Goal: Task Accomplishment & Management: Manage account settings

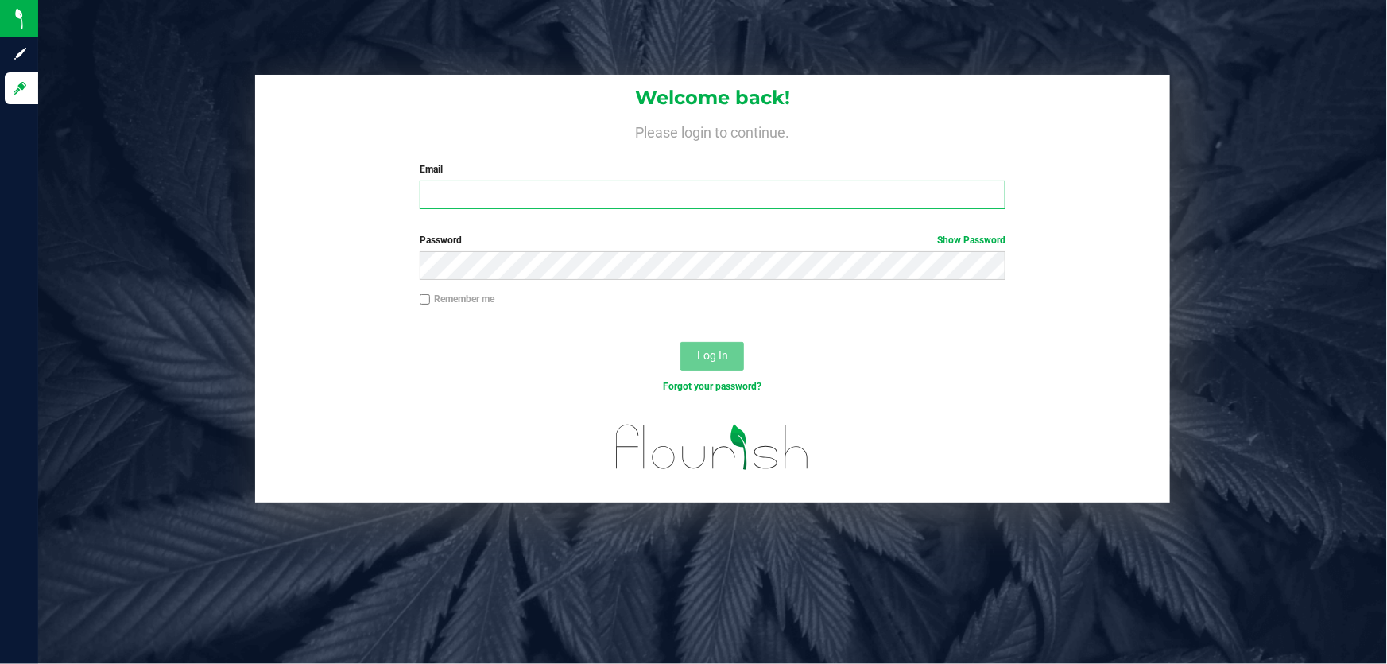
click at [592, 202] on input "Email" at bounding box center [713, 194] width 587 height 29
type input "sjaskot@liveparallel.com"
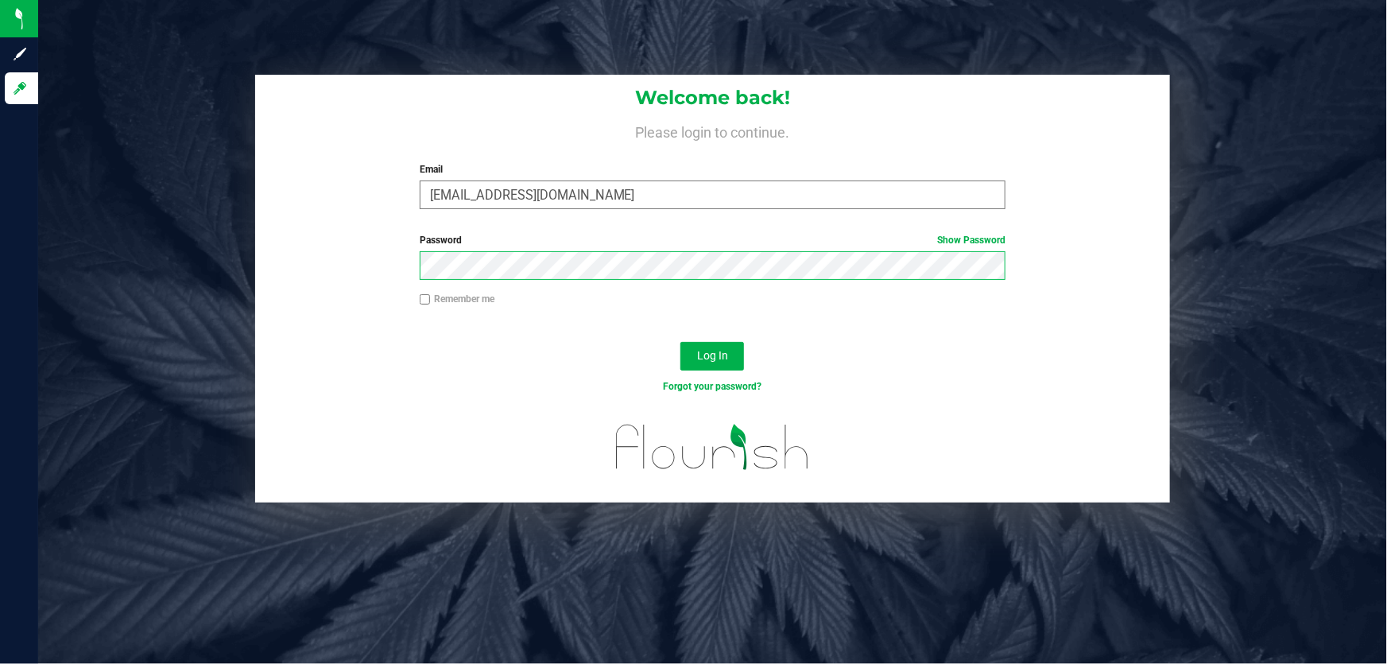
click at [680, 342] on button "Log In" at bounding box center [712, 356] width 64 height 29
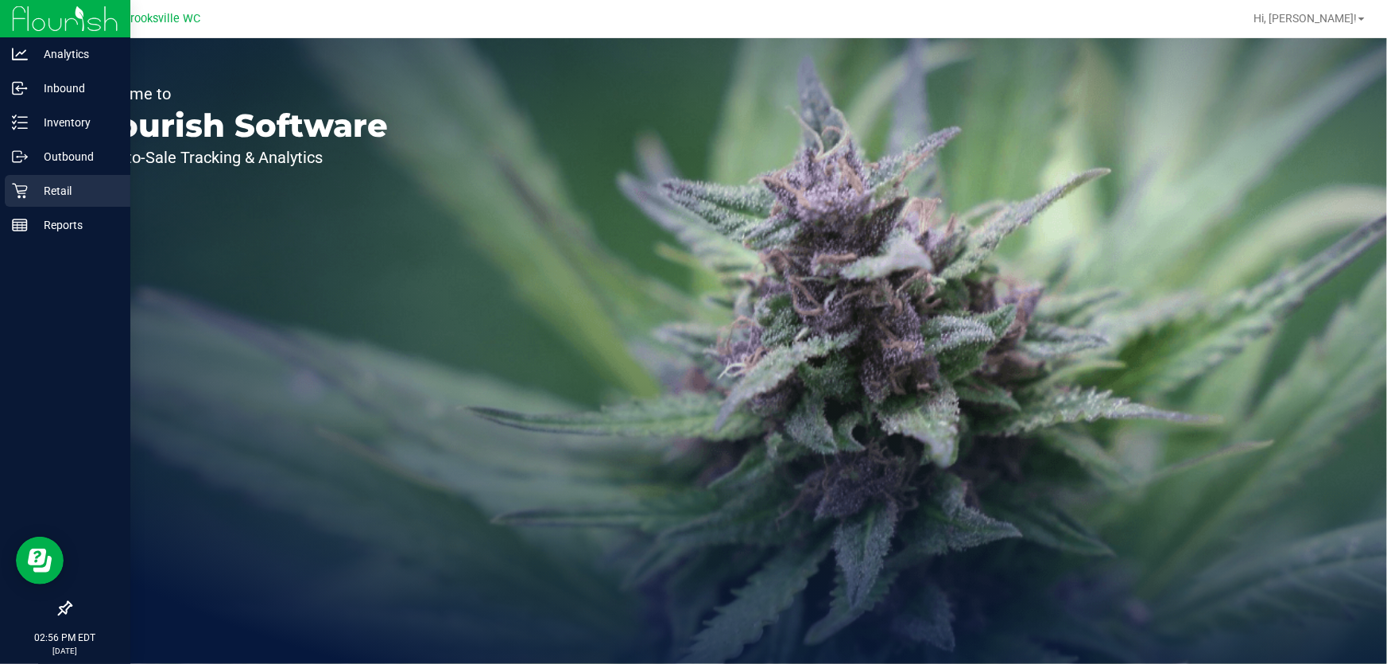
click at [61, 189] on p "Retail" at bounding box center [75, 190] width 95 height 19
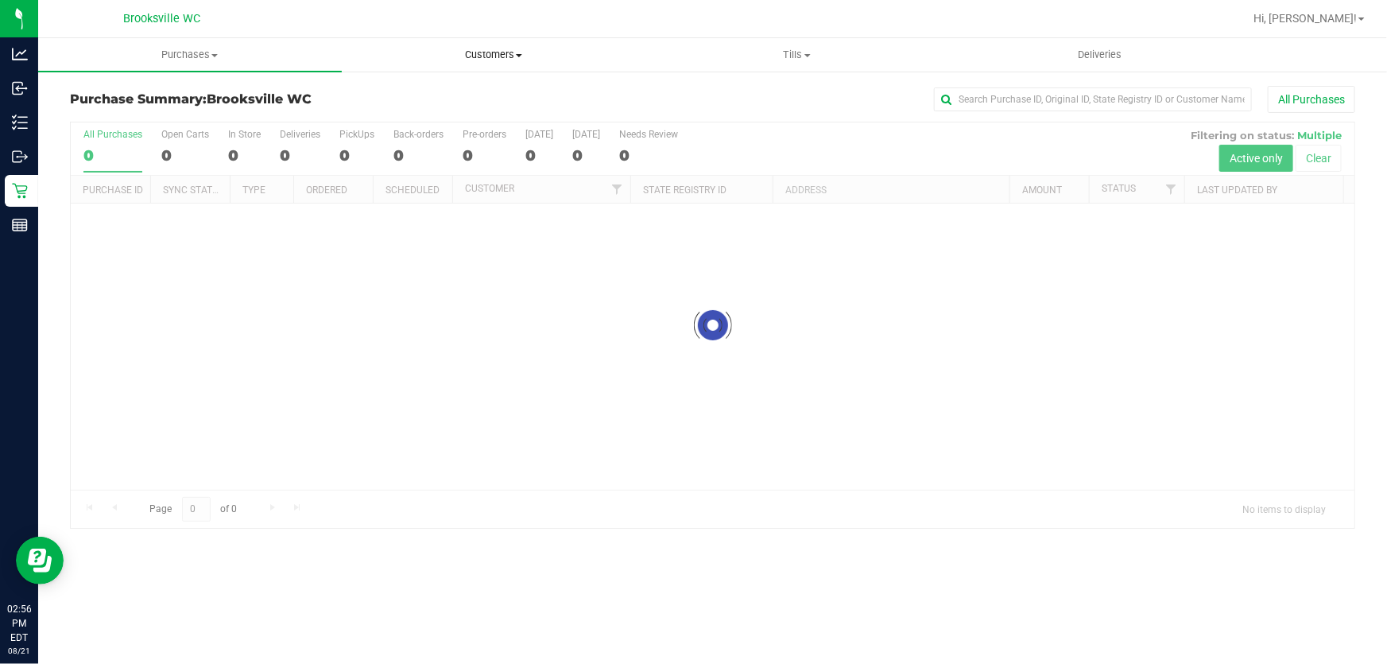
click at [508, 48] on span "Customers" at bounding box center [494, 55] width 302 height 14
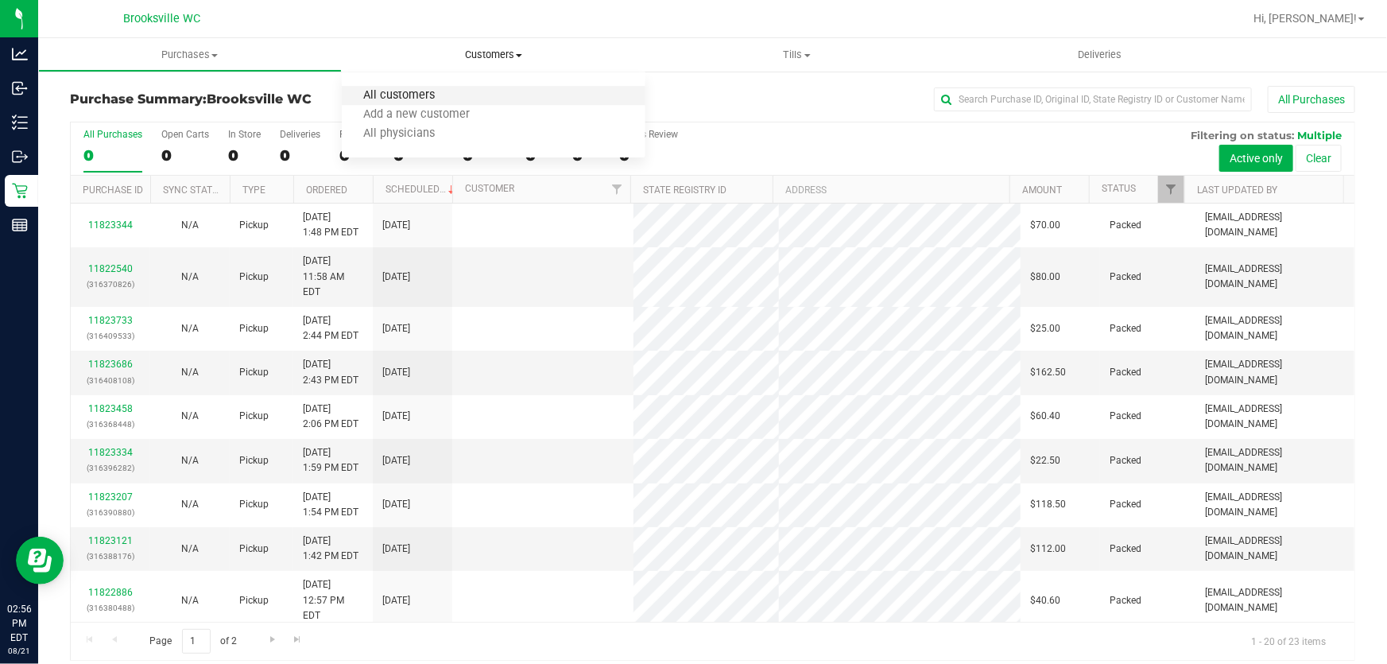
click at [407, 93] on span "All customers" at bounding box center [399, 96] width 114 height 14
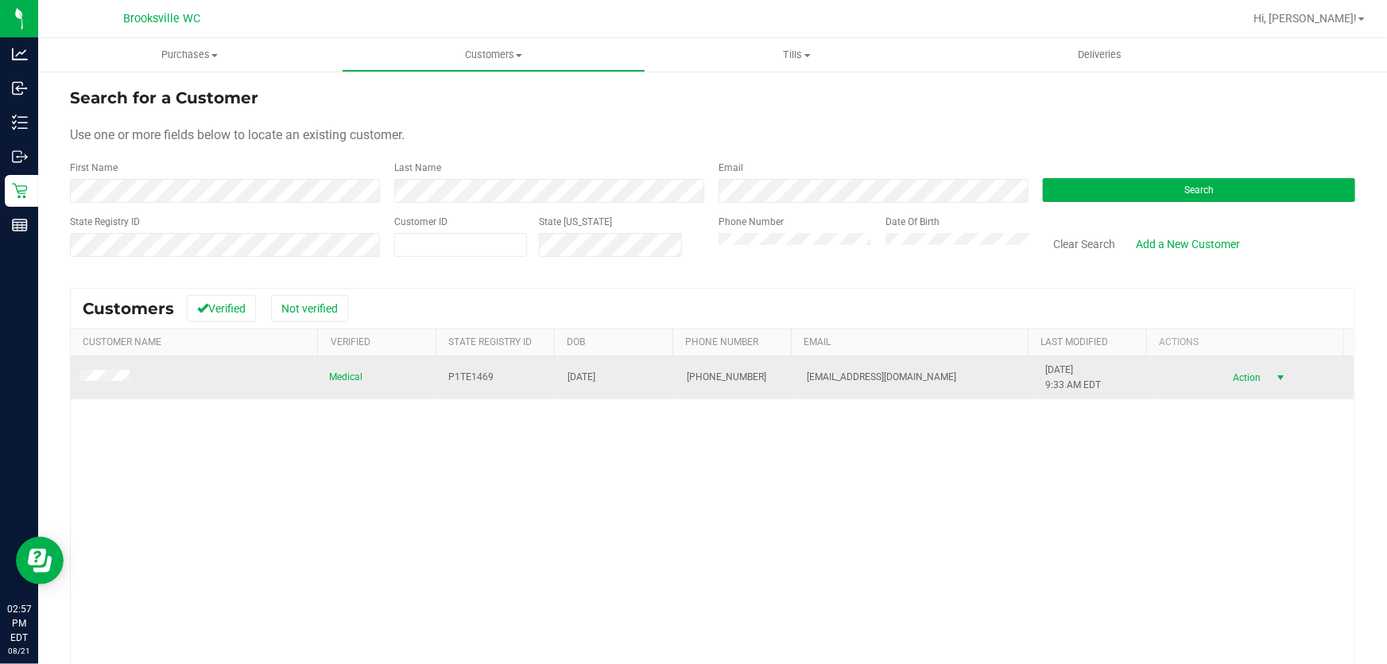
click at [1271, 377] on span "select" at bounding box center [1281, 377] width 20 height 22
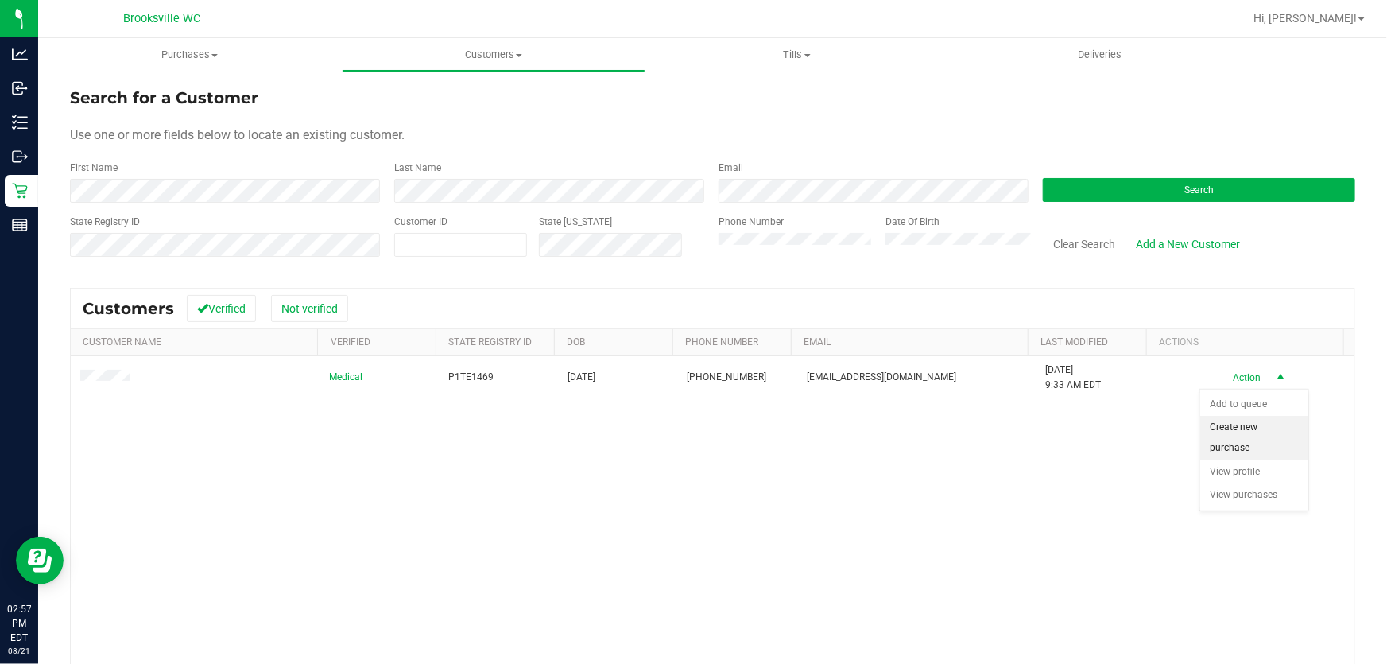
click at [1238, 425] on li "Create new purchase" at bounding box center [1254, 438] width 108 height 44
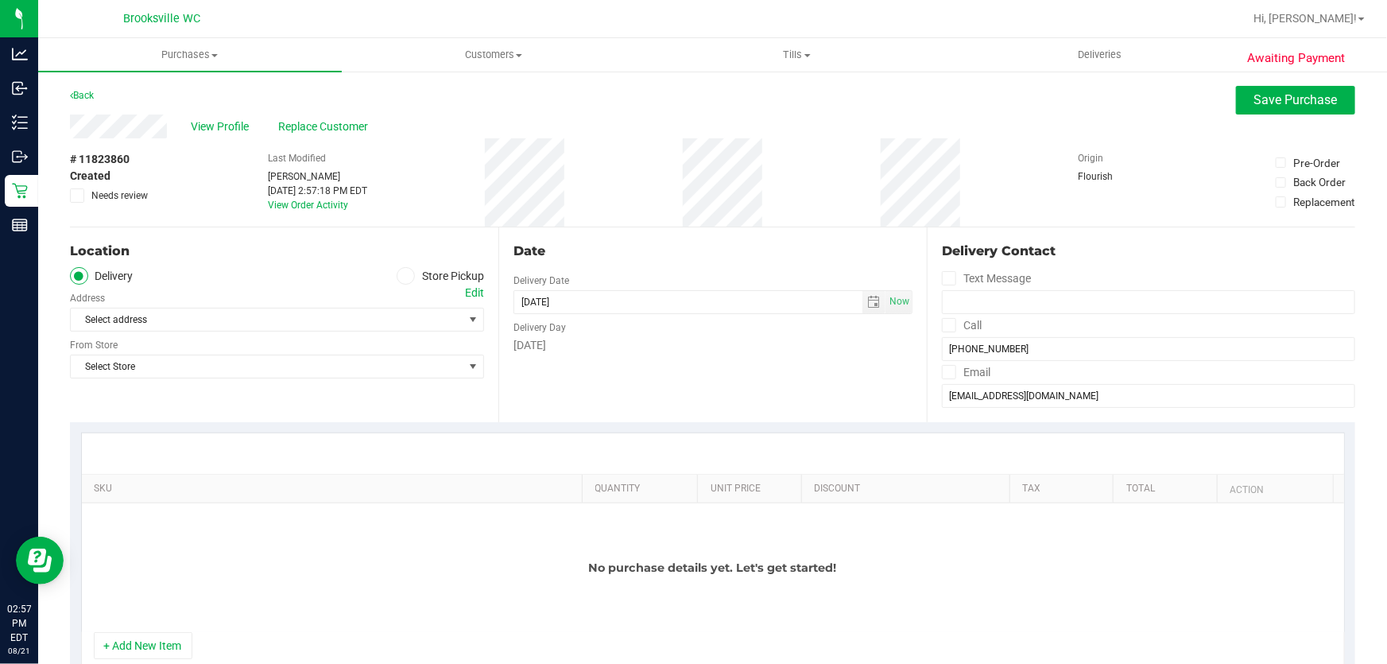
click at [397, 277] on span at bounding box center [406, 276] width 18 height 18
click at [0, 0] on input "Store Pickup" at bounding box center [0, 0] width 0 height 0
click at [243, 311] on span "Select Store" at bounding box center [267, 319] width 393 height 22
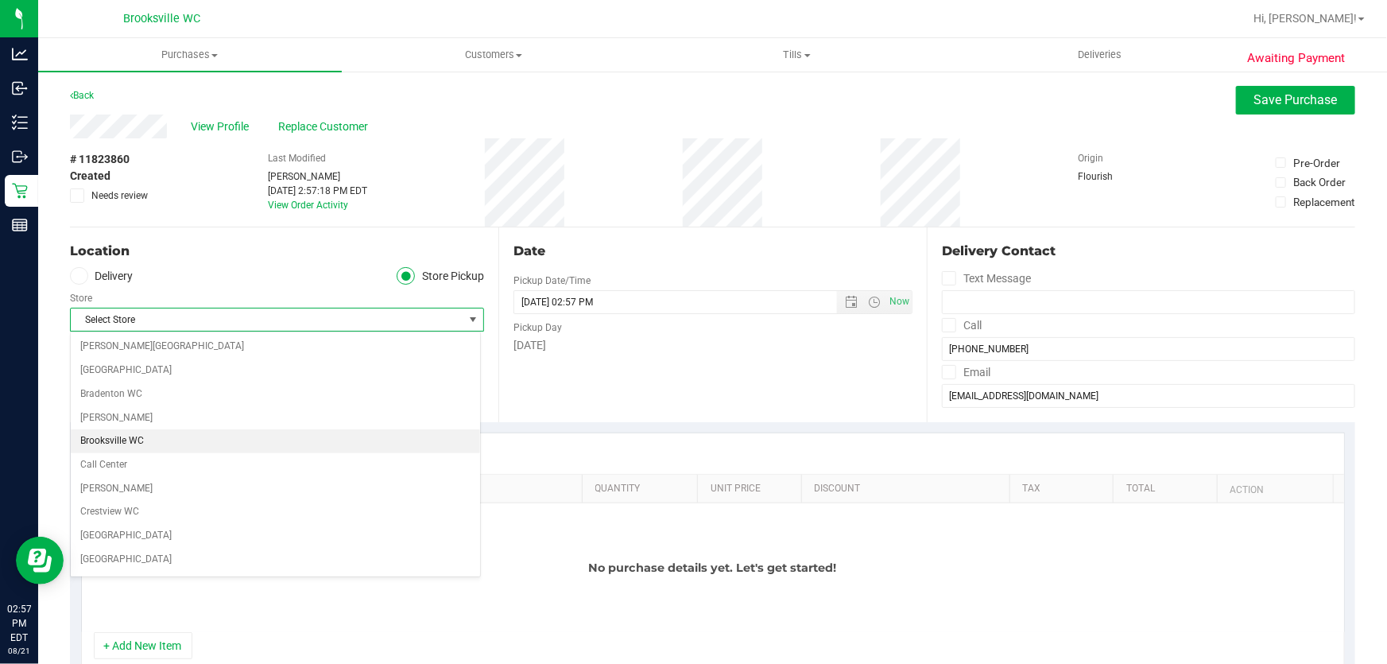
click at [156, 443] on li "Brooksville WC" at bounding box center [275, 441] width 409 height 24
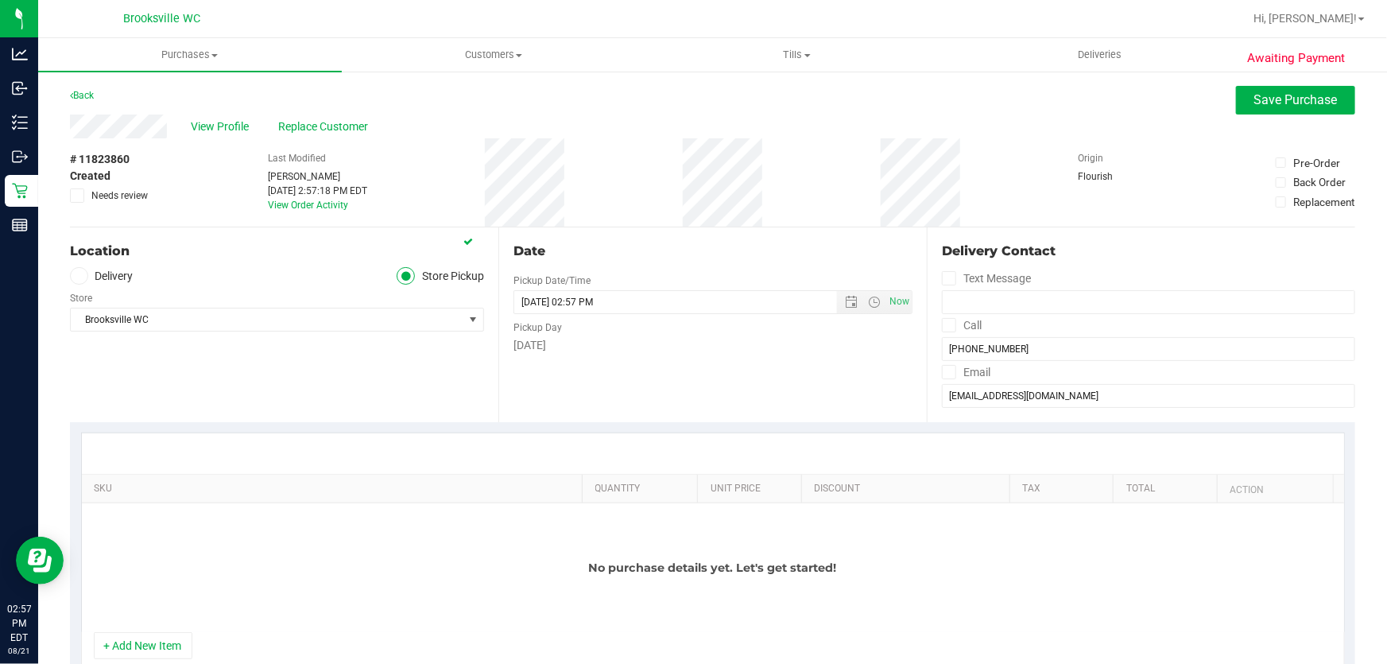
click at [379, 387] on div "Location Delivery Store Pickup Store Brooksville WC Select Store Bonita Springs…" at bounding box center [284, 324] width 428 height 195
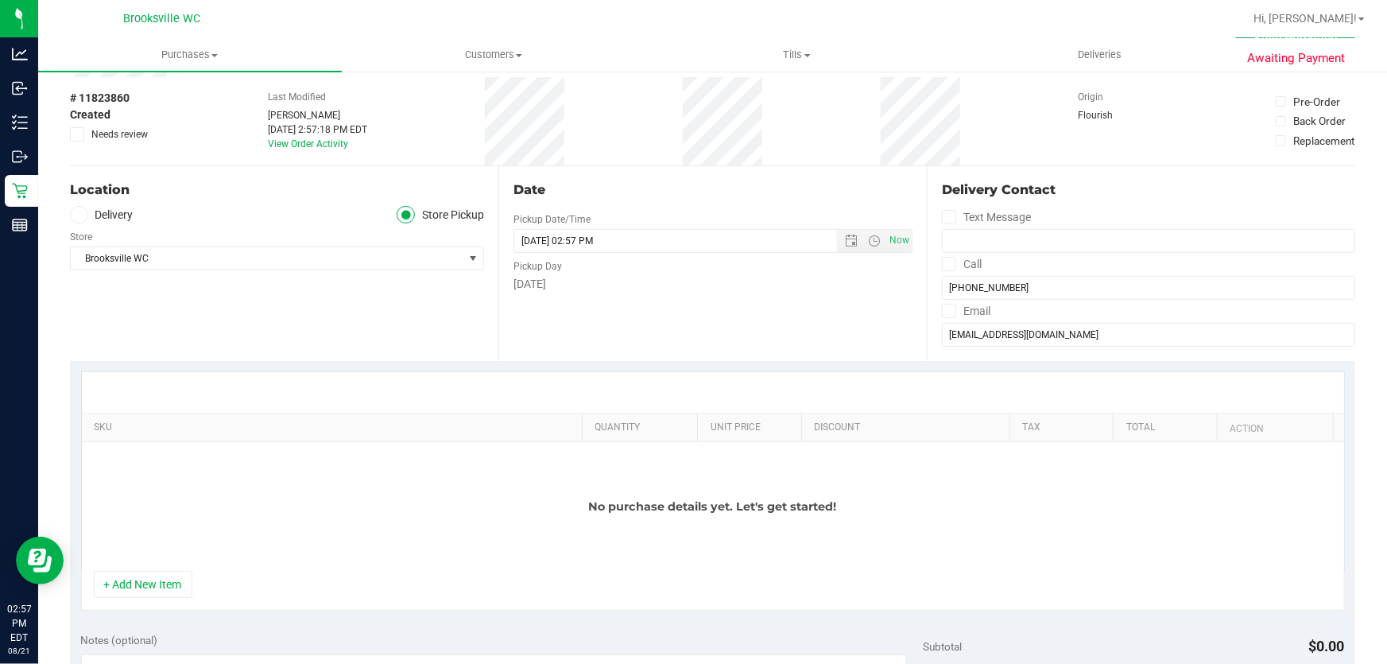
scroll to position [144, 0]
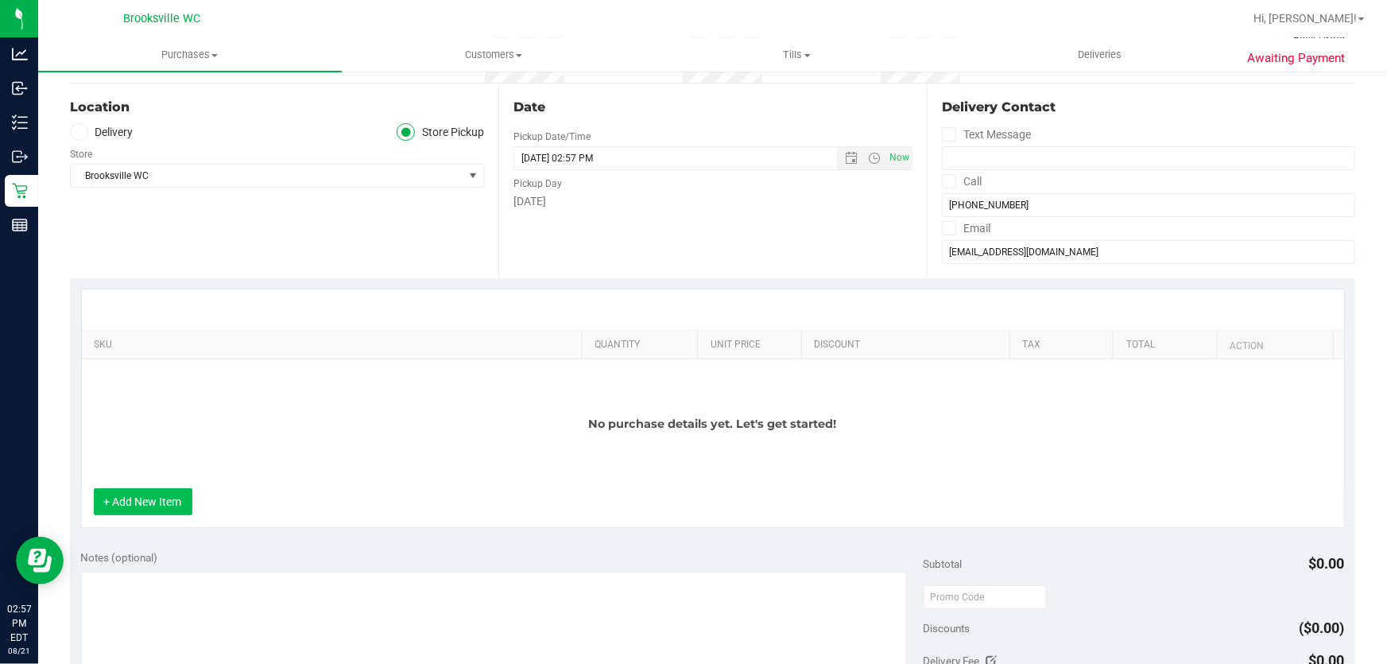
click at [167, 495] on button "+ Add New Item" at bounding box center [143, 501] width 99 height 27
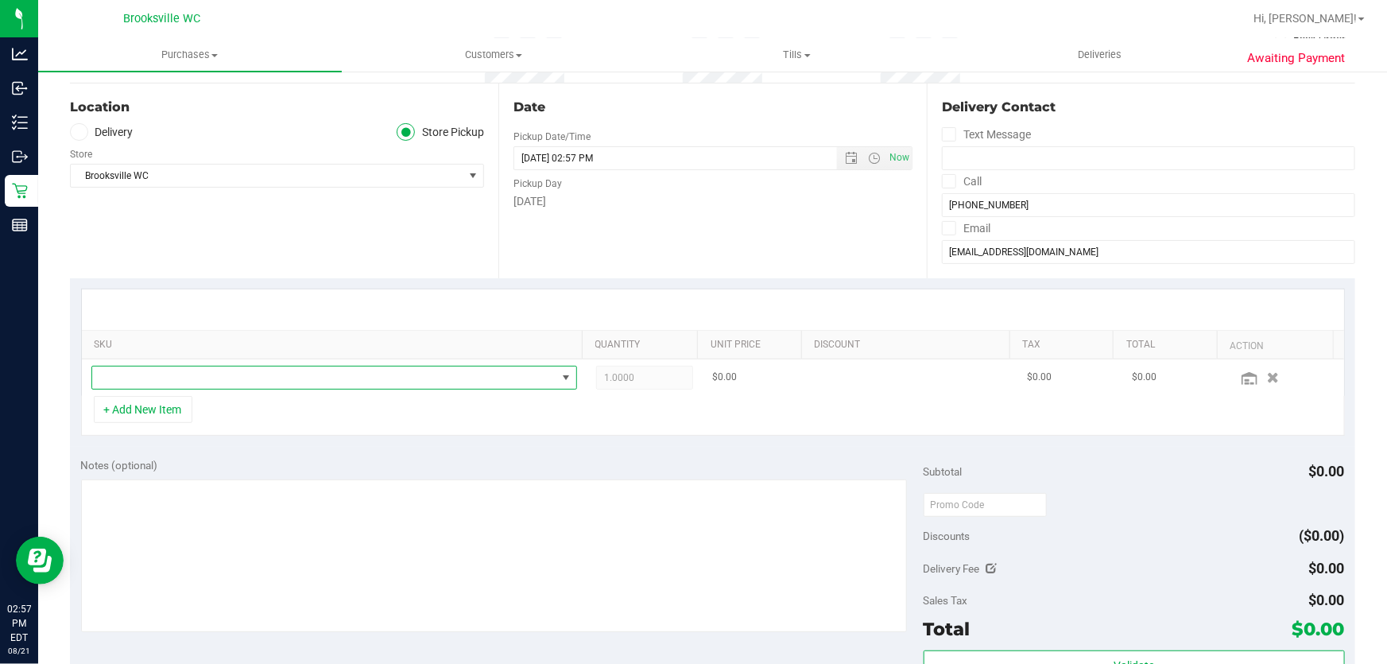
click at [322, 376] on span "NO DATA FOUND" at bounding box center [324, 377] width 464 height 22
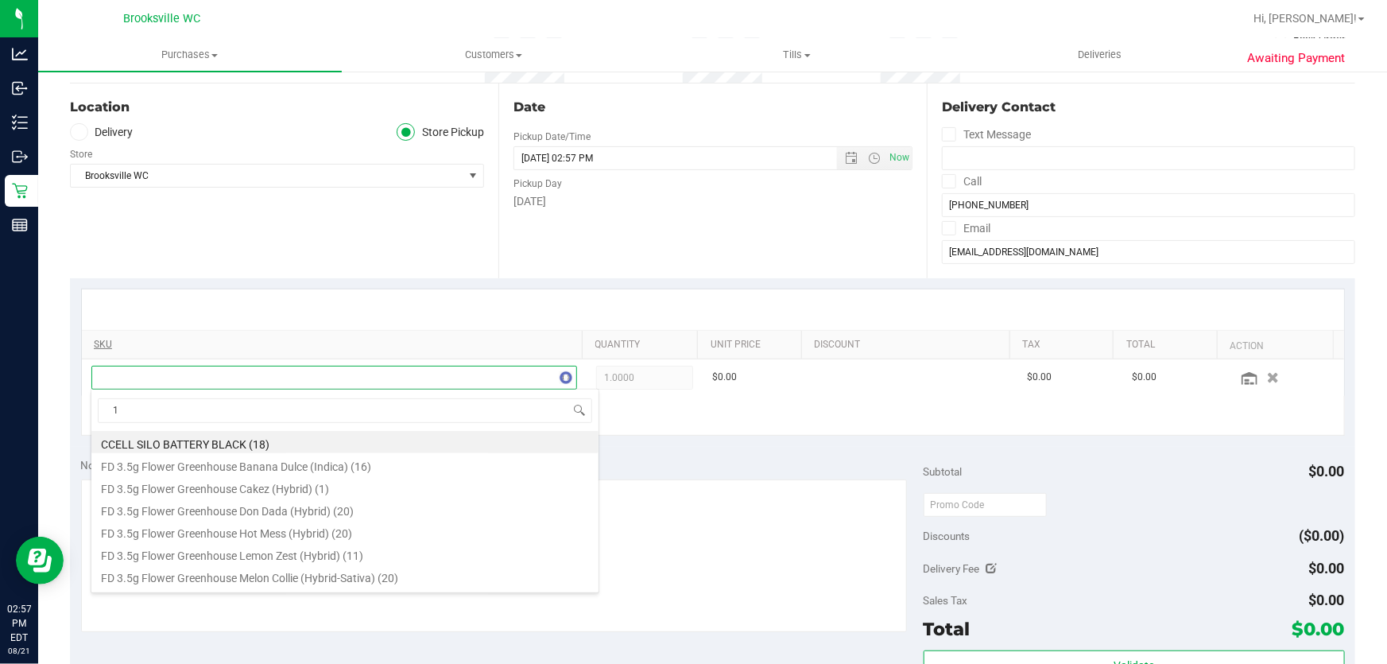
scroll to position [24, 472]
type input "1ct"
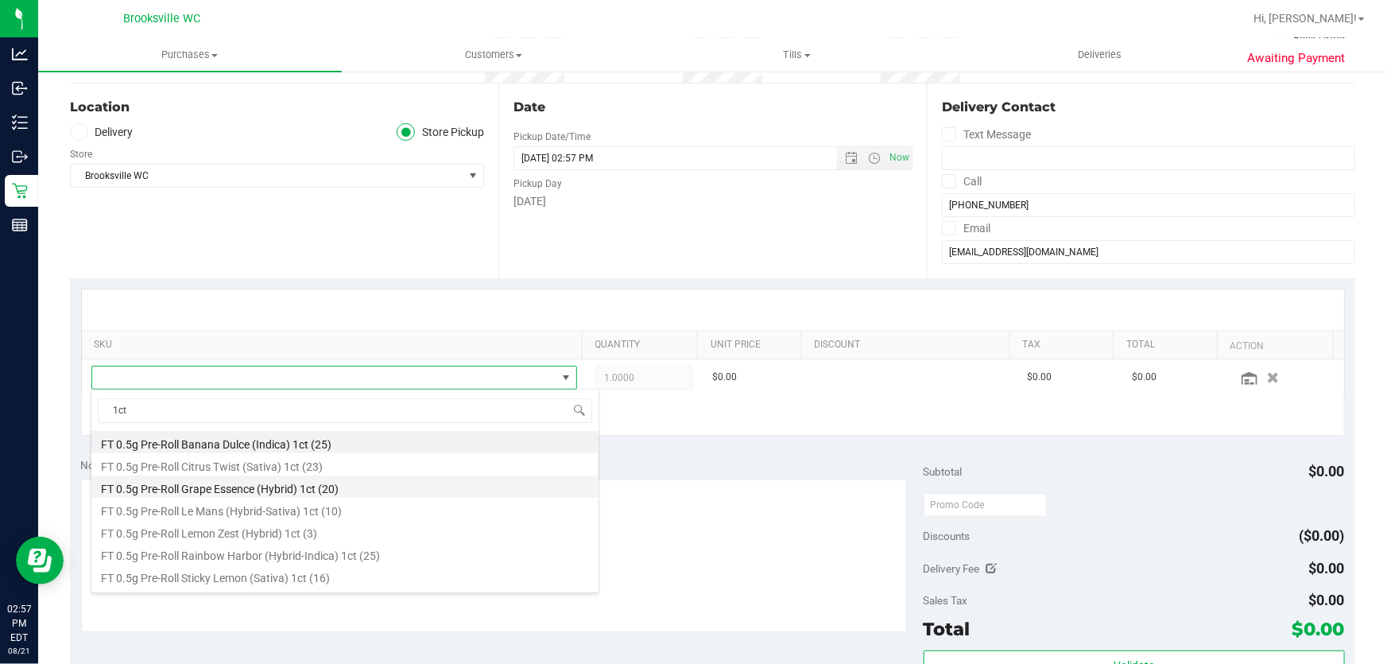
click at [320, 485] on li "FT 0.5g Pre-Roll Grape Essence (Hybrid) 1ct (20)" at bounding box center [344, 486] width 507 height 22
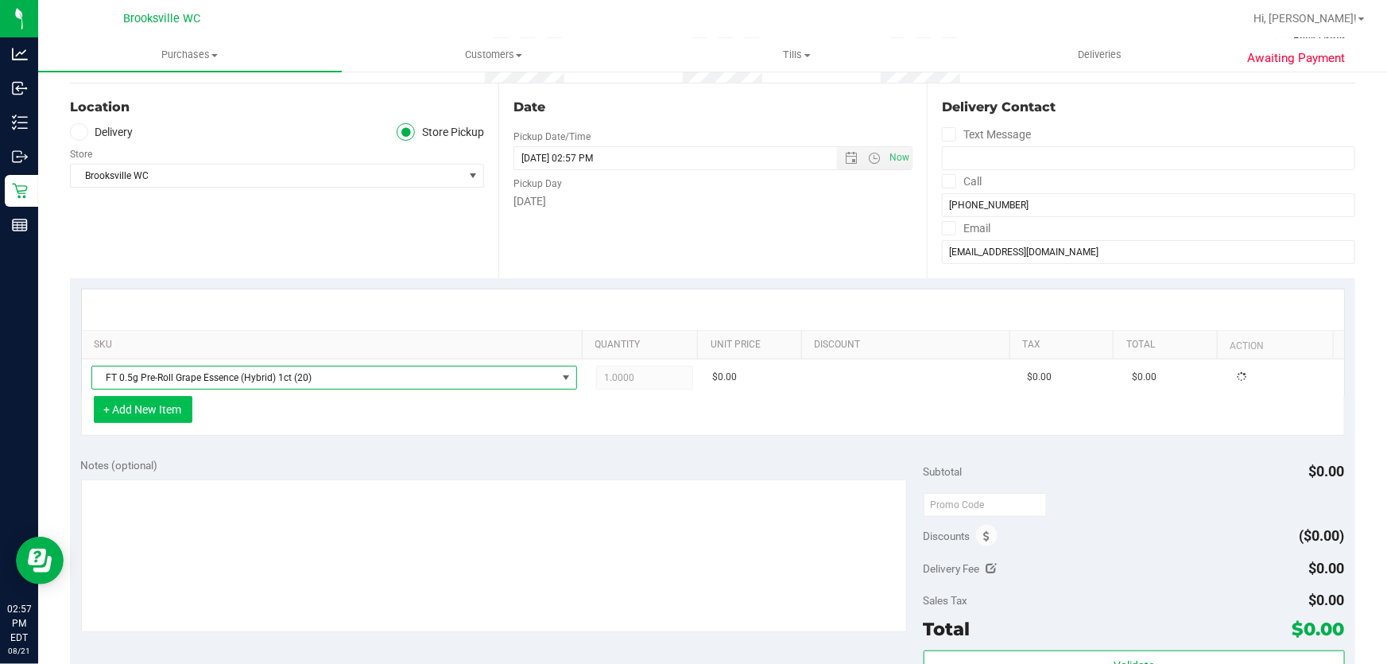
click at [182, 407] on button "+ Add New Item" at bounding box center [143, 409] width 99 height 27
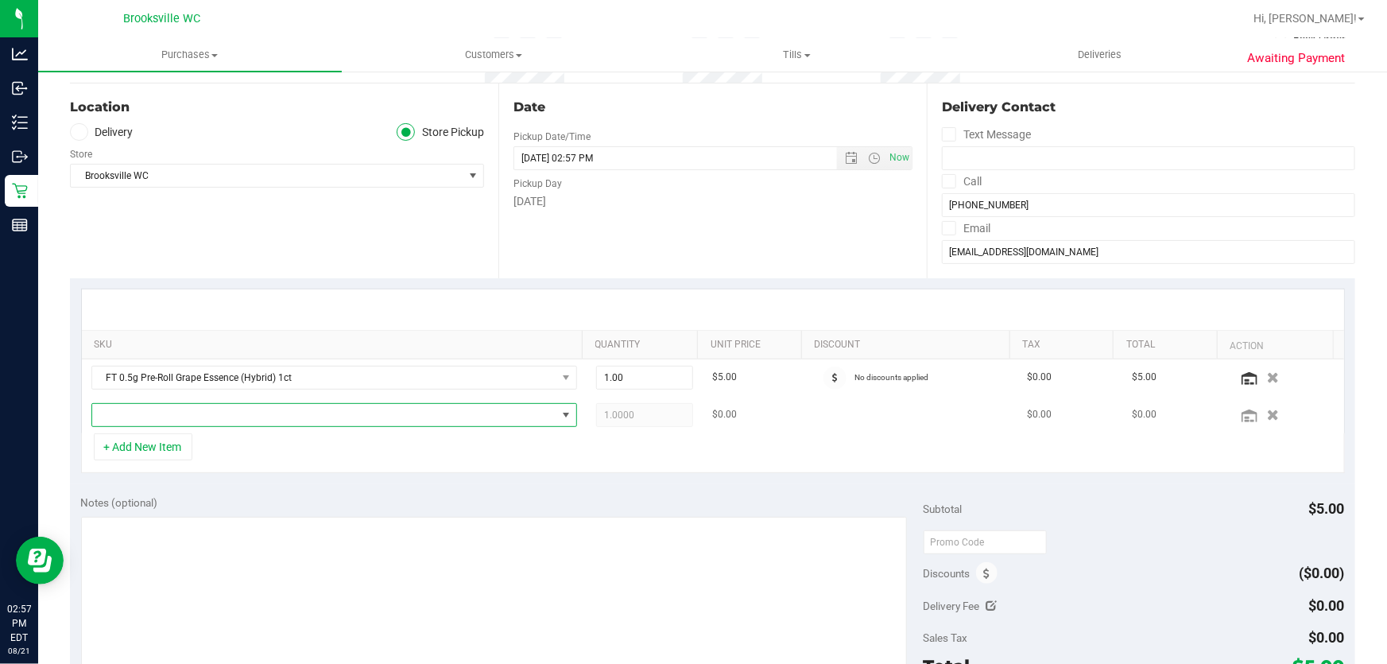
click at [219, 413] on span "NO DATA FOUND" at bounding box center [324, 415] width 464 height 22
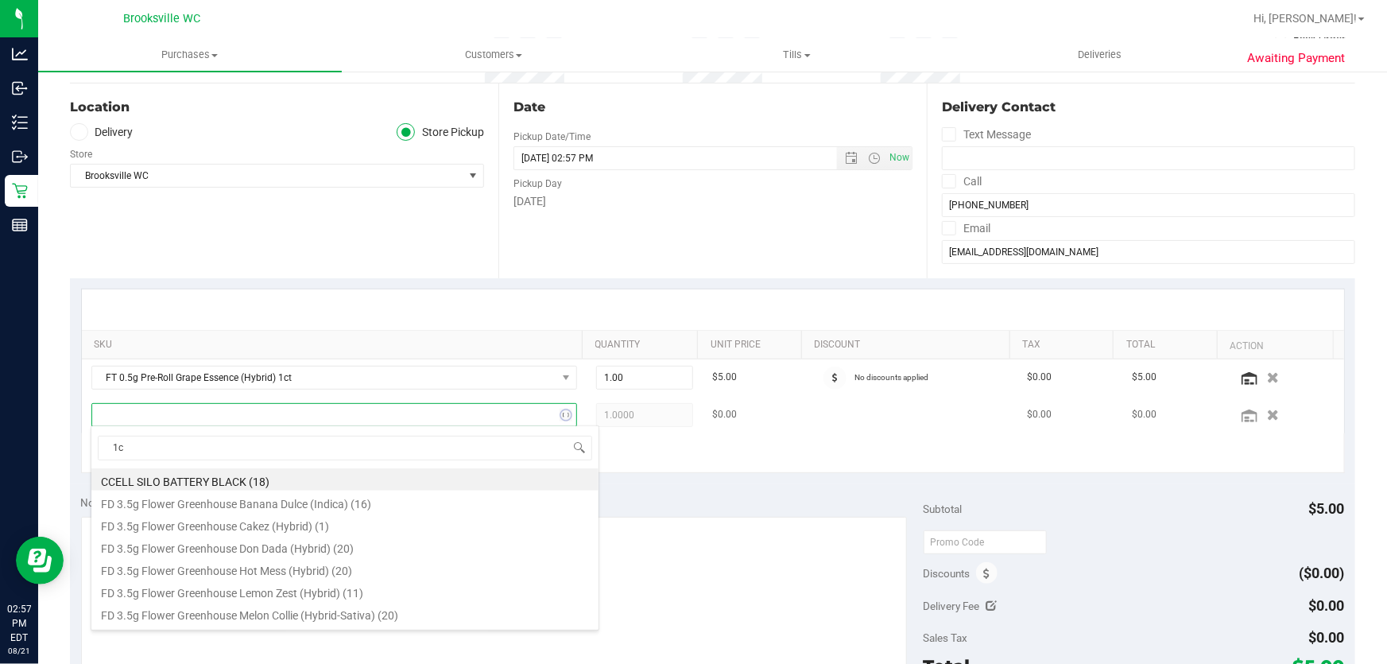
type input "1ct"
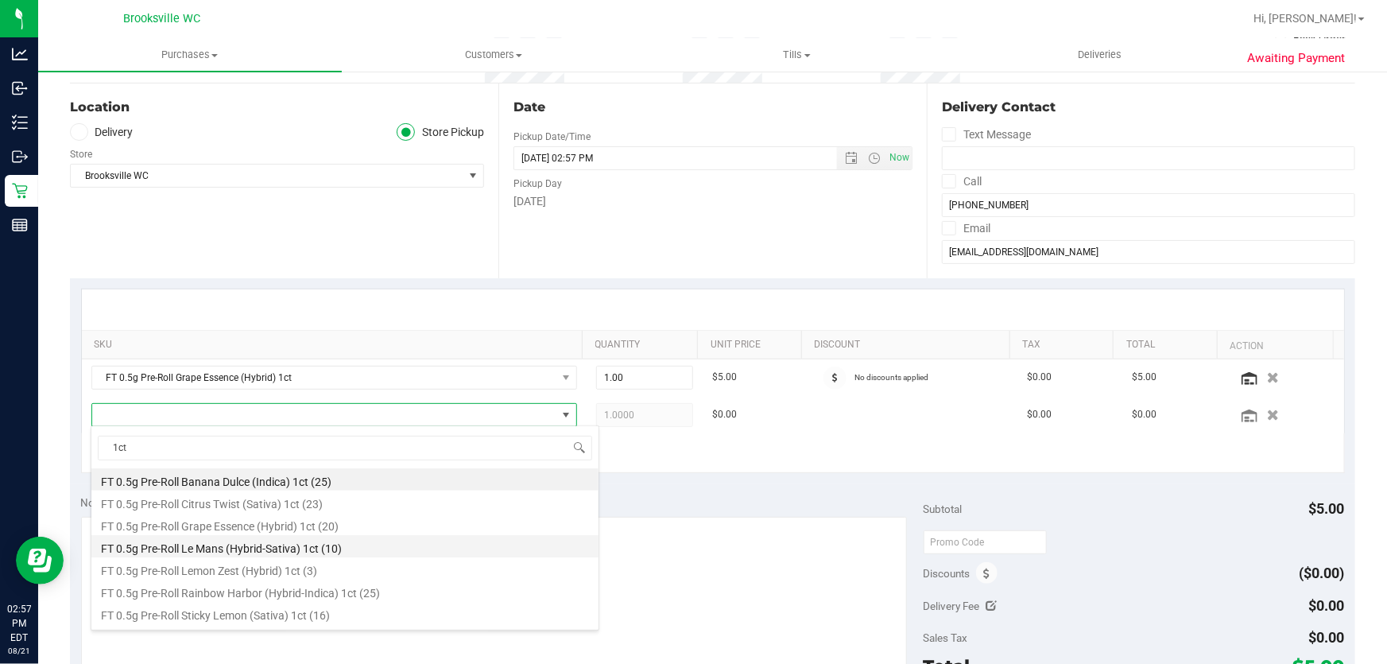
scroll to position [18, 0]
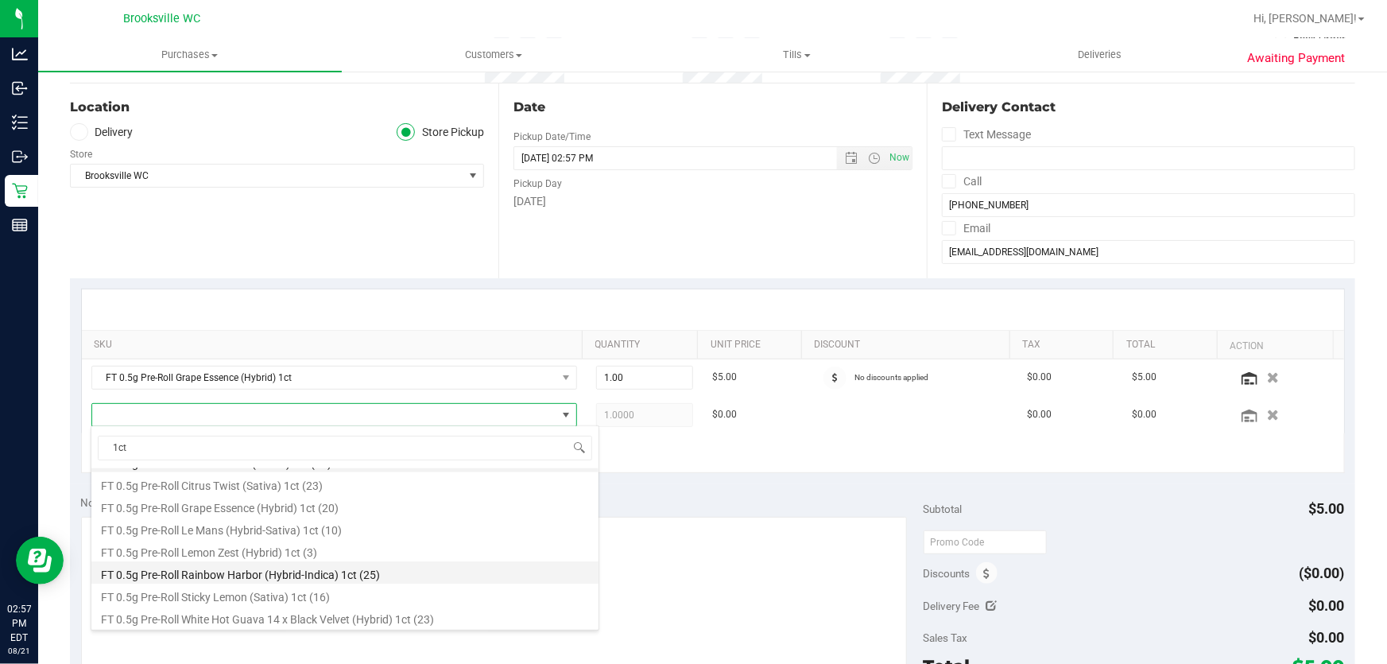
click at [307, 575] on li "FT 0.5g Pre-Roll Rainbow Harbor (Hybrid-Indica) 1ct (25)" at bounding box center [344, 572] width 507 height 22
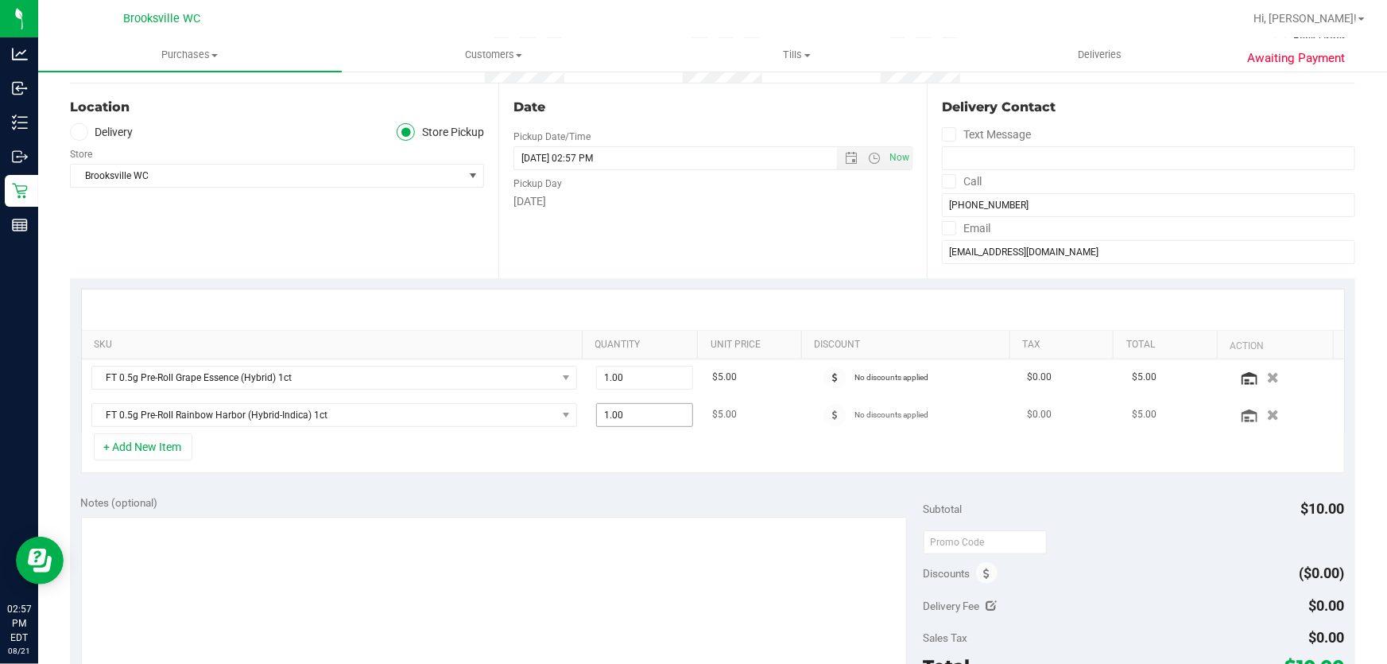
click at [628, 413] on span "1.00 1" at bounding box center [645, 415] width 98 height 24
click at [630, 416] on input "1" at bounding box center [645, 415] width 96 height 22
type input "4"
type input "4.00"
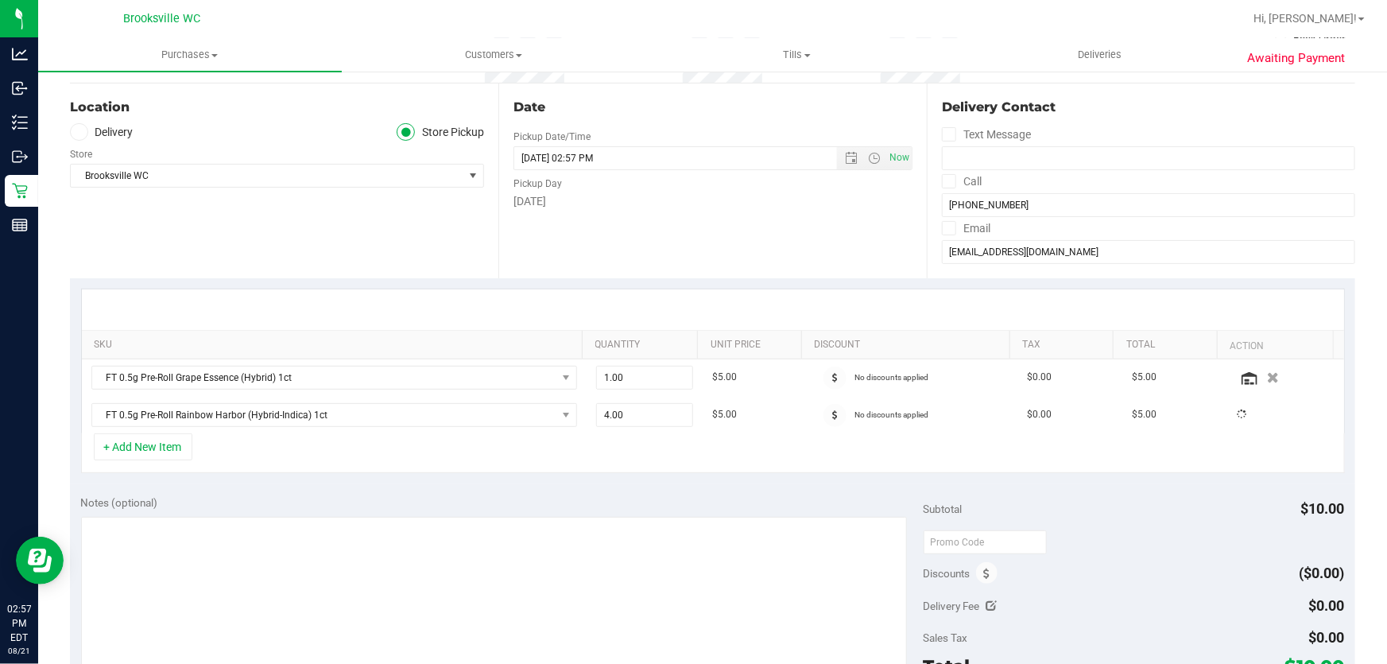
click at [661, 485] on div "Notes (optional) Subtotal $10.00 Discounts ($0.00) Delivery Fee $0.00 Sales Tax…" at bounding box center [712, 627] width 1285 height 286
click at [626, 406] on span "4.00 4" at bounding box center [645, 415] width 98 height 24
click at [626, 406] on input "4" at bounding box center [645, 415] width 96 height 22
type input "3"
type input "3.00"
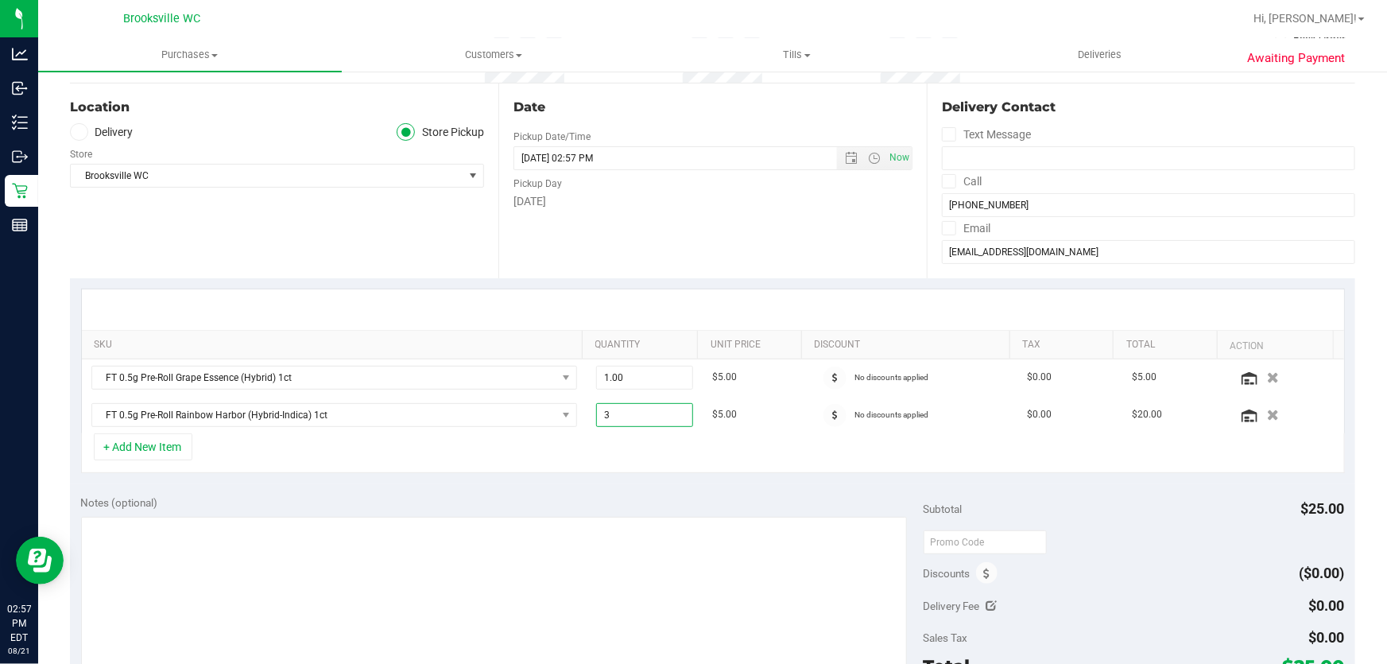
click at [720, 447] on div "+ Add New Item" at bounding box center [713, 453] width 1264 height 40
click at [838, 157] on span "Open the date view" at bounding box center [851, 158] width 27 height 13
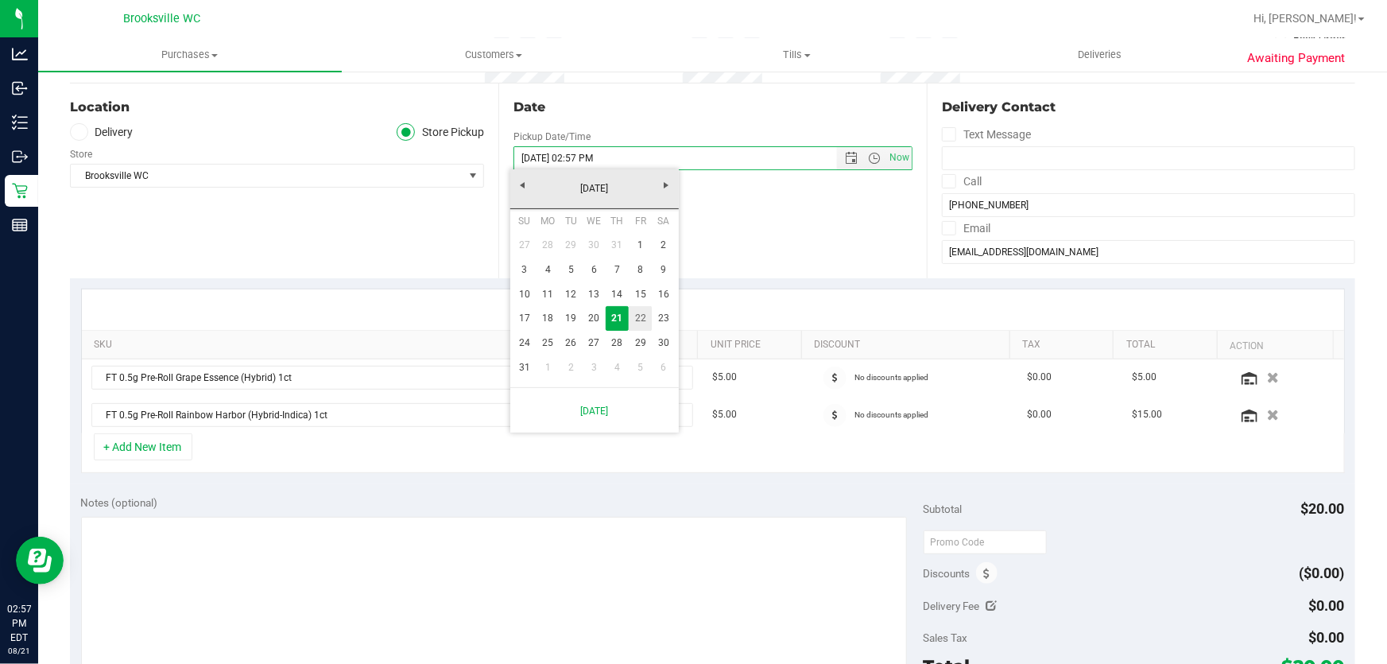
click at [634, 315] on link "22" at bounding box center [640, 318] width 23 height 25
type input "08/22/2025 02:57 PM"
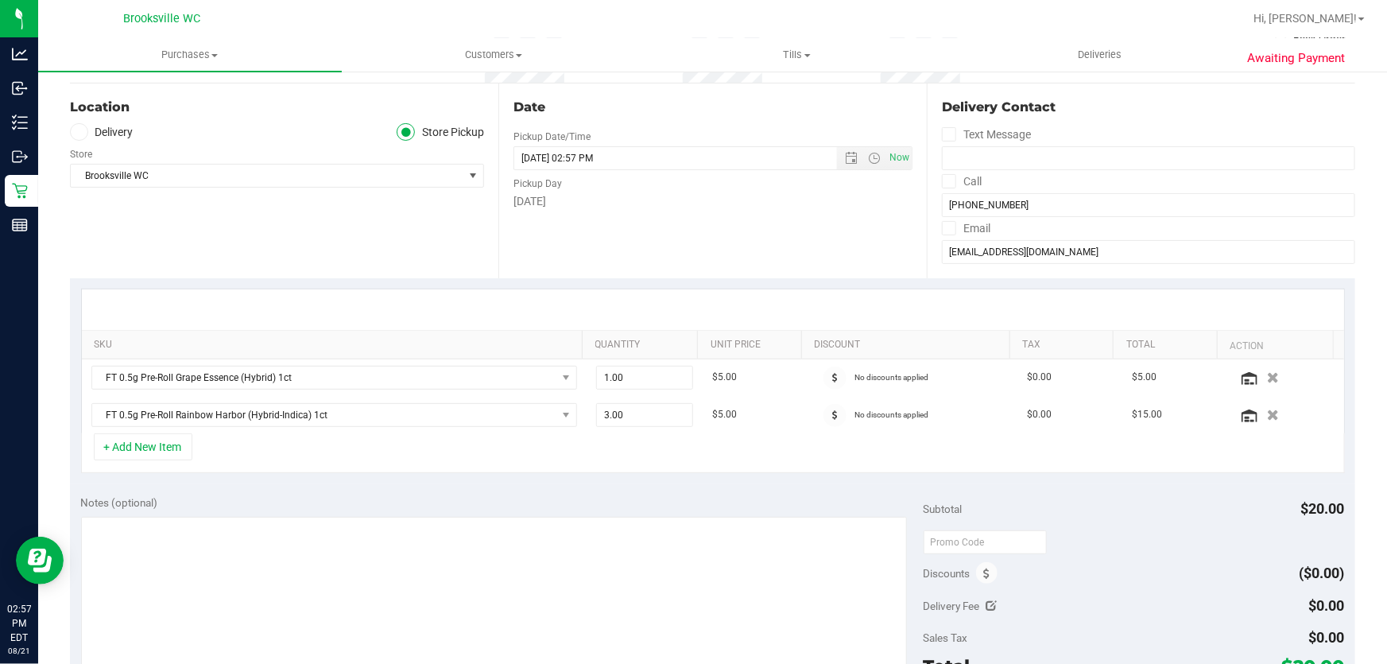
click at [743, 254] on div "Date Pickup Date/Time 08/22/2025 Now 08/22/2025 02:57 PM Now Pickup Day Friday" at bounding box center [712, 180] width 428 height 195
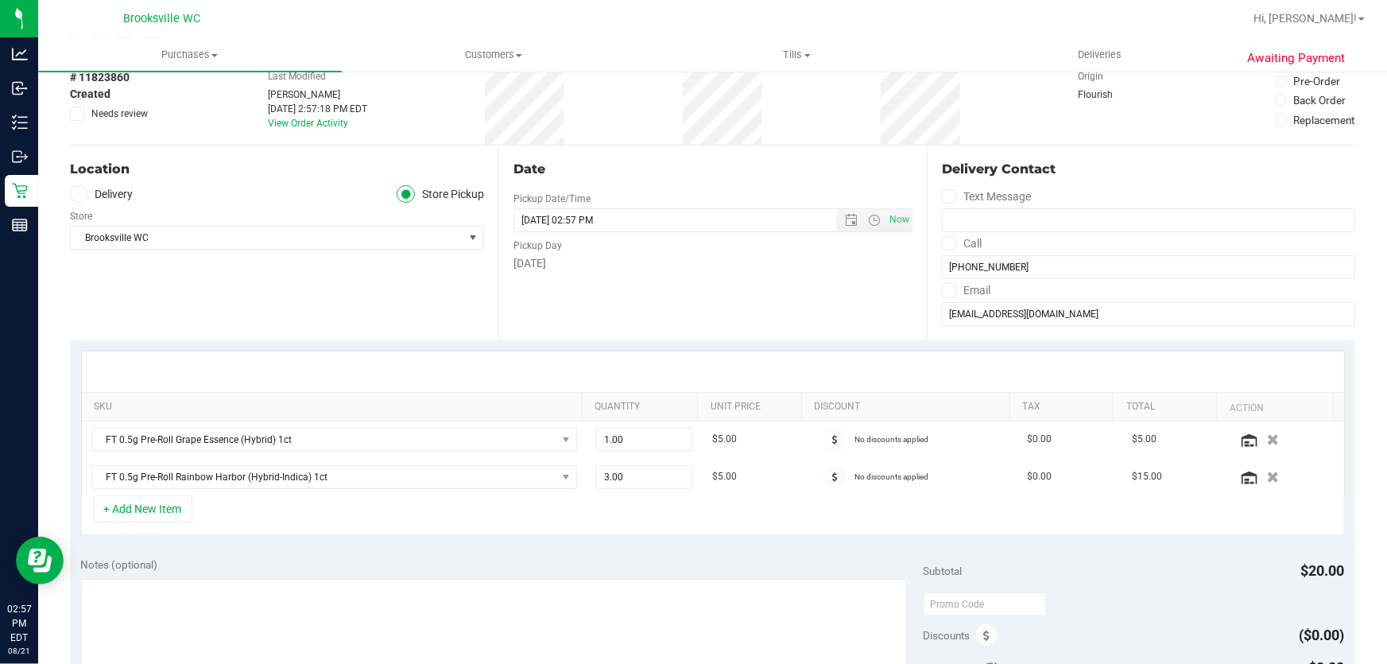
scroll to position [0, 0]
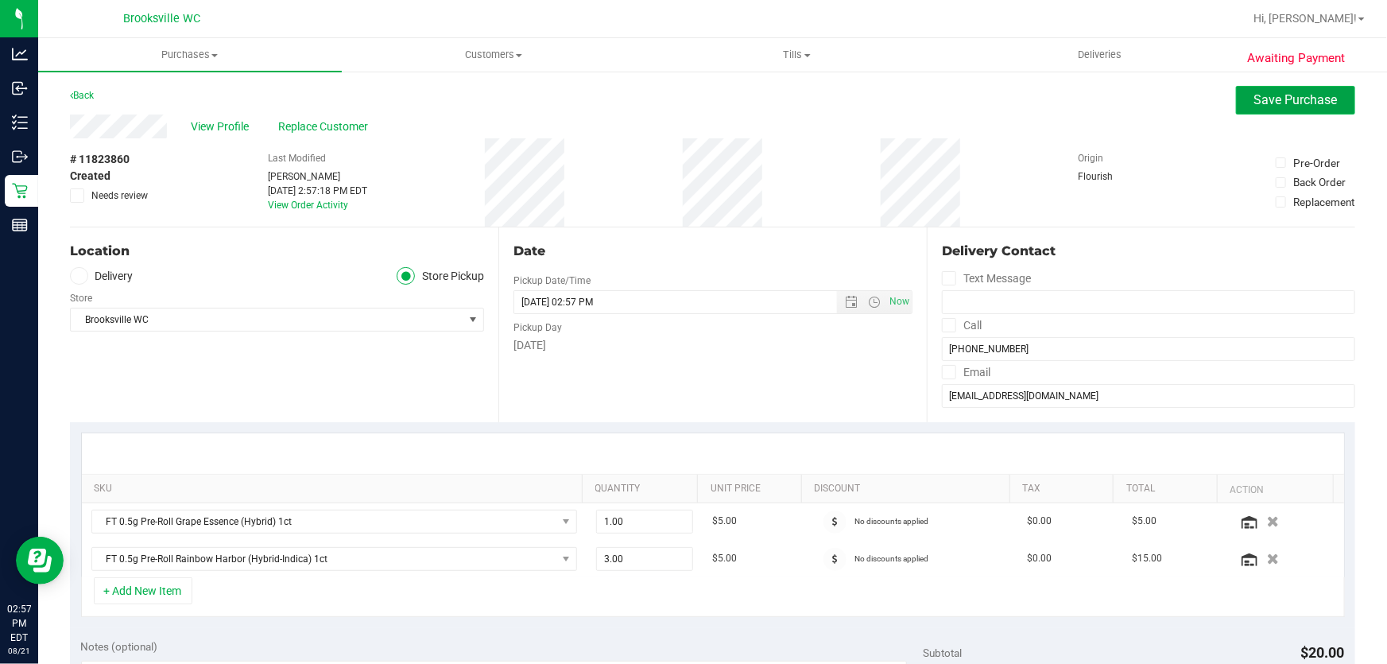
click at [1301, 95] on span "Save Purchase" at bounding box center [1295, 99] width 83 height 15
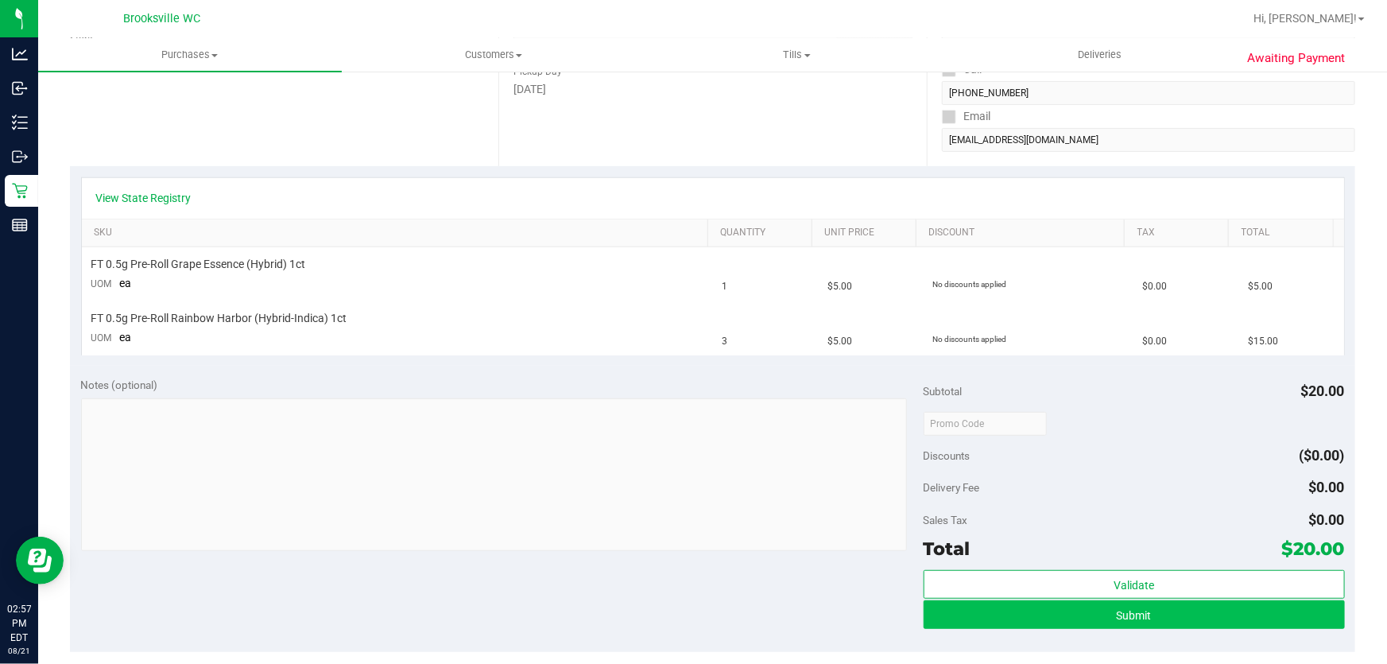
scroll to position [289, 0]
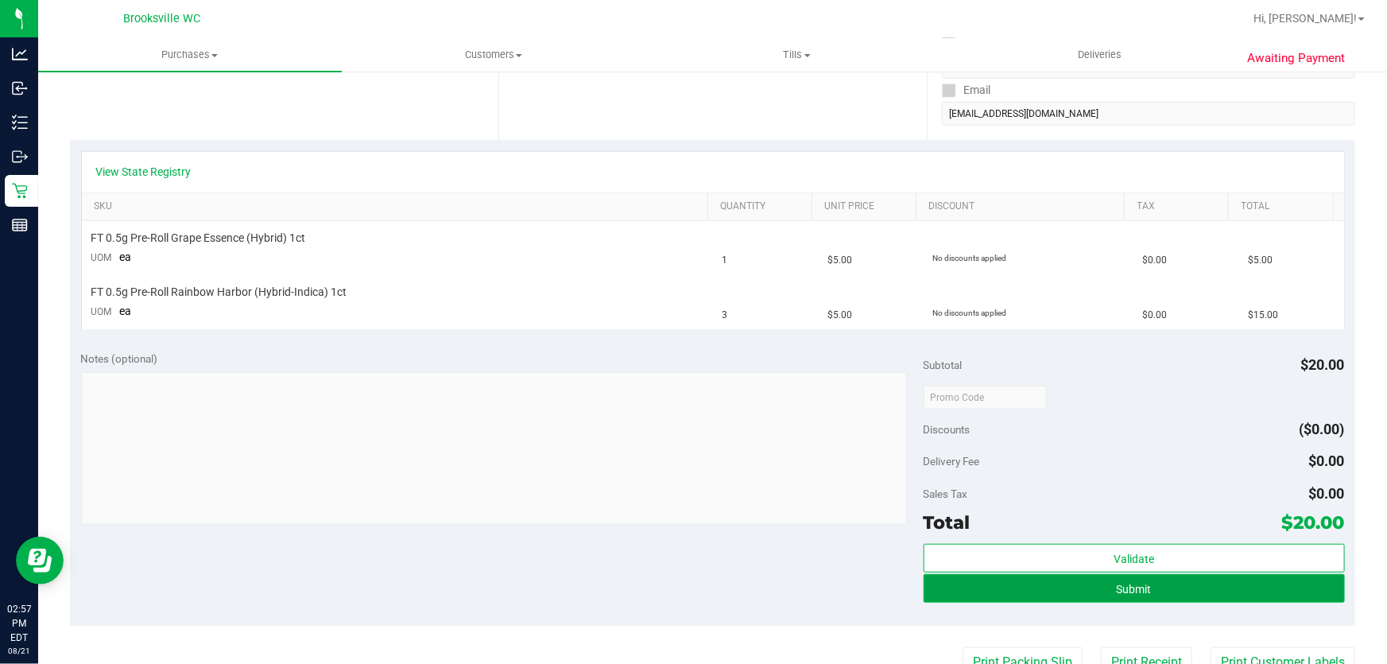
click at [1117, 588] on span "Submit" at bounding box center [1134, 589] width 35 height 13
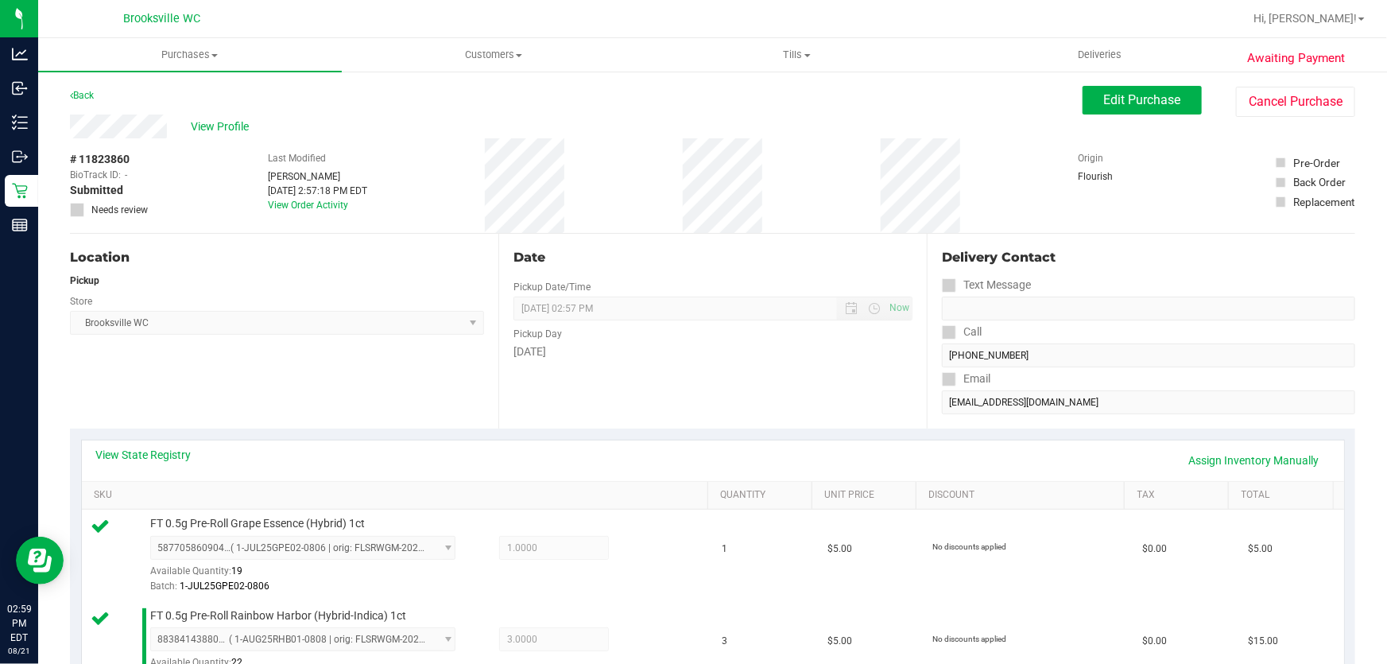
scroll to position [433, 0]
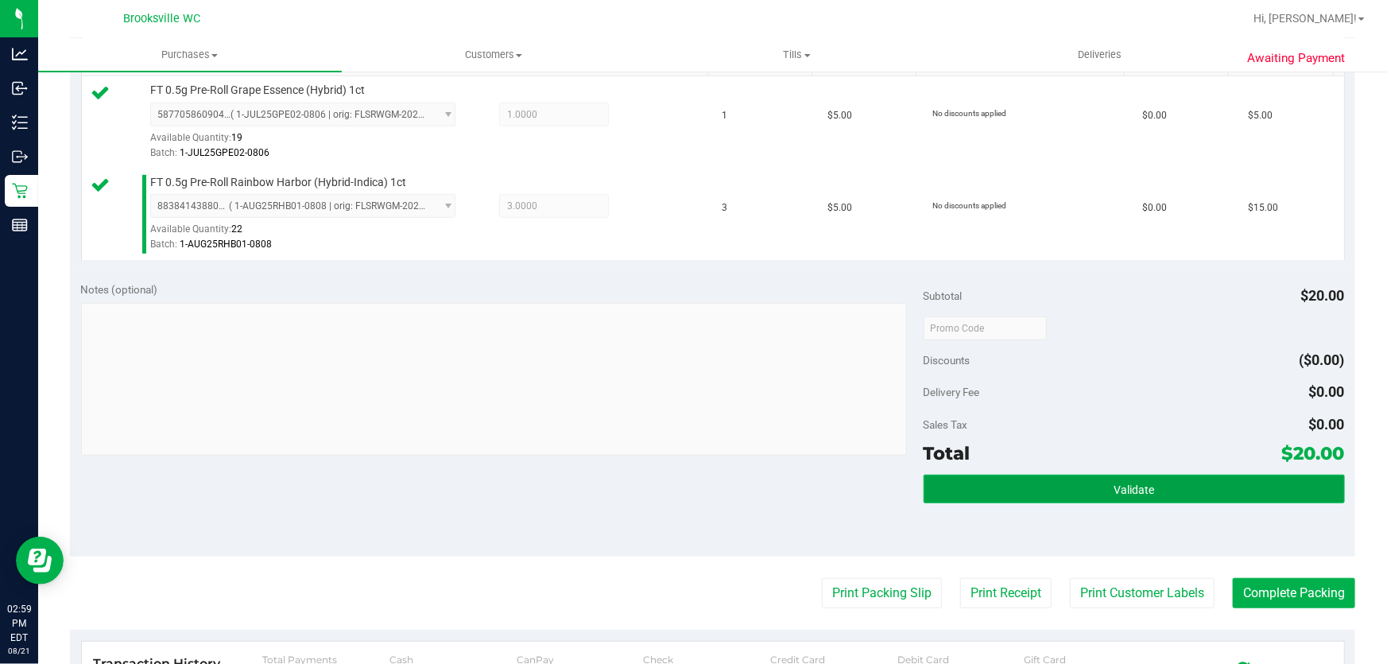
click at [1071, 477] on button "Validate" at bounding box center [1134, 488] width 421 height 29
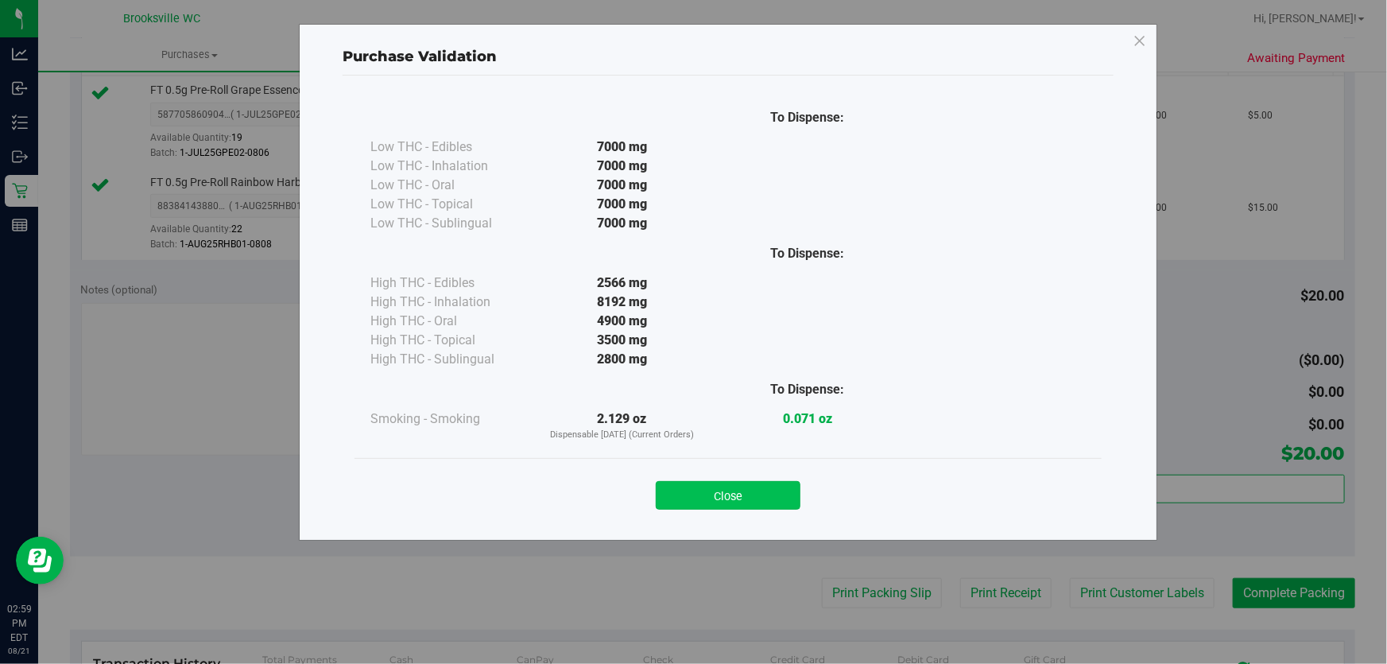
click at [710, 505] on button "Close" at bounding box center [728, 495] width 145 height 29
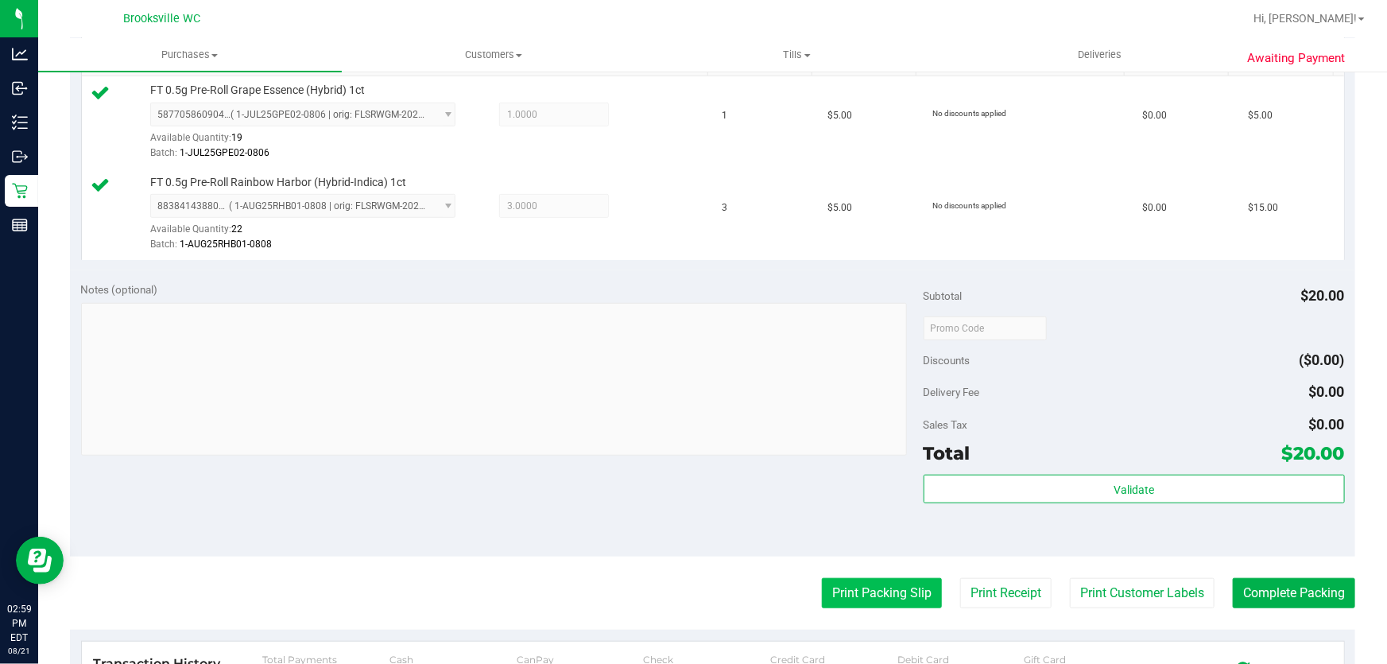
click at [875, 580] on button "Print Packing Slip" at bounding box center [882, 593] width 120 height 30
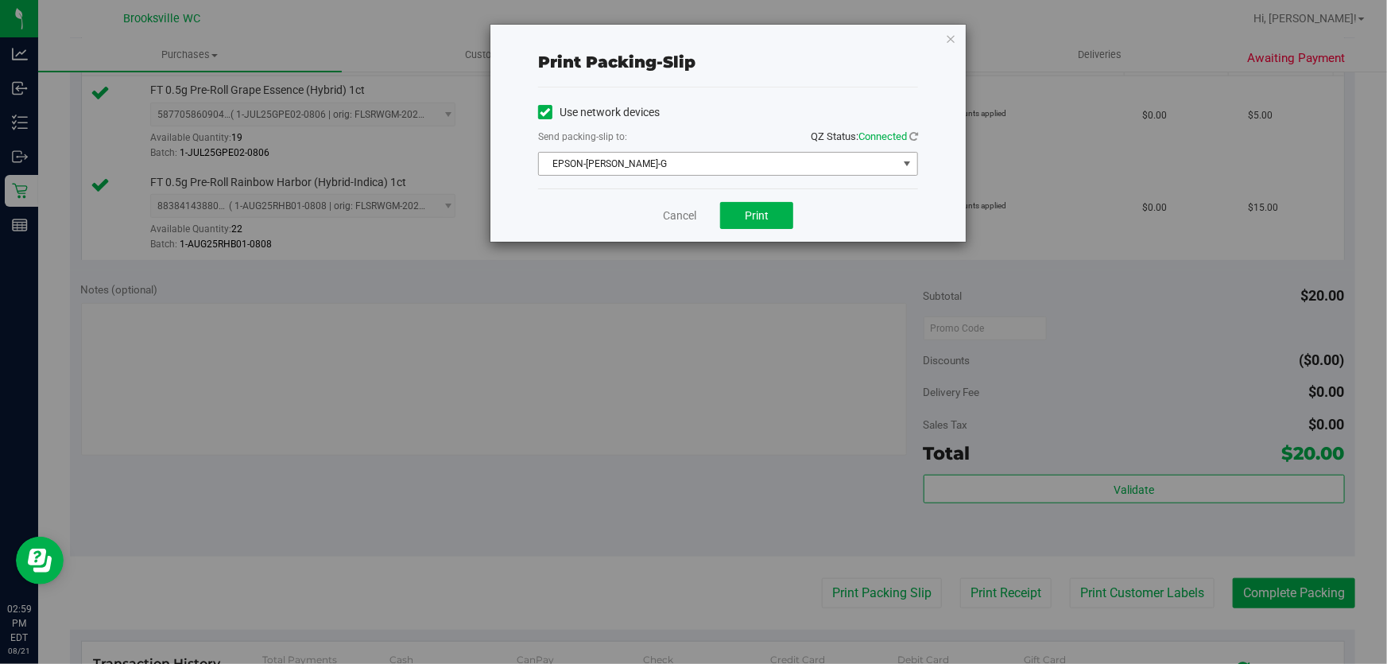
click at [741, 168] on span "EPSON-[PERSON_NAME]-G" at bounding box center [718, 164] width 358 height 22
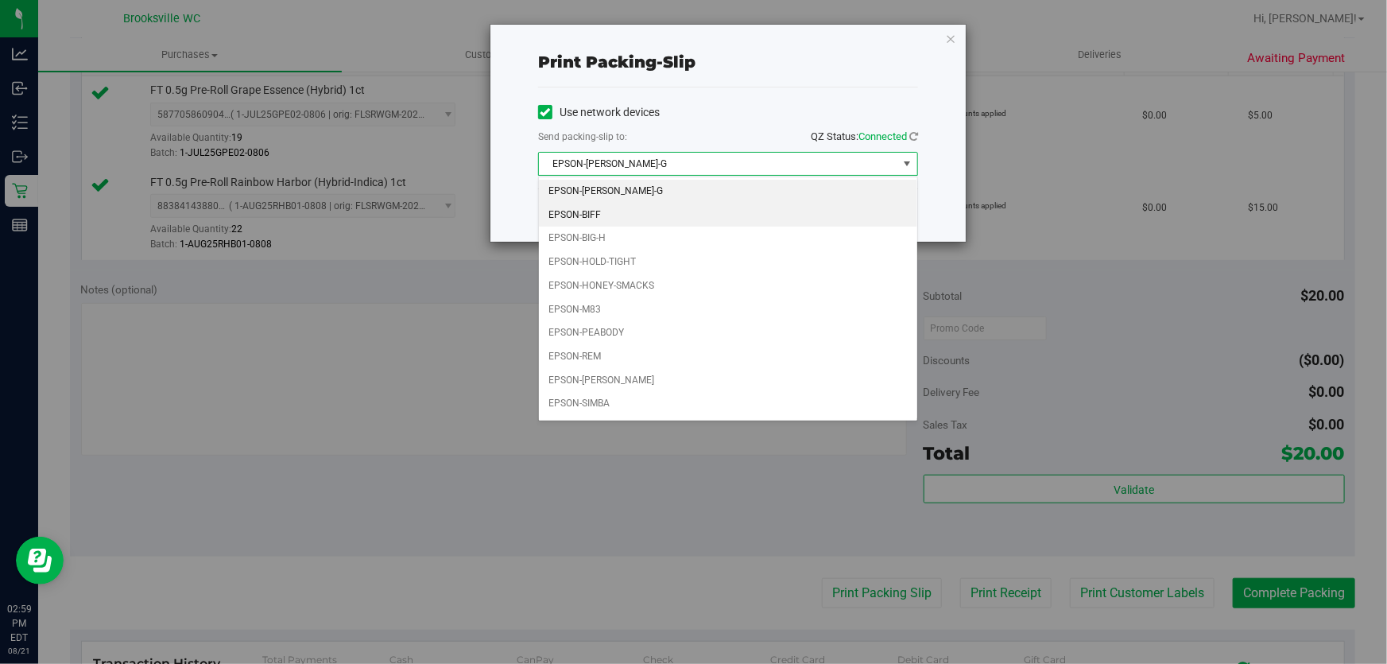
click at [629, 211] on li "EPSON-BIFF" at bounding box center [728, 215] width 378 height 24
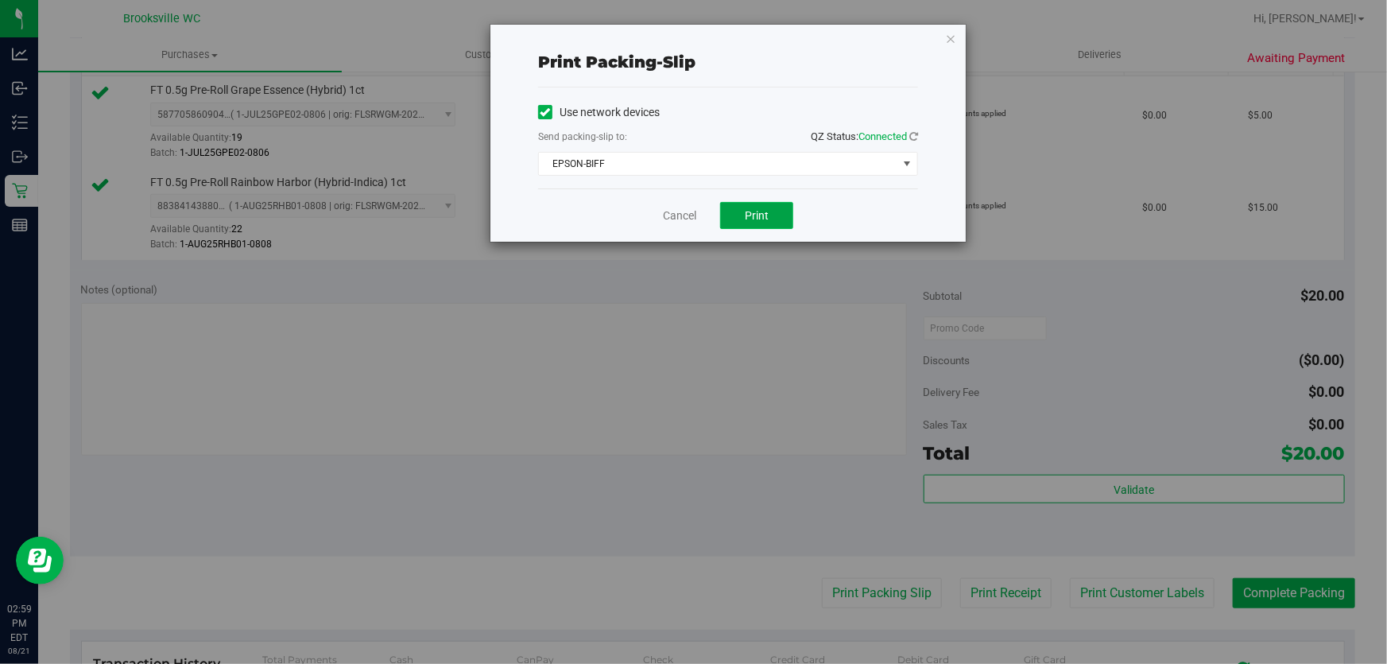
click at [758, 209] on span "Print" at bounding box center [757, 215] width 24 height 13
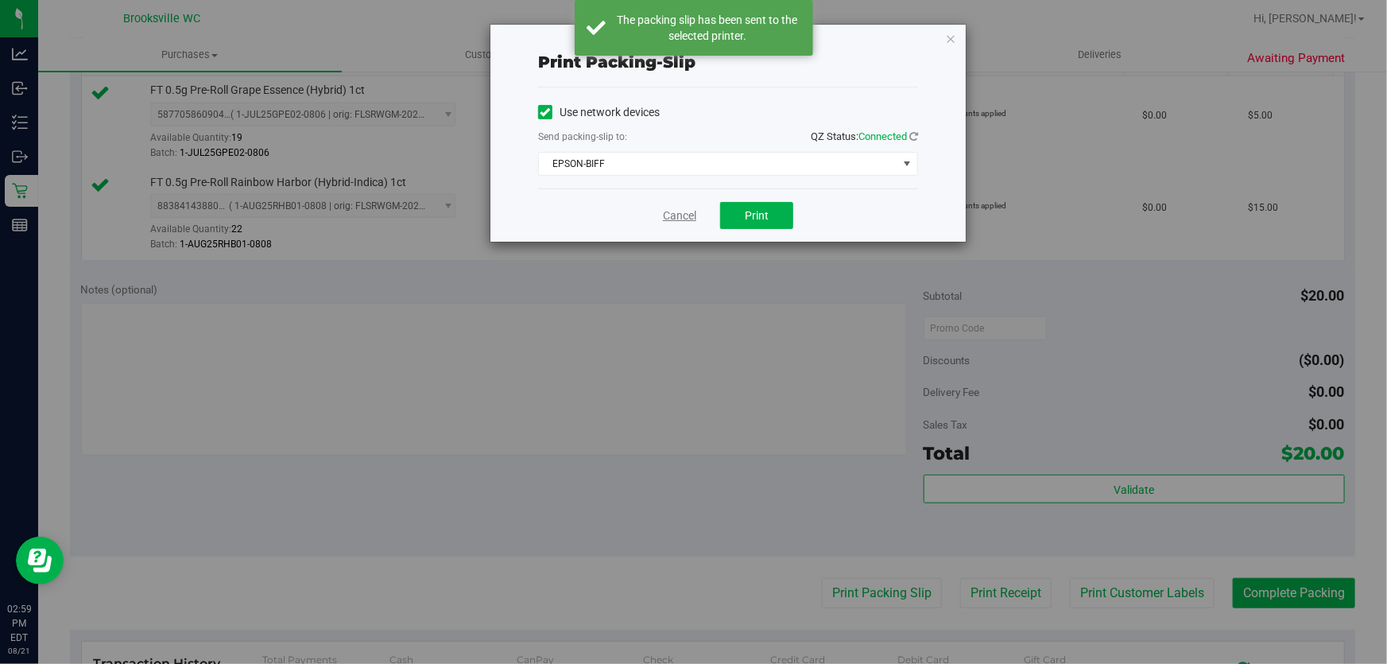
click at [672, 220] on link "Cancel" at bounding box center [679, 215] width 33 height 17
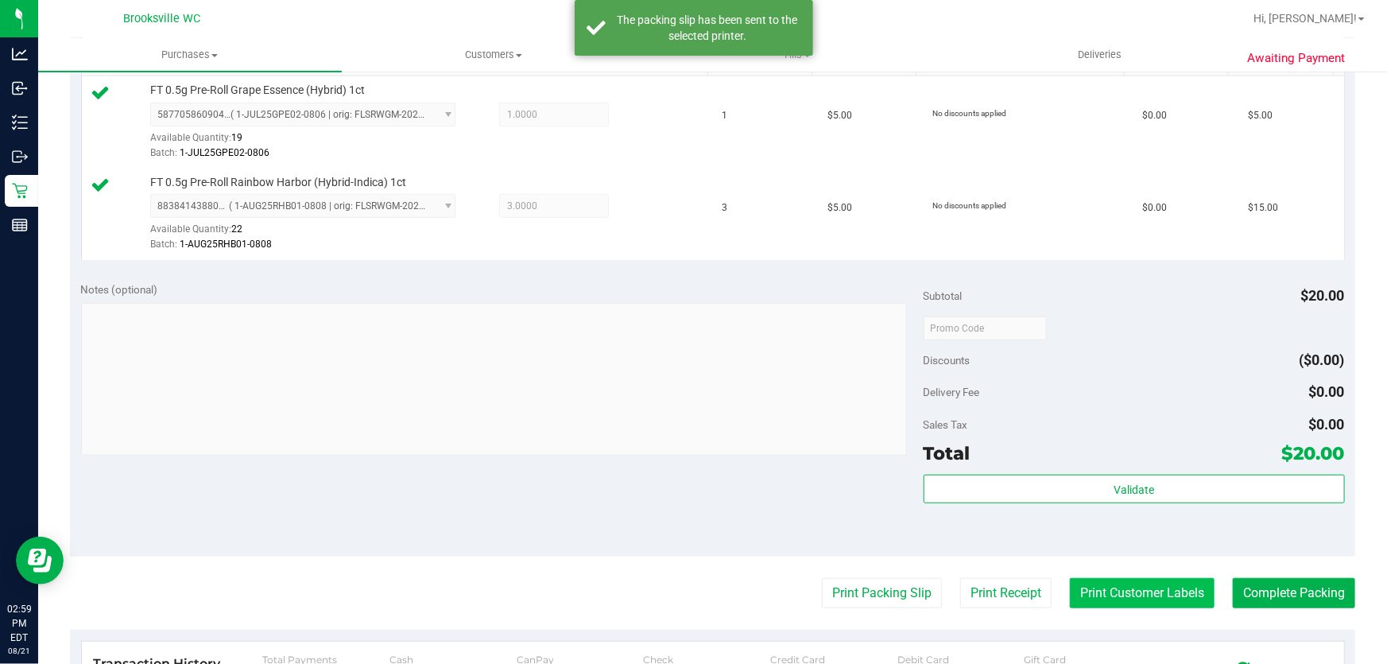
click at [1098, 585] on button "Print Customer Labels" at bounding box center [1142, 593] width 145 height 30
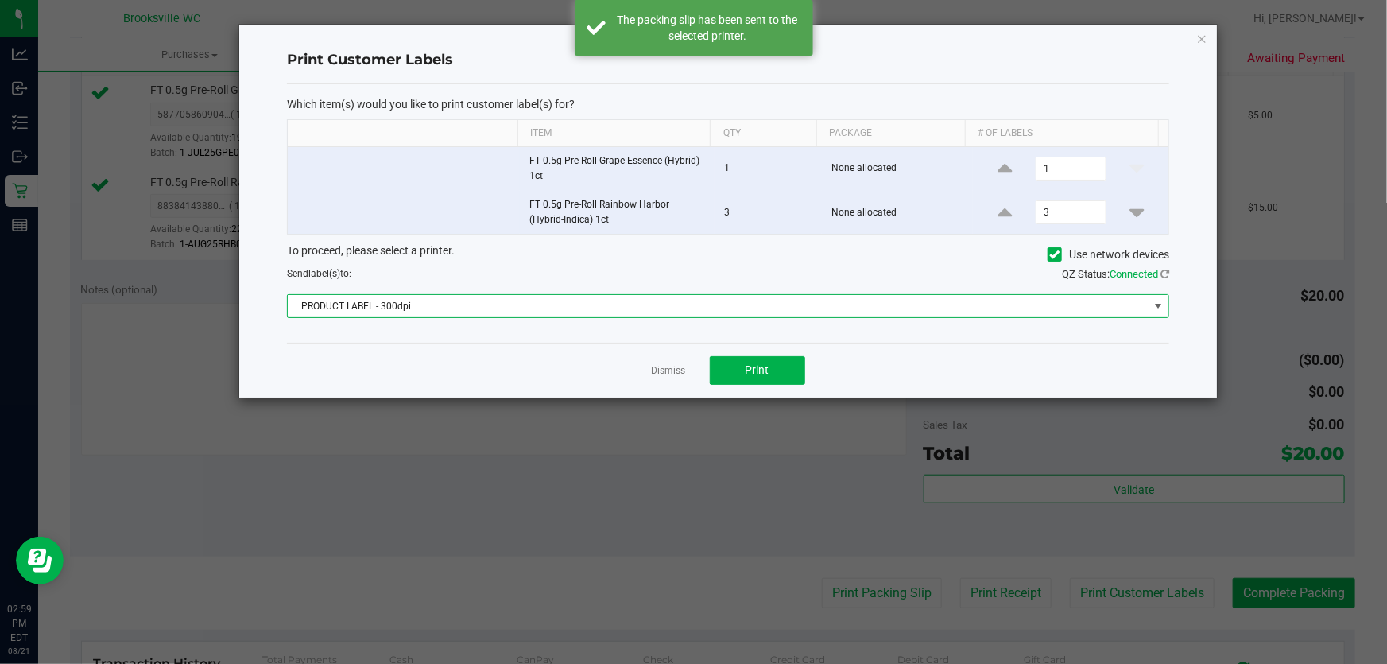
click at [542, 310] on span "PRODUCT LABEL - 300dpi" at bounding box center [718, 306] width 861 height 22
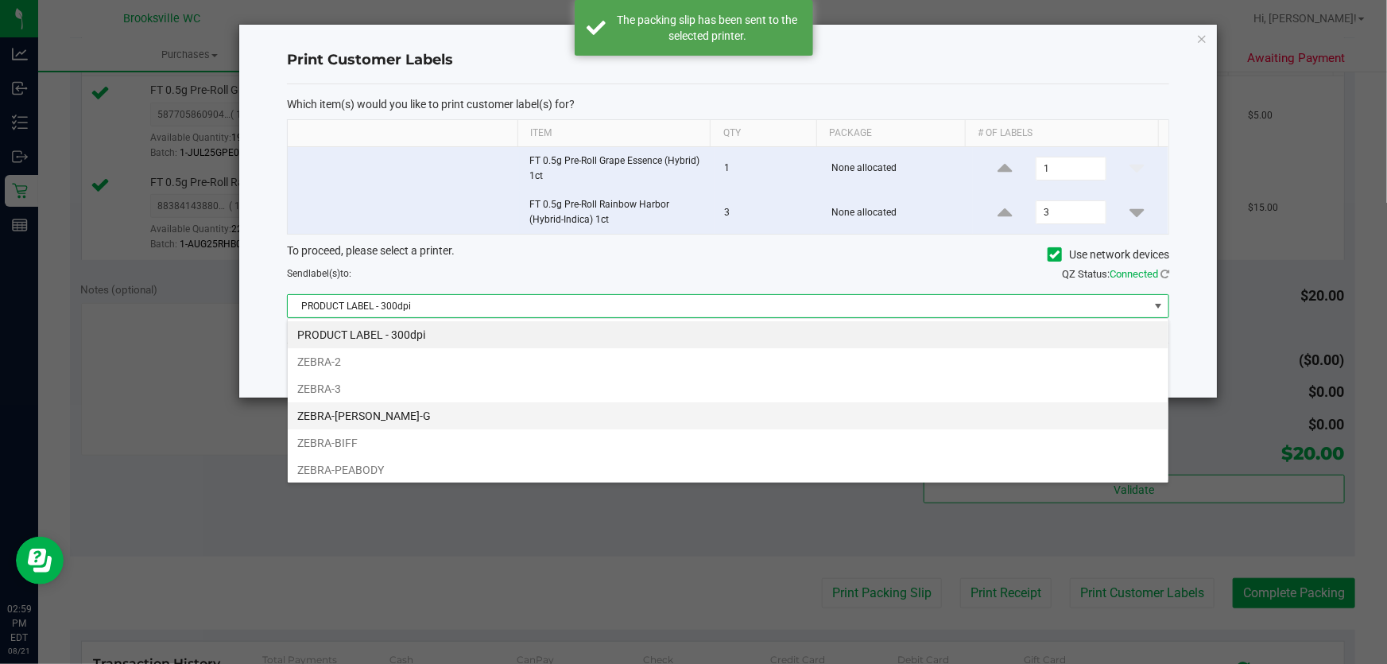
scroll to position [24, 882]
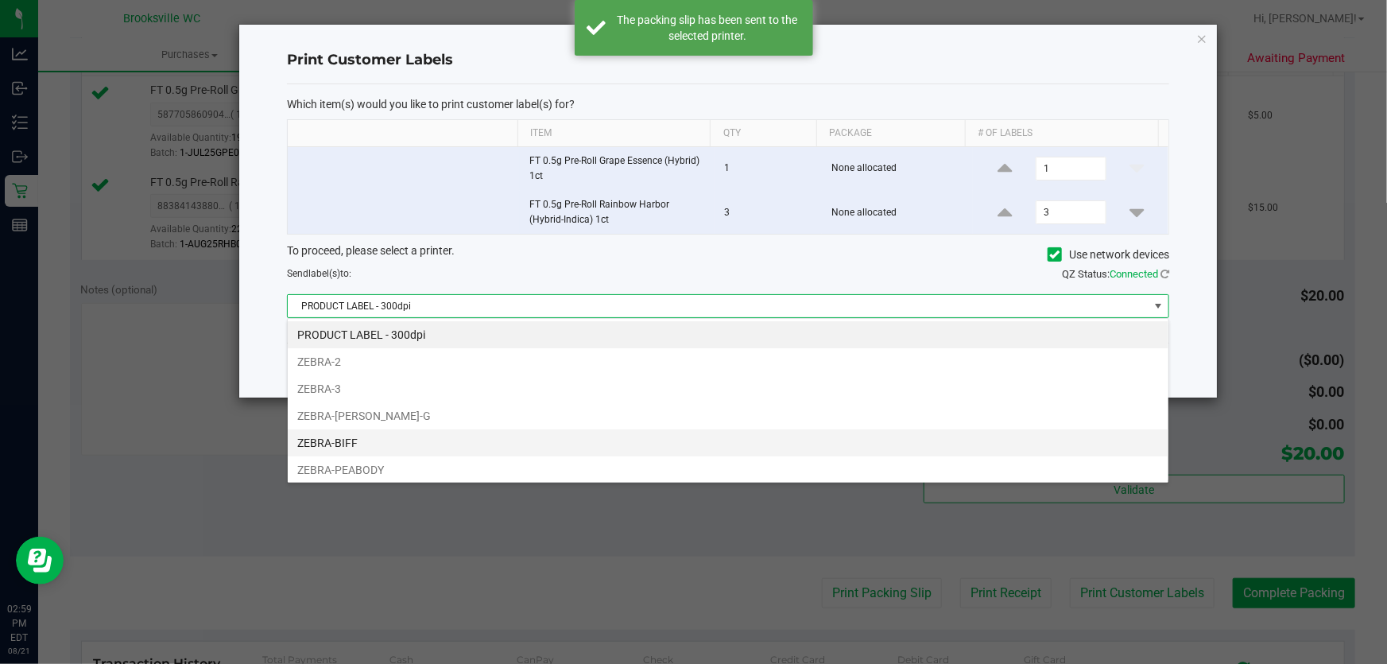
click at [359, 440] on li "ZEBRA-BIFF" at bounding box center [728, 442] width 881 height 27
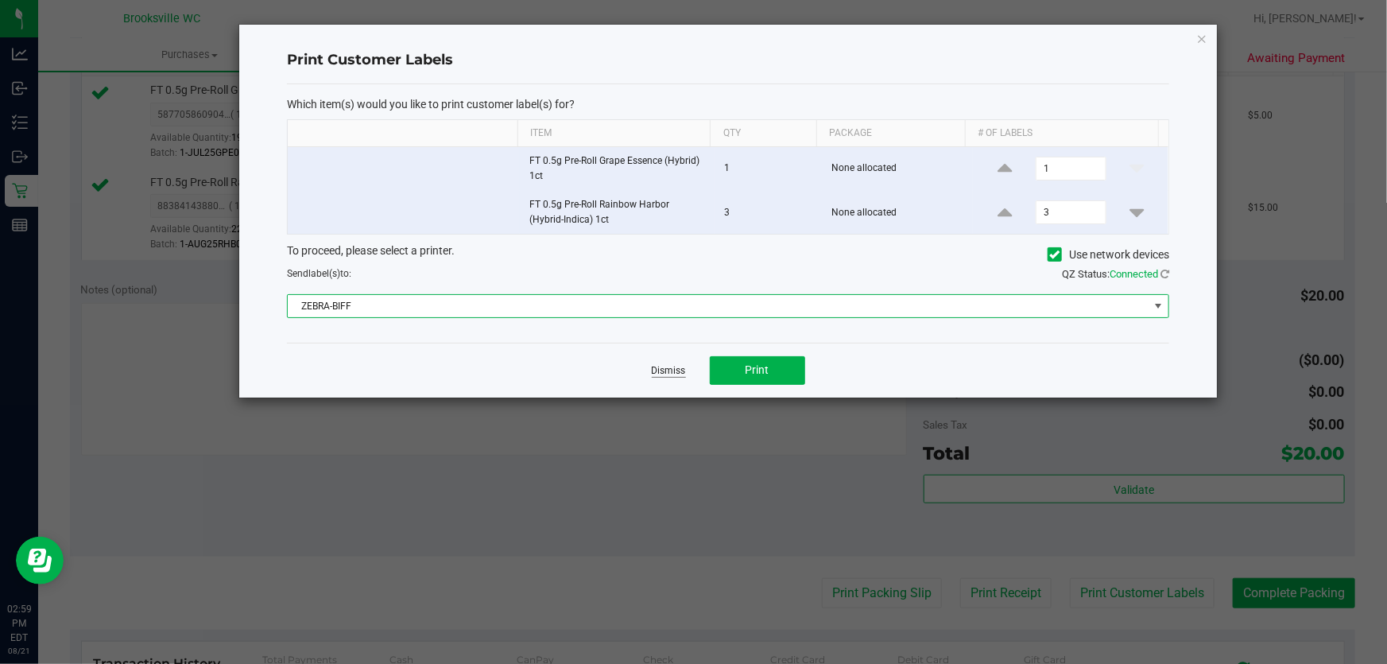
click at [664, 373] on link "Dismiss" at bounding box center [669, 371] width 34 height 14
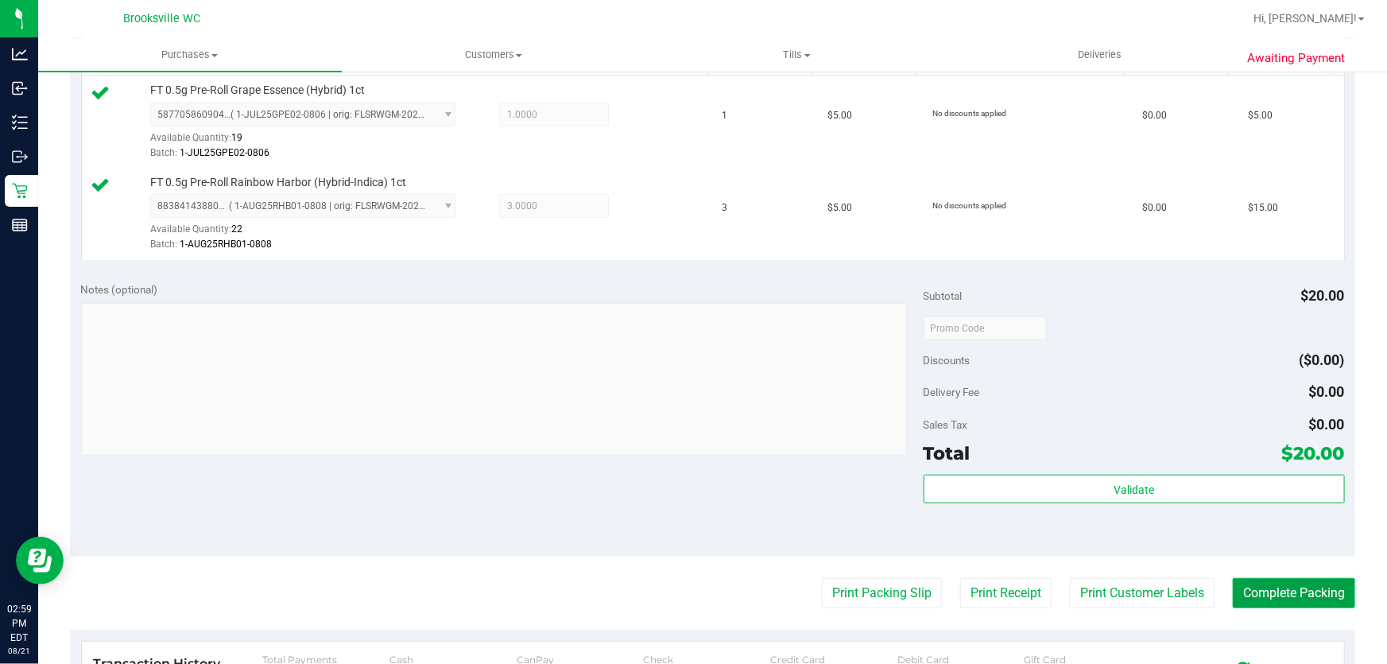
click at [1266, 583] on button "Complete Packing" at bounding box center [1294, 593] width 122 height 30
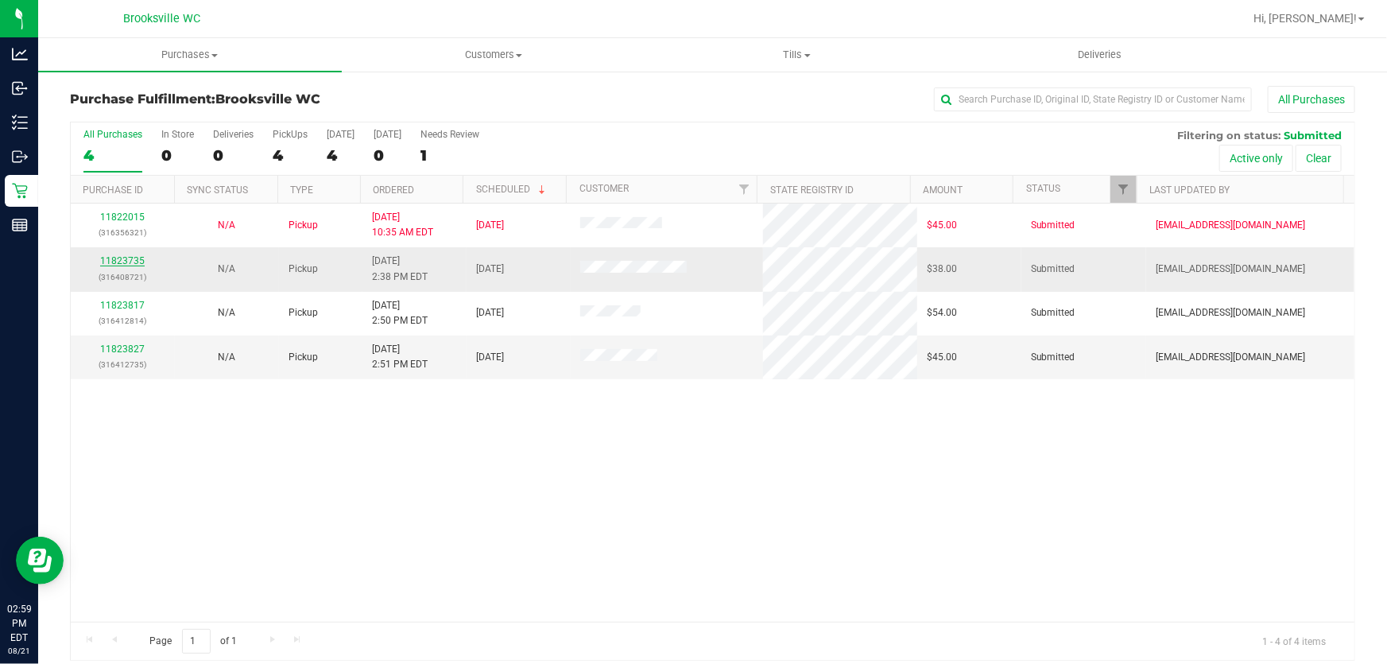
click at [114, 263] on link "11823735" at bounding box center [122, 260] width 45 height 11
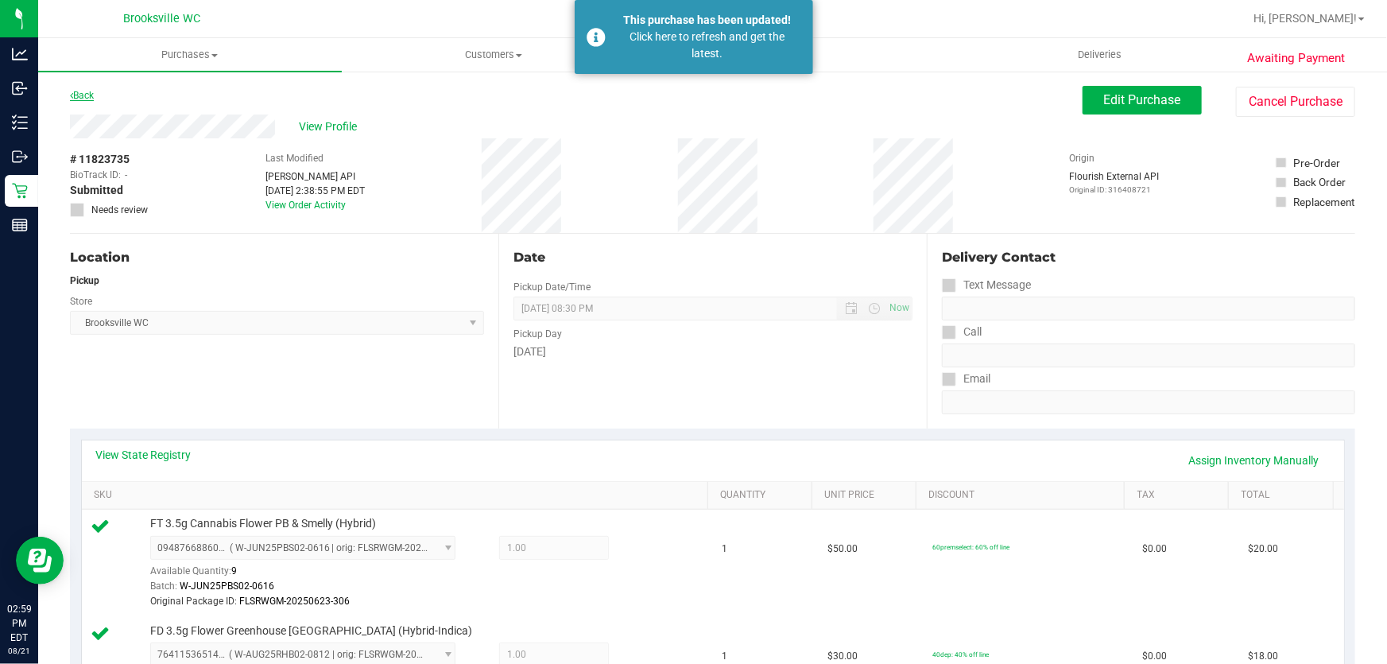
click at [88, 95] on link "Back" at bounding box center [82, 95] width 24 height 11
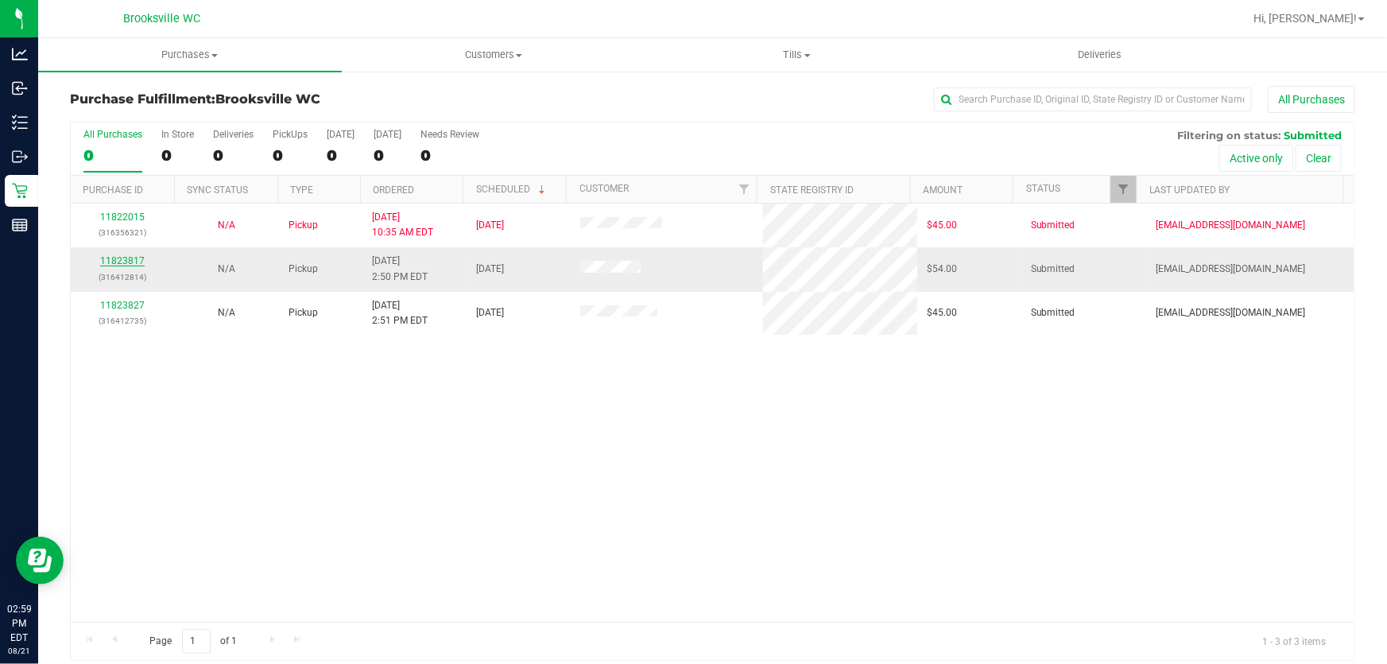
click at [134, 262] on link "11823817" at bounding box center [122, 260] width 45 height 11
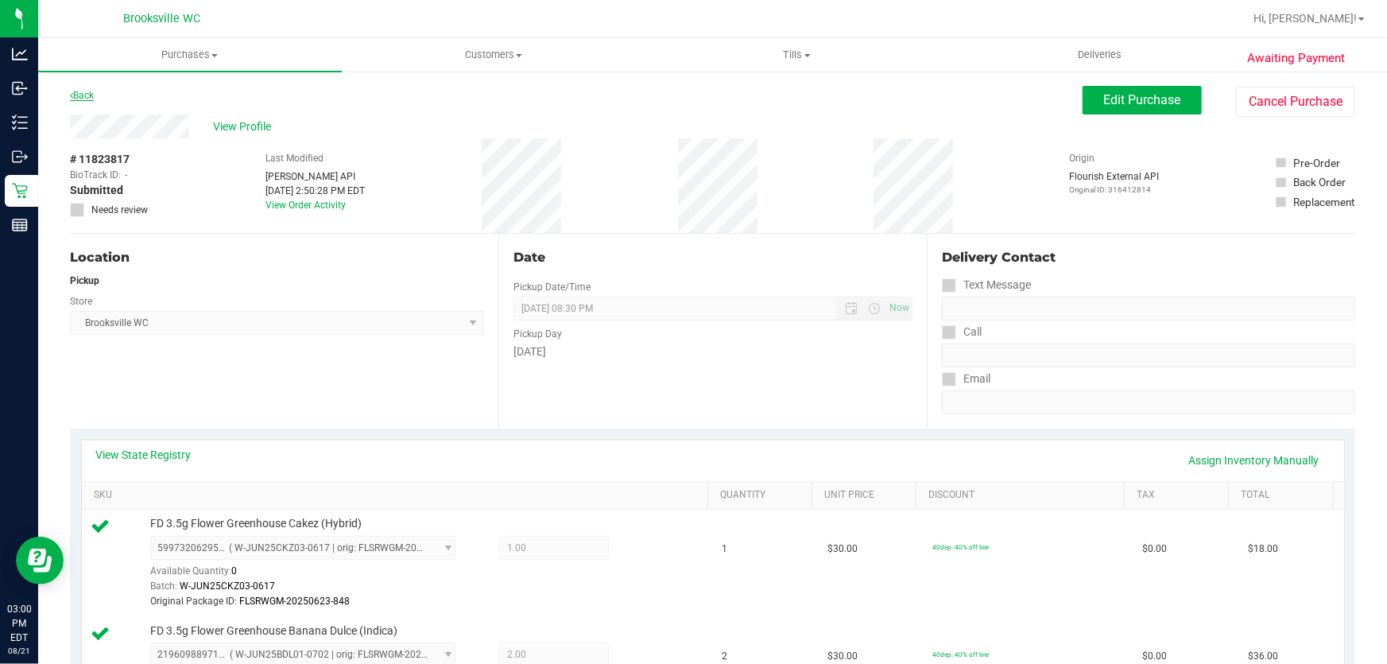
click at [87, 95] on link "Back" at bounding box center [82, 95] width 24 height 11
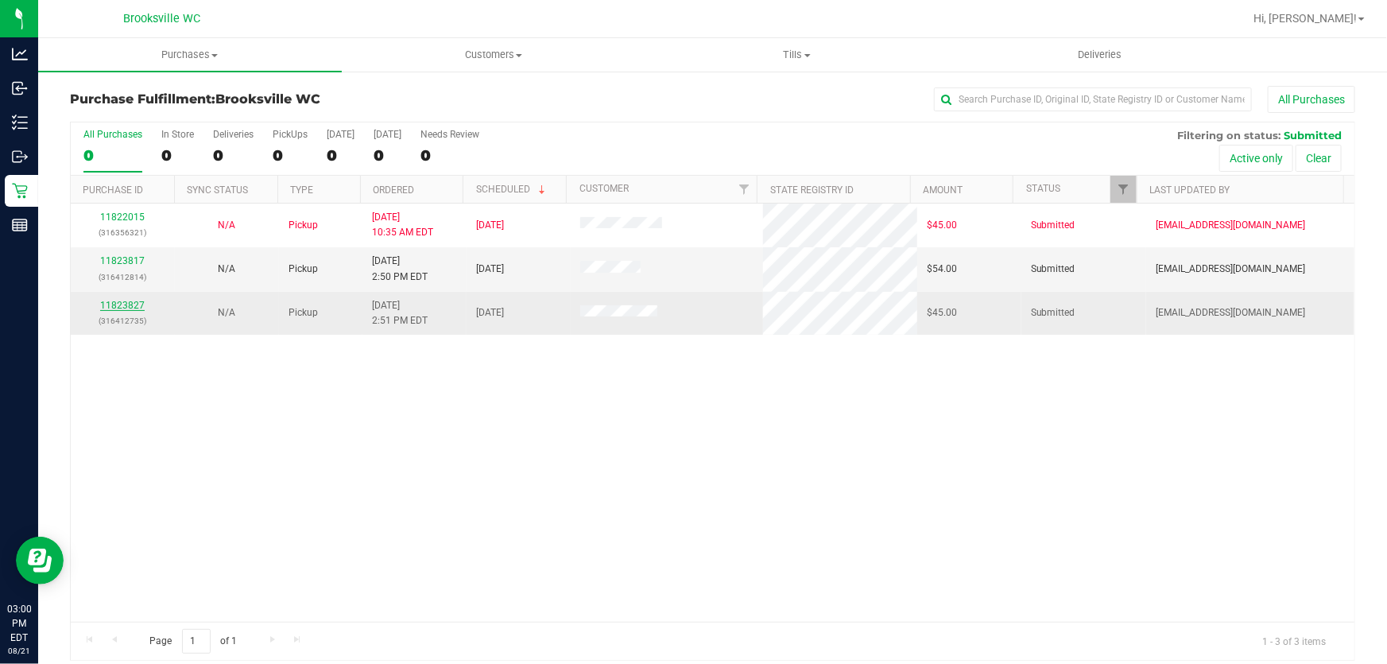
click at [134, 306] on link "11823827" at bounding box center [122, 305] width 45 height 11
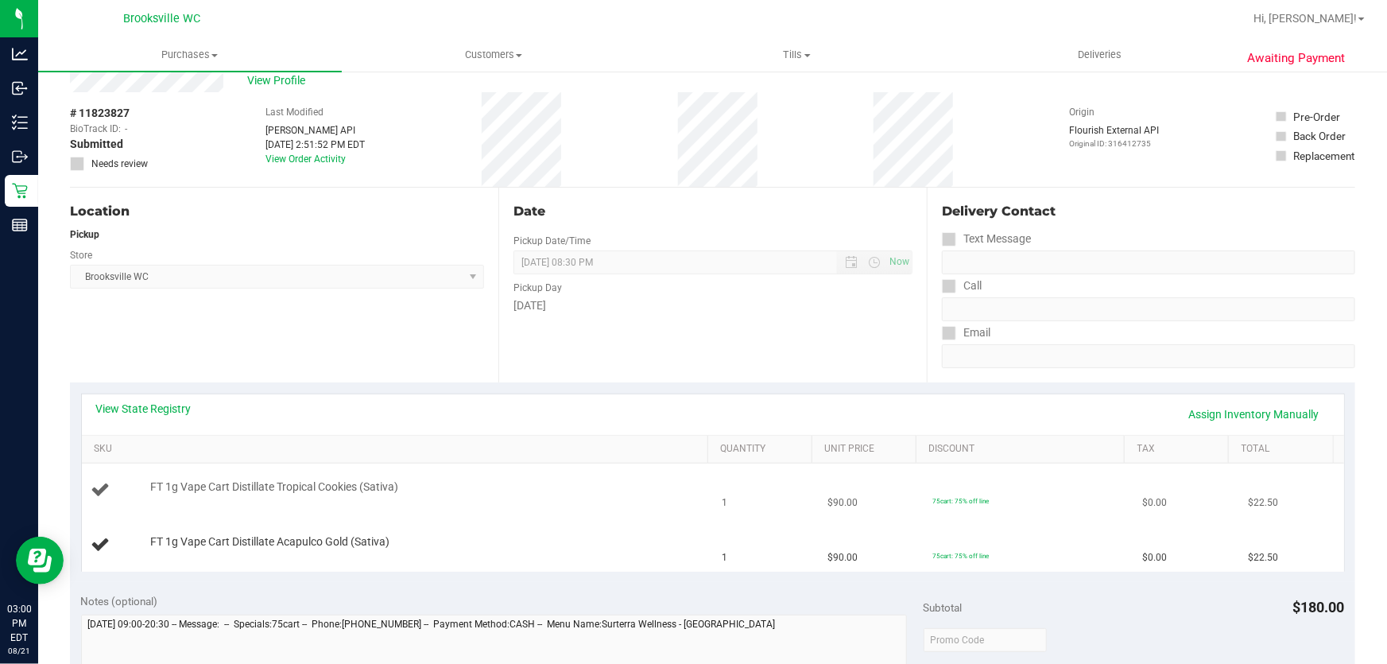
scroll to position [72, 0]
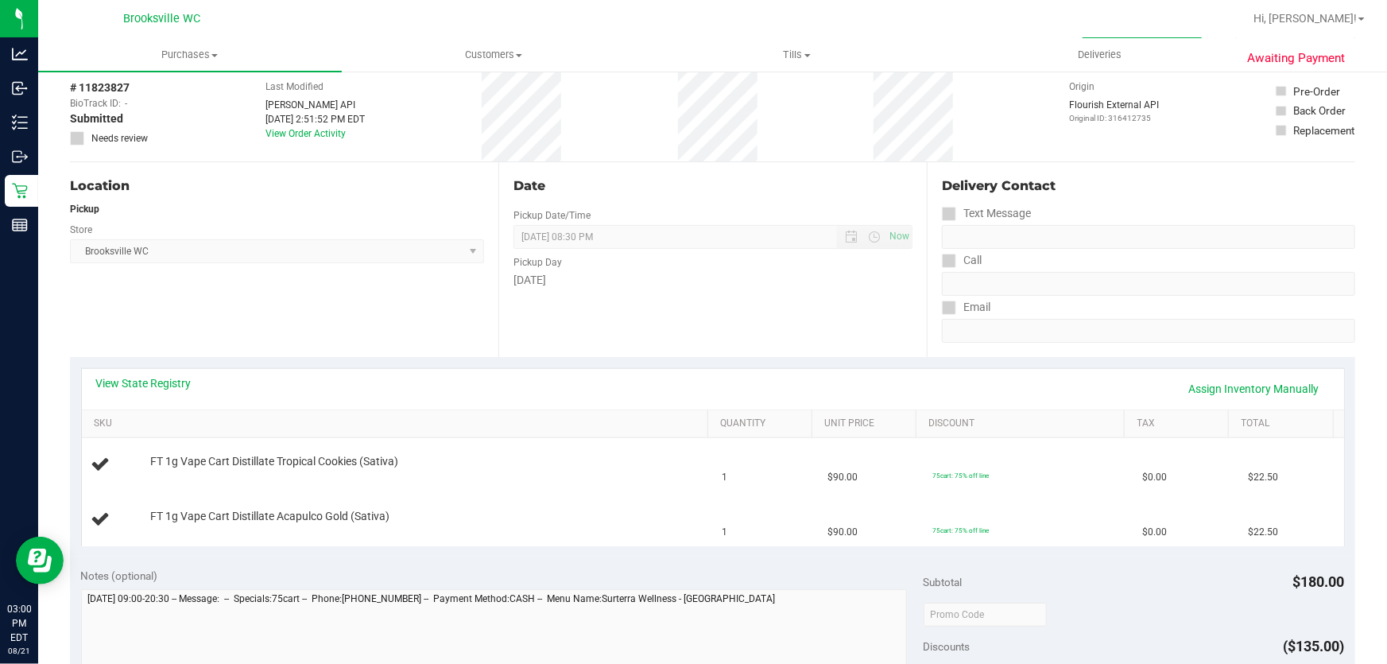
click at [176, 373] on div "View State Registry Assign Inventory Manually" at bounding box center [713, 389] width 1262 height 41
click at [170, 381] on link "View State Registry" at bounding box center [143, 383] width 95 height 16
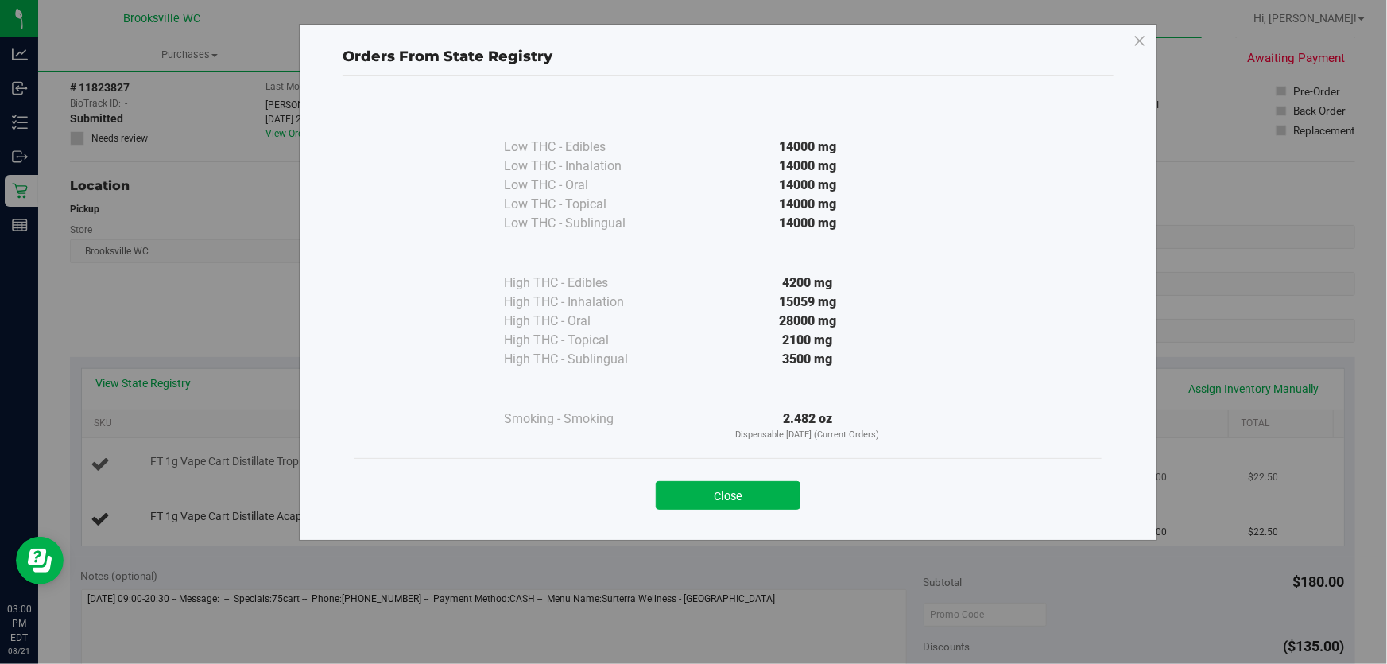
drag, startPoint x: 716, startPoint y: 488, endPoint x: 705, endPoint y: 480, distance: 13.7
click at [715, 488] on button "Close" at bounding box center [728, 495] width 145 height 29
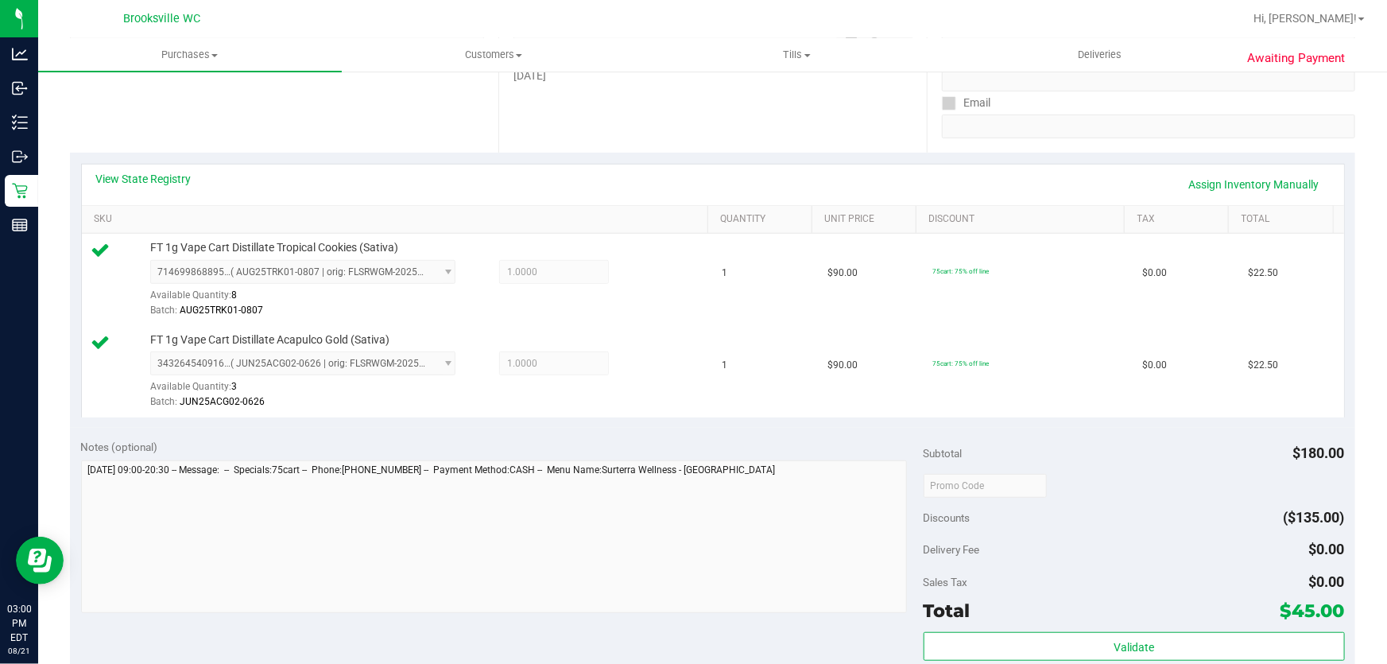
scroll to position [289, 0]
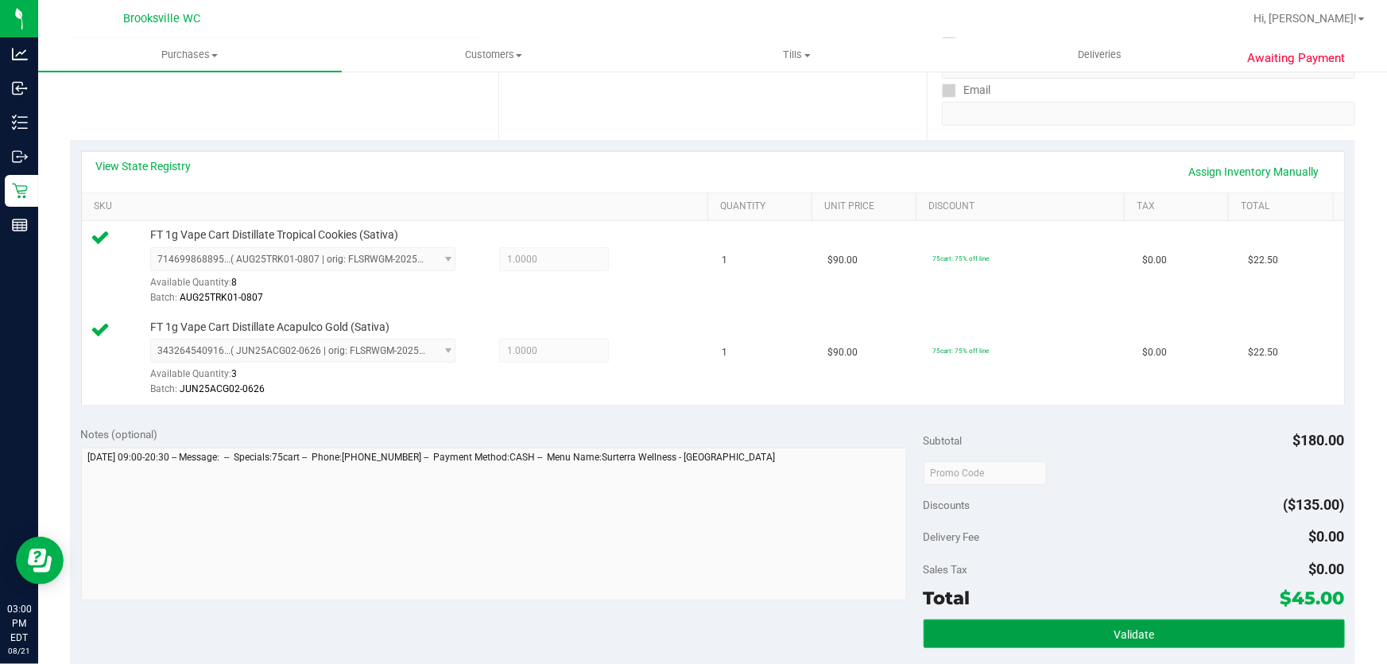
click at [1137, 637] on span "Validate" at bounding box center [1134, 634] width 41 height 13
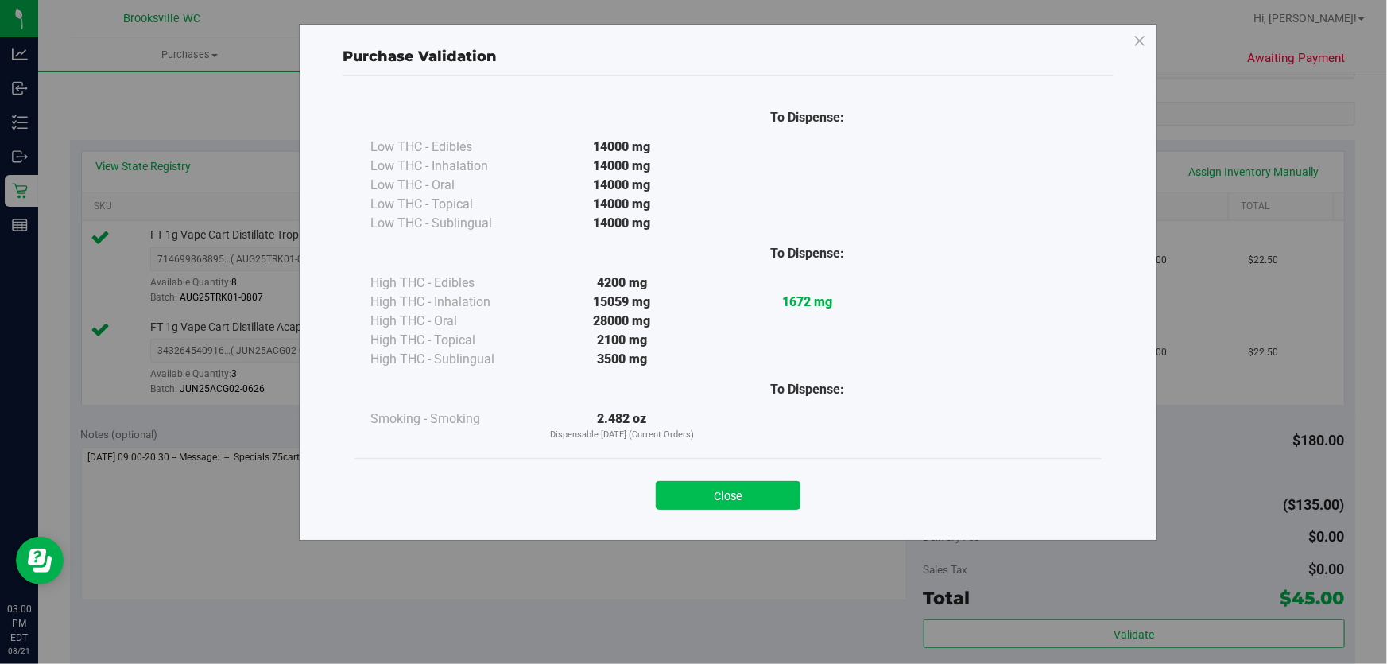
click at [707, 493] on button "Close" at bounding box center [728, 495] width 145 height 29
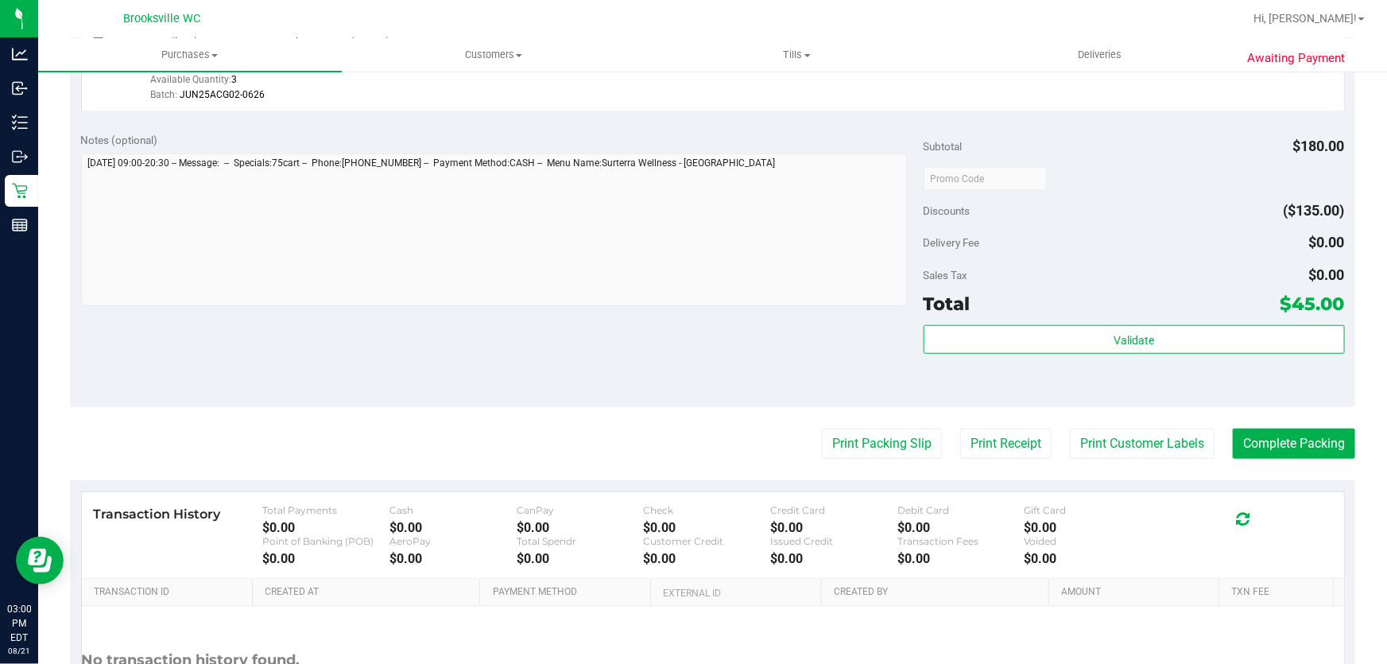
scroll to position [650, 0]
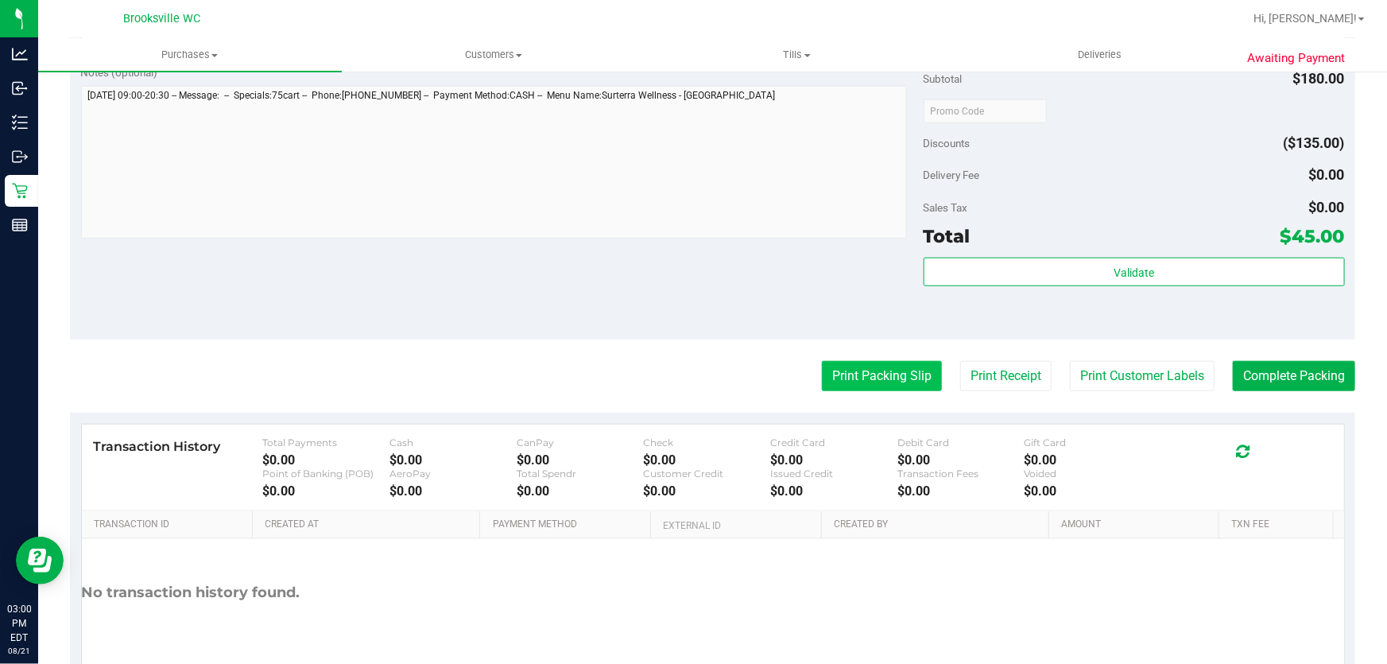
click at [880, 376] on button "Print Packing Slip" at bounding box center [882, 376] width 120 height 30
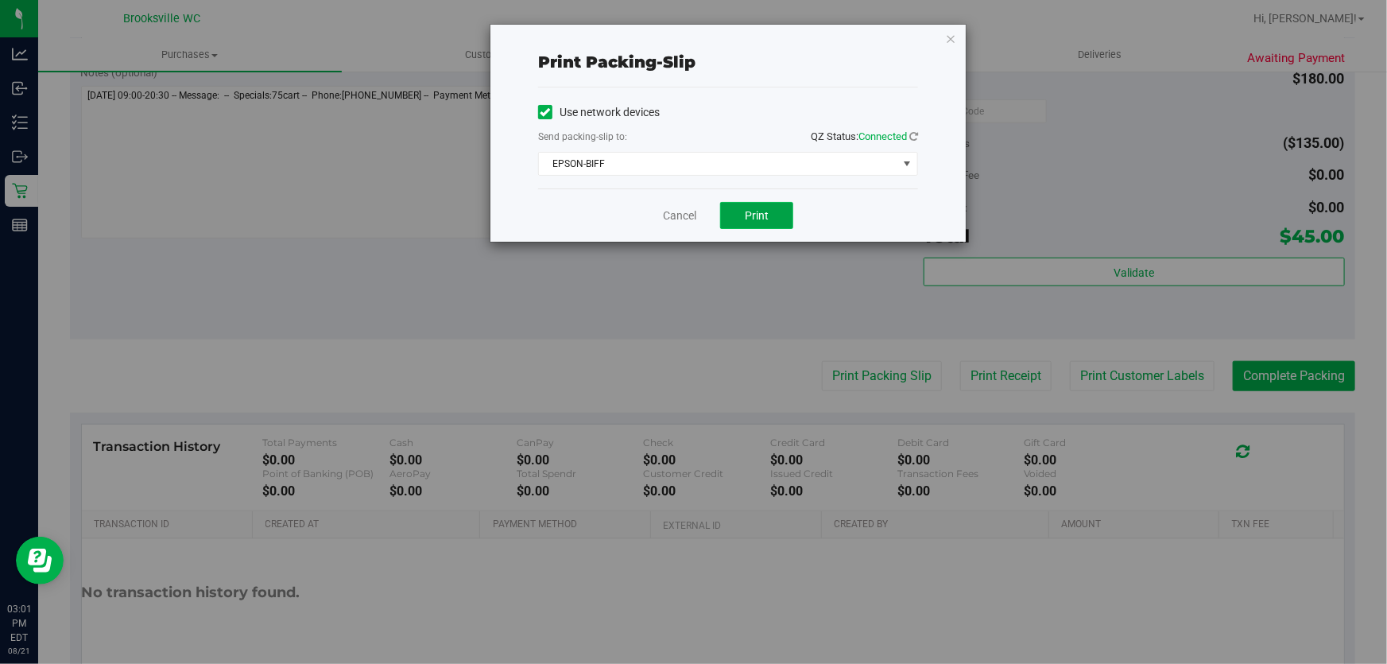
click at [749, 209] on span "Print" at bounding box center [757, 215] width 24 height 13
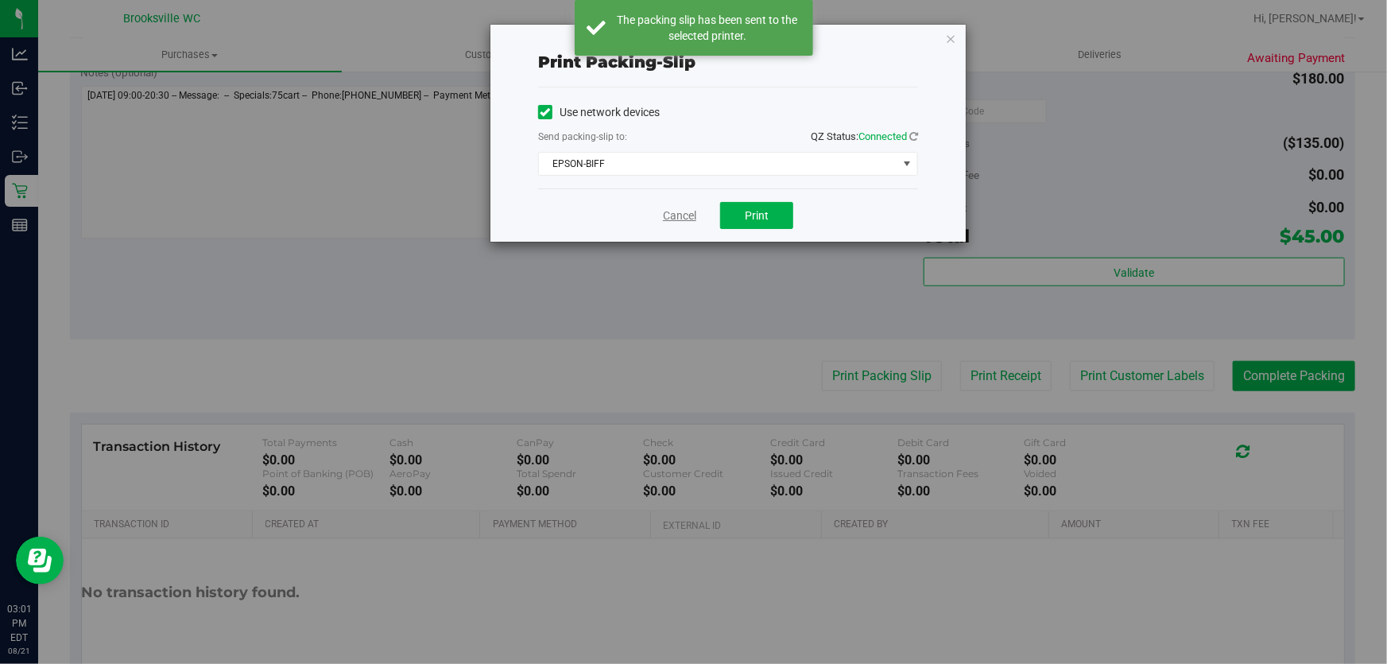
click at [674, 215] on link "Cancel" at bounding box center [679, 215] width 33 height 17
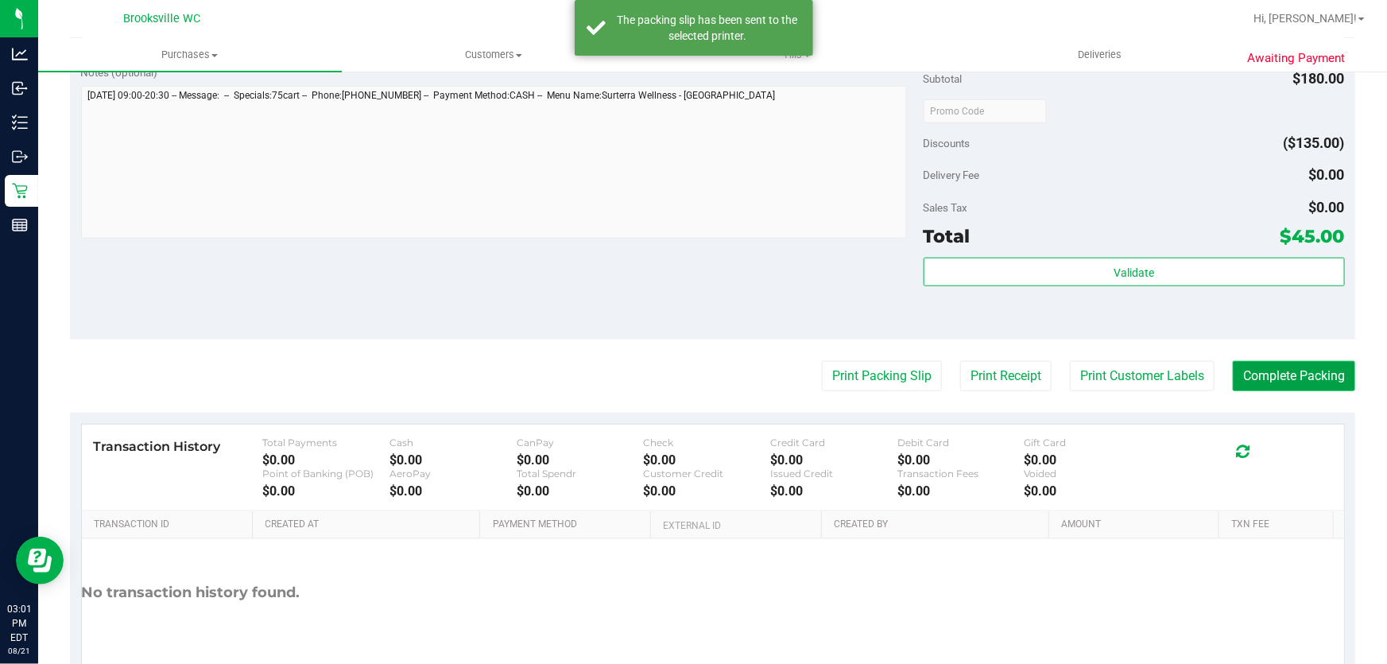
click at [1233, 364] on button "Complete Packing" at bounding box center [1294, 376] width 122 height 30
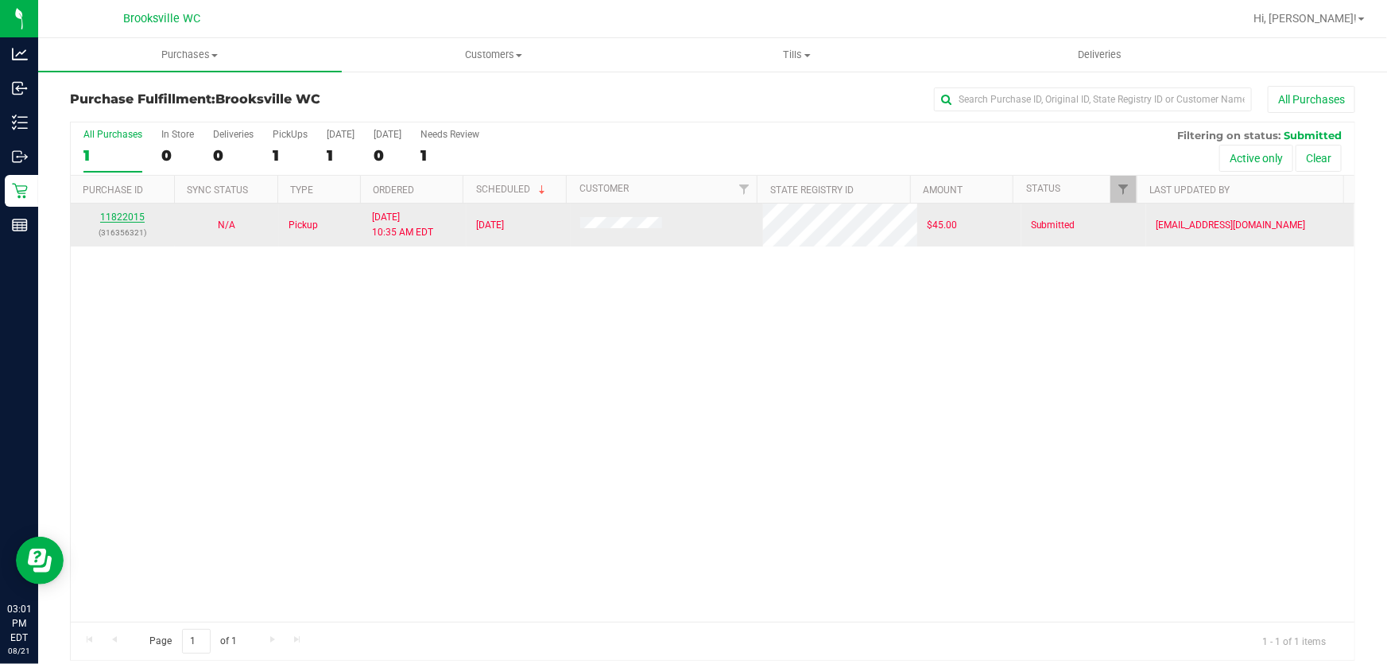
click at [124, 214] on link "11822015" at bounding box center [122, 216] width 45 height 11
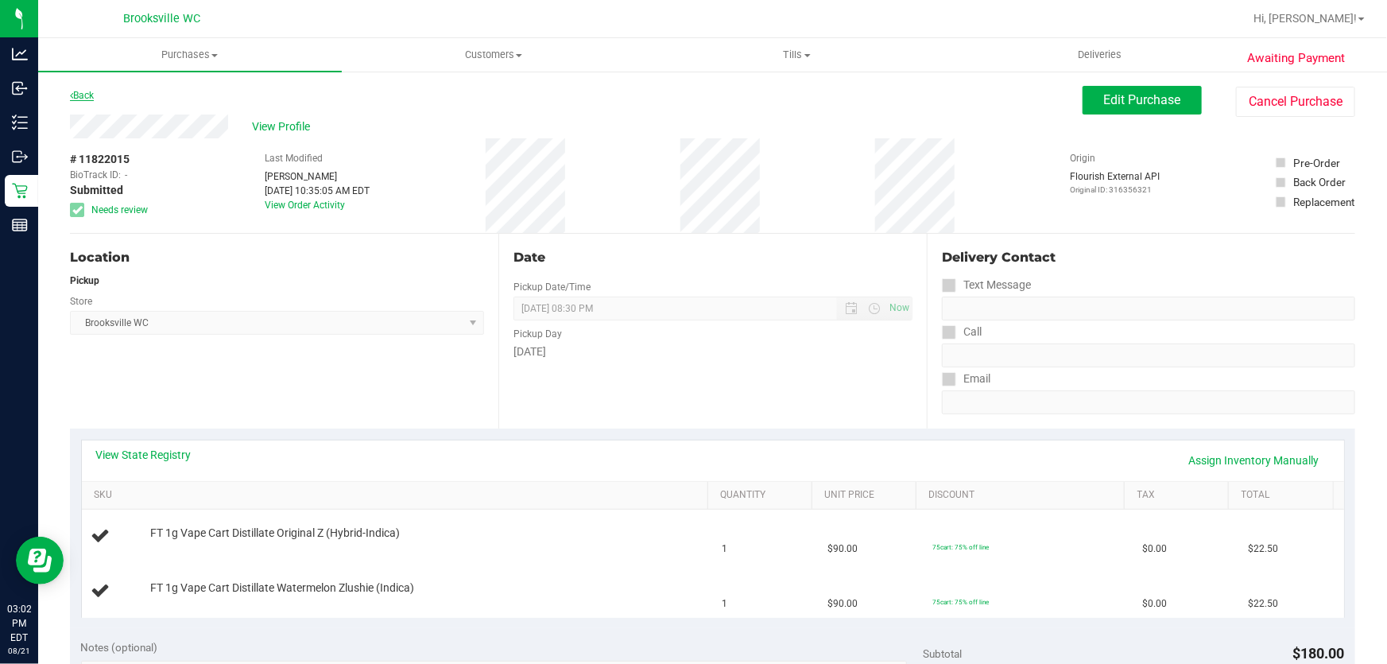
click at [88, 96] on link "Back" at bounding box center [82, 95] width 24 height 11
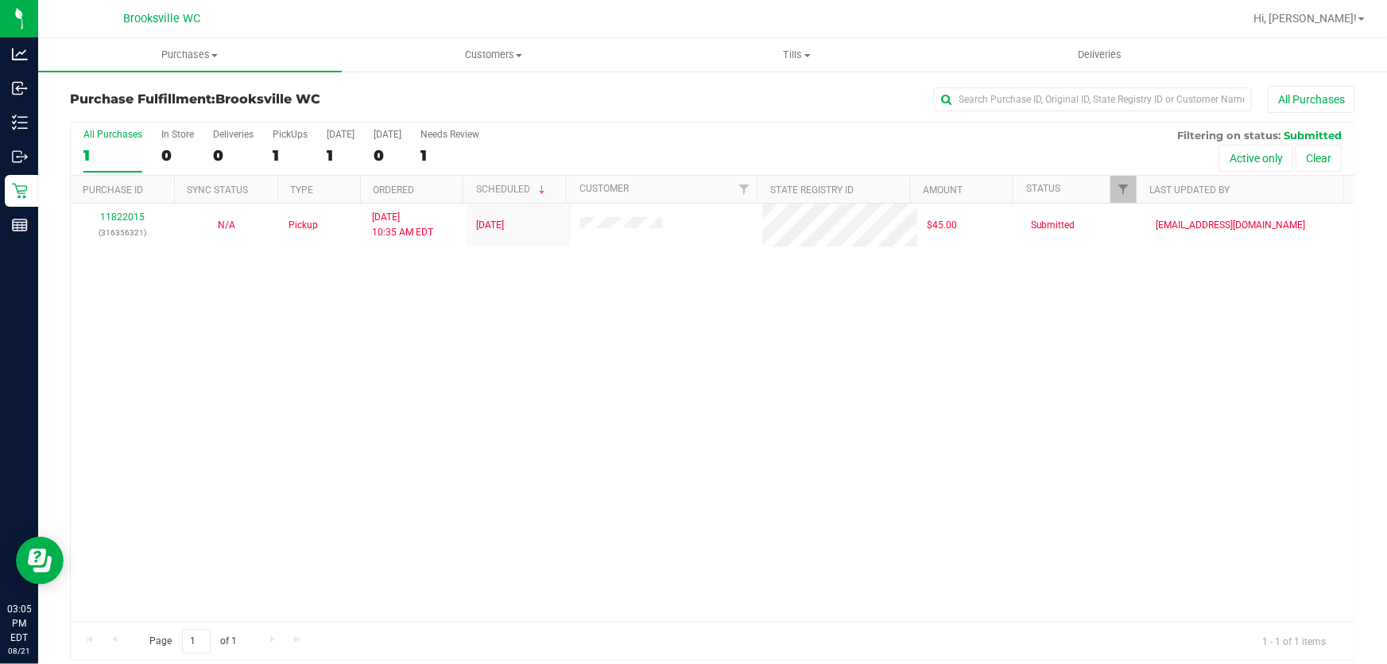
click at [902, 459] on div "11822015 (316356321) N/A Pickup 8/21/2025 10:35 AM EDT 8/21/2025 $45.00 Submitt…" at bounding box center [713, 412] width 1284 height 418
drag, startPoint x: 820, startPoint y: 138, endPoint x: 811, endPoint y: 126, distance: 14.7
click at [819, 137] on div "All Purchases 1 In Store 0 Deliveries 0 PickUps 1 Today 1 Tomorrow 0 Needs Revi…" at bounding box center [713, 148] width 1284 height 53
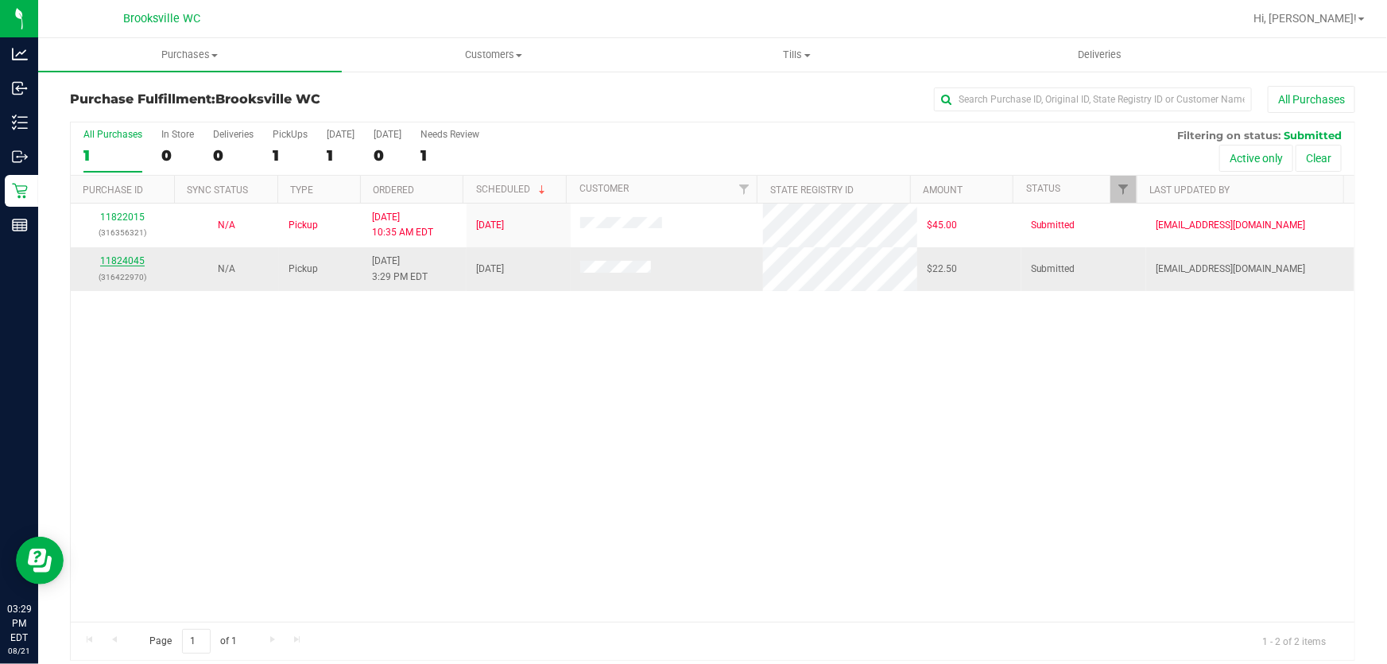
click at [138, 262] on link "11824045" at bounding box center [122, 260] width 45 height 11
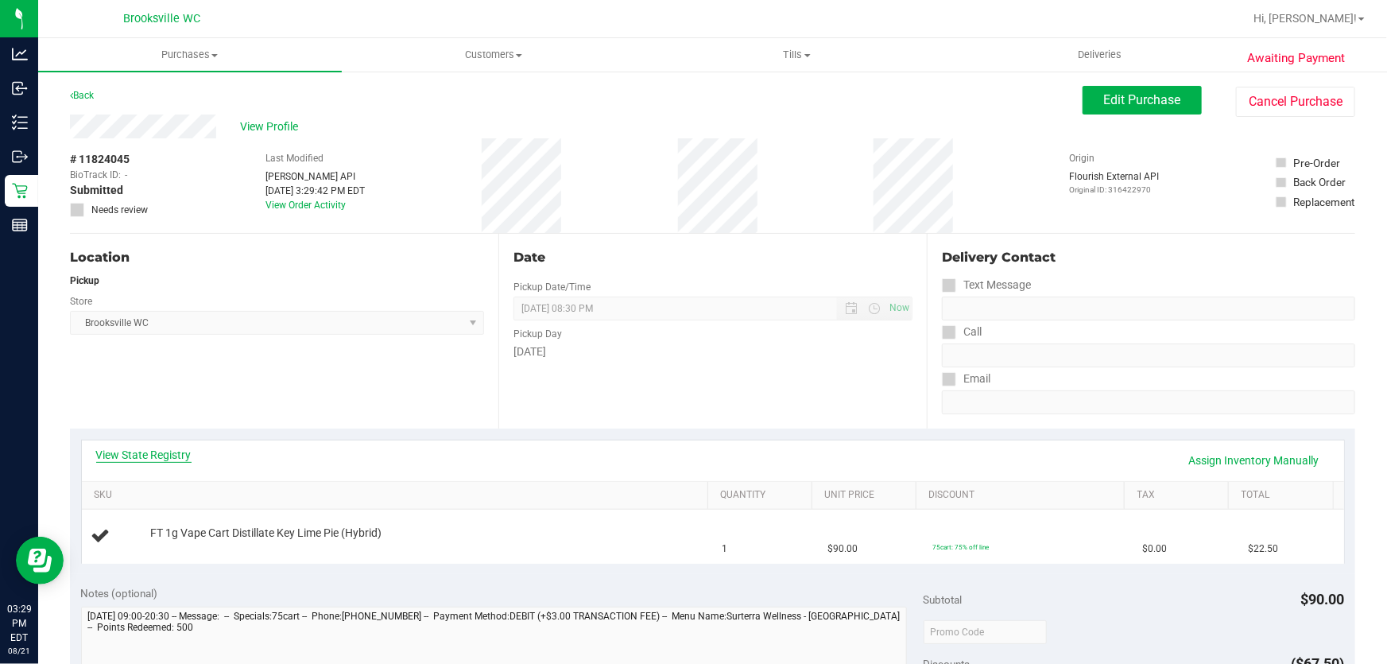
click at [186, 458] on link "View State Registry" at bounding box center [143, 455] width 95 height 16
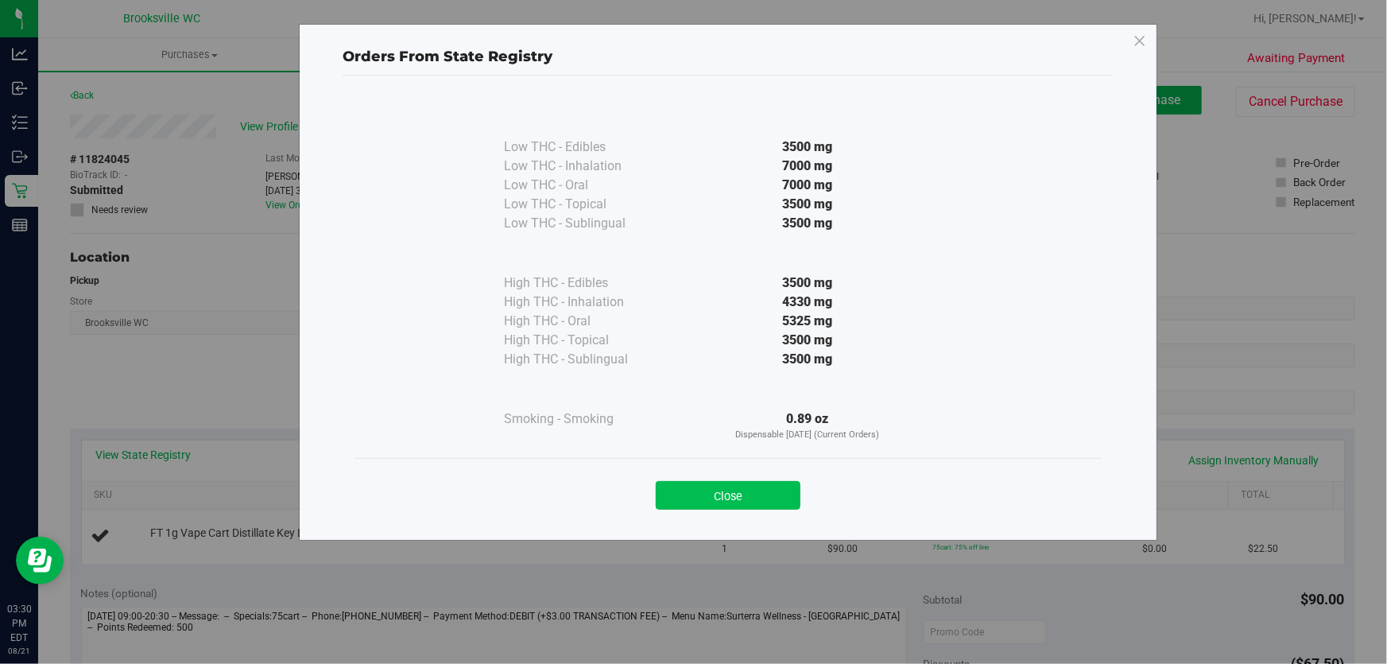
click at [765, 486] on button "Close" at bounding box center [728, 495] width 145 height 29
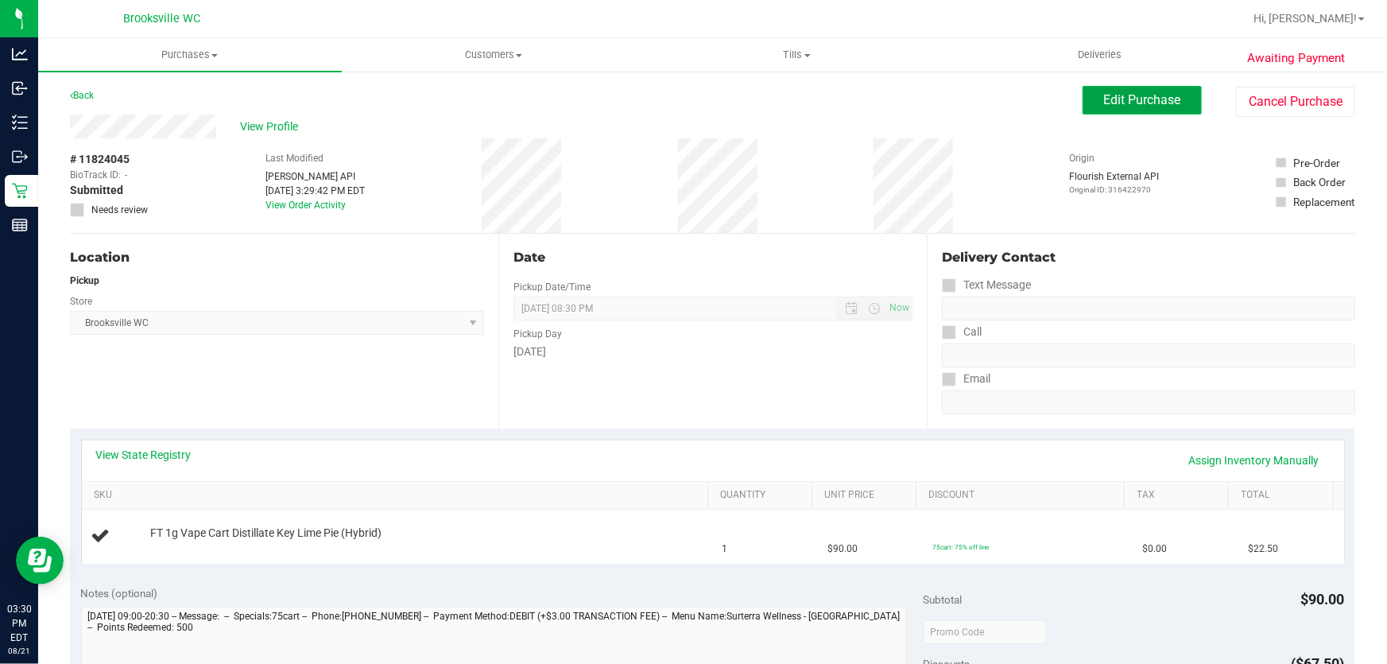
click at [1116, 94] on span "Edit Purchase" at bounding box center [1142, 99] width 77 height 15
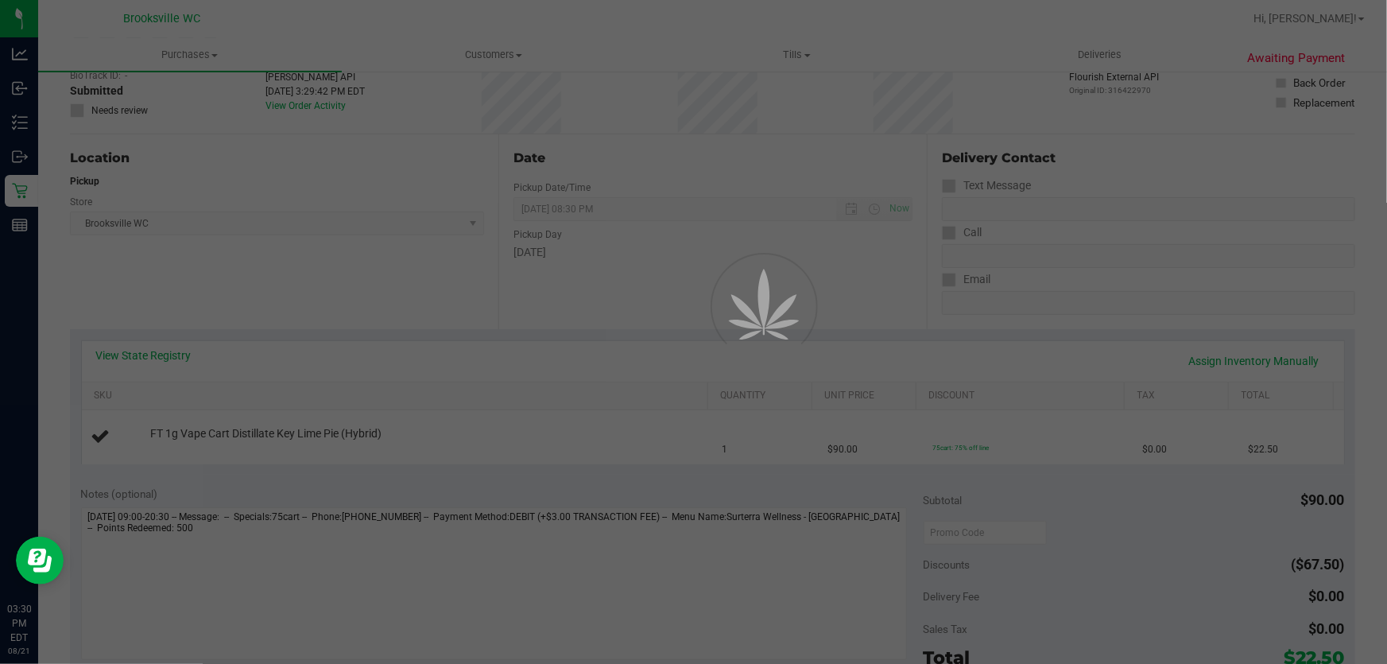
scroll to position [216, 0]
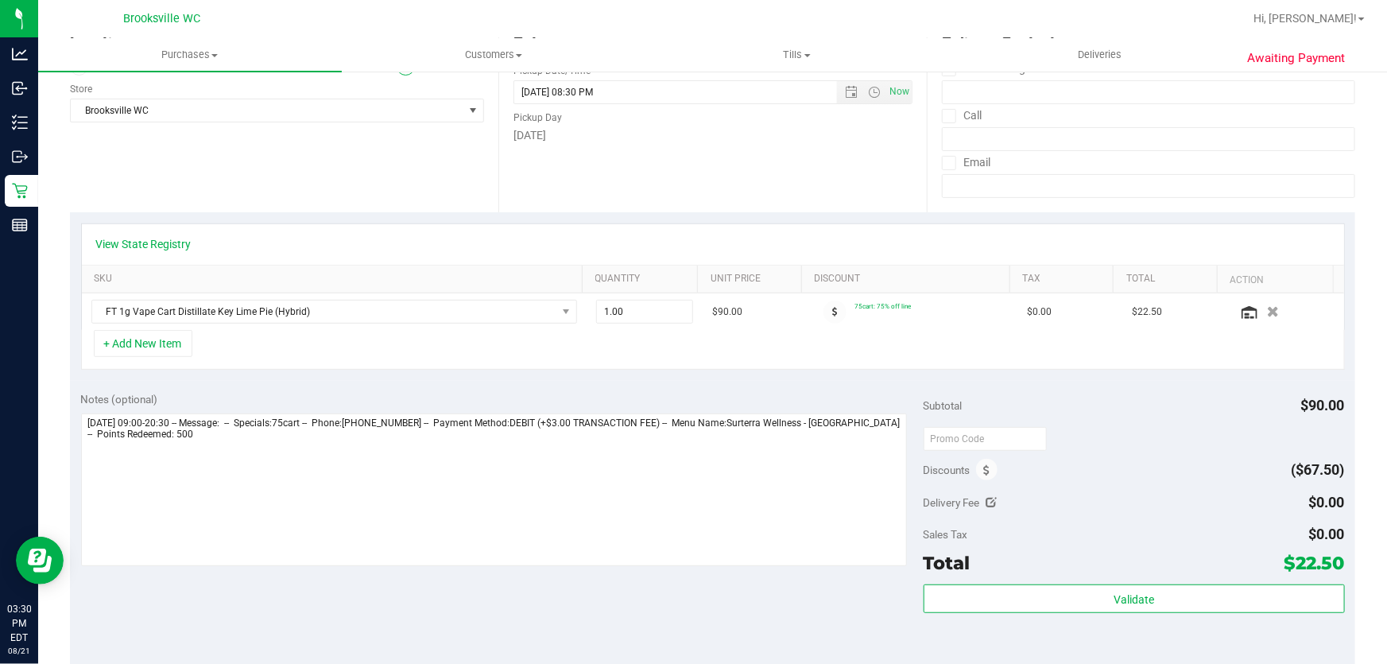
click at [987, 485] on div "Subtotal $90.00 Discounts ($67.50) Delivery Fee $0.00 Sales Tax $0.00 Total $22…" at bounding box center [1134, 523] width 421 height 265
click at [984, 467] on icon at bounding box center [987, 470] width 6 height 11
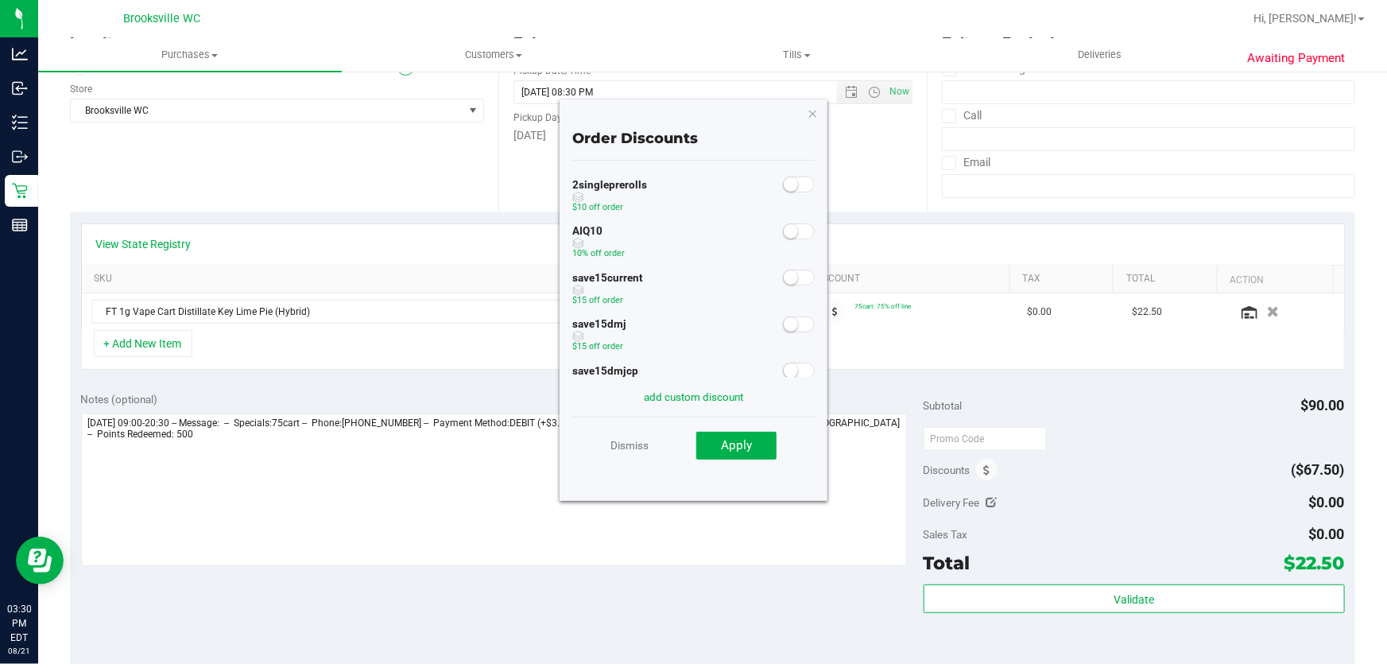
drag, startPoint x: 796, startPoint y: 234, endPoint x: 788, endPoint y: 246, distance: 13.9
click at [794, 234] on span at bounding box center [799, 231] width 32 height 16
click at [738, 444] on span "Apply" at bounding box center [736, 445] width 31 height 14
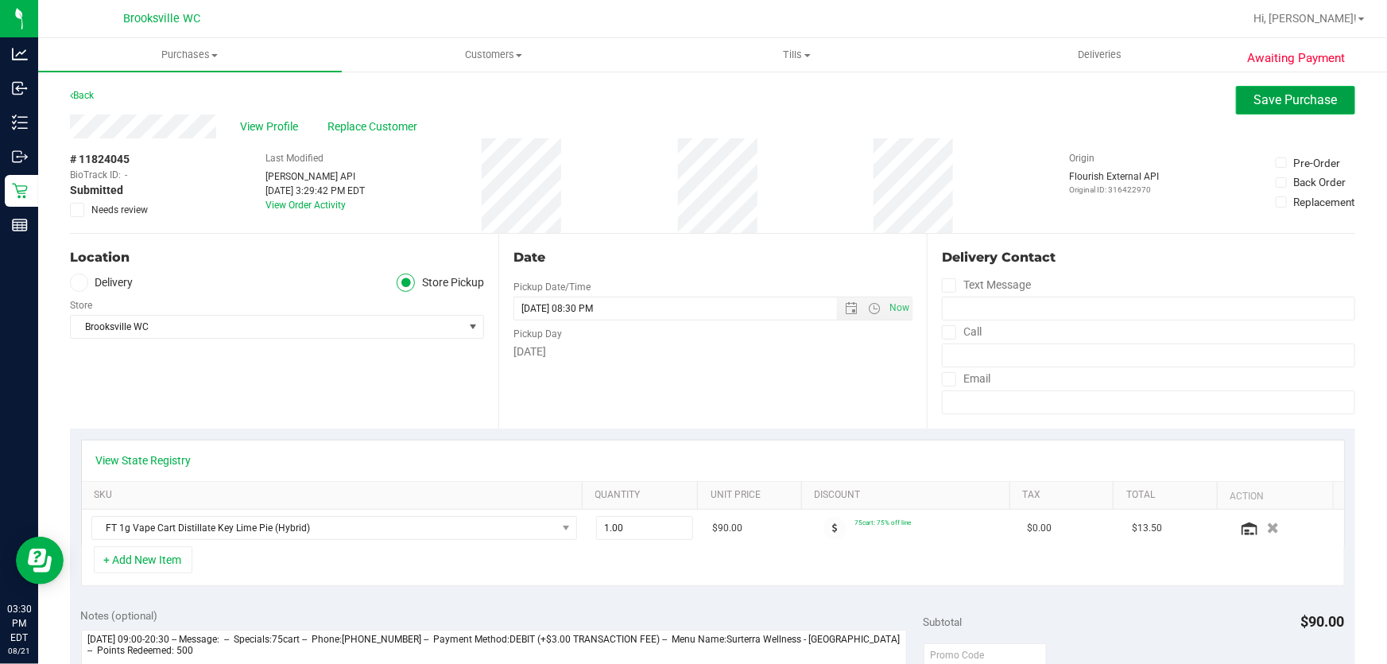
click at [1262, 95] on span "Save Purchase" at bounding box center [1295, 99] width 83 height 15
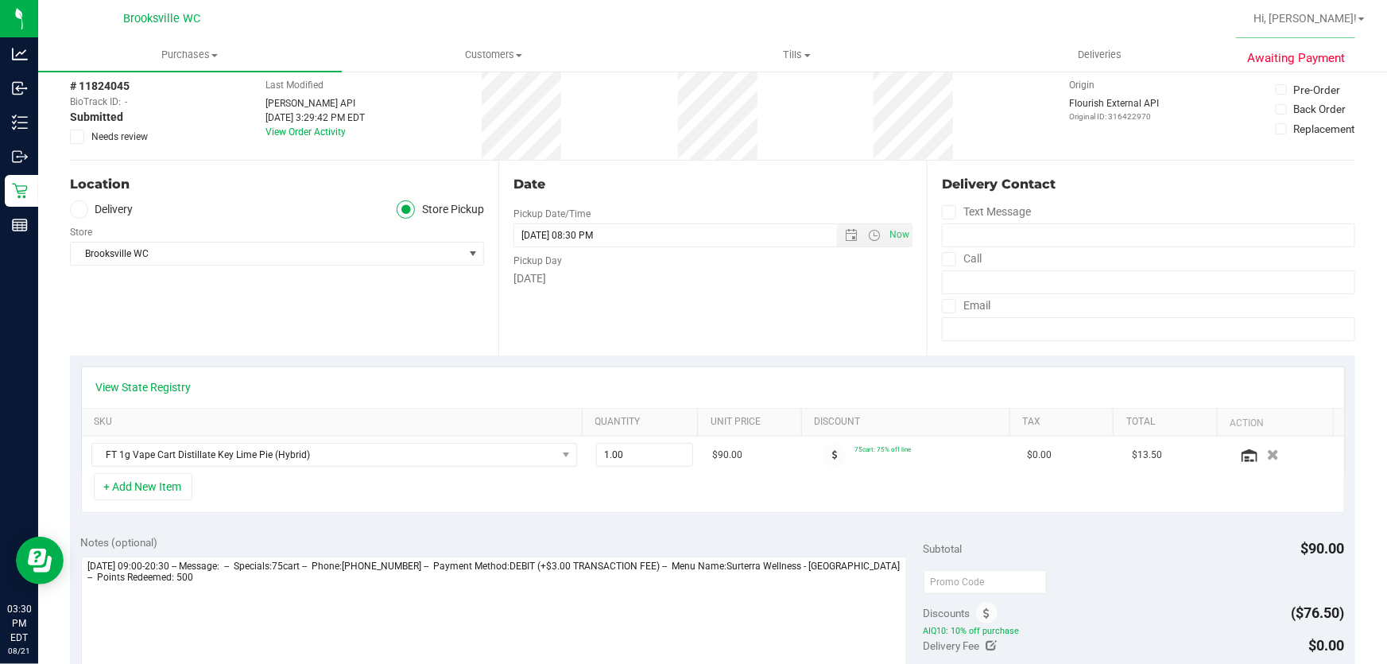
scroll to position [144, 0]
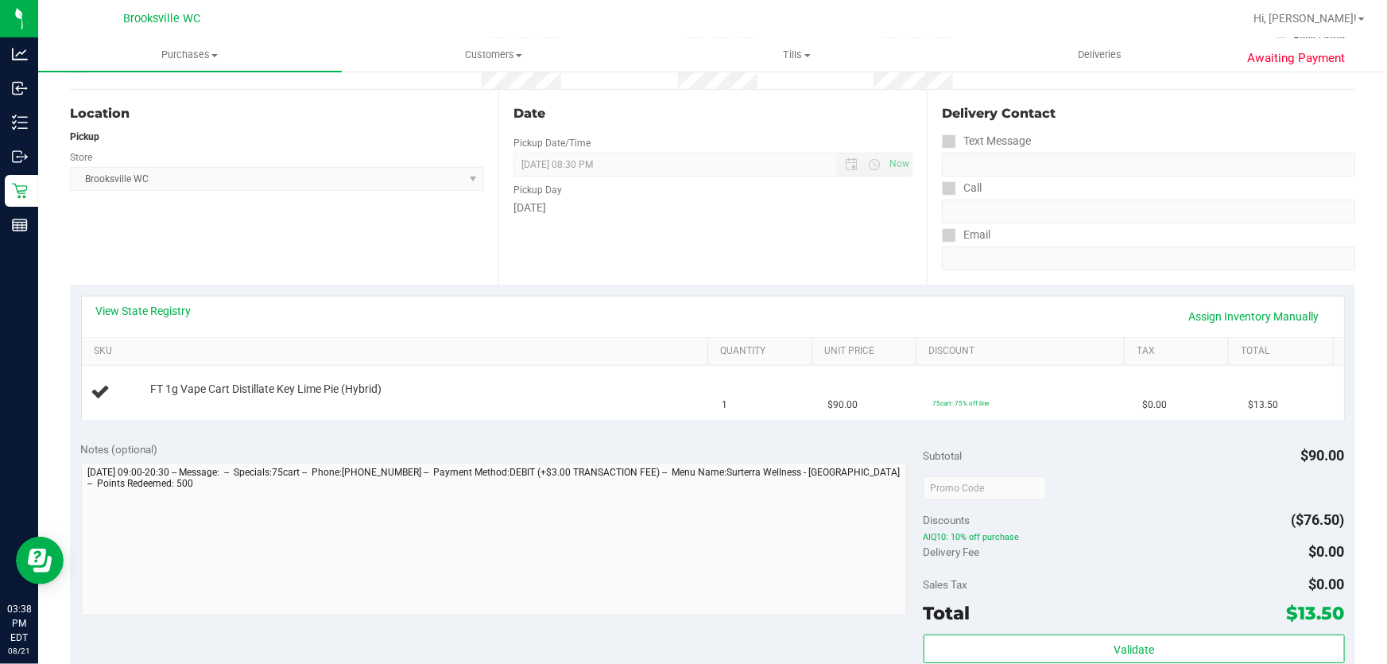
click at [403, 289] on div "View State Registry Assign Inventory Manually SKU Quantity Unit Price Discount …" at bounding box center [712, 357] width 1285 height 145
click at [38, 192] on div "Awaiting Payment Back Edit Purchase Cancel Purchase View Profile # 11824045 Bio…" at bounding box center [712, 522] width 1349 height 1192
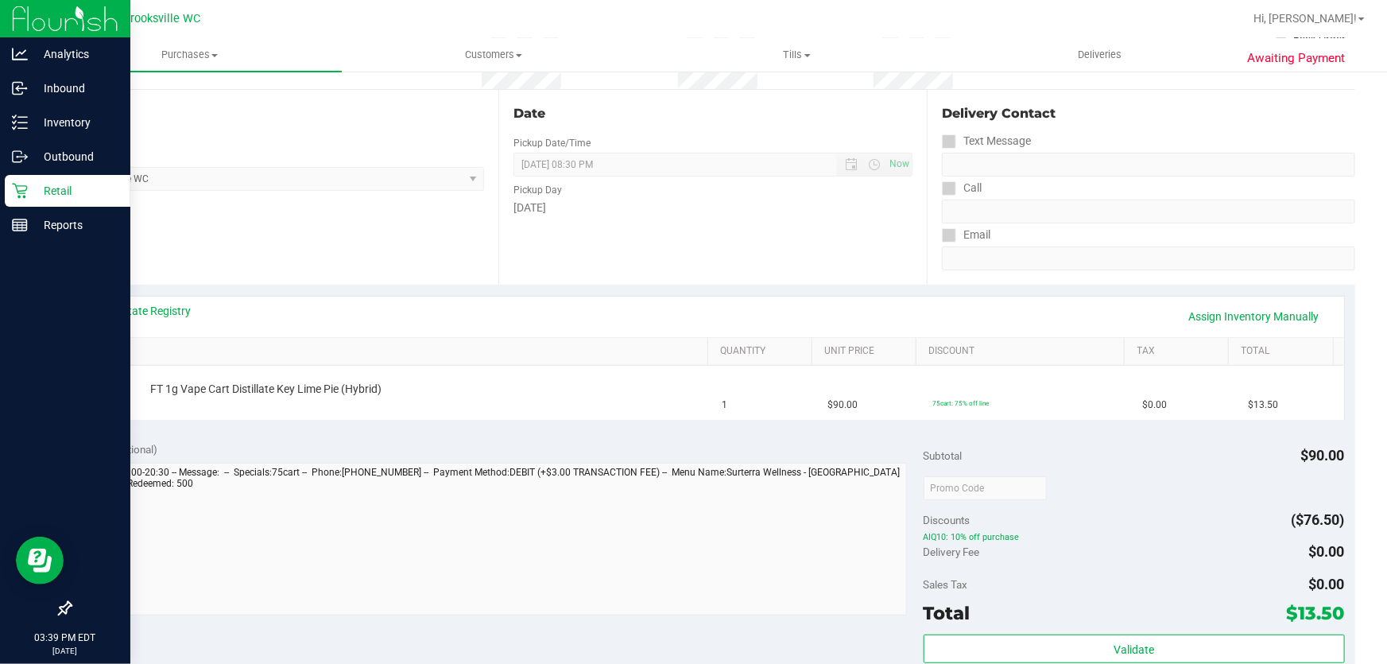
click at [21, 190] on icon at bounding box center [19, 191] width 15 height 15
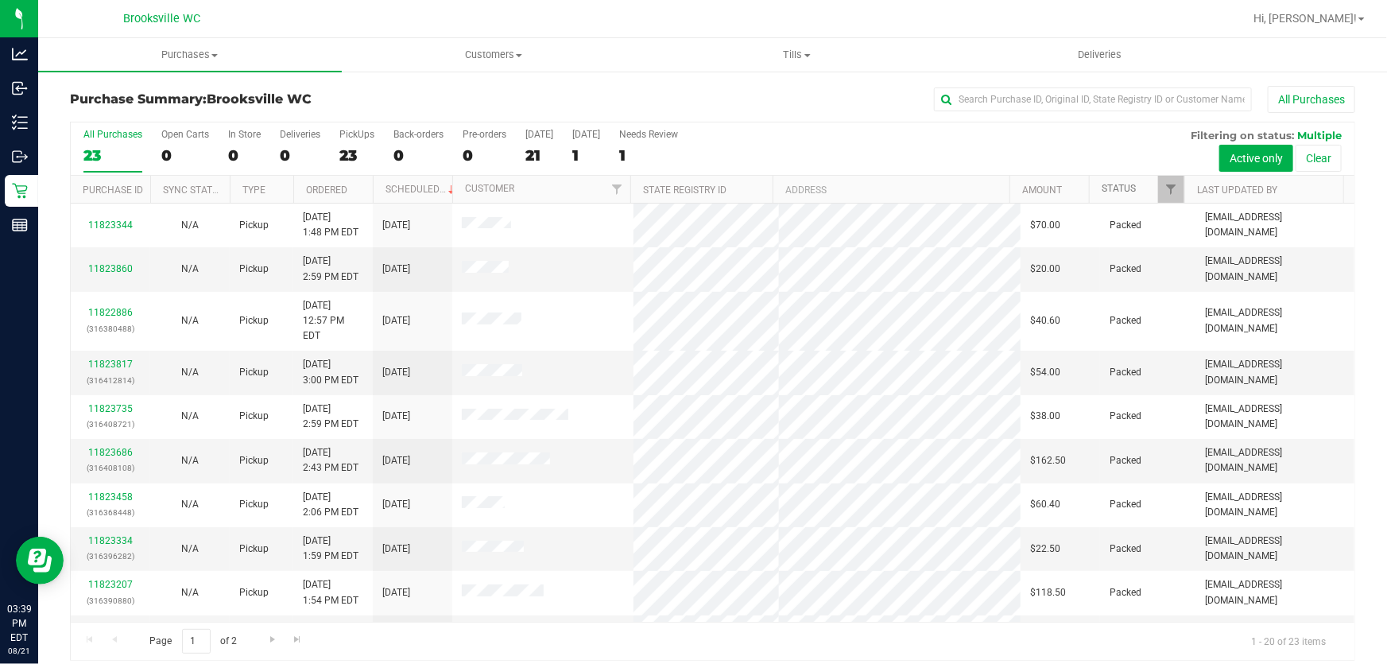
click at [1116, 185] on link "Status" at bounding box center [1119, 188] width 34 height 11
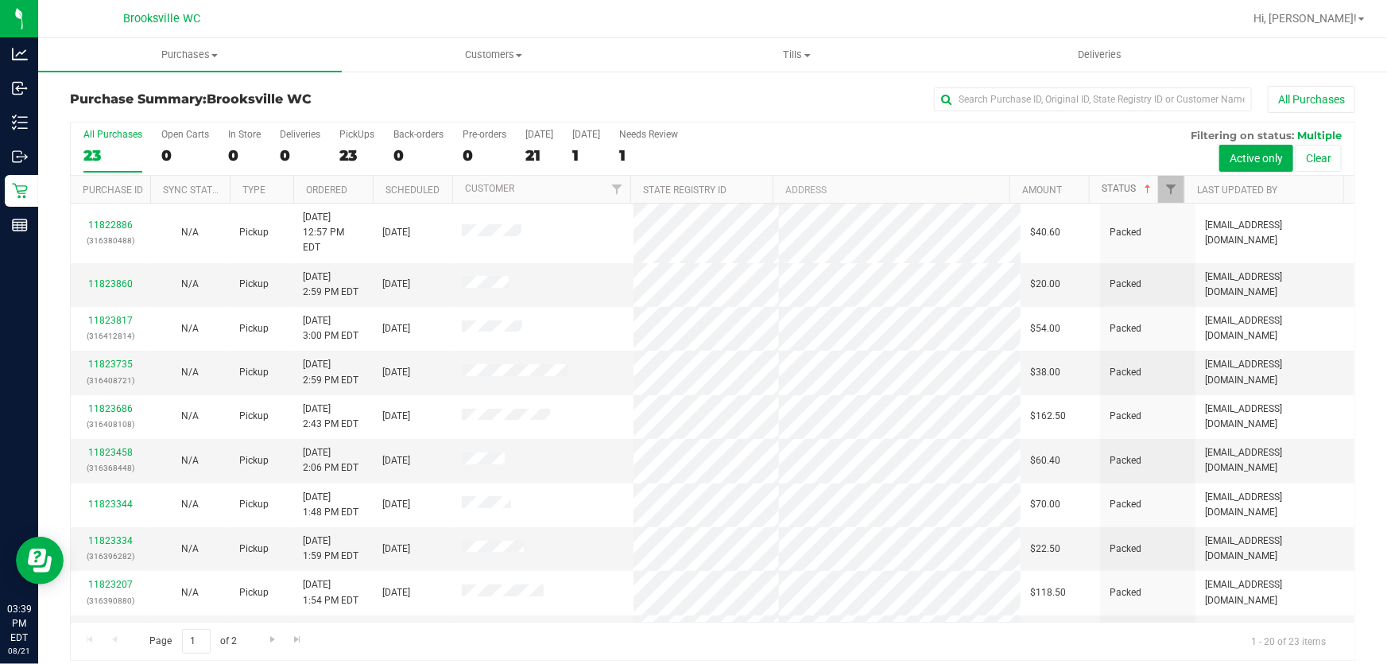
click at [1114, 185] on link "Status" at bounding box center [1128, 188] width 52 height 11
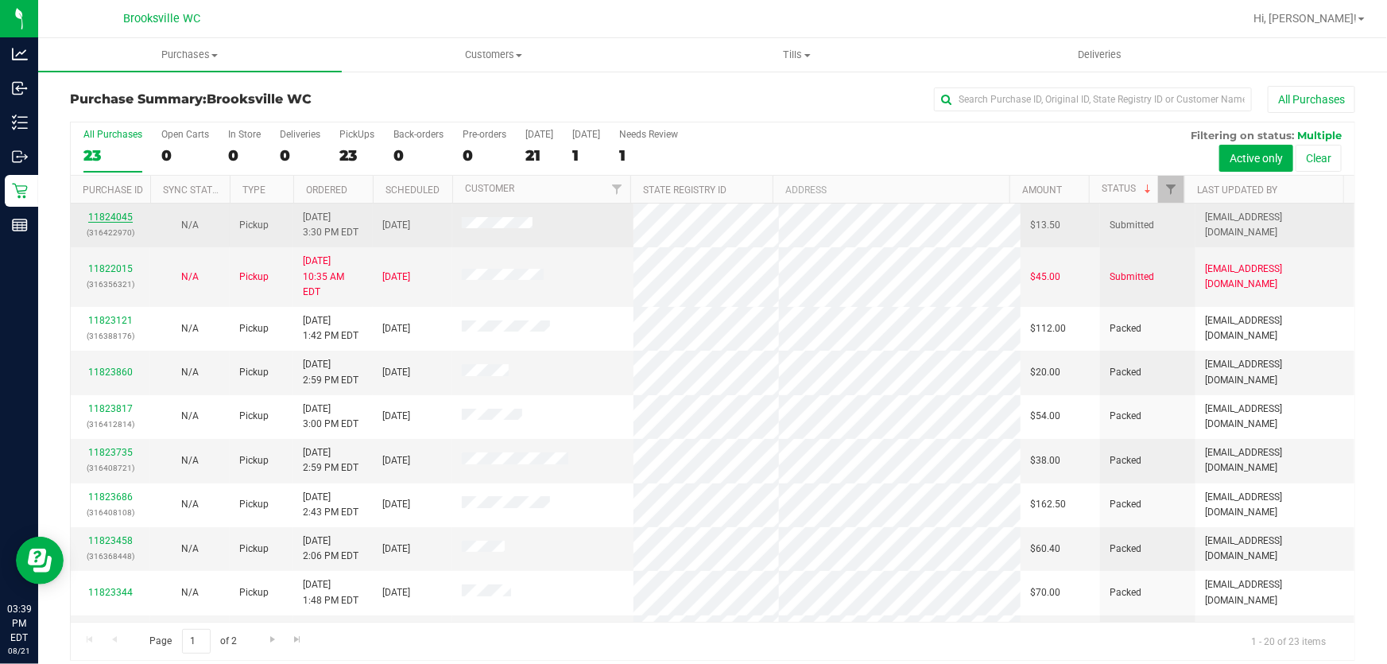
click at [122, 215] on link "11824045" at bounding box center [110, 216] width 45 height 11
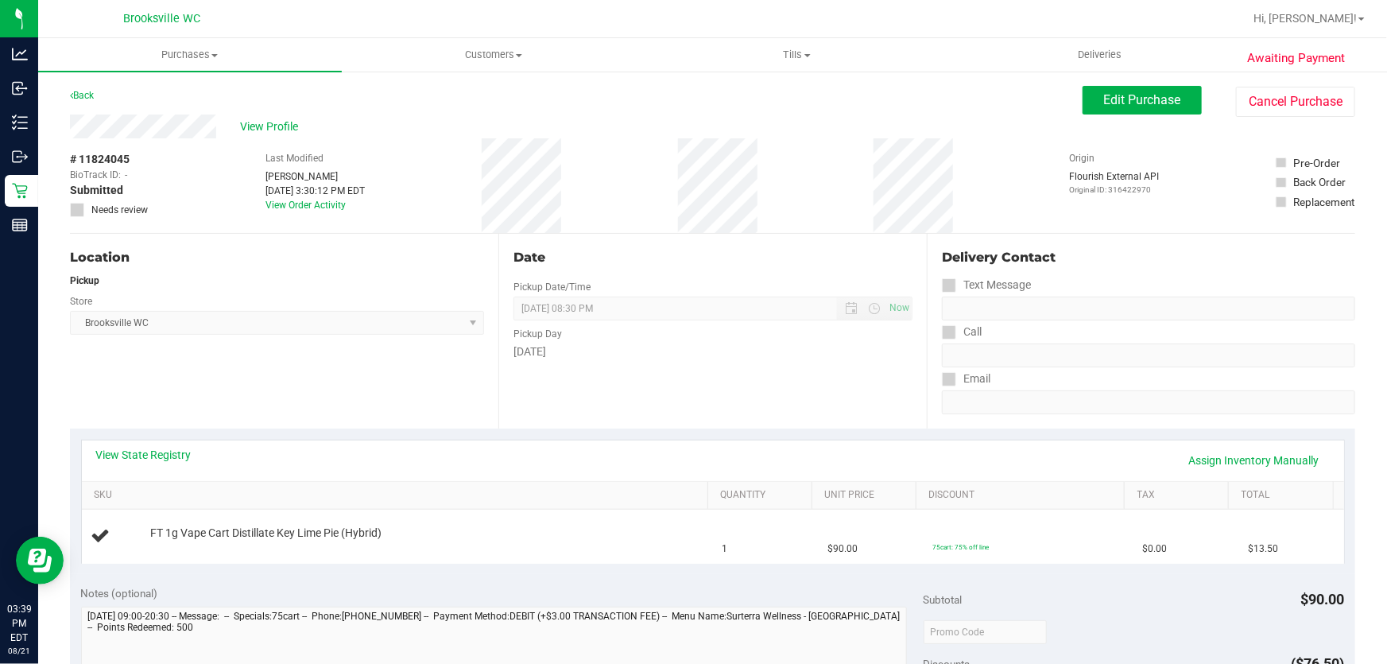
click at [142, 445] on div "View State Registry Assign Inventory Manually" at bounding box center [713, 460] width 1262 height 41
click at [143, 448] on link "View State Registry" at bounding box center [143, 455] width 95 height 16
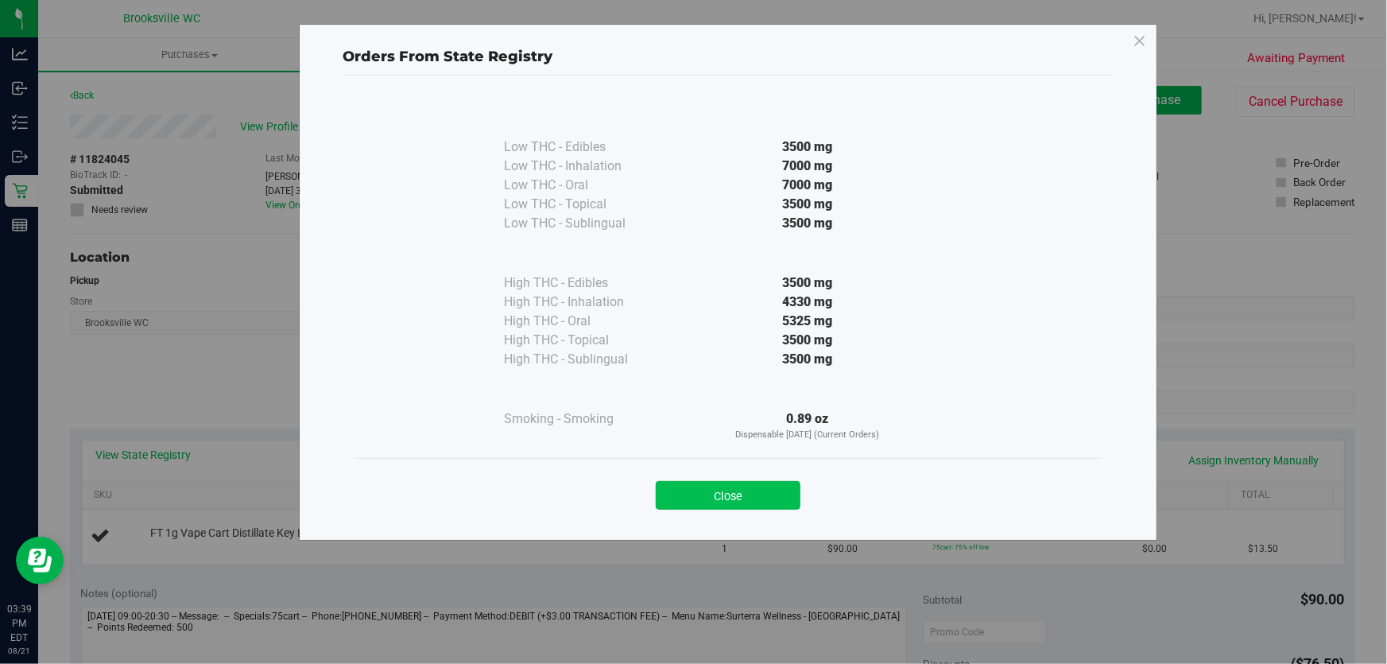
click at [745, 493] on button "Close" at bounding box center [728, 495] width 145 height 29
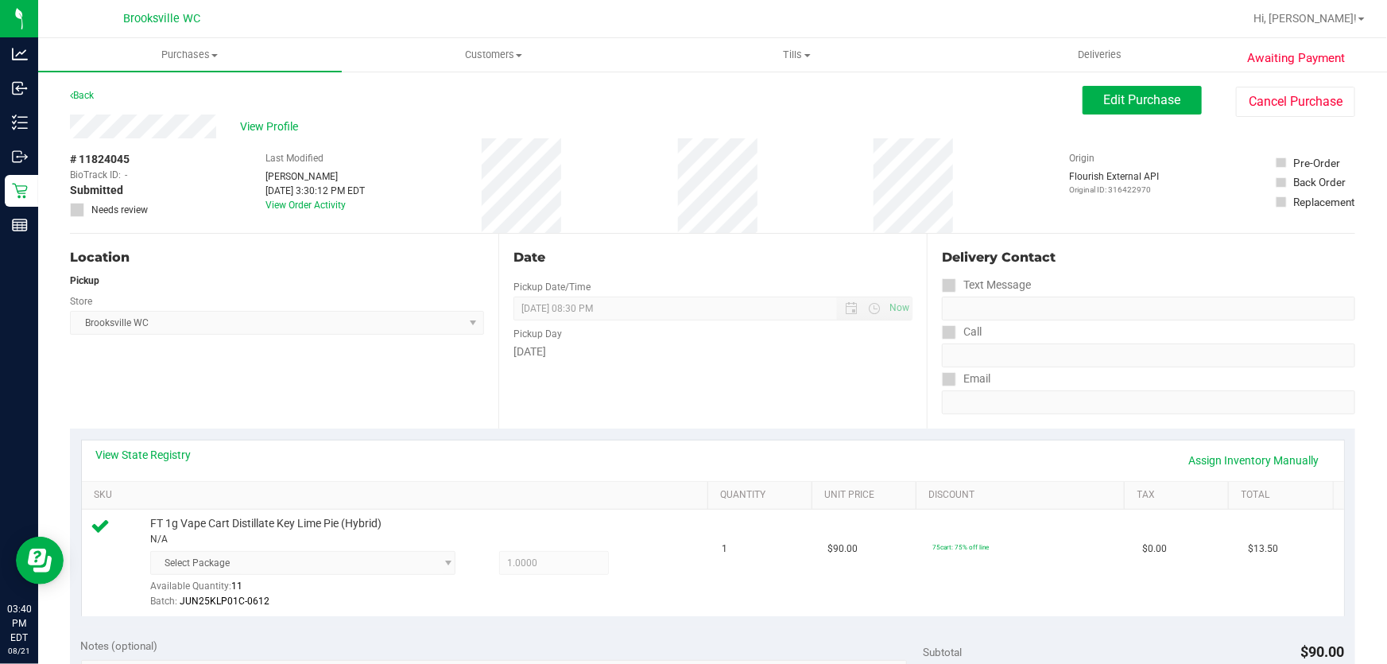
drag, startPoint x: 516, startPoint y: 114, endPoint x: 618, endPoint y: 204, distance: 136.2
drag, startPoint x: 618, startPoint y: 204, endPoint x: 424, endPoint y: 448, distance: 311.7
click at [414, 453] on div "View State Registry Assign Inventory Manually" at bounding box center [713, 460] width 1234 height 27
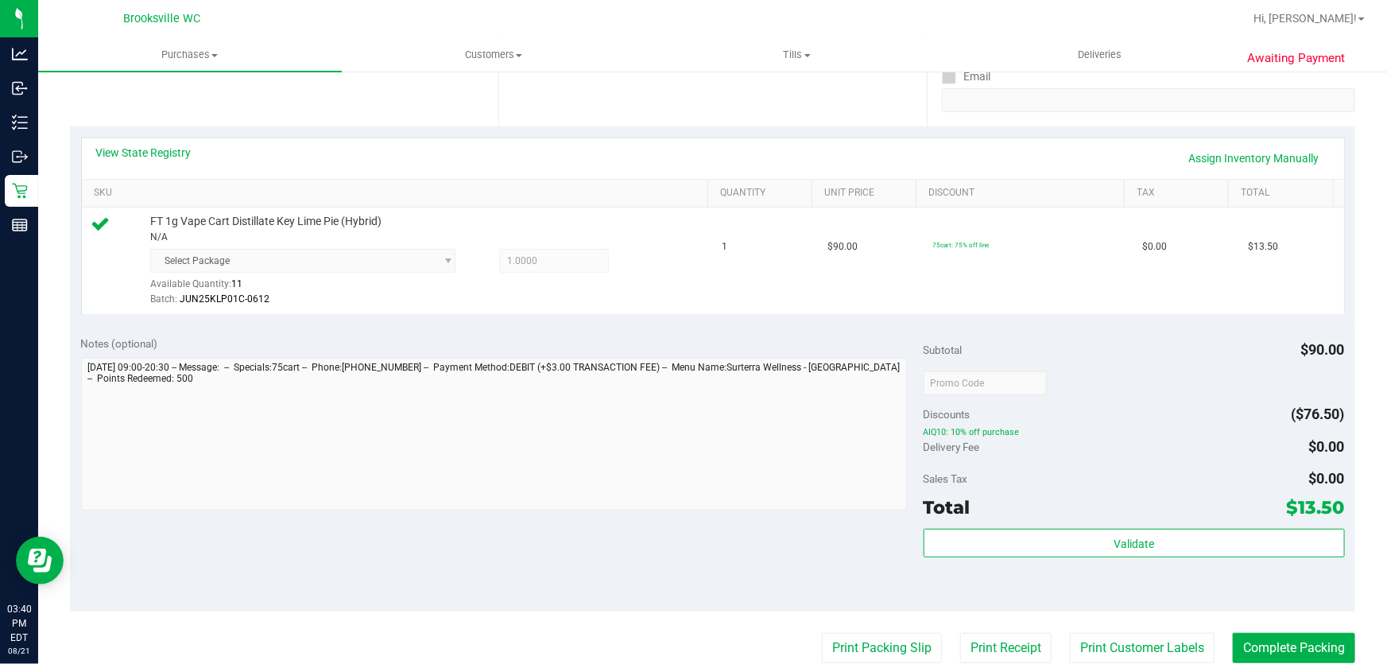
scroll to position [433, 0]
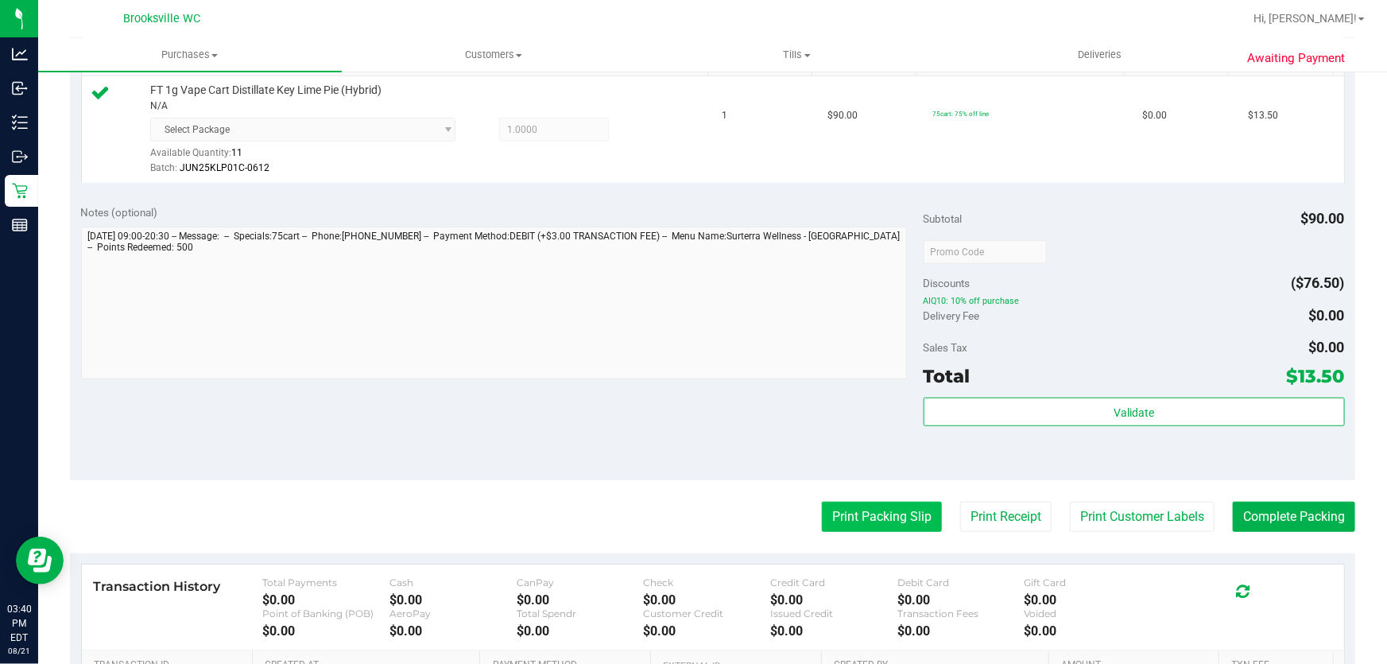
click at [822, 525] on button "Print Packing Slip" at bounding box center [882, 517] width 120 height 30
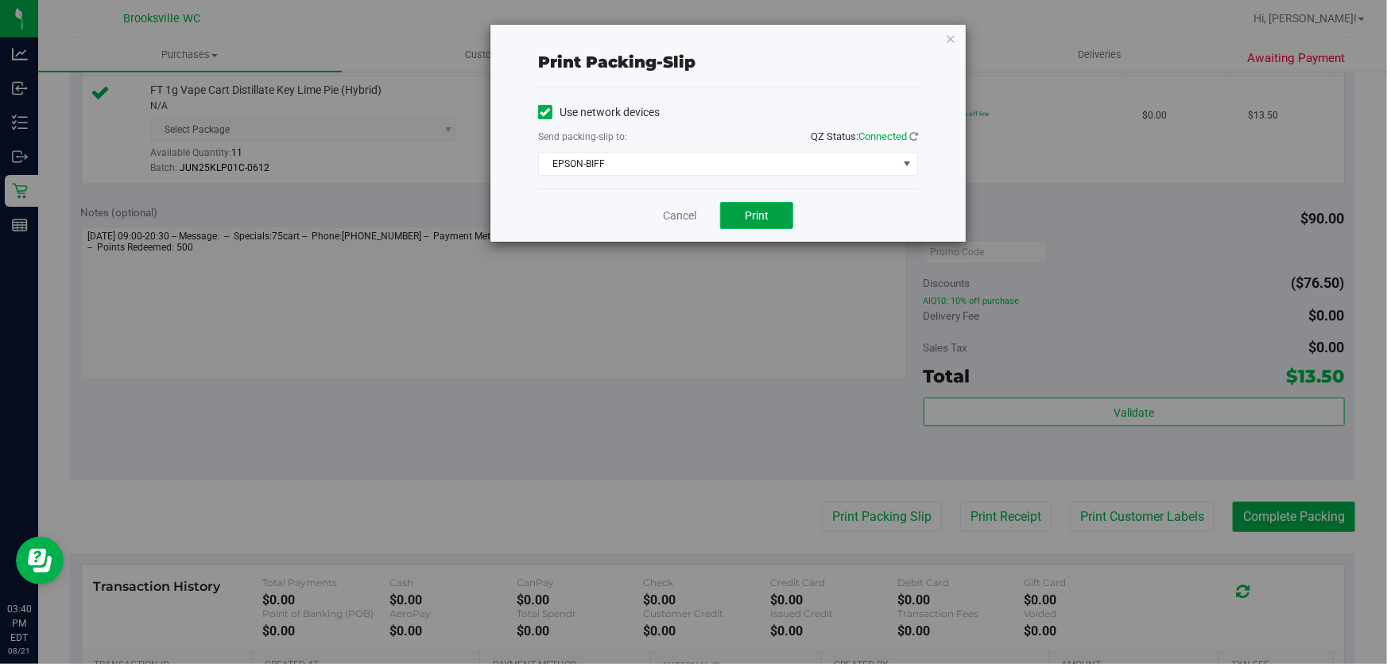
click at [754, 211] on span "Print" at bounding box center [757, 215] width 24 height 13
click at [682, 214] on link "Cancel" at bounding box center [679, 215] width 33 height 17
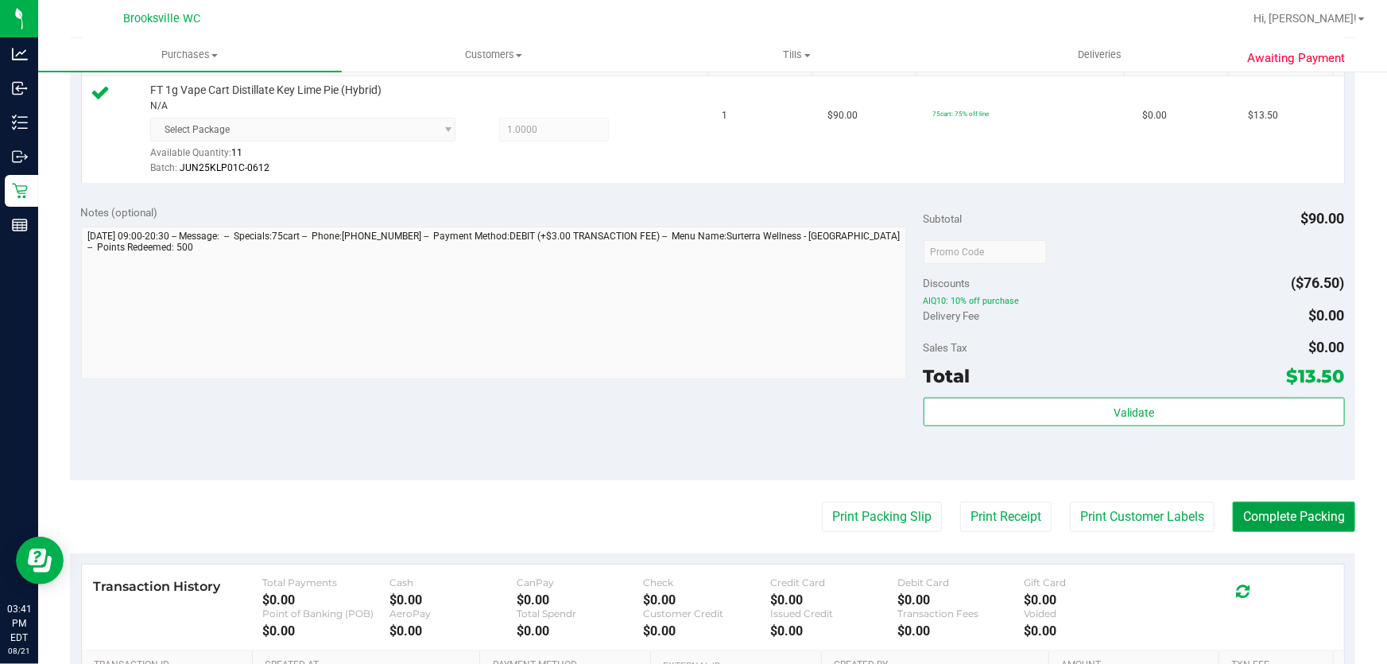
click at [1288, 513] on button "Complete Packing" at bounding box center [1294, 517] width 122 height 30
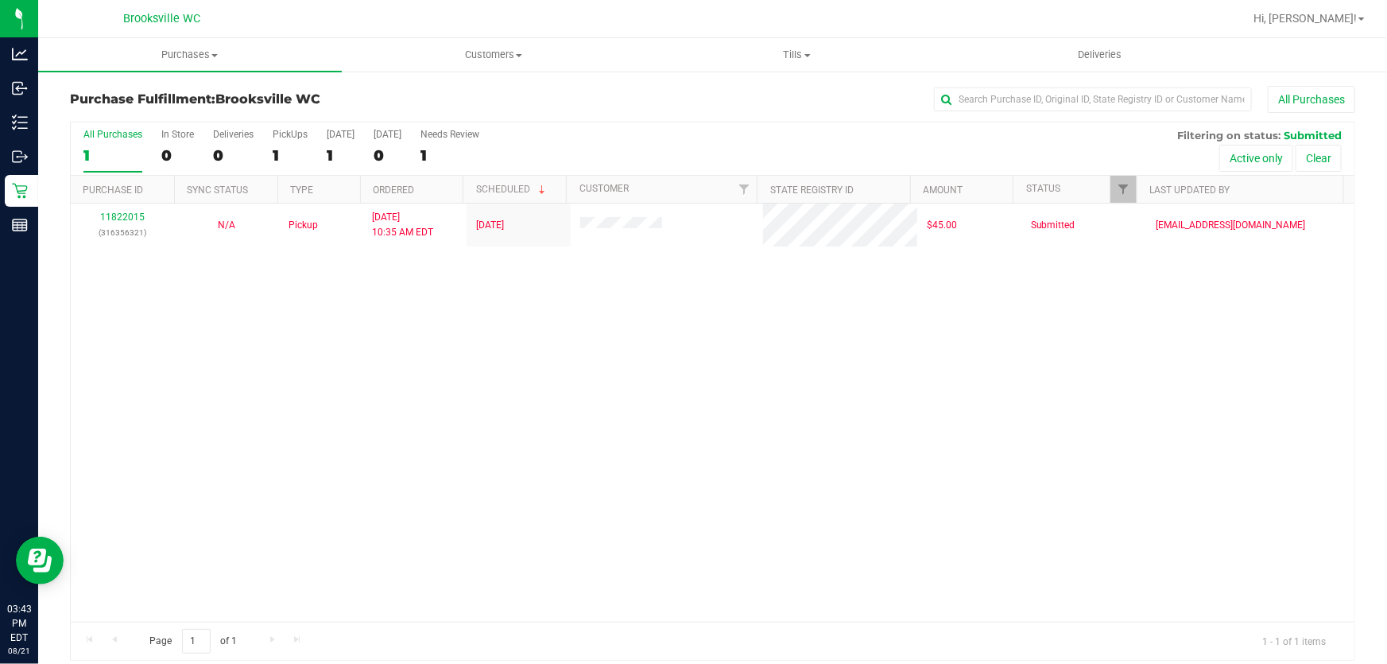
click at [615, 366] on div "11822015 (316356321) N/A Pickup 8/21/2025 10:35 AM EDT 8/21/2025 $45.00 Submitt…" at bounding box center [713, 412] width 1284 height 418
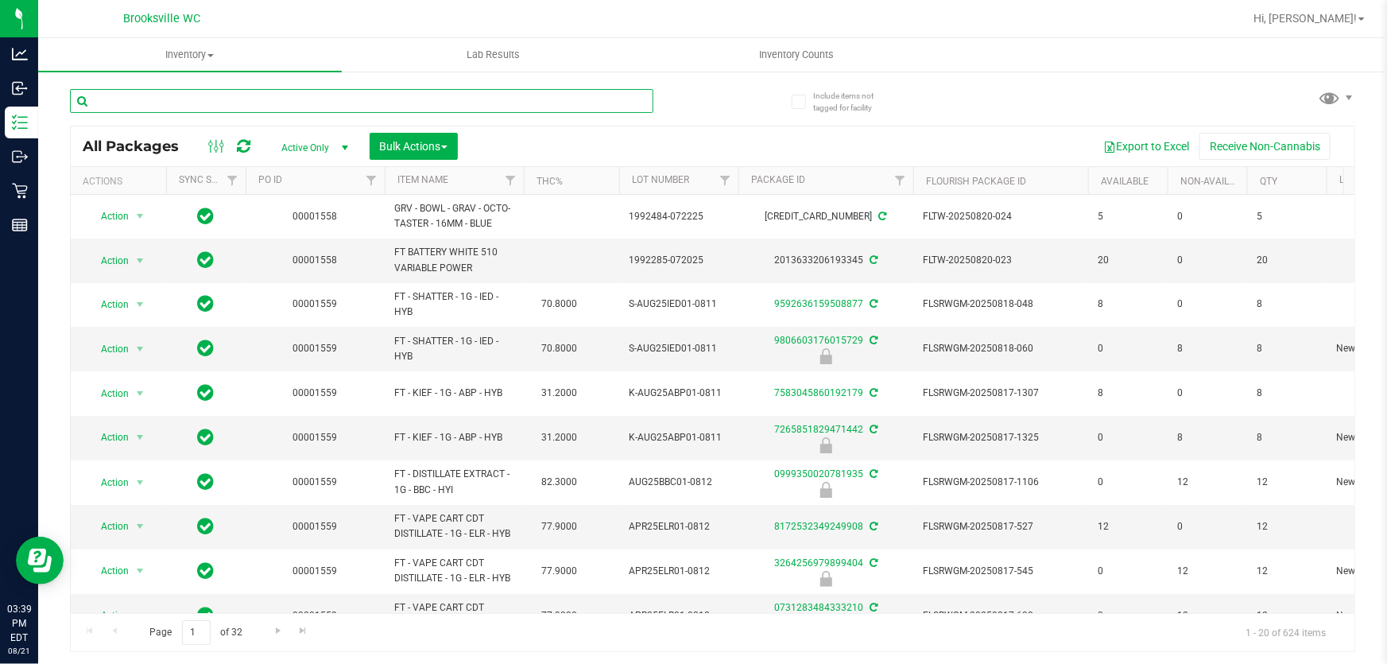
click at [215, 104] on input "text" at bounding box center [361, 101] width 583 height 24
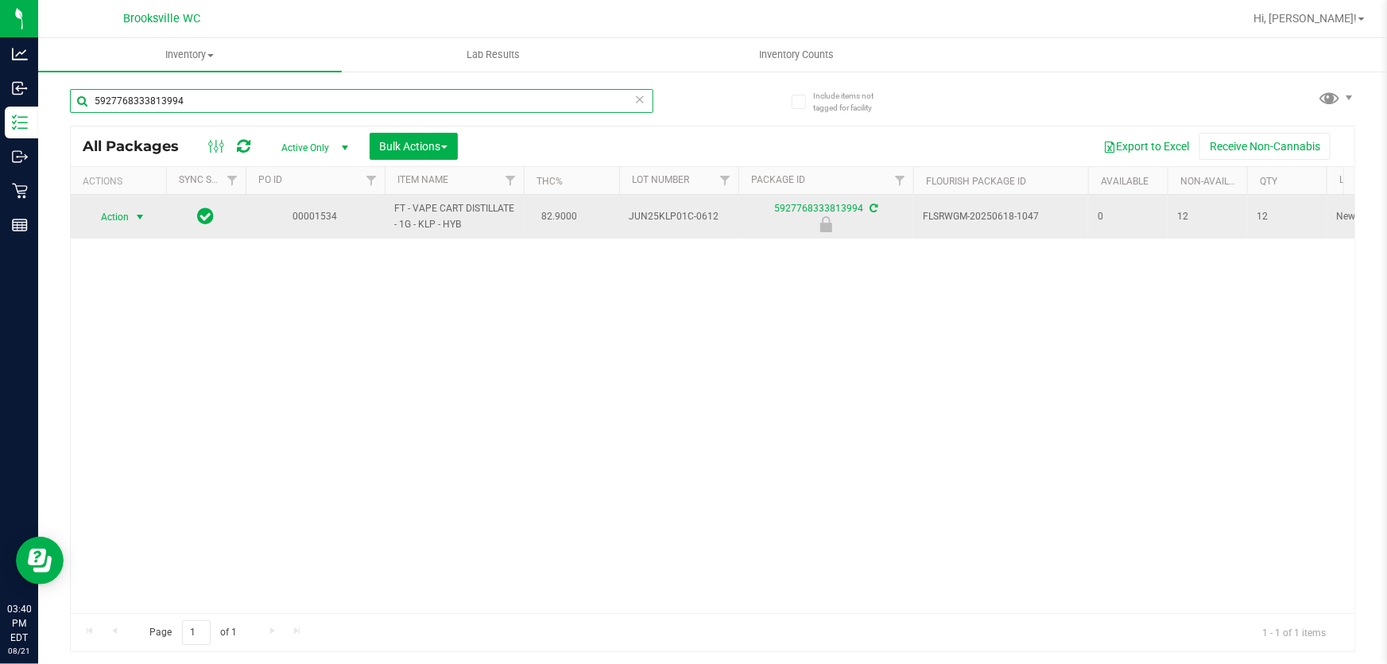
type input "5927768333813994"
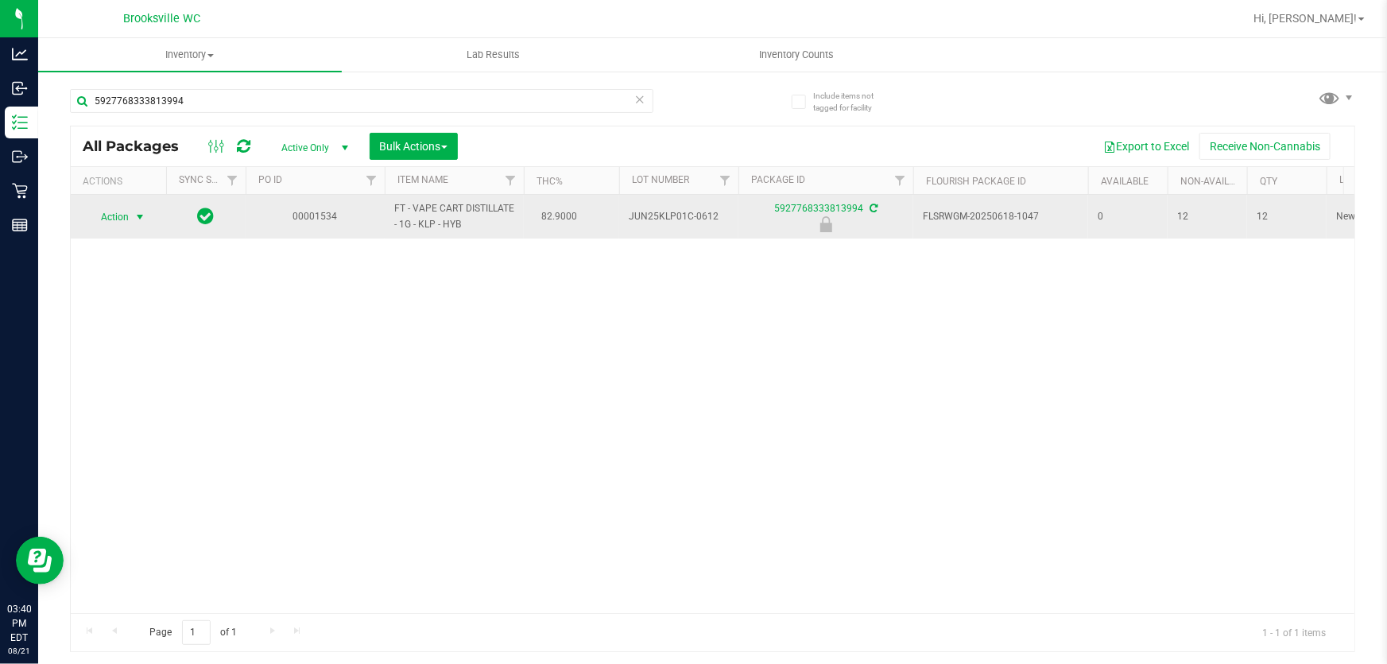
click at [116, 217] on span "Action" at bounding box center [108, 217] width 43 height 22
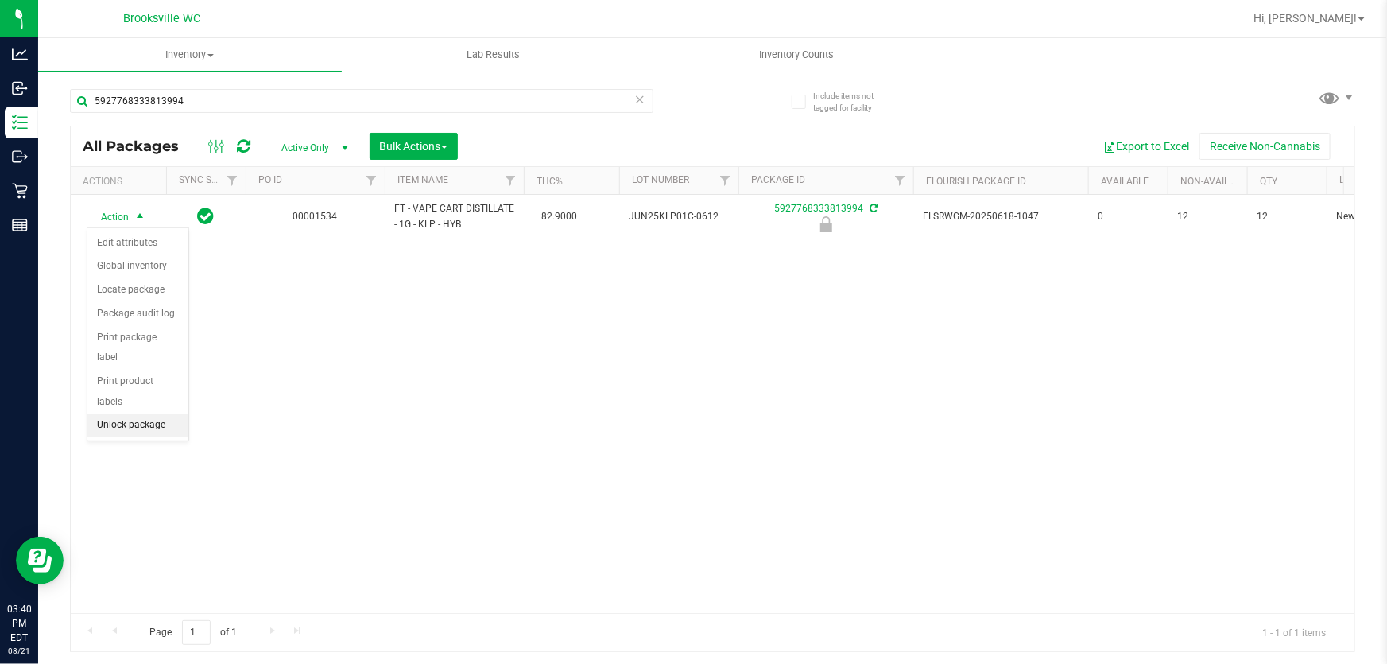
click at [119, 413] on li "Unlock package" at bounding box center [137, 425] width 101 height 24
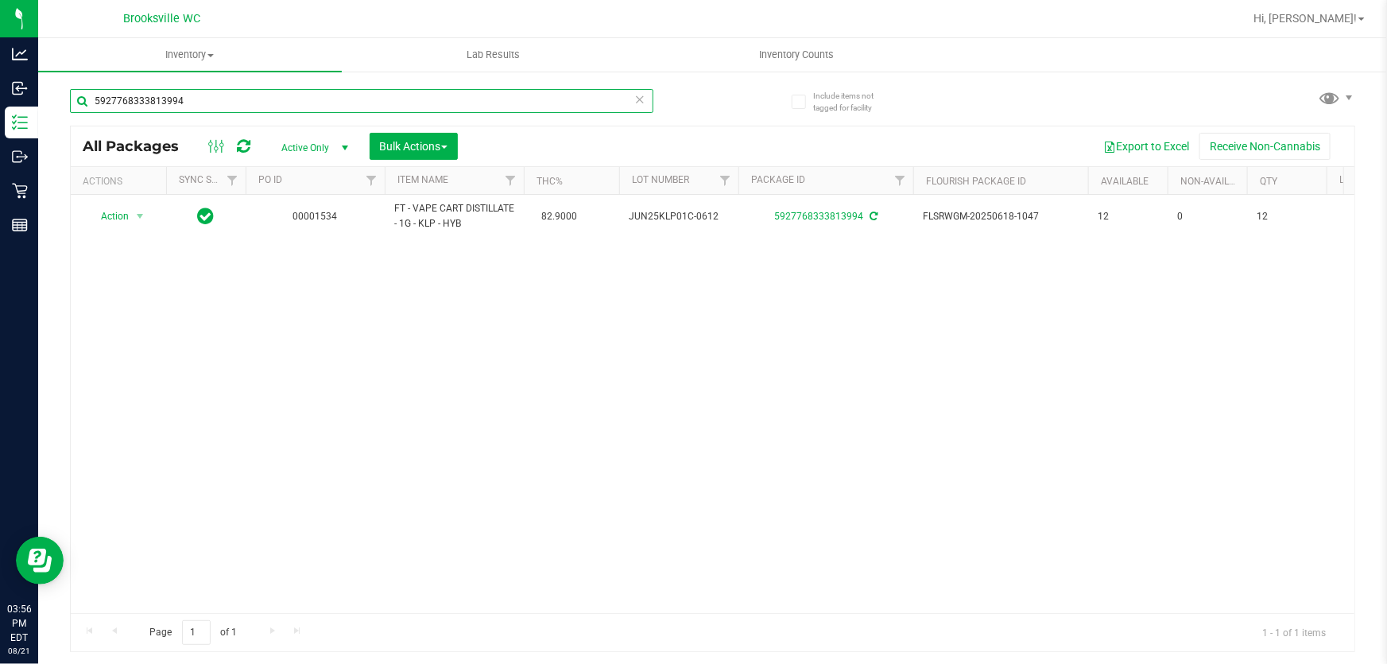
drag, startPoint x: 329, startPoint y: 99, endPoint x: 219, endPoint y: 95, distance: 110.6
click at [0, 99] on div "Analytics Inbound Inventory Outbound Retail Reports 03:56 PM EDT 08/21/2025 08/…" at bounding box center [693, 332] width 1387 height 664
paste input "WNA 30mg Yuzu Soft Chews (2:1 CBD:THC) 10ct"
type input "WNA 30mg Yuzu Soft Chews (2:1 CBD:THC) 10ct"
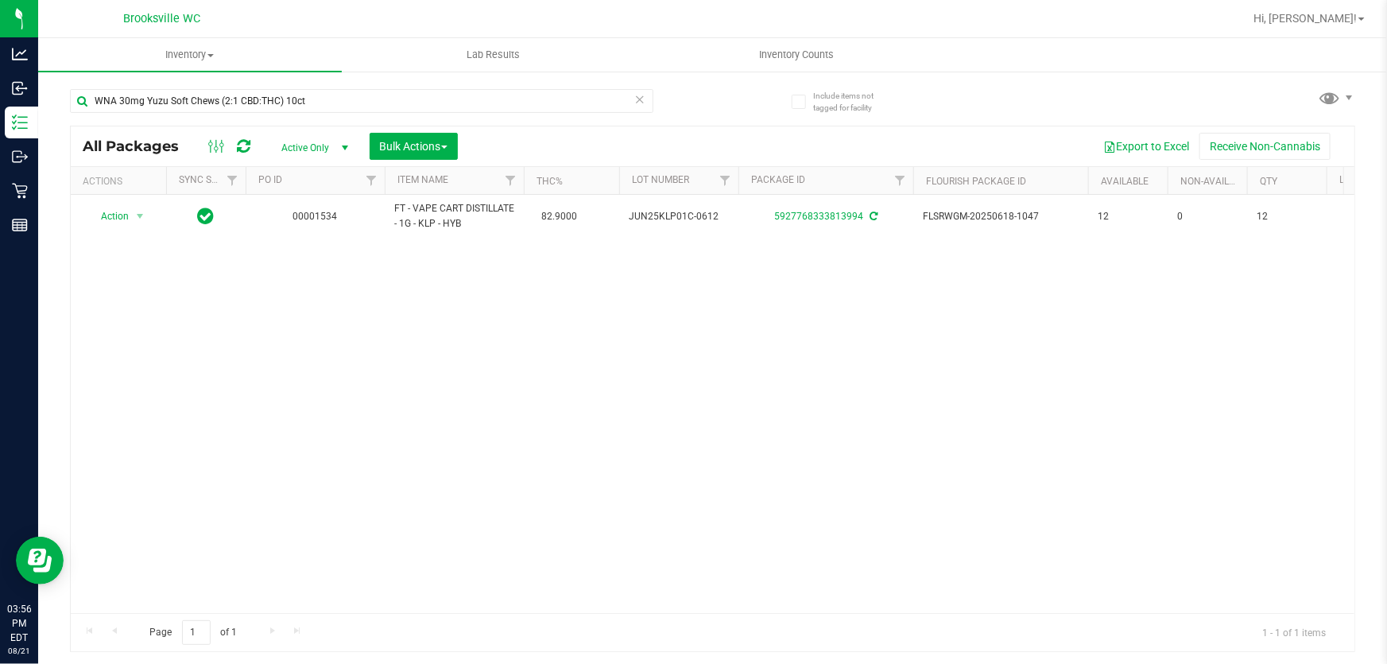
click at [836, 137] on div "Export to Excel Receive Non-Cannabis" at bounding box center [906, 146] width 873 height 27
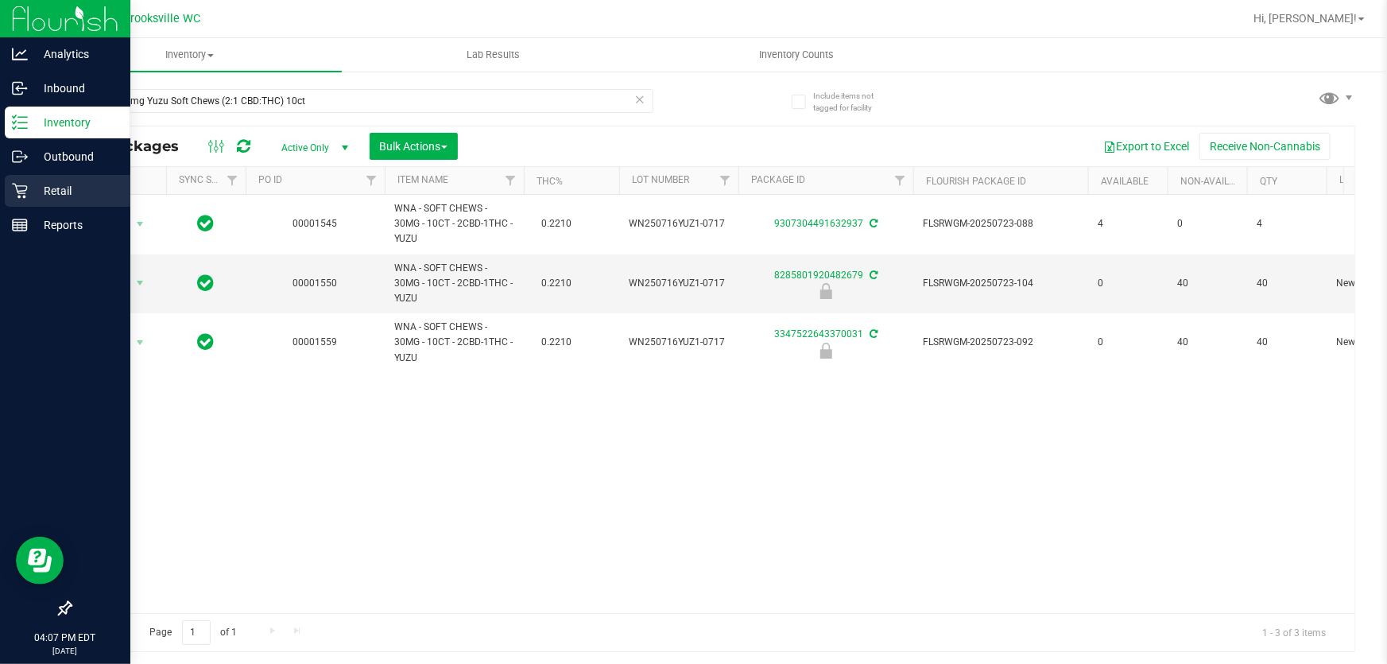
click at [48, 186] on p "Retail" at bounding box center [75, 190] width 95 height 19
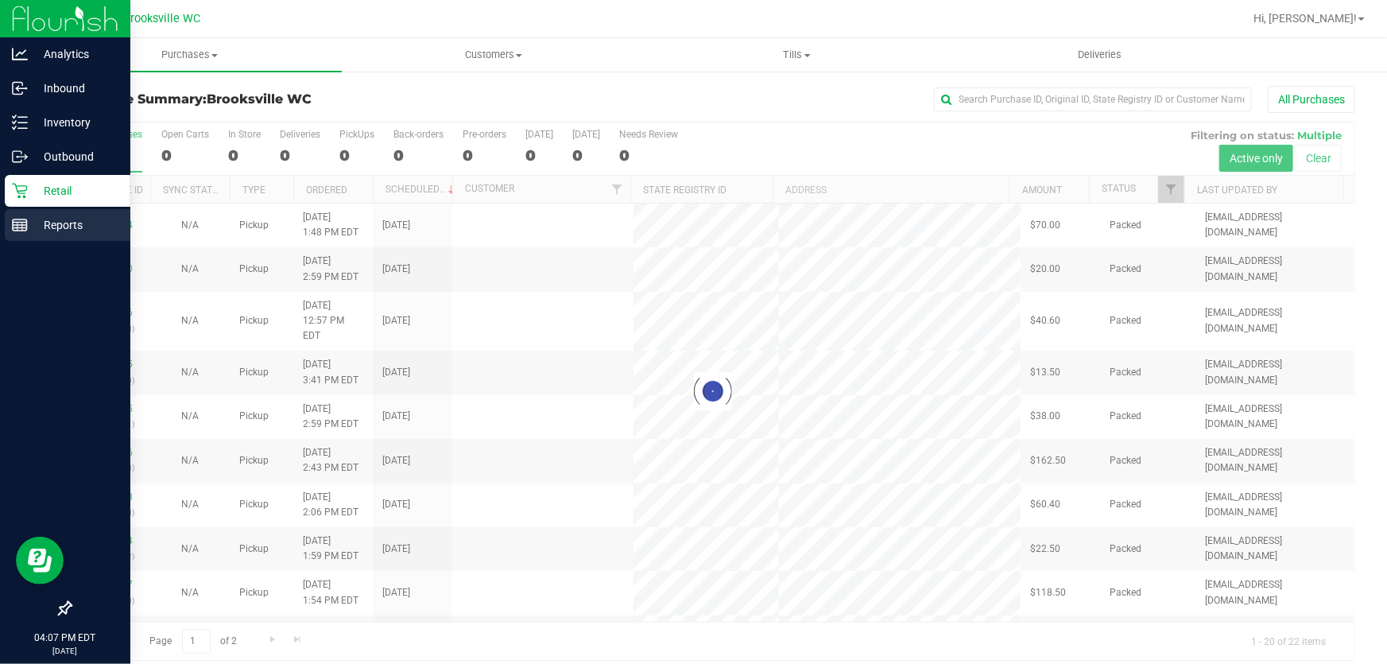
click at [45, 227] on p "Reports" at bounding box center [75, 224] width 95 height 19
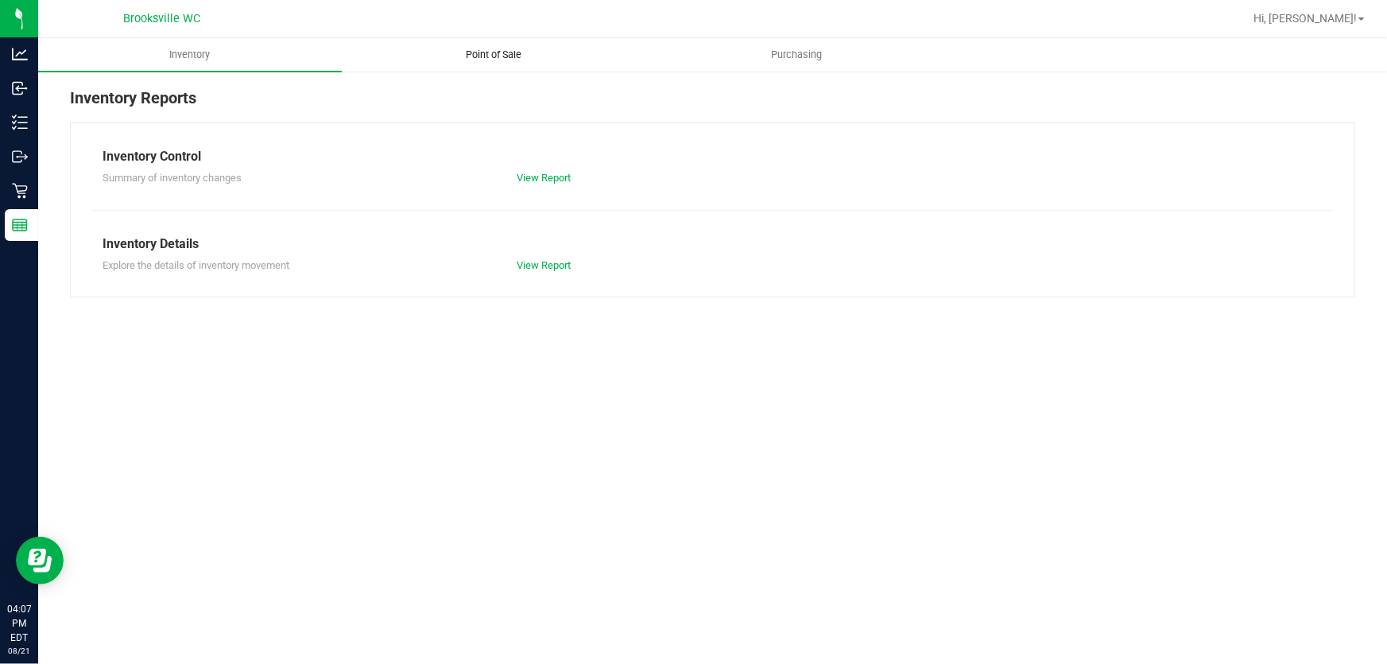
click at [477, 48] on span "Point of Sale" at bounding box center [493, 55] width 99 height 14
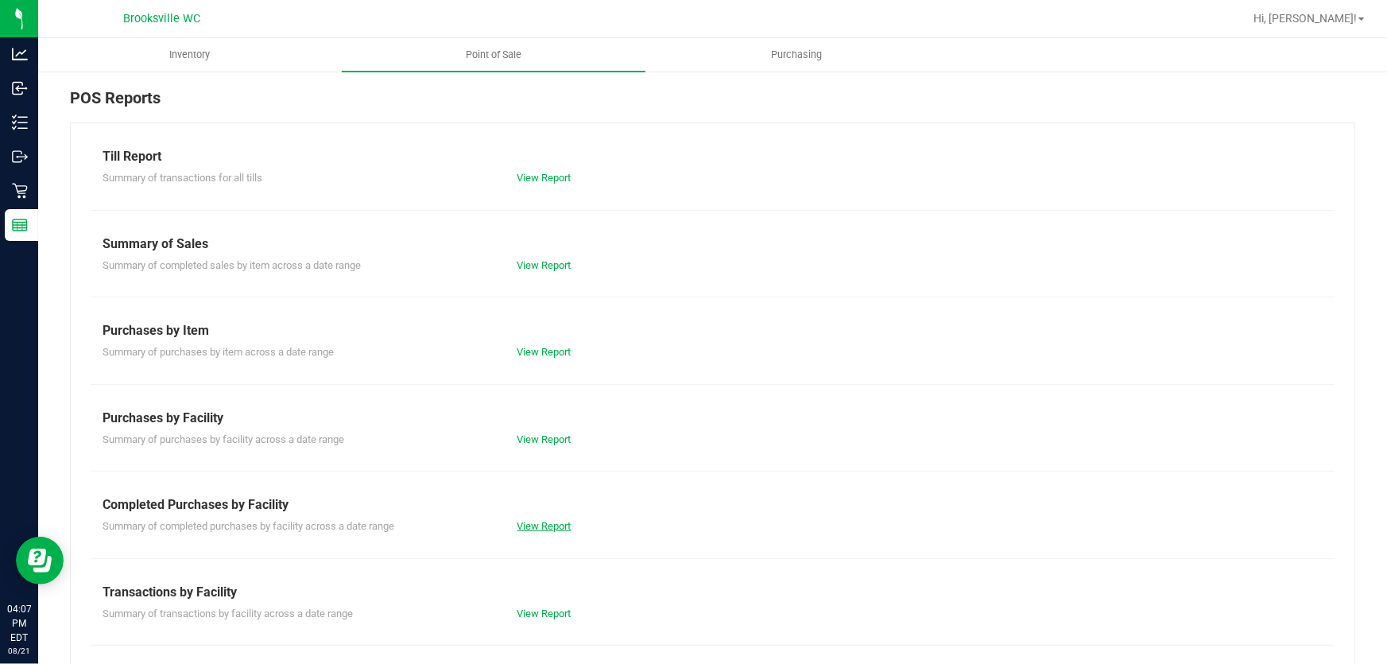
click at [552, 526] on link "View Report" at bounding box center [544, 526] width 54 height 12
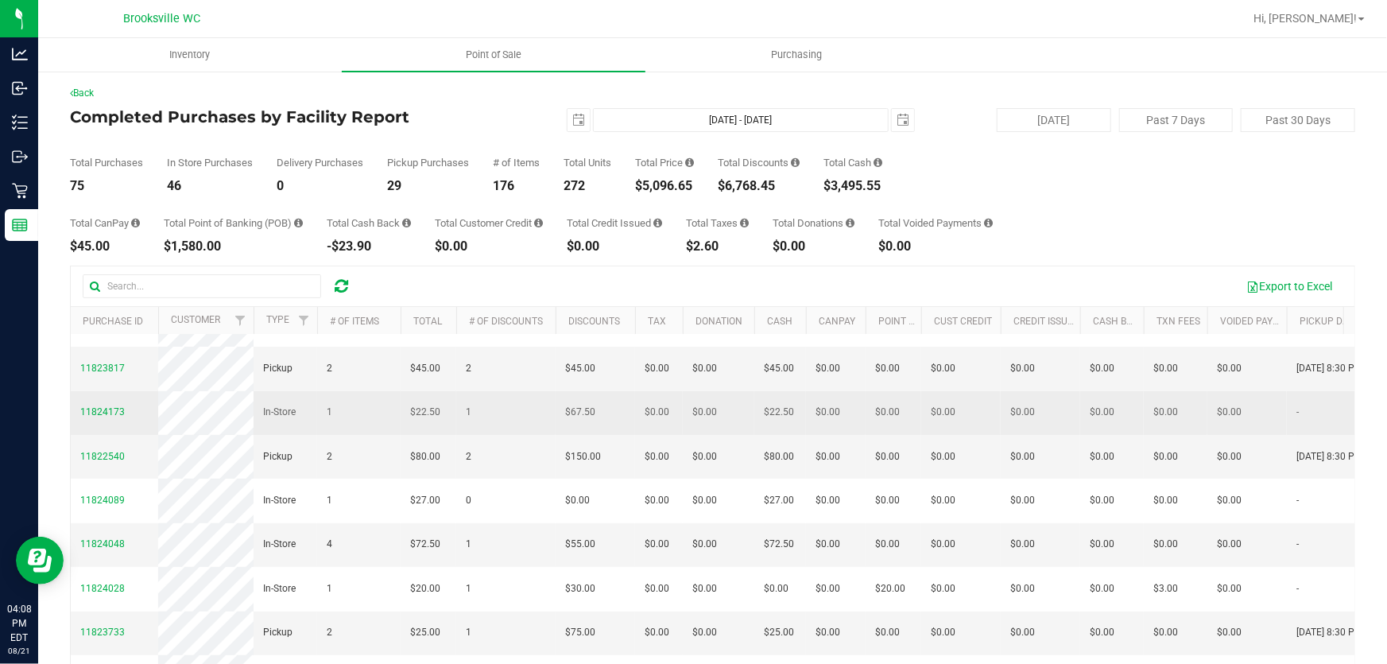
scroll to position [144, 0]
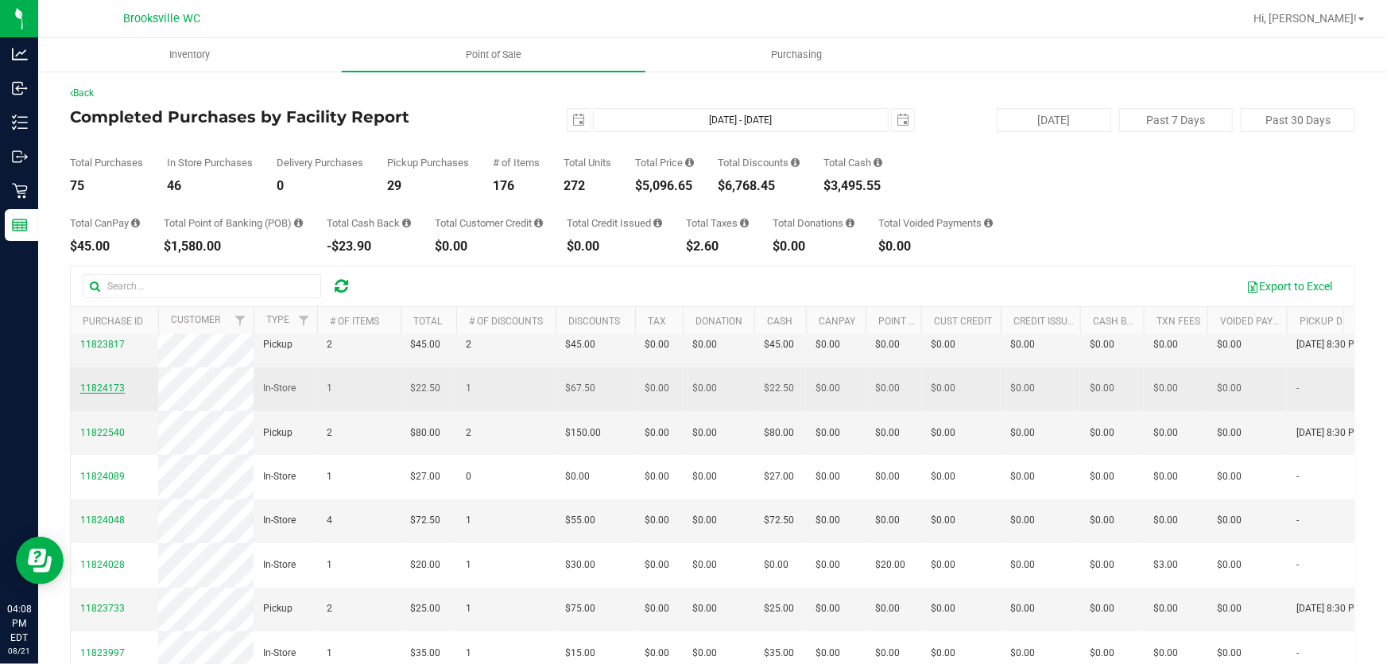
click at [107, 393] on span "11824173" at bounding box center [102, 387] width 45 height 11
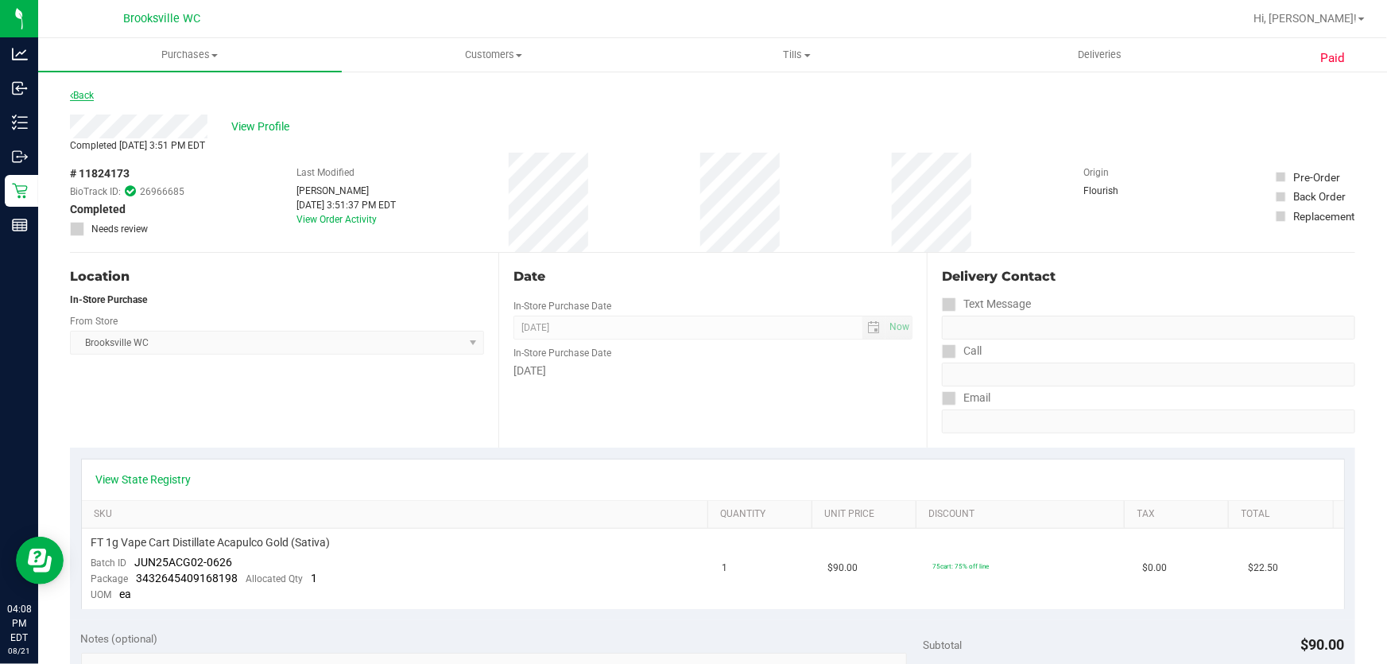
click at [80, 95] on link "Back" at bounding box center [82, 95] width 24 height 11
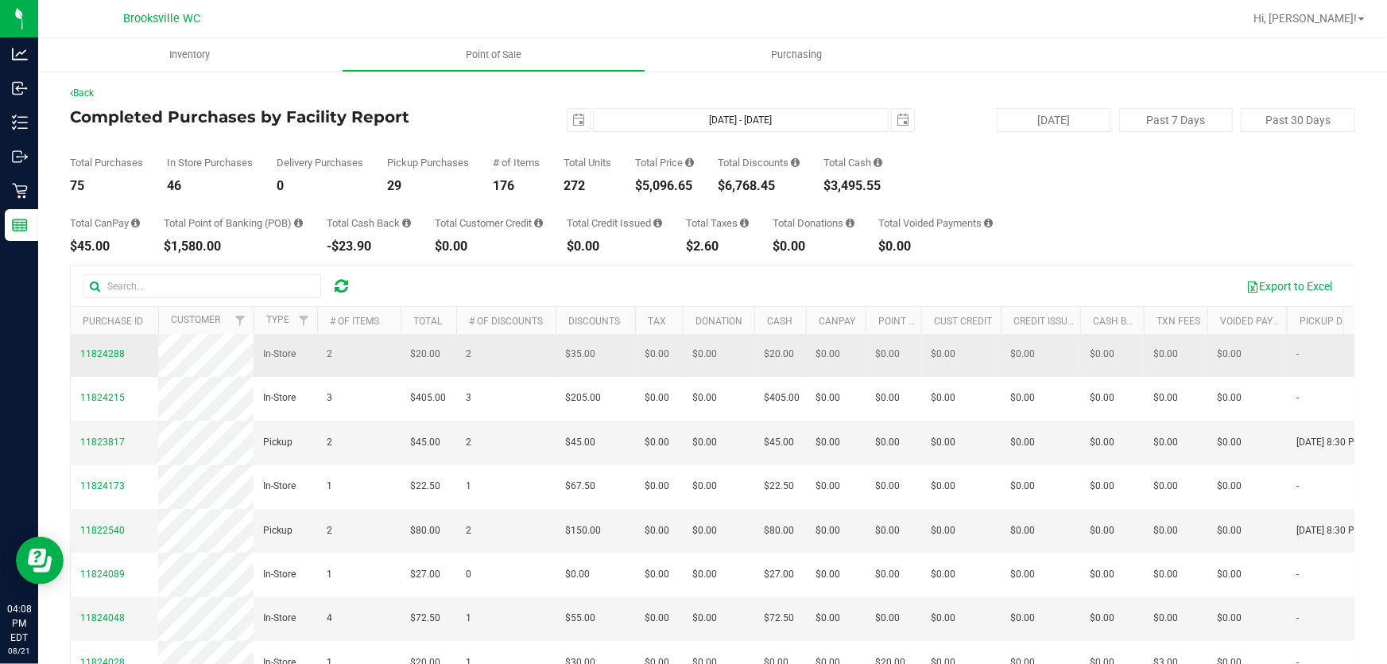
scroll to position [72, 0]
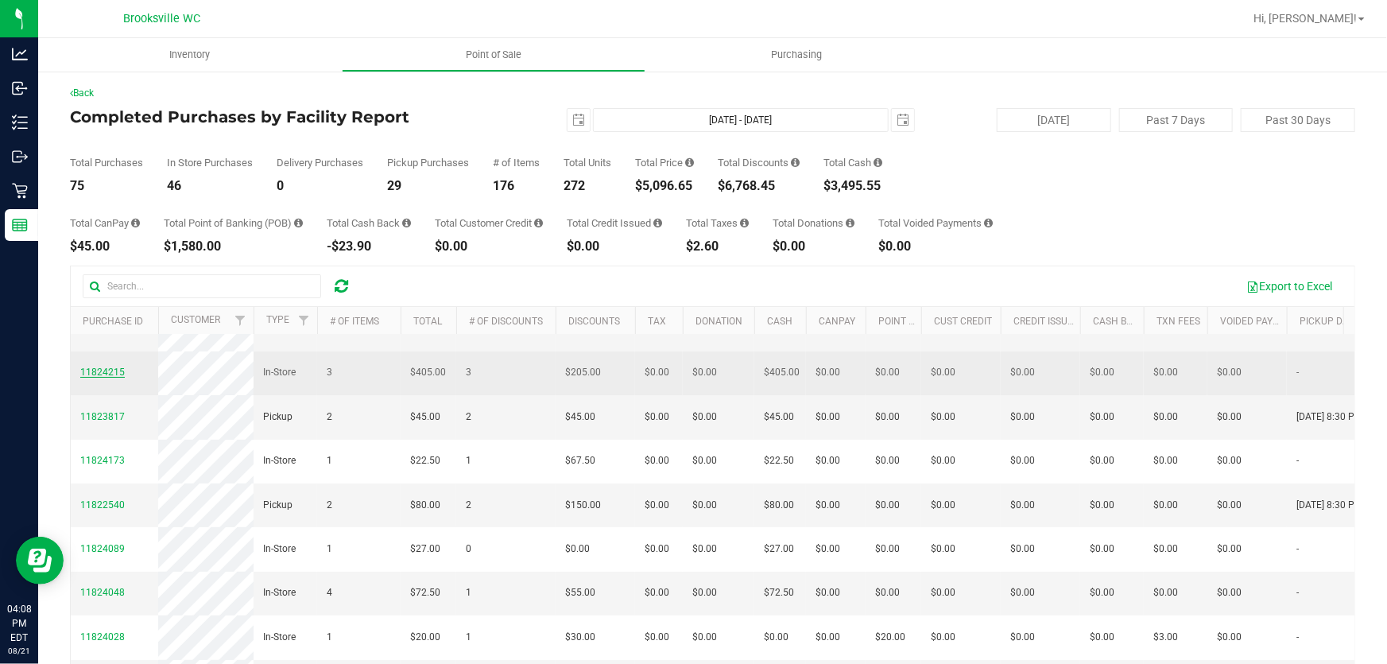
click at [103, 378] on span "11824215" at bounding box center [102, 371] width 45 height 11
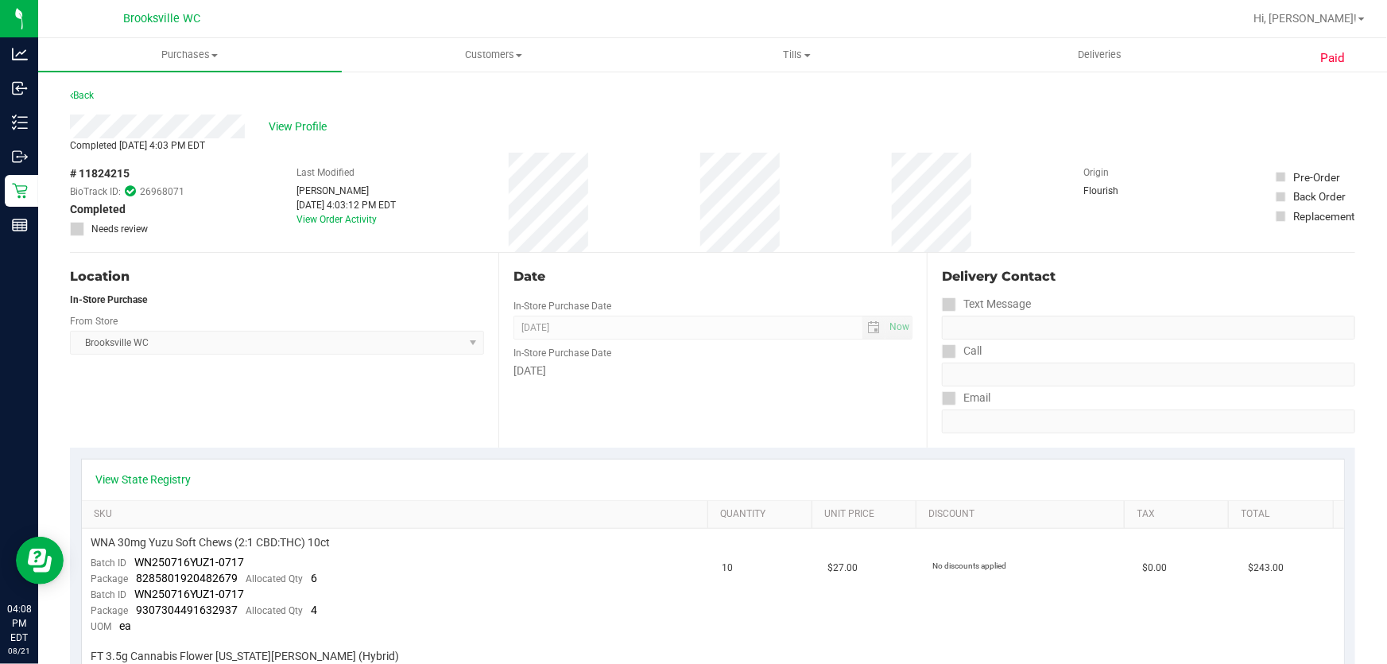
click at [87, 88] on div "Back" at bounding box center [82, 95] width 24 height 19
click at [87, 95] on link "Back" at bounding box center [82, 95] width 24 height 11
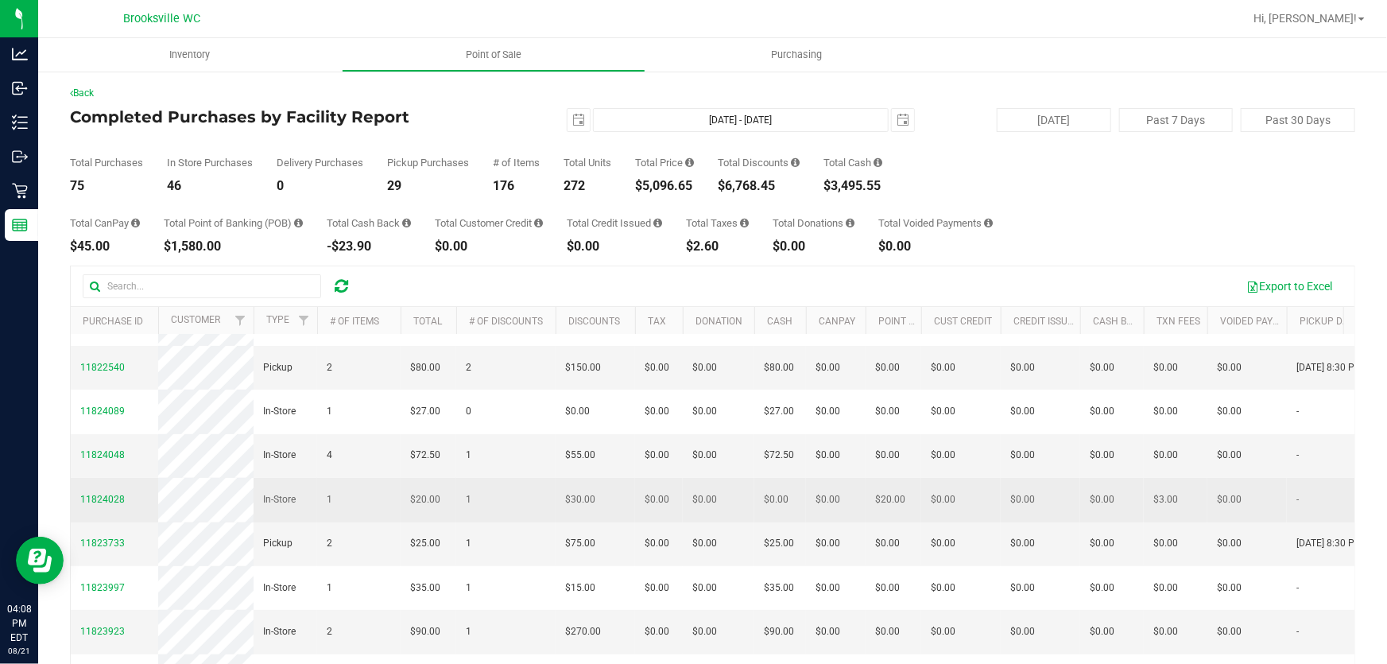
scroll to position [289, 0]
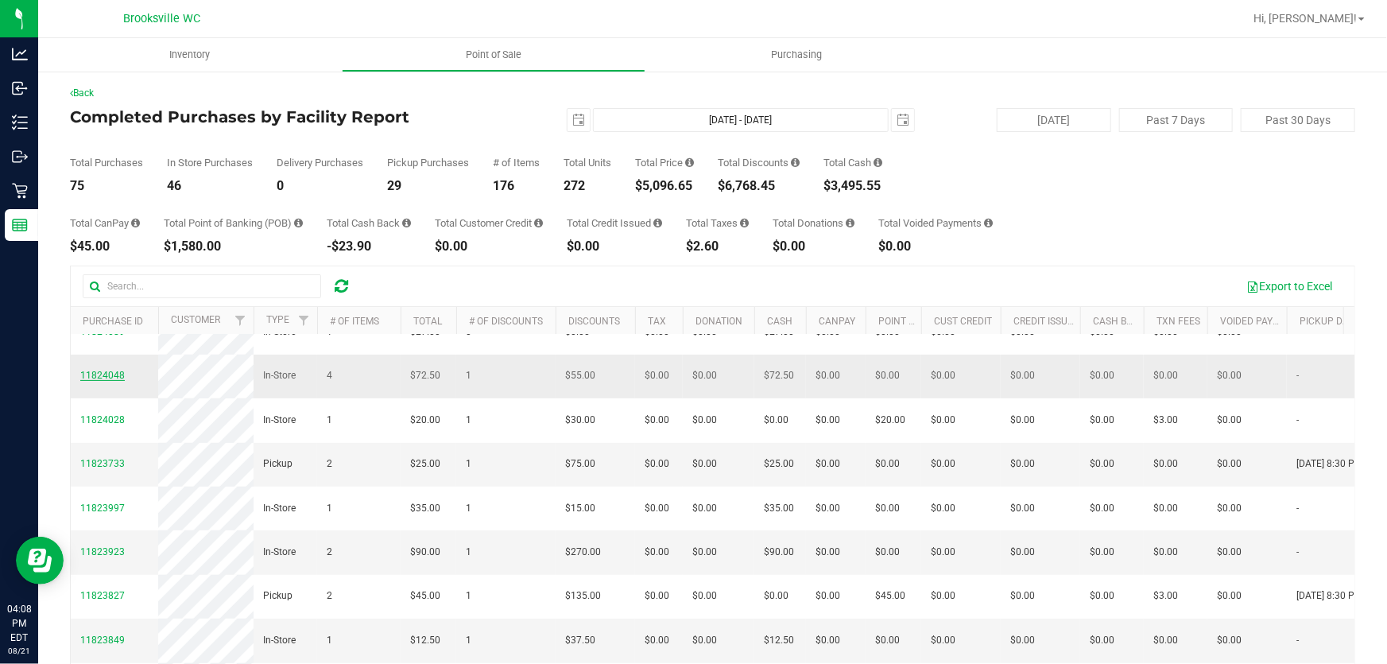
click at [95, 381] on span "11824048" at bounding box center [102, 375] width 45 height 11
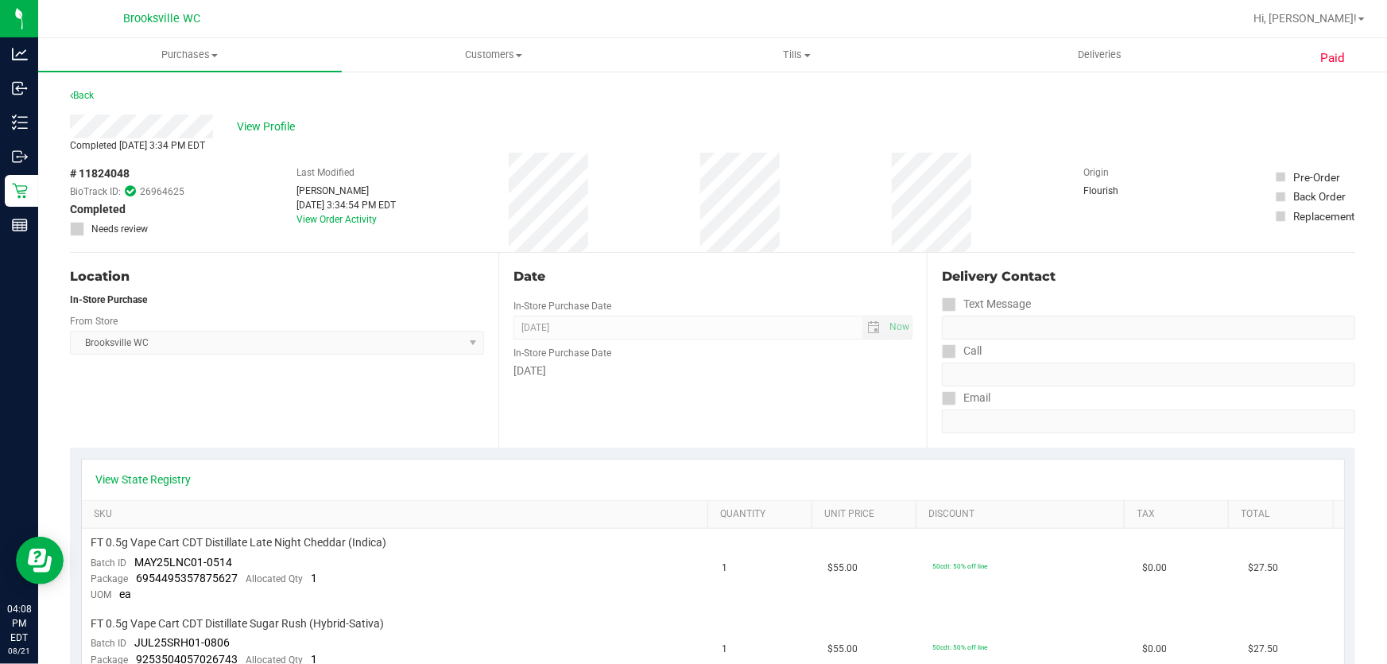
drag, startPoint x: 784, startPoint y: 269, endPoint x: 303, endPoint y: 466, distance: 520.4
click at [303, 466] on div "View State Registry" at bounding box center [713, 479] width 1262 height 41
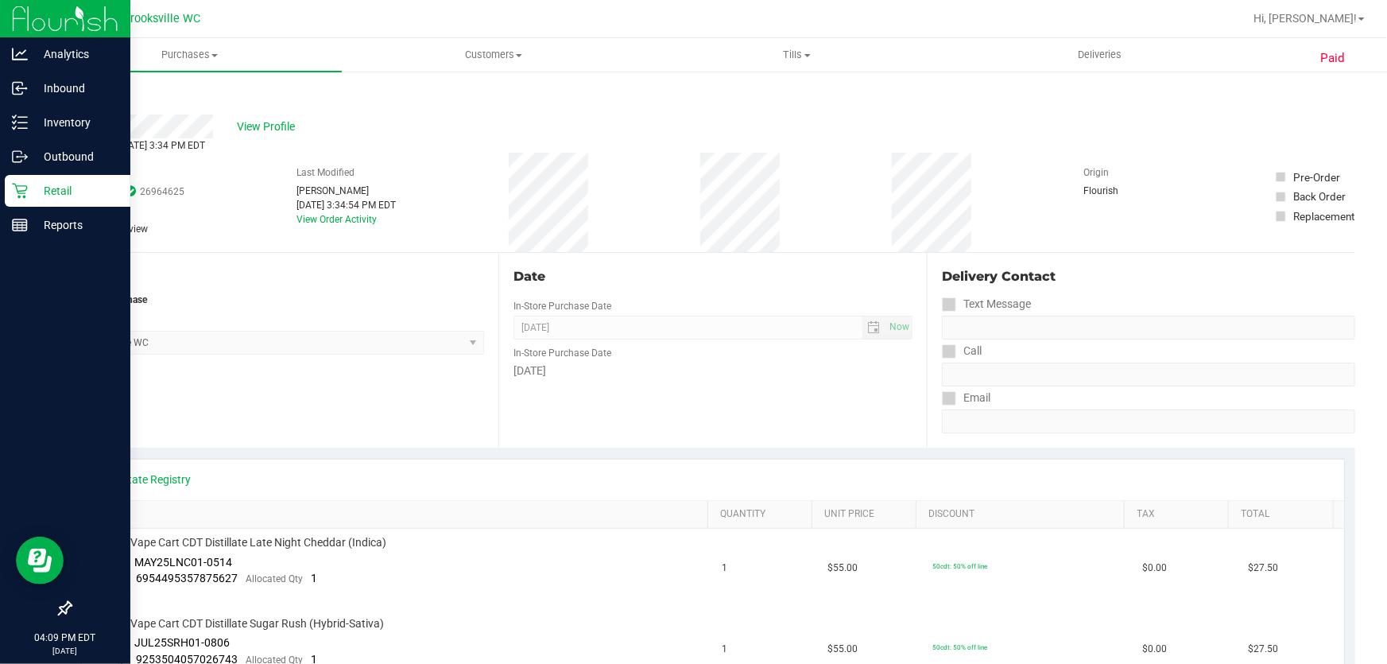
click at [28, 187] on p "Retail" at bounding box center [75, 190] width 95 height 19
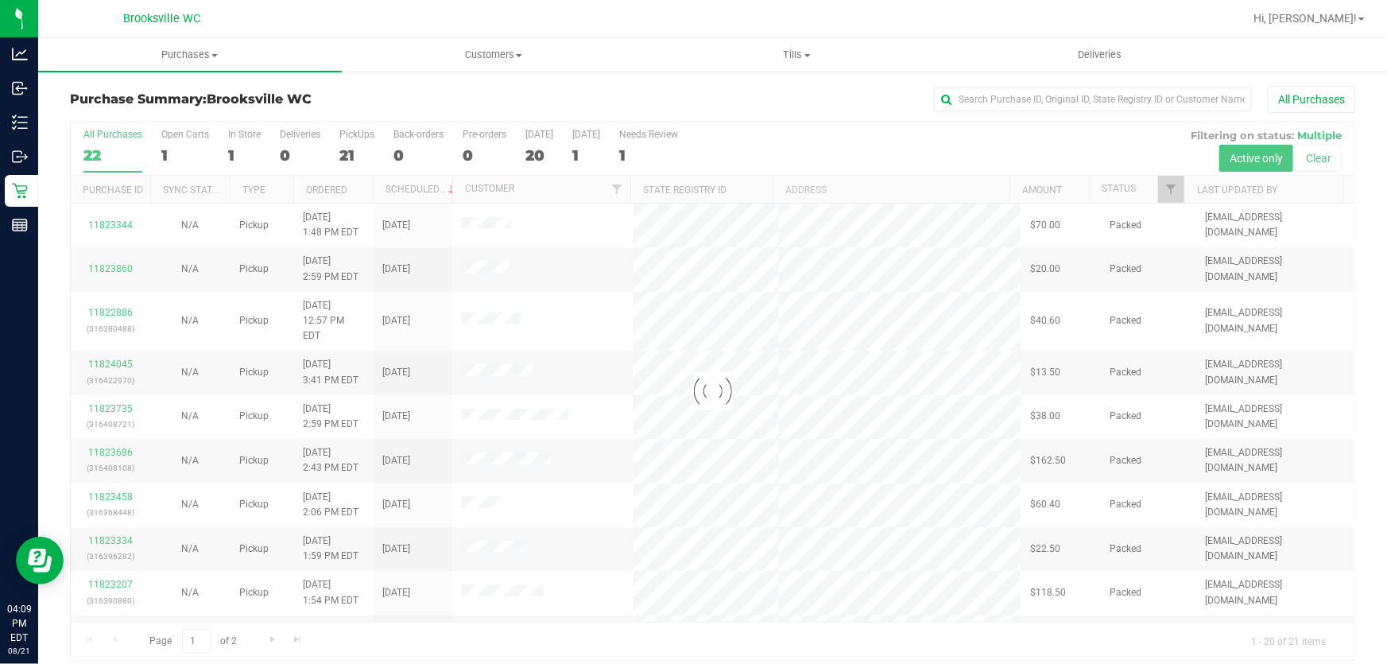
click at [1121, 186] on div at bounding box center [713, 390] width 1284 height 537
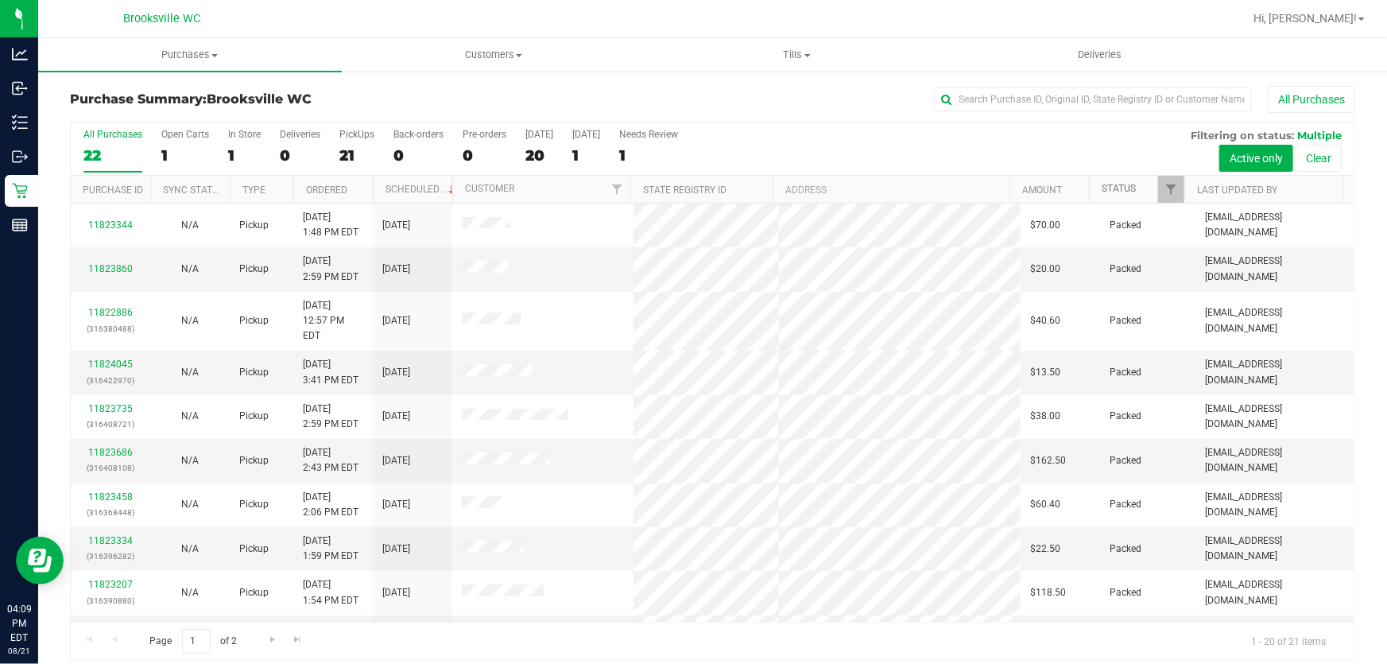
click at [1110, 188] on link "Status" at bounding box center [1119, 188] width 34 height 11
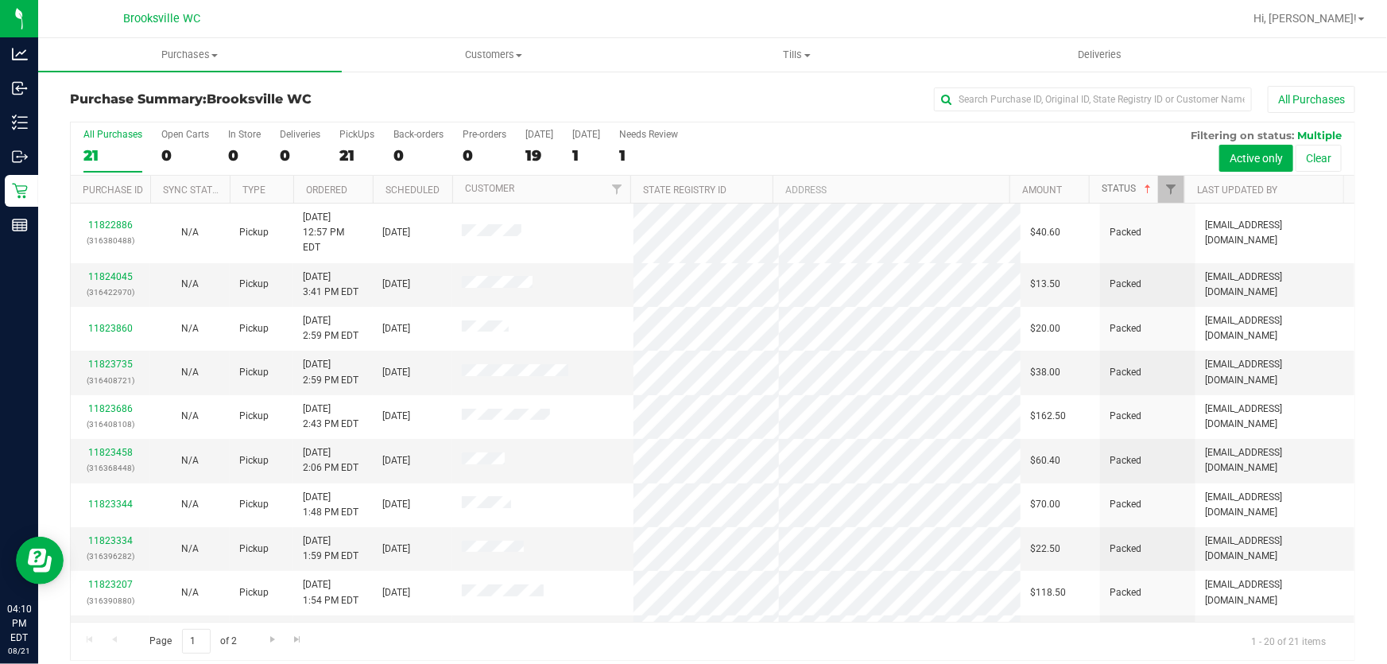
click at [1117, 183] on link "Status" at bounding box center [1128, 188] width 52 height 11
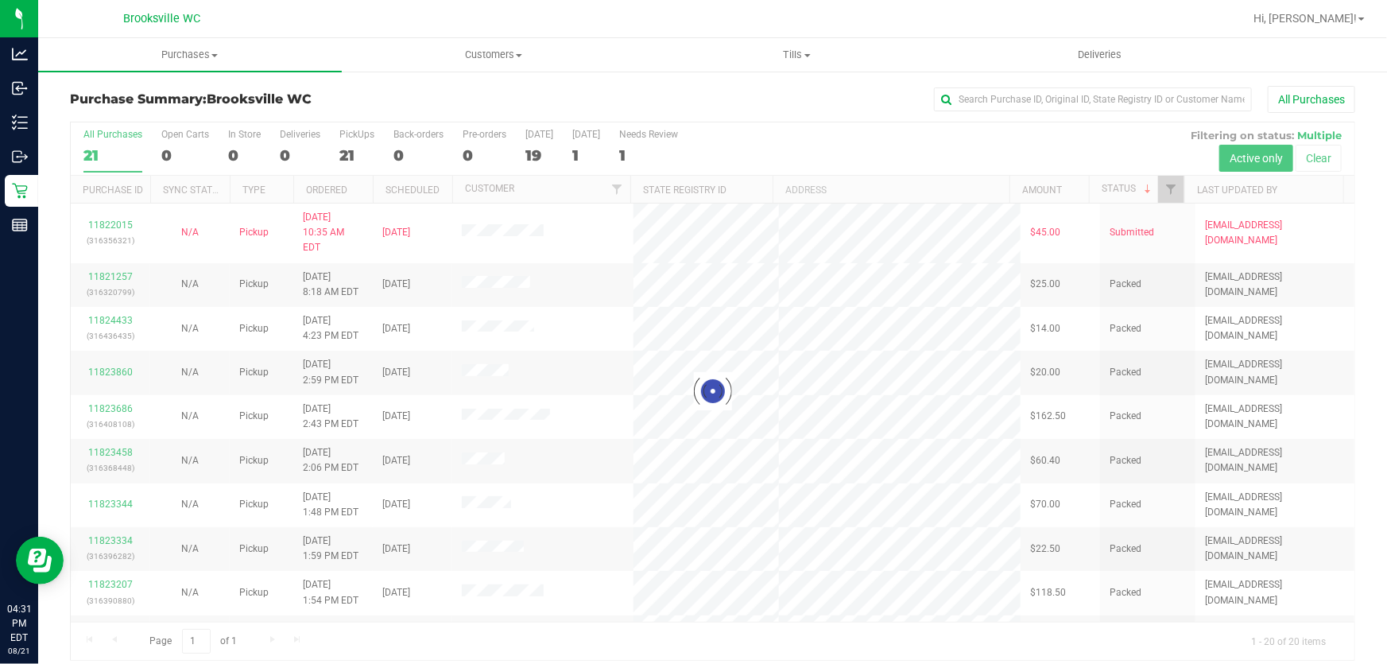
click at [787, 147] on div at bounding box center [713, 390] width 1284 height 537
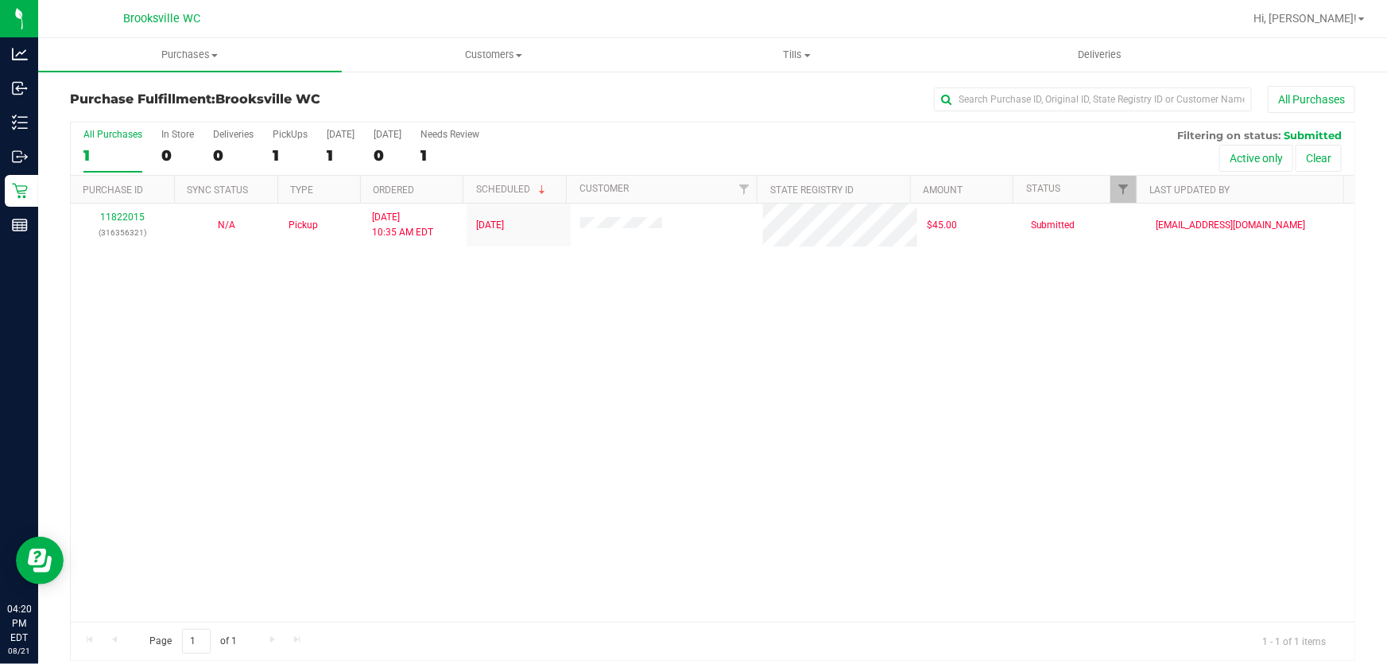
click at [794, 145] on div "All Purchases 1 In Store 0 Deliveries 0 PickUps 1 [DATE] 1 [DATE] 0 Needs Revie…" at bounding box center [713, 148] width 1284 height 53
click at [663, 135] on div "All Purchases 1 In Store 0 Deliveries 0 PickUps 1 Today 1 Tomorrow 0 Needs Revi…" at bounding box center [713, 148] width 1284 height 53
drag, startPoint x: 757, startPoint y: 134, endPoint x: 761, endPoint y: 119, distance: 15.4
click at [757, 134] on div "All Purchases 1 In Store 0 Deliveries 0 PickUps 1 Today 1 Tomorrow 0 Needs Revi…" at bounding box center [713, 128] width 1284 height 13
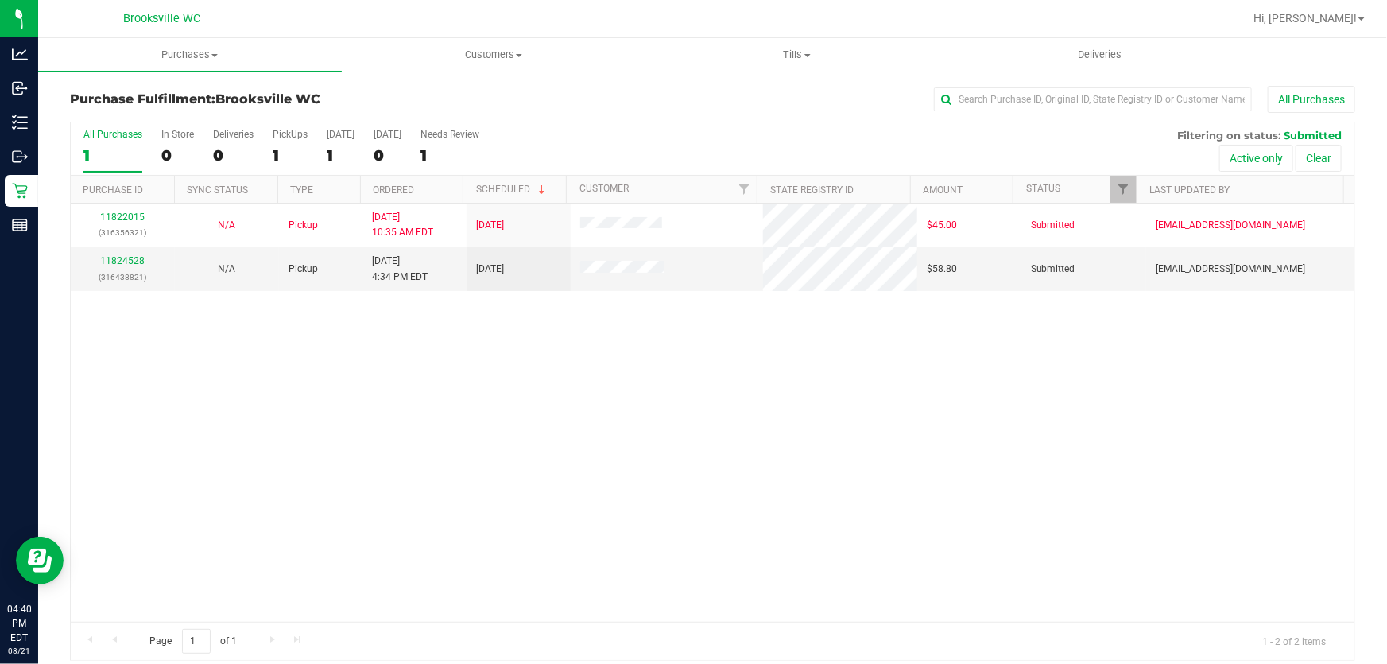
click at [664, 131] on div "All Purchases 1 In Store 0 Deliveries 0 PickUps 1 Today 1 Tomorrow 0 Needs Revi…" at bounding box center [713, 128] width 1284 height 13
click at [122, 257] on link "11824528" at bounding box center [122, 260] width 45 height 11
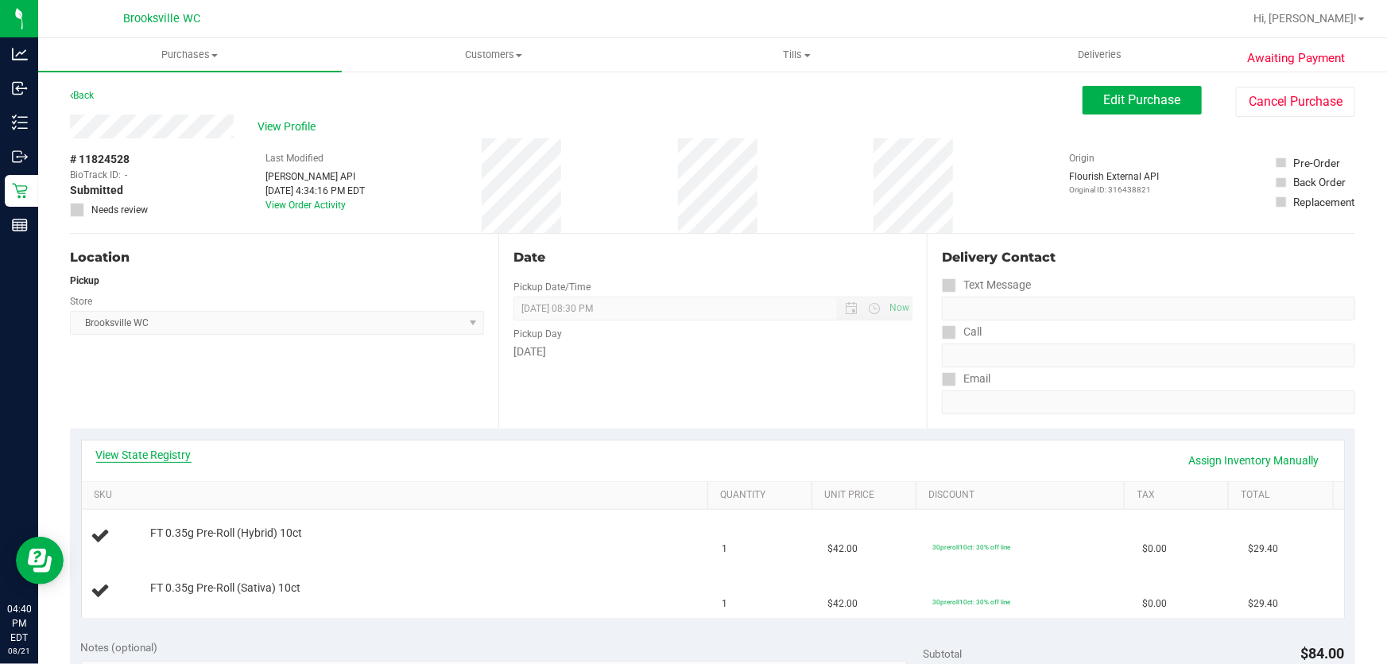
click at [141, 451] on link "View State Registry" at bounding box center [143, 455] width 95 height 16
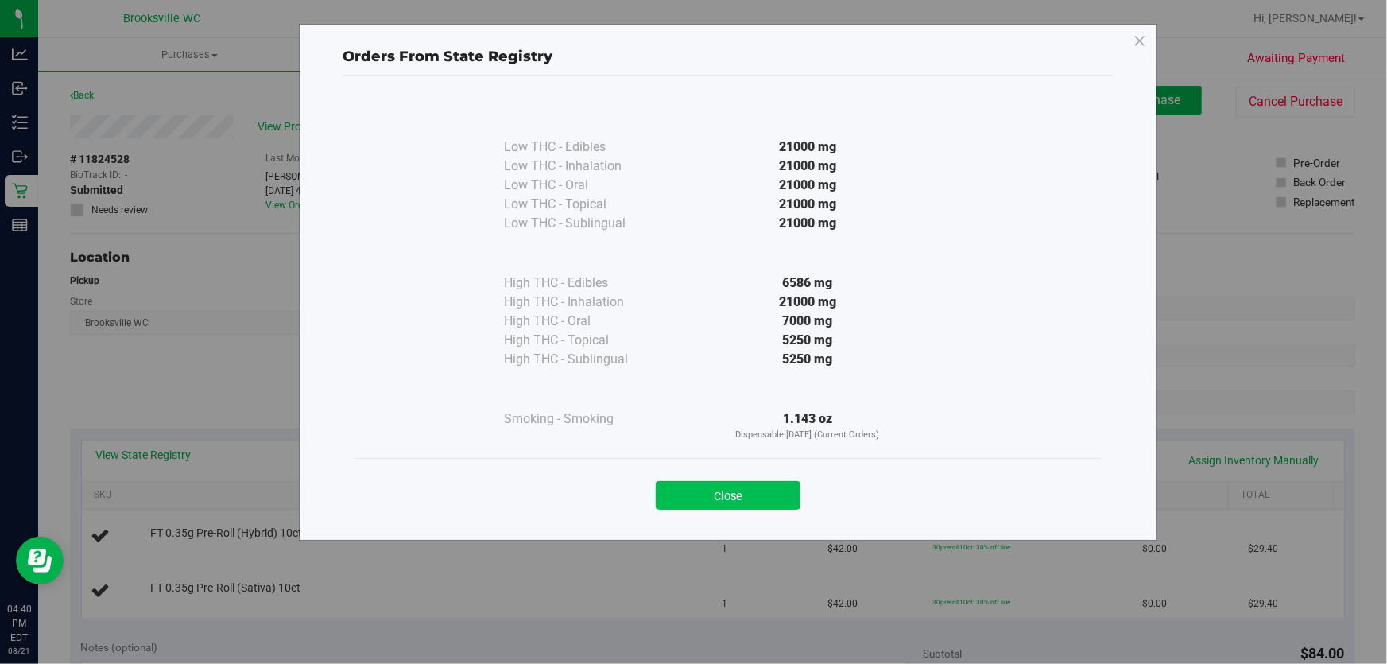
click at [730, 491] on button "Close" at bounding box center [728, 495] width 145 height 29
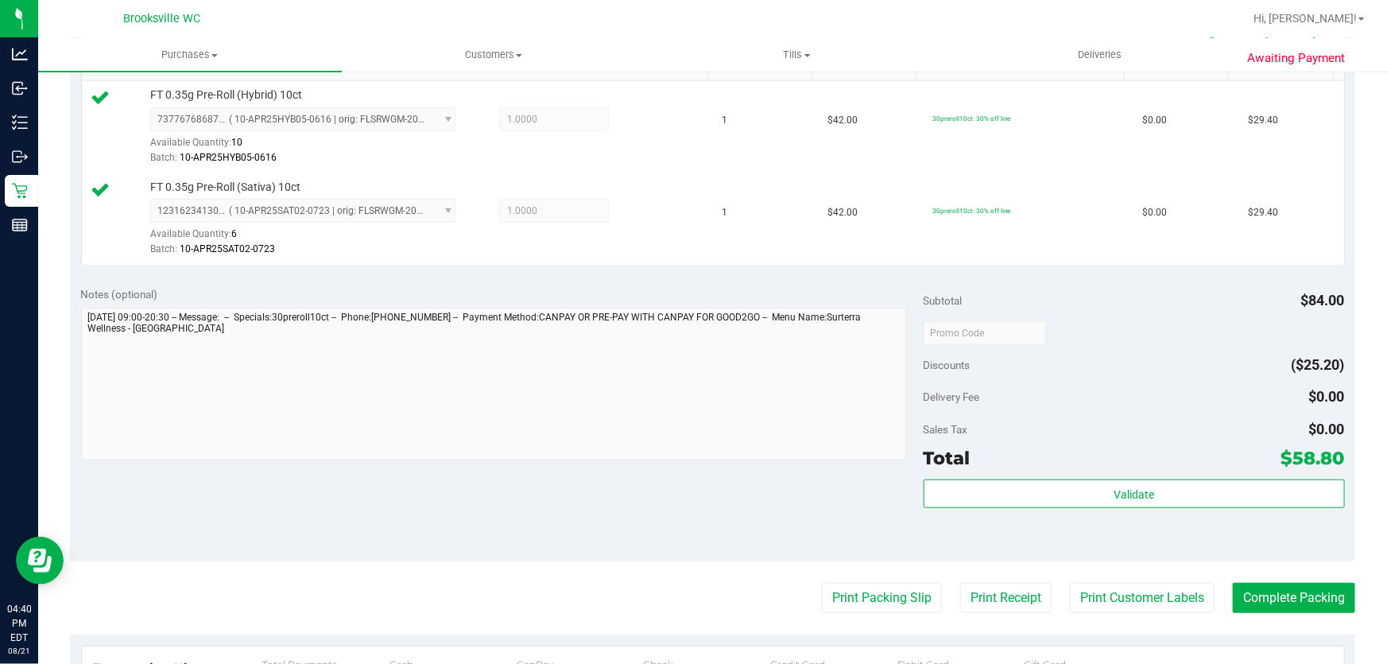
scroll to position [433, 0]
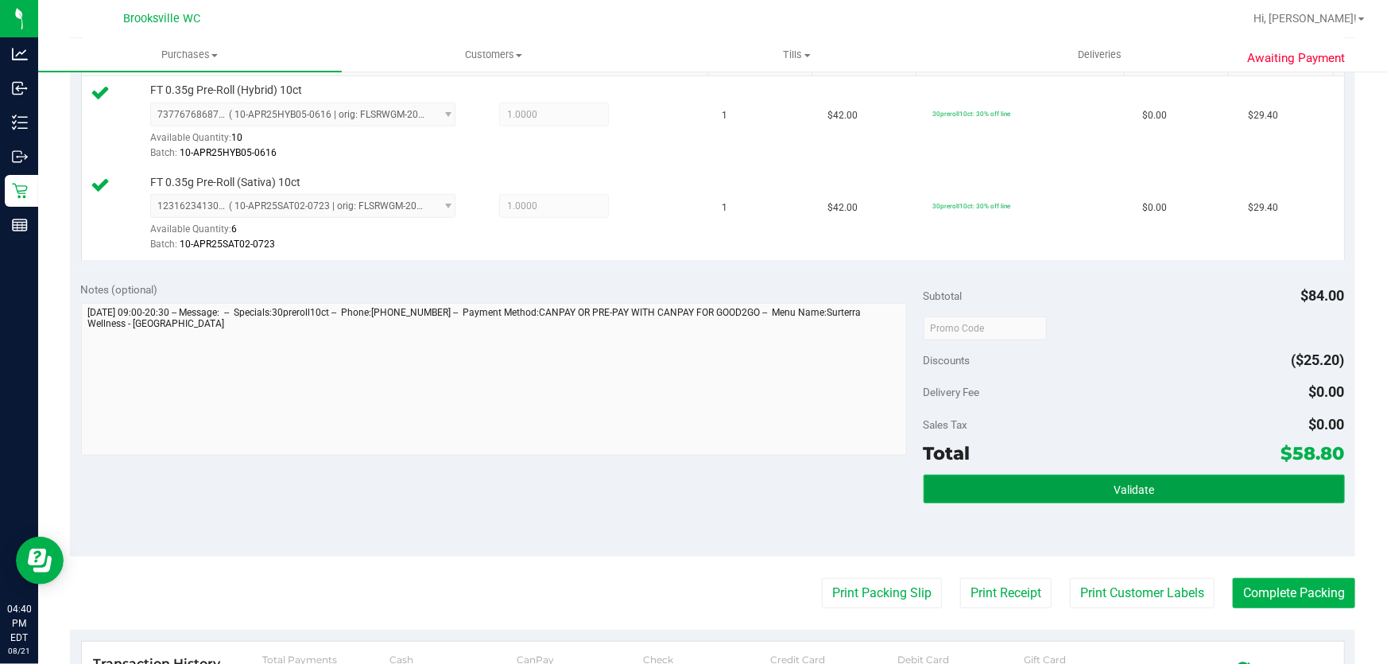
click at [1033, 487] on button "Validate" at bounding box center [1134, 488] width 421 height 29
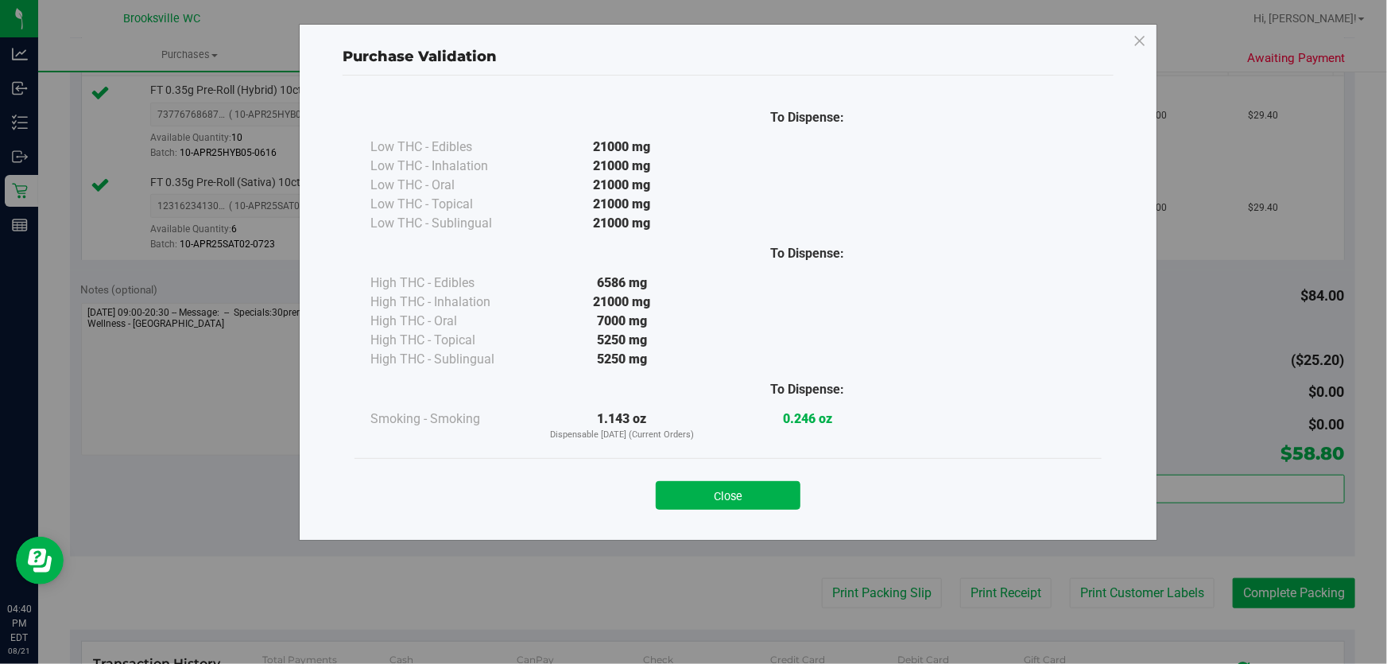
click at [699, 504] on button "Close" at bounding box center [728, 495] width 145 height 29
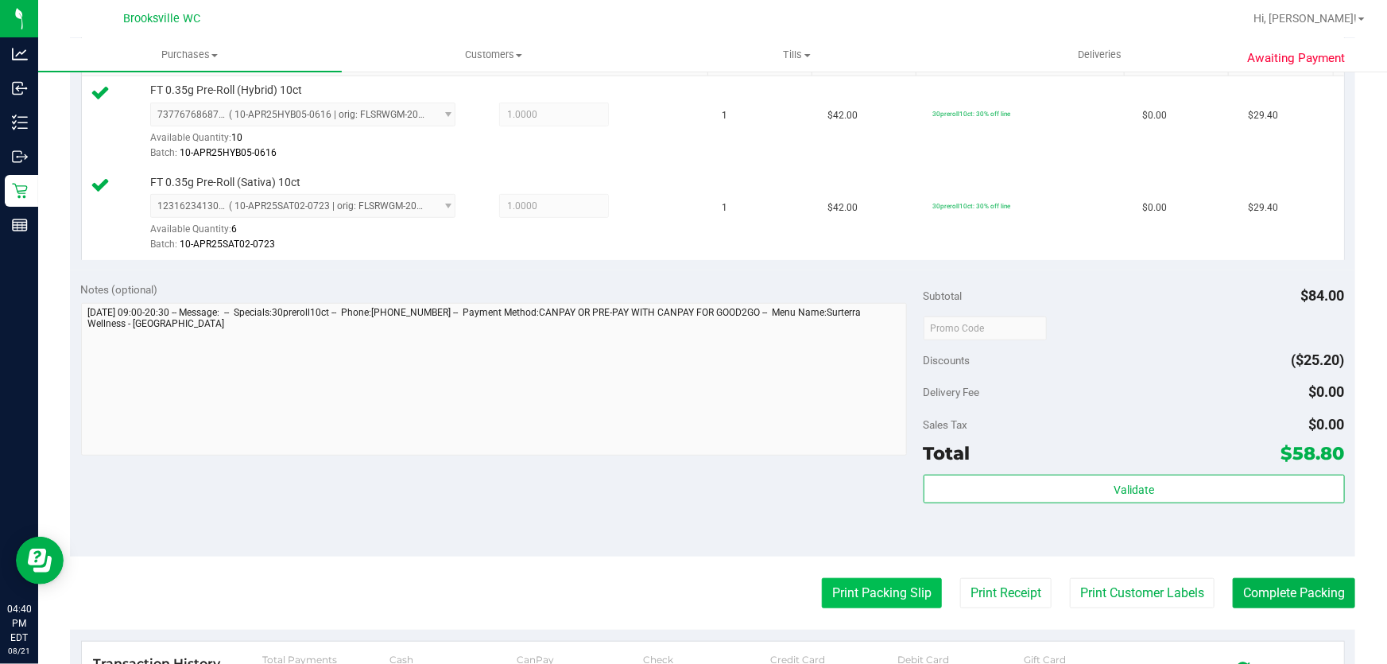
click at [864, 592] on button "Print Packing Slip" at bounding box center [882, 593] width 120 height 30
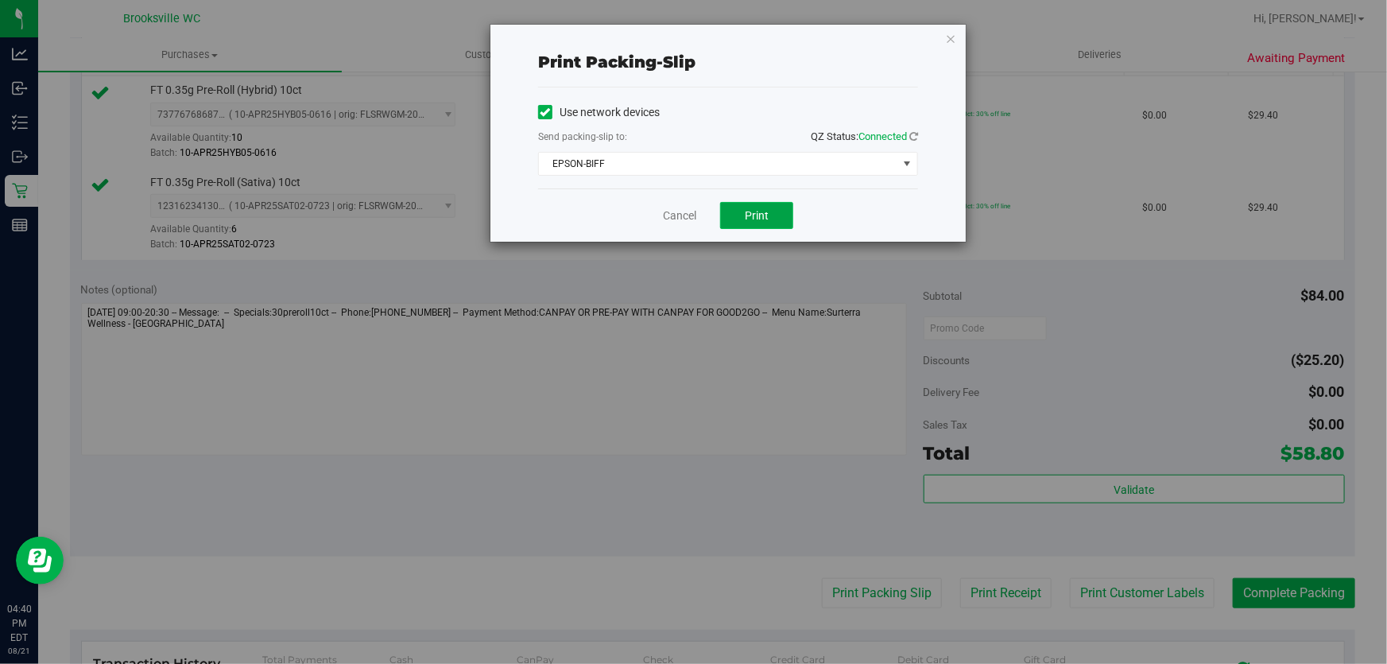
click at [750, 209] on span "Print" at bounding box center [757, 215] width 24 height 13
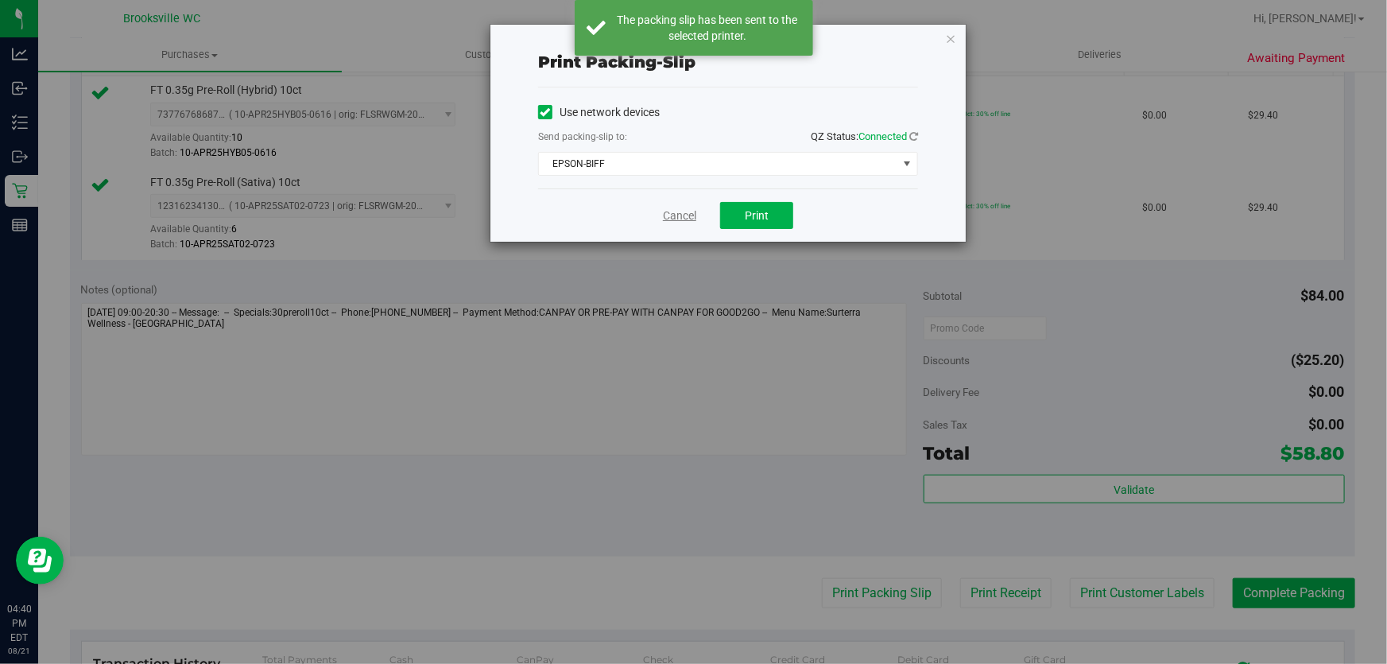
click at [673, 211] on link "Cancel" at bounding box center [679, 215] width 33 height 17
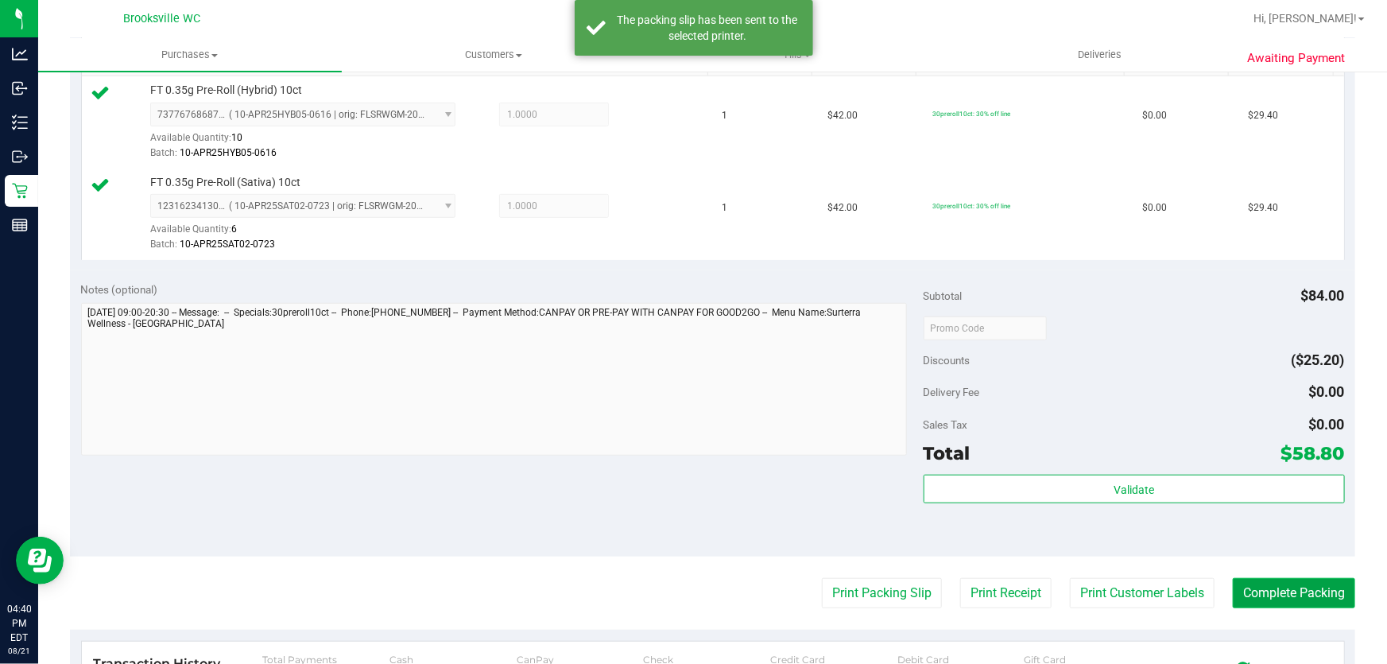
click at [1256, 587] on button "Complete Packing" at bounding box center [1294, 593] width 122 height 30
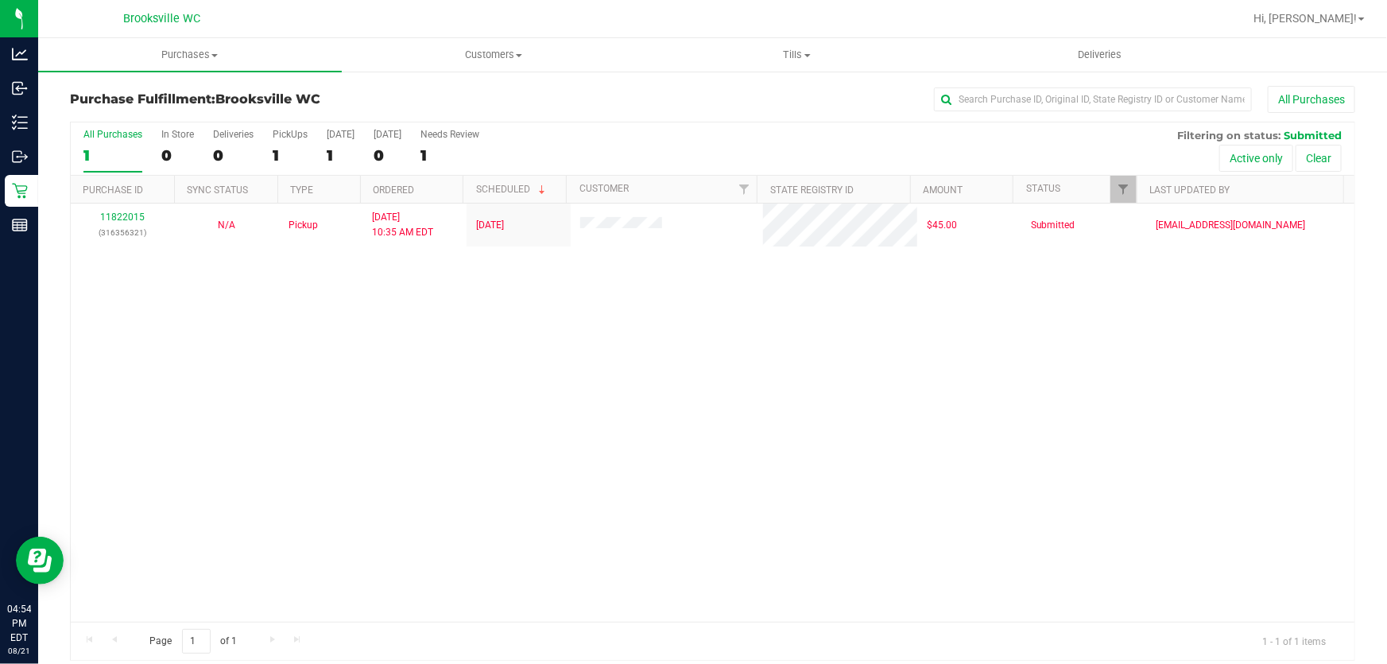
click at [703, 168] on div "All Purchases 1 In Store 0 Deliveries 0 PickUps 1 Today 1 Tomorrow 0 Needs Revi…" at bounding box center [713, 148] width 1284 height 53
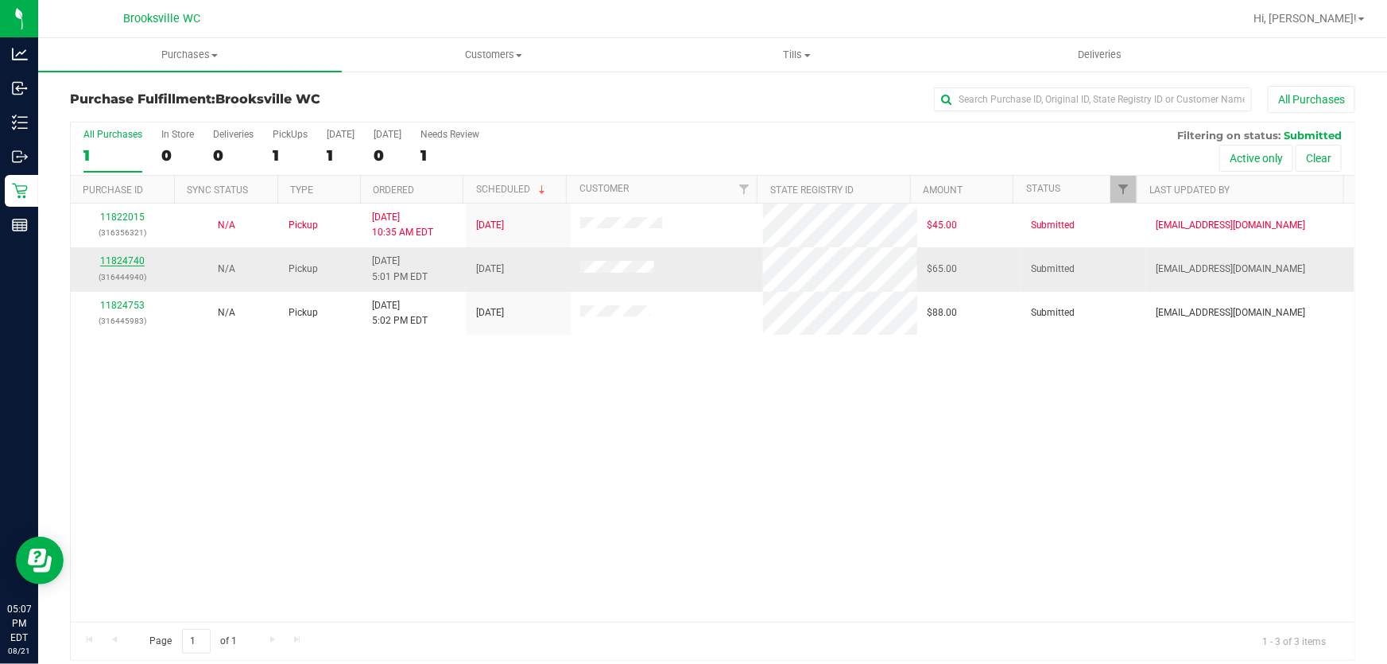
click at [133, 258] on link "11824740" at bounding box center [122, 260] width 45 height 11
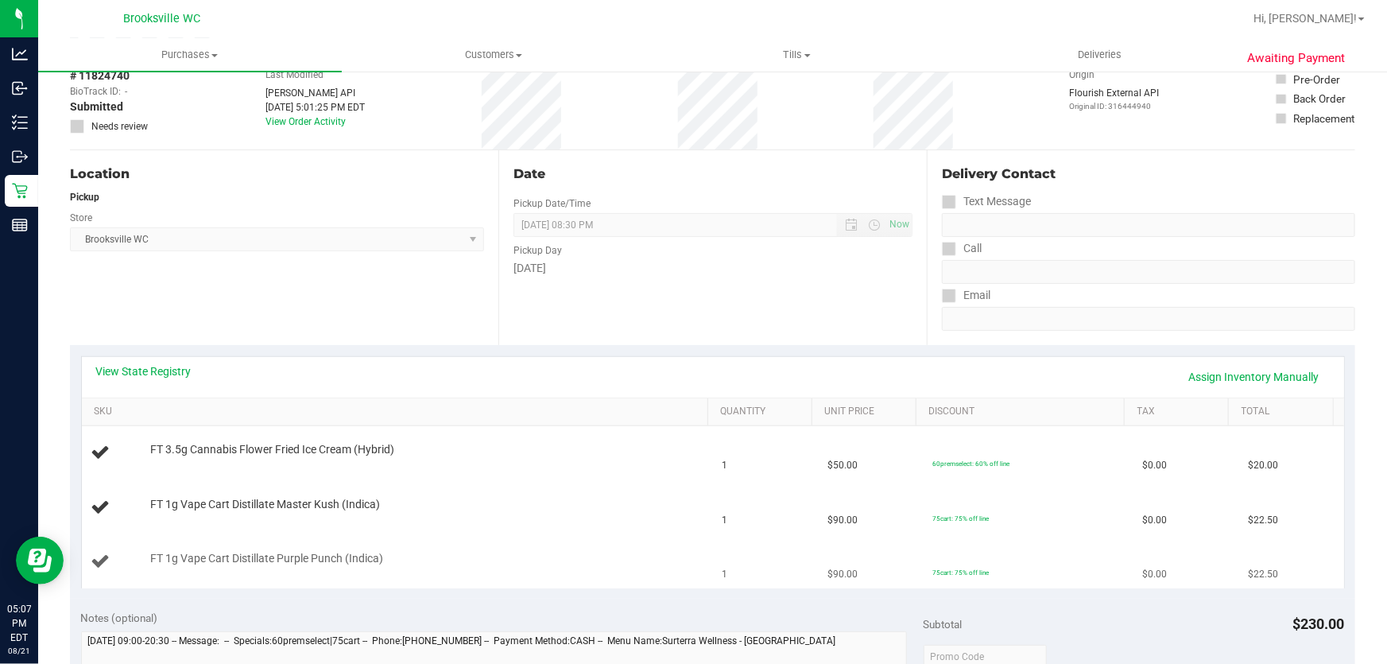
scroll to position [216, 0]
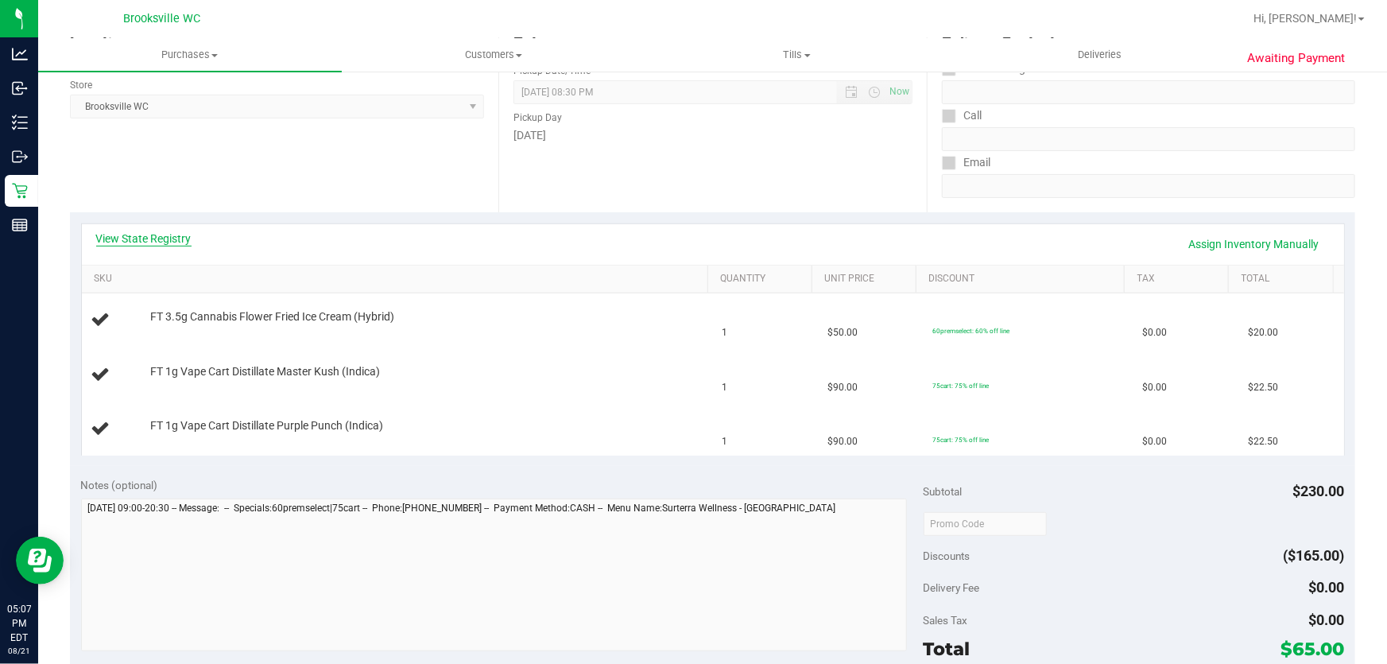
click at [150, 238] on link "View State Registry" at bounding box center [143, 238] width 95 height 16
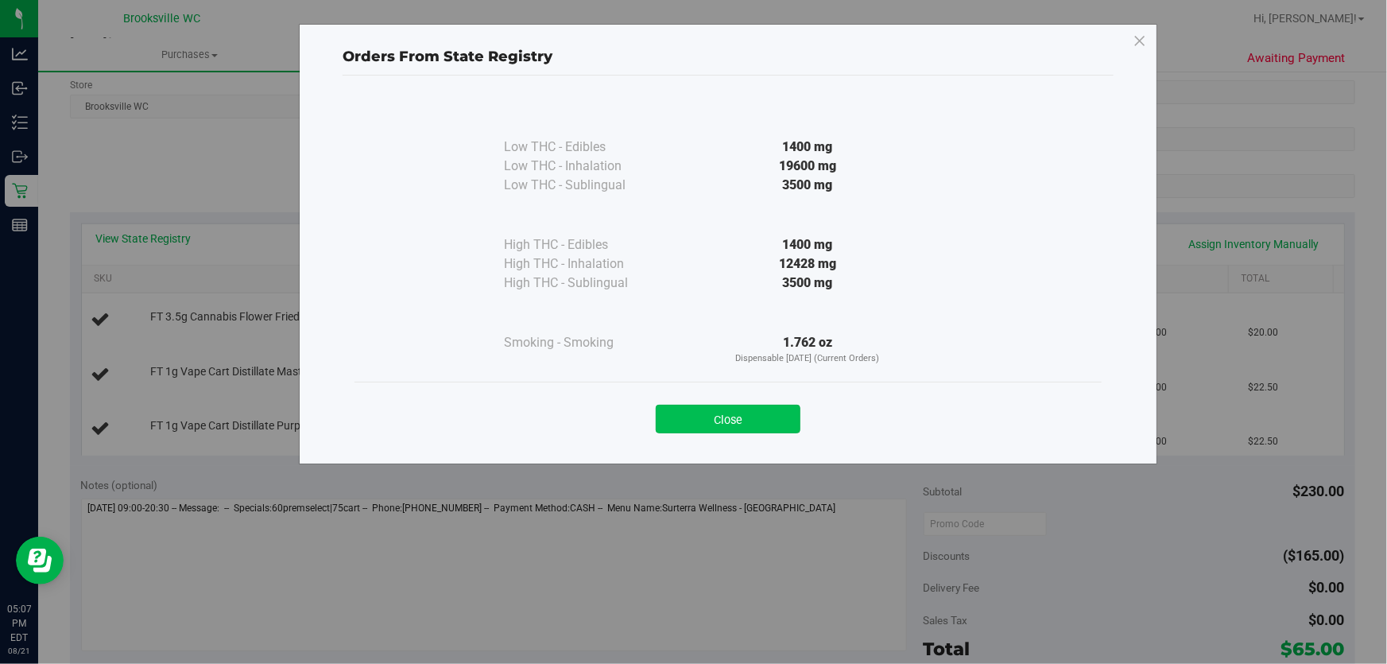
click at [757, 413] on button "Close" at bounding box center [728, 419] width 145 height 29
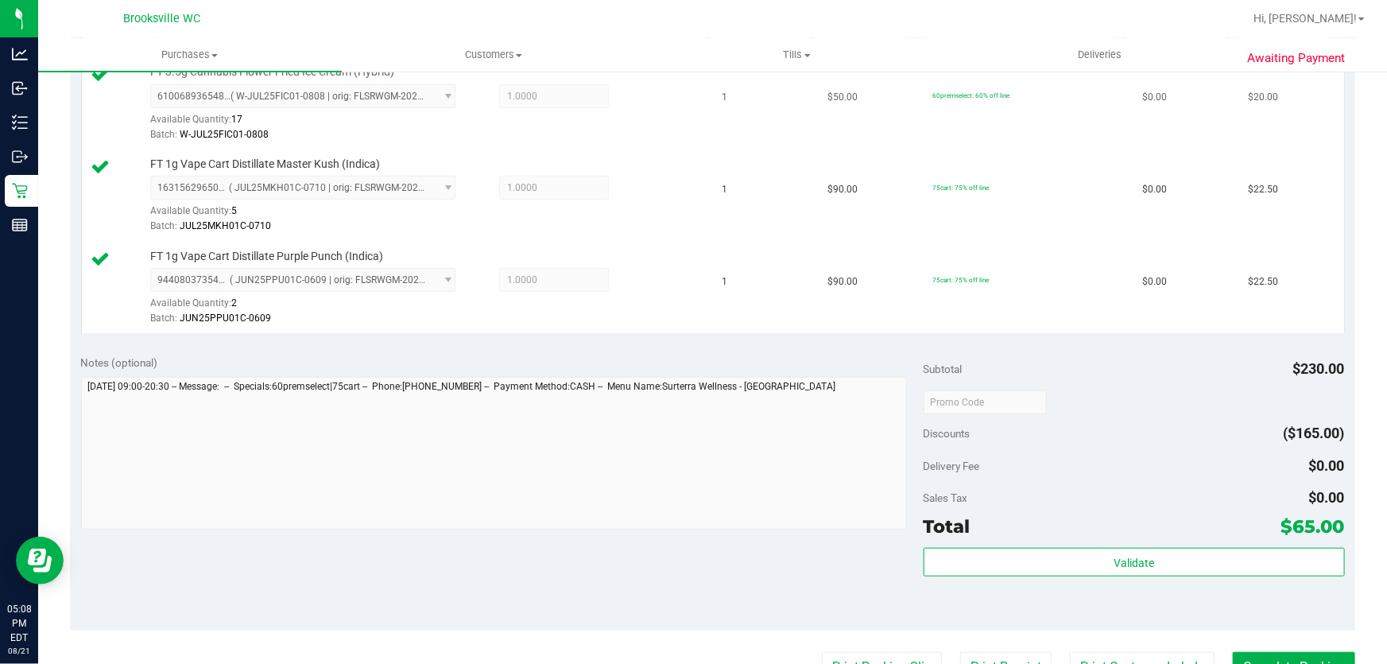
scroll to position [722, 0]
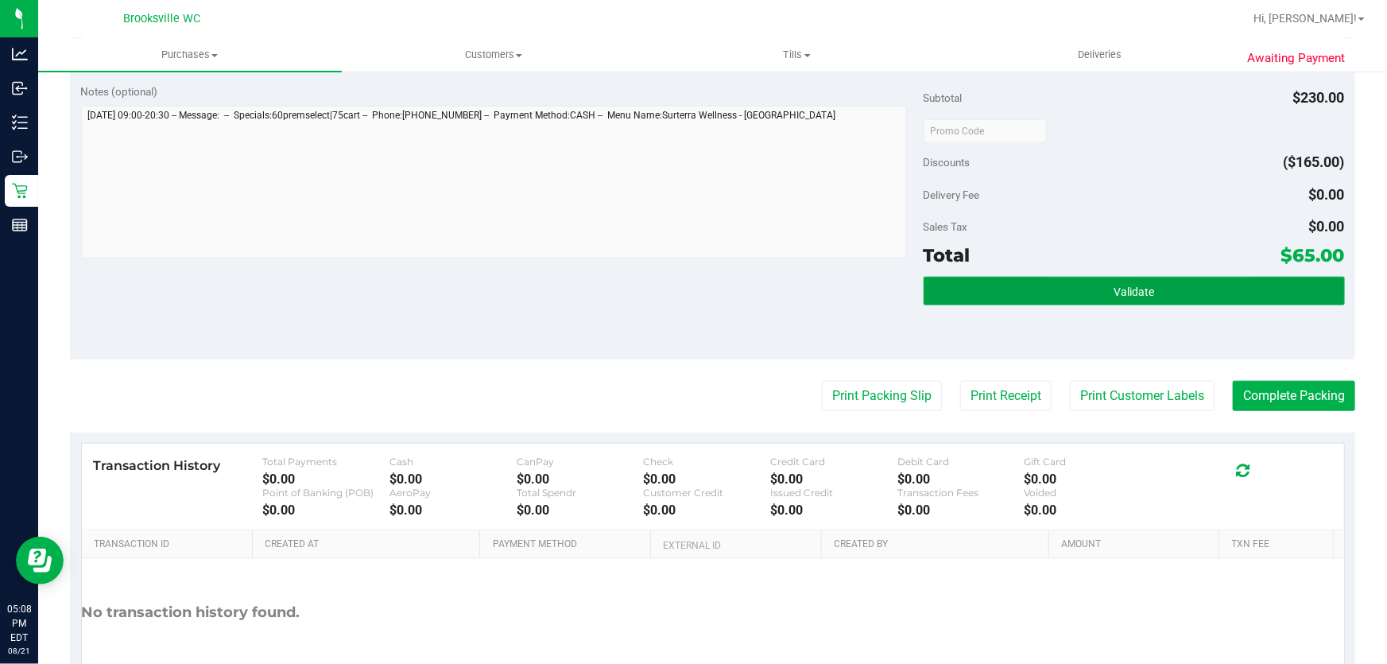
click at [1005, 296] on button "Validate" at bounding box center [1134, 291] width 421 height 29
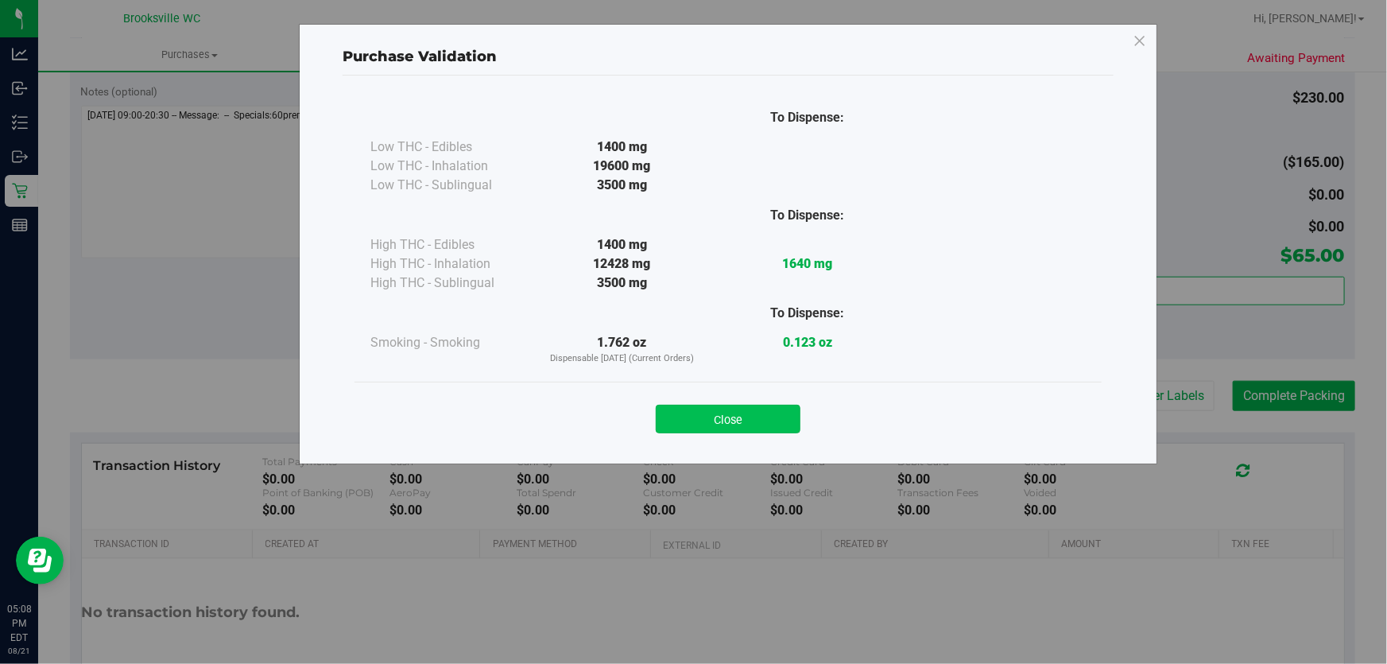
click at [762, 419] on button "Close" at bounding box center [728, 419] width 145 height 29
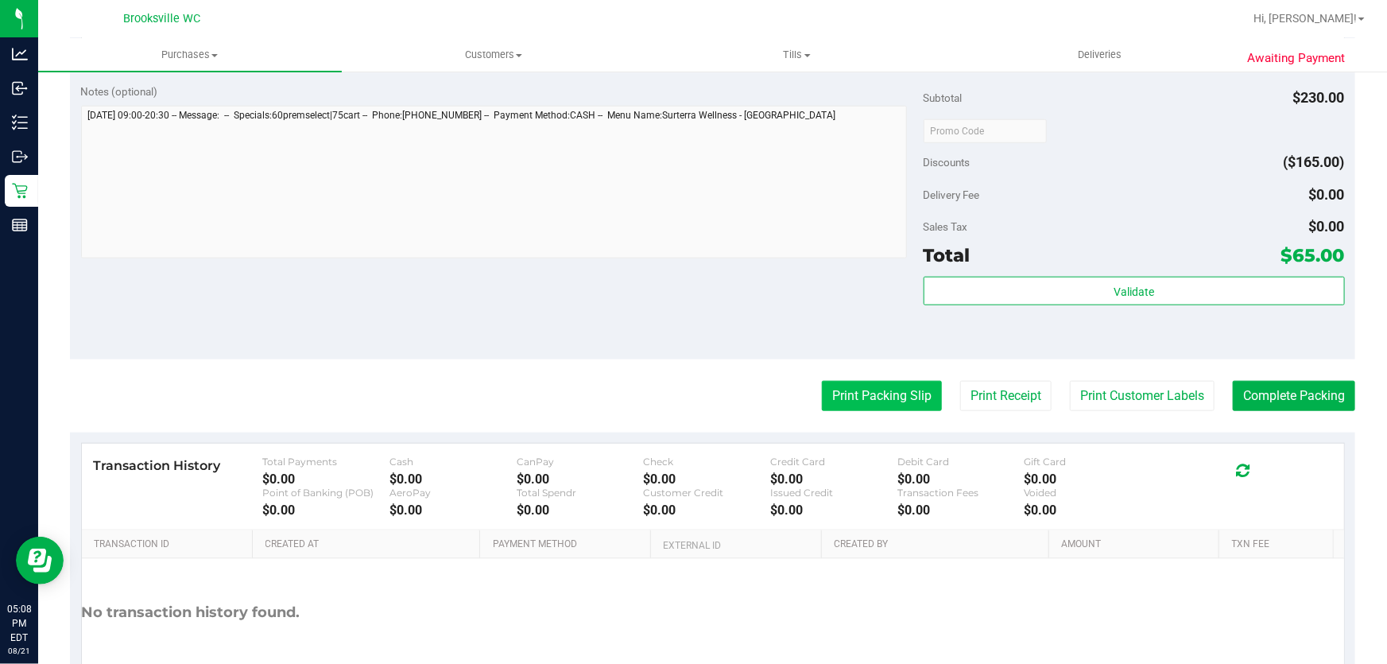
click at [900, 391] on button "Print Packing Slip" at bounding box center [882, 396] width 120 height 30
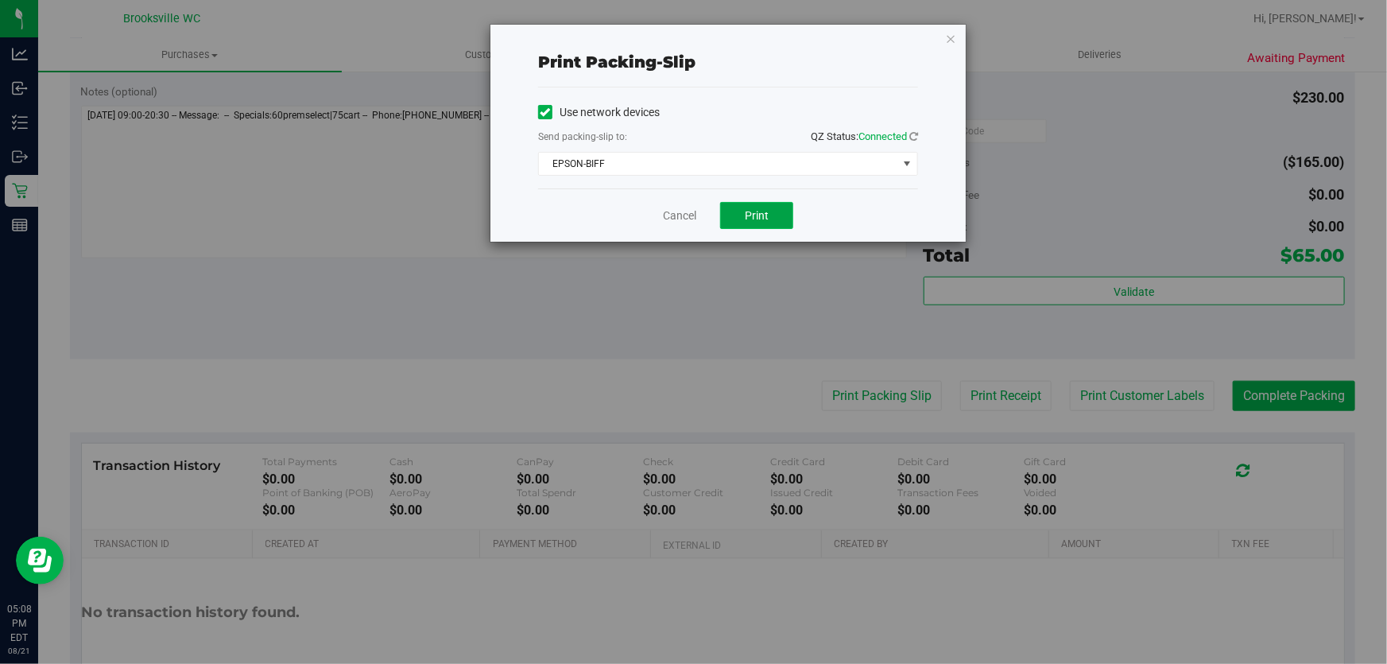
click at [773, 215] on button "Print" at bounding box center [756, 215] width 73 height 27
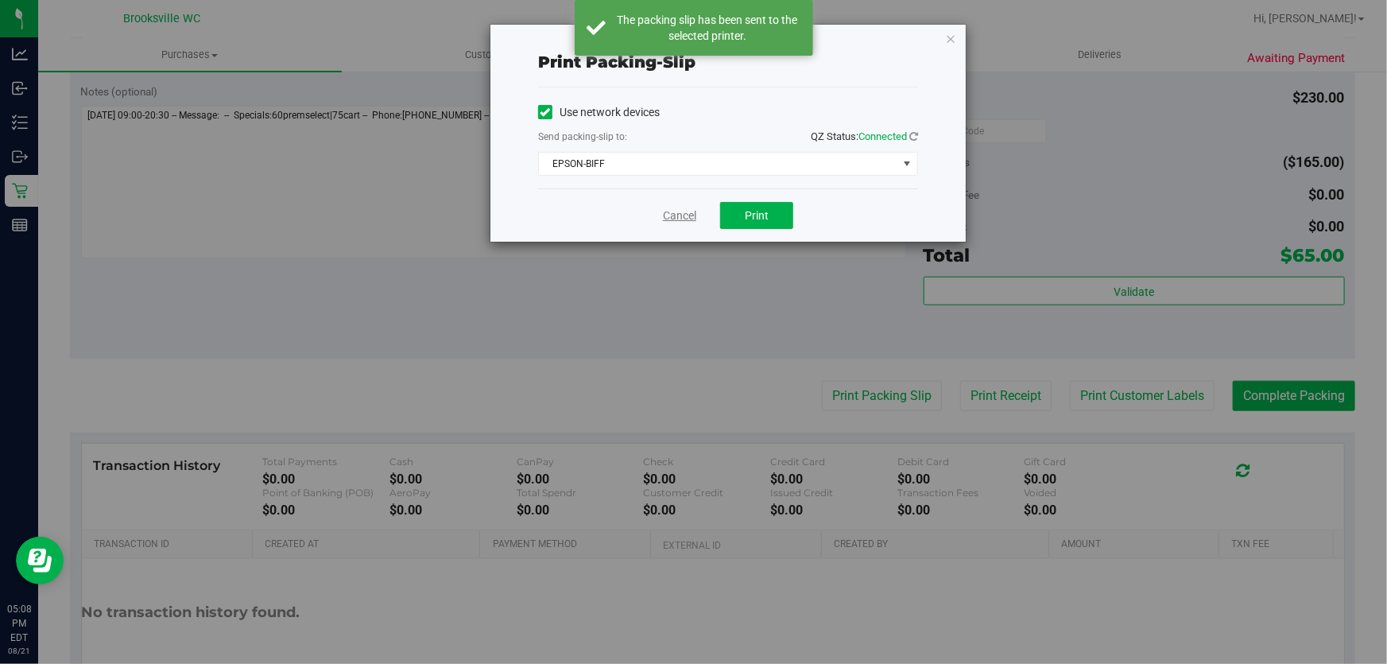
click at [686, 214] on link "Cancel" at bounding box center [679, 215] width 33 height 17
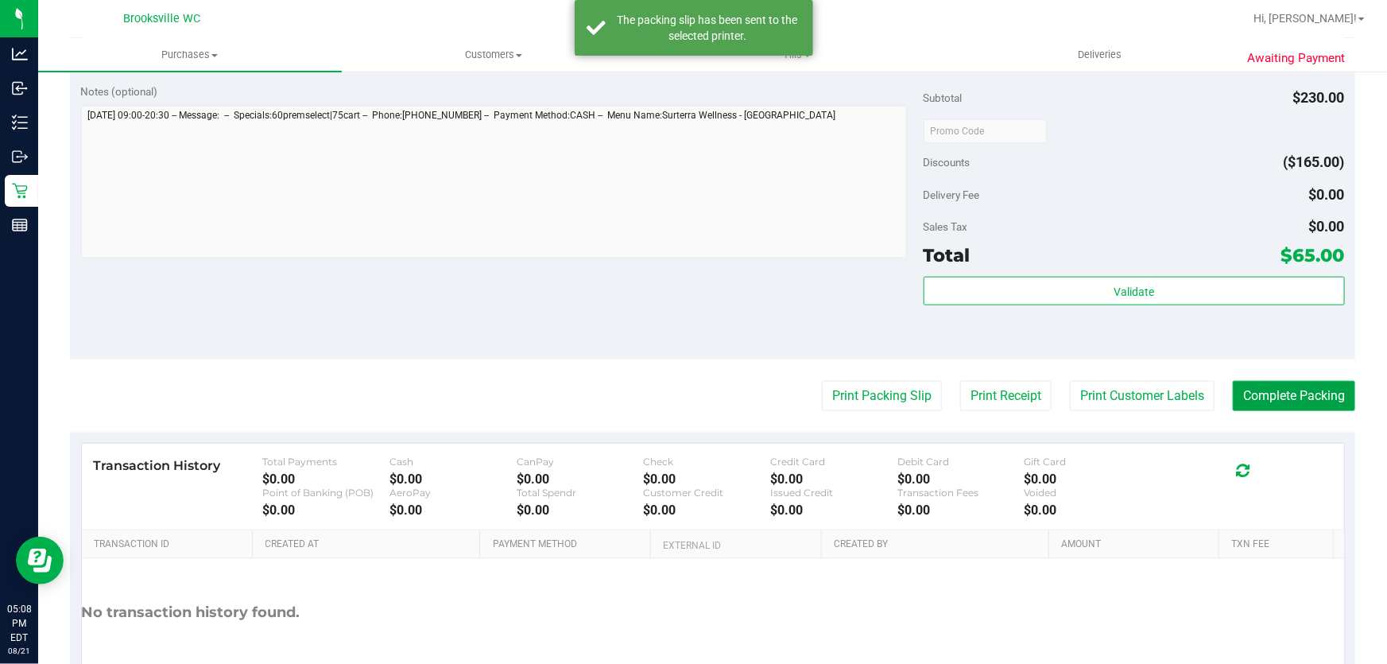
click at [1264, 391] on button "Complete Packing" at bounding box center [1294, 396] width 122 height 30
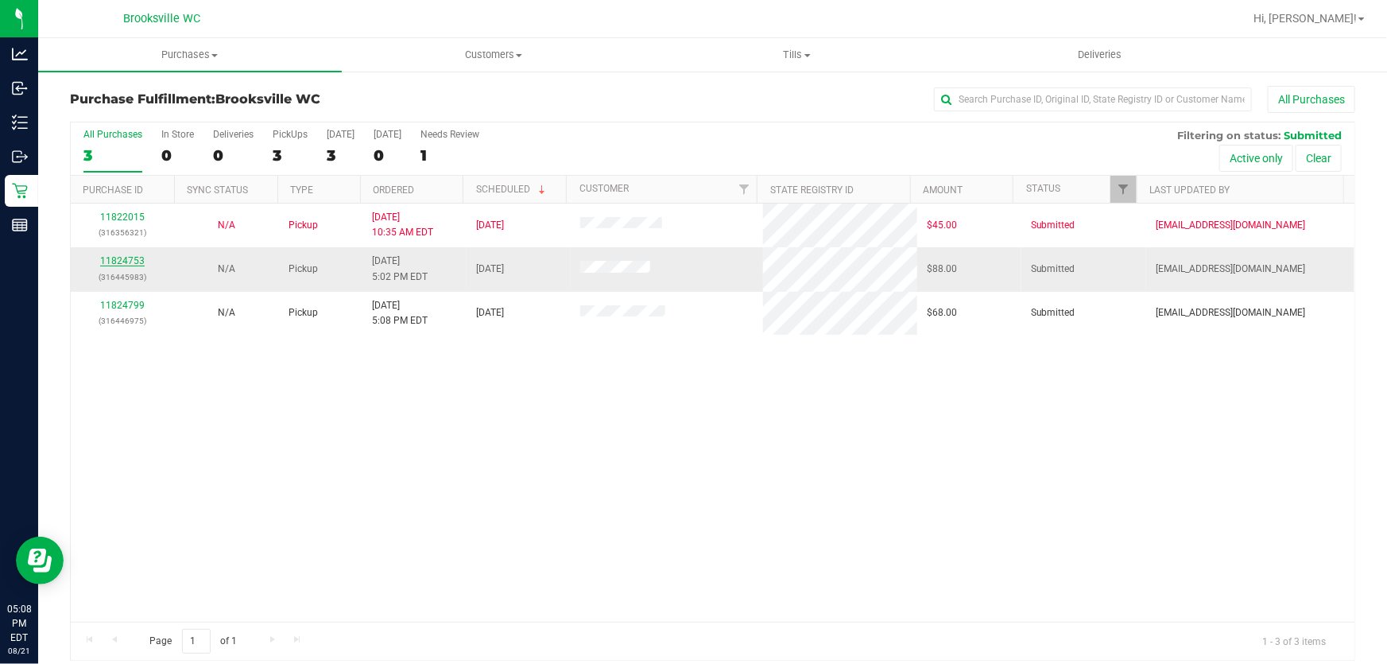
click at [123, 258] on link "11824753" at bounding box center [122, 260] width 45 height 11
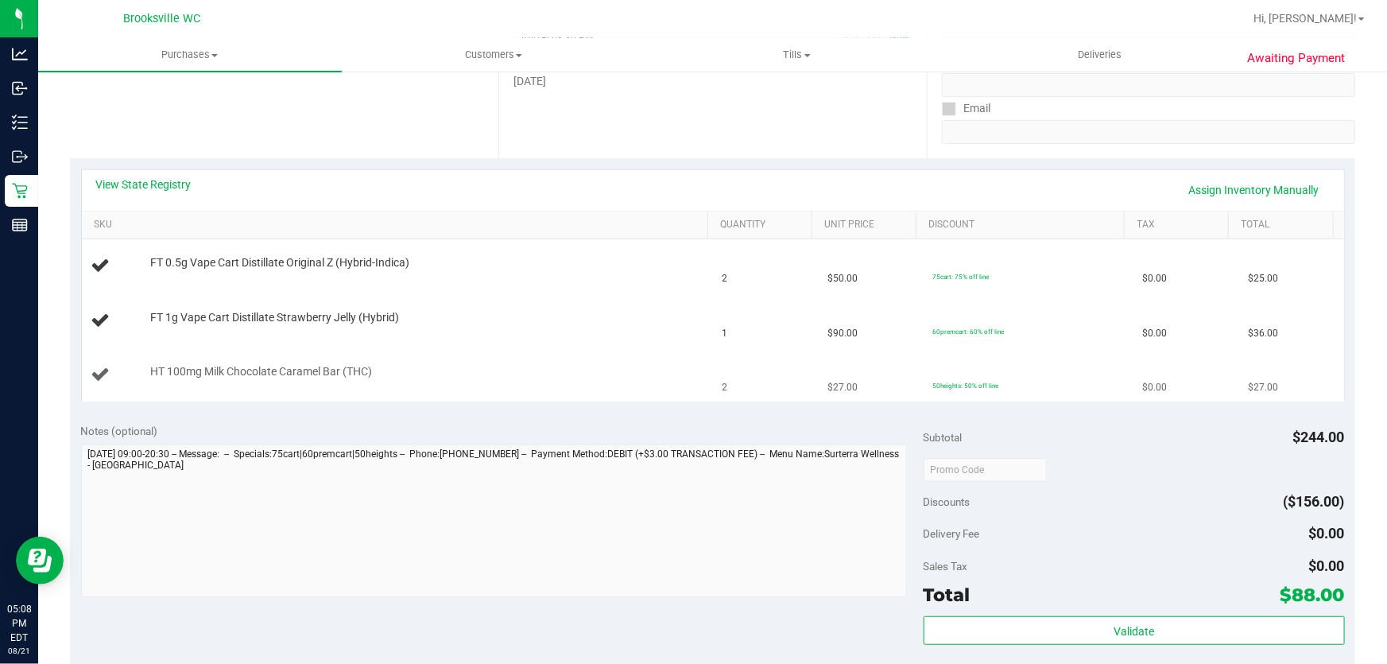
scroll to position [361, 0]
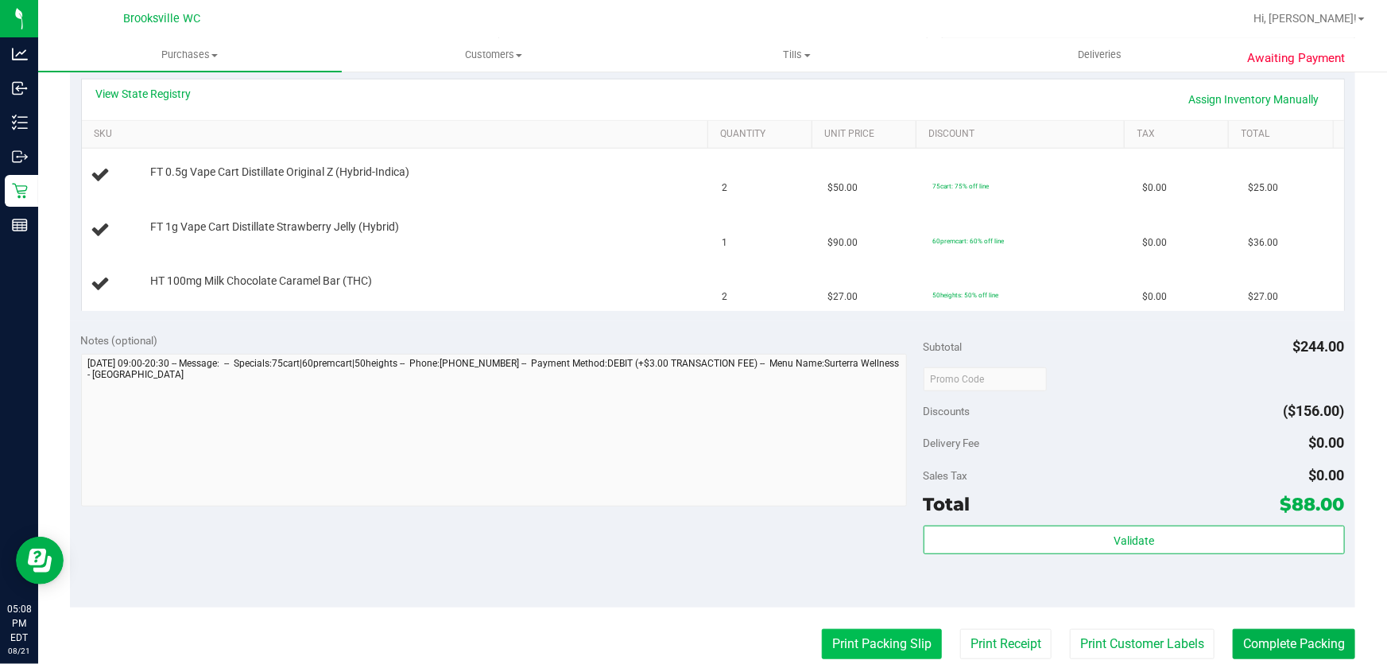
click at [890, 645] on button "Print Packing Slip" at bounding box center [882, 644] width 120 height 30
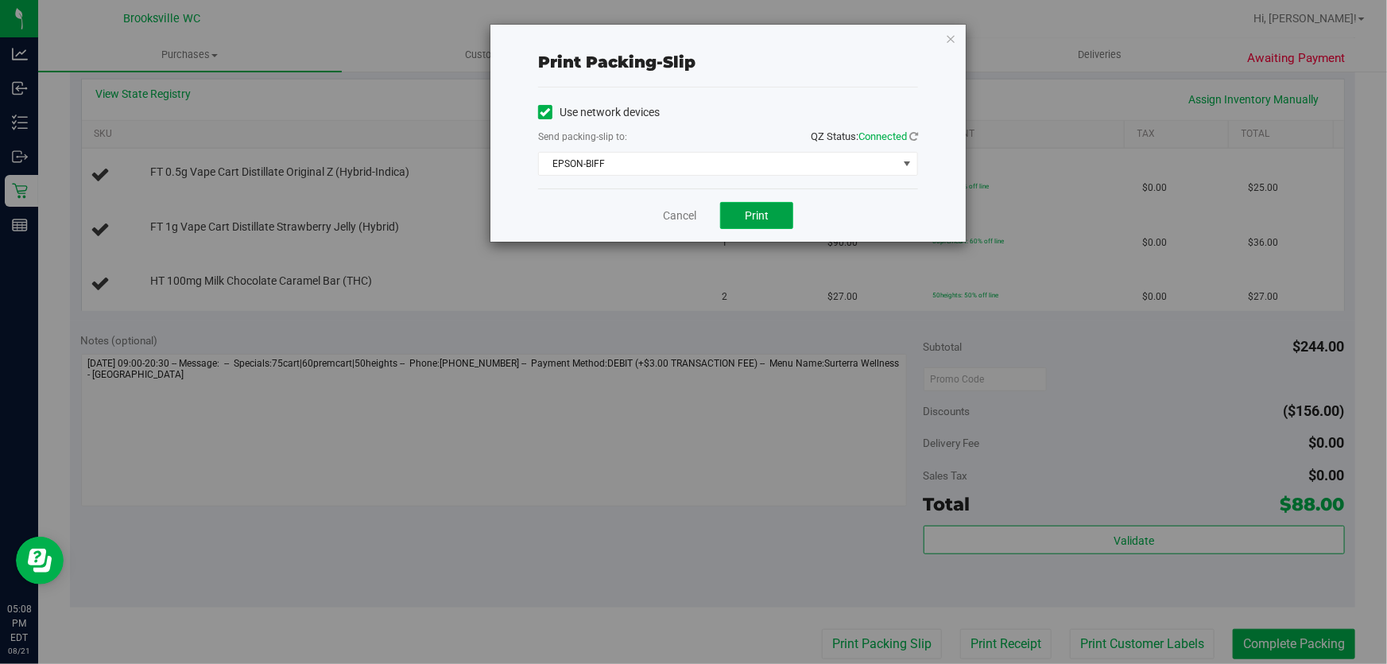
click at [740, 208] on button "Print" at bounding box center [756, 215] width 73 height 27
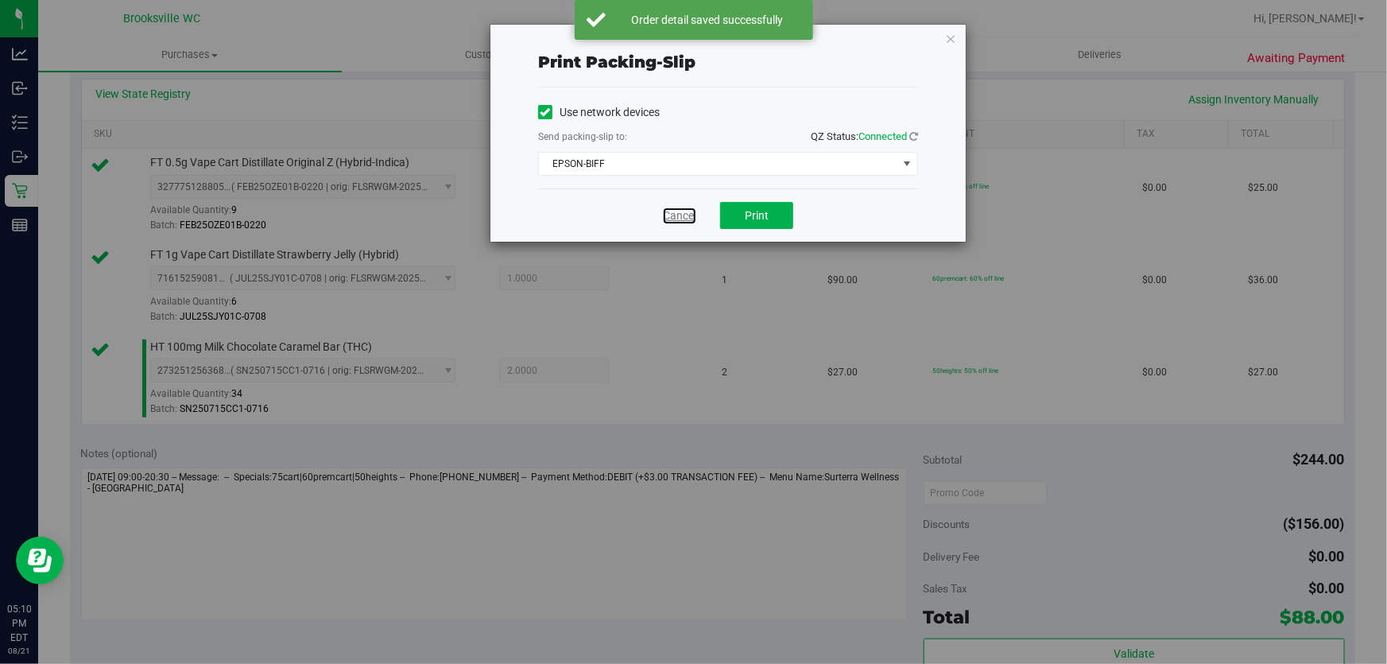
drag, startPoint x: 681, startPoint y: 213, endPoint x: 823, endPoint y: 444, distance: 271.1
click at [680, 213] on link "Cancel" at bounding box center [679, 215] width 33 height 17
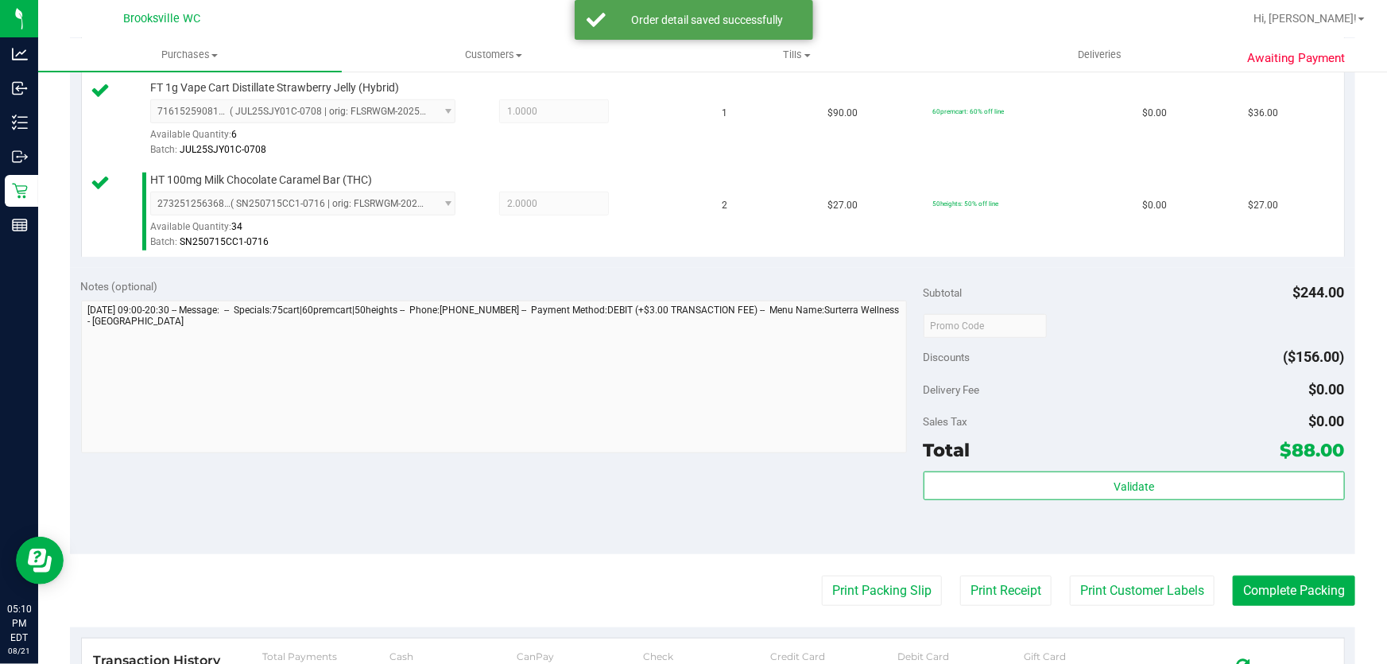
scroll to position [600, 0]
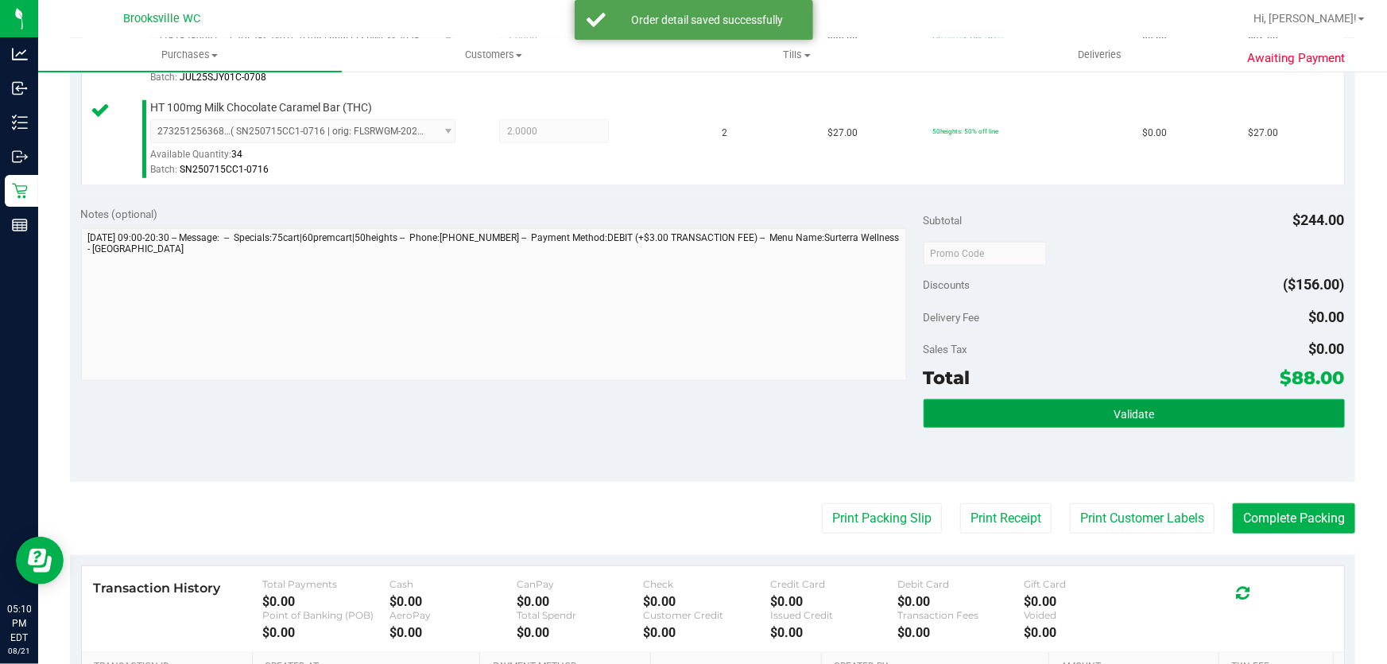
click at [955, 415] on button "Validate" at bounding box center [1134, 413] width 421 height 29
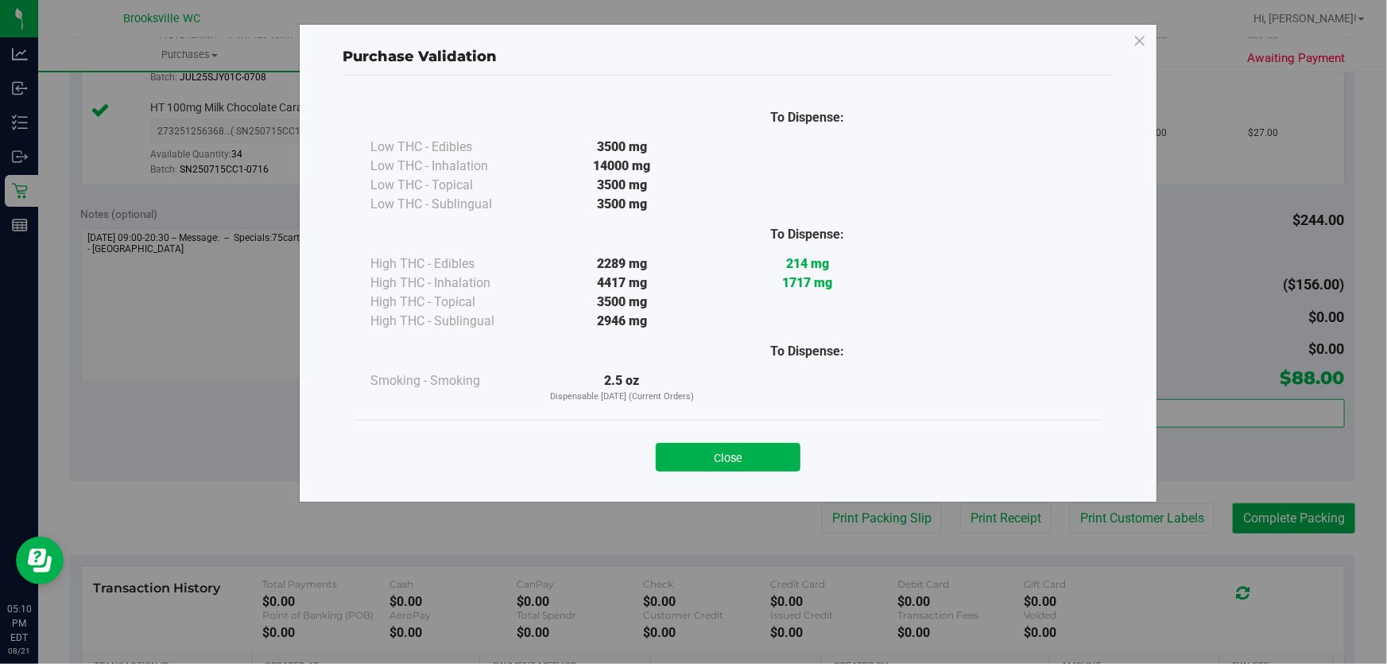
click at [783, 459] on button "Close" at bounding box center [728, 457] width 145 height 29
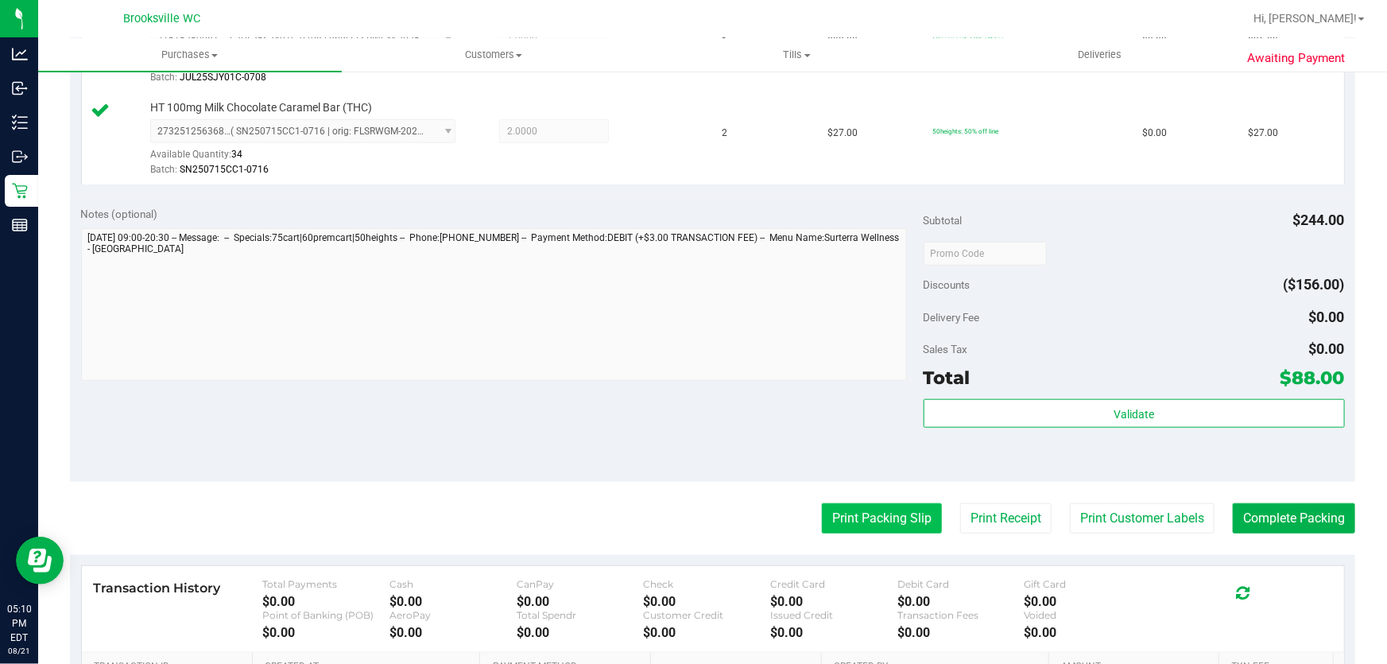
click at [853, 521] on button "Print Packing Slip" at bounding box center [882, 518] width 120 height 30
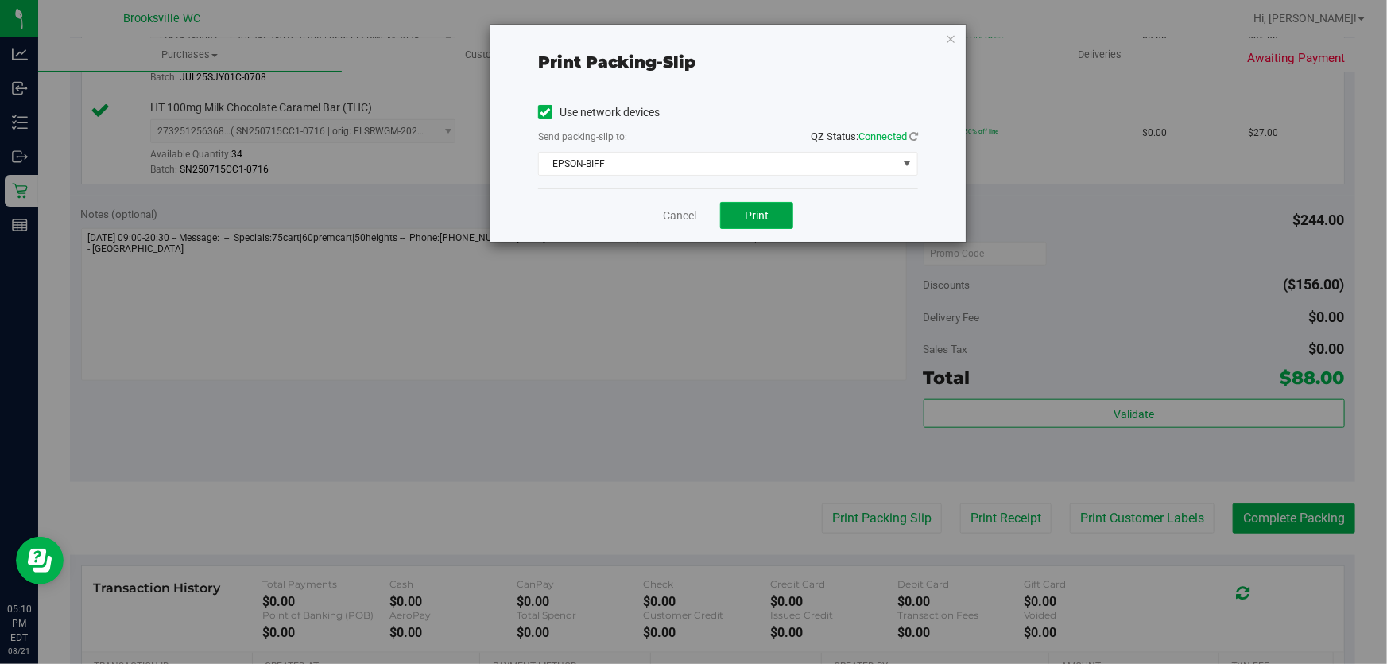
click at [765, 210] on span "Print" at bounding box center [757, 215] width 24 height 13
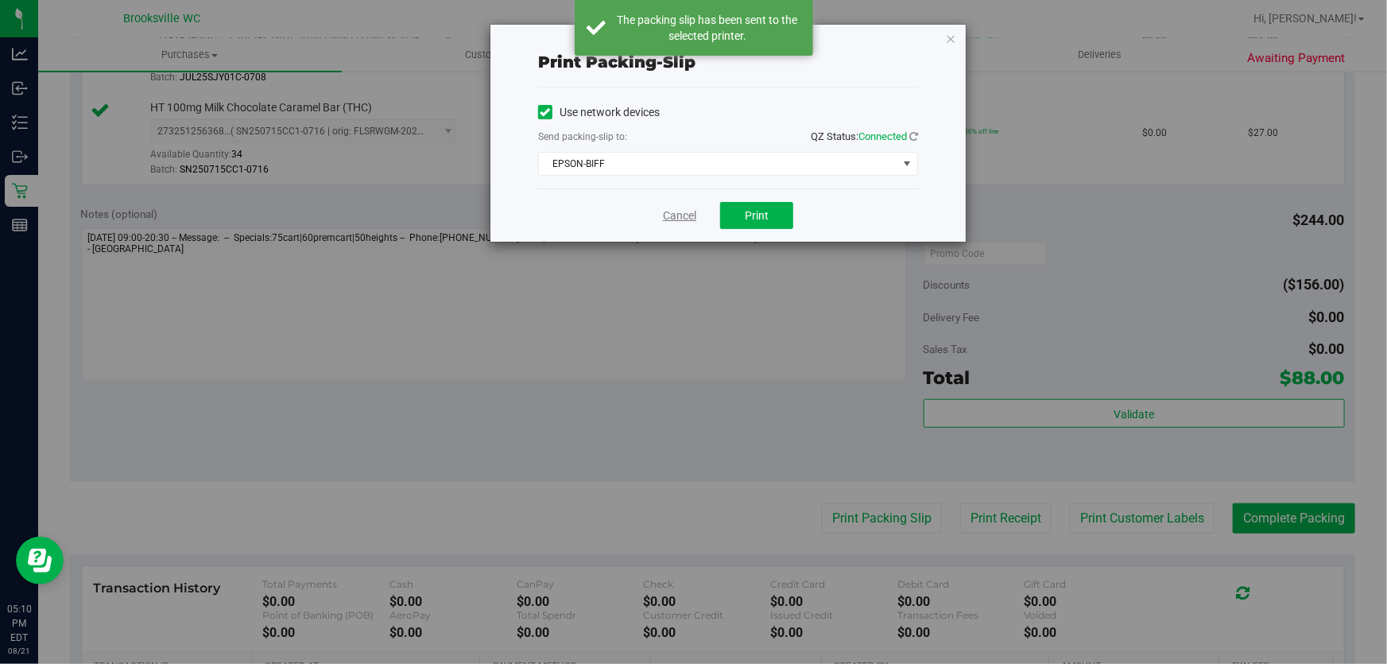
click at [680, 218] on link "Cancel" at bounding box center [679, 215] width 33 height 17
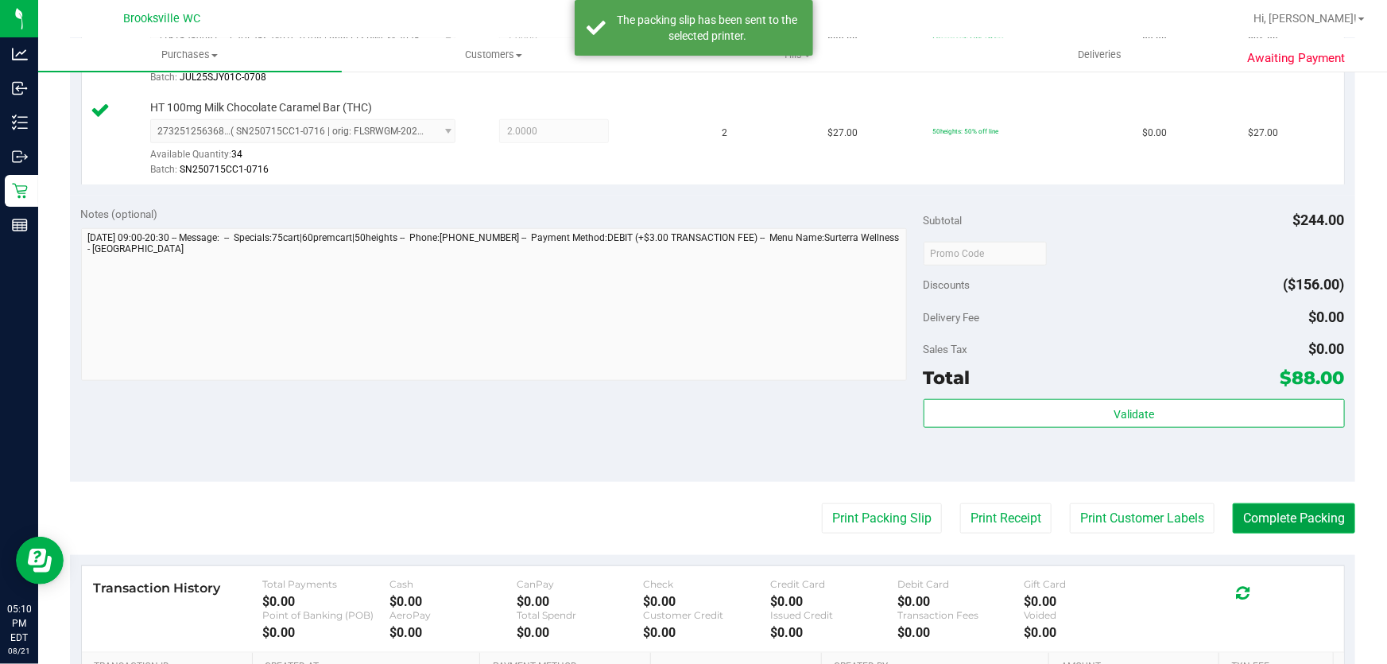
click at [1304, 517] on button "Complete Packing" at bounding box center [1294, 518] width 122 height 30
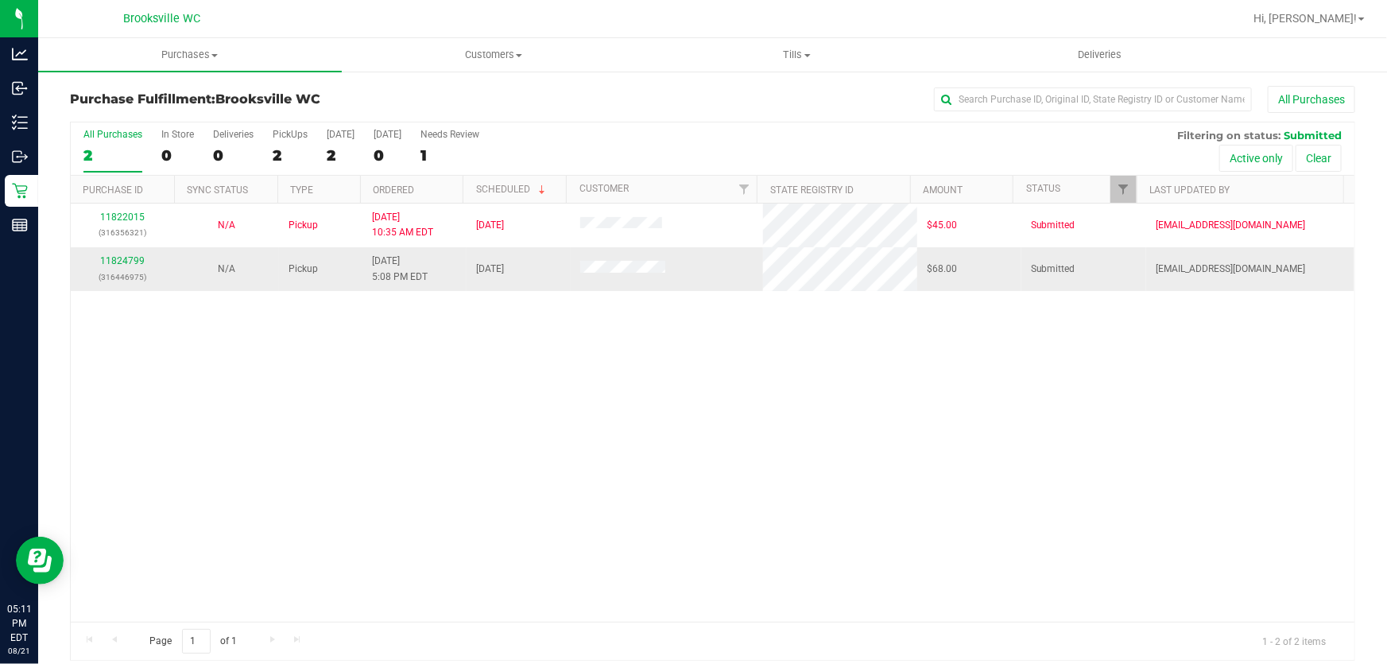
click at [749, 262] on td at bounding box center [667, 268] width 192 height 43
click at [112, 260] on link "11824799" at bounding box center [122, 260] width 45 height 11
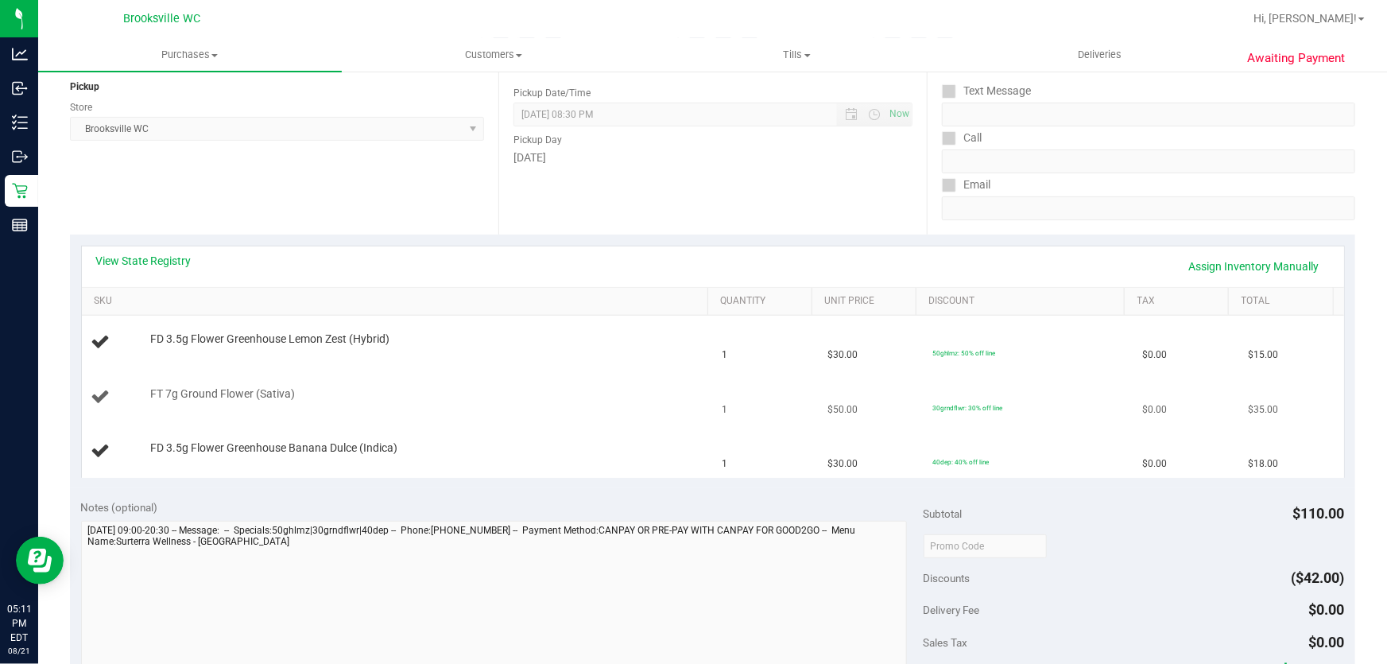
scroll to position [216, 0]
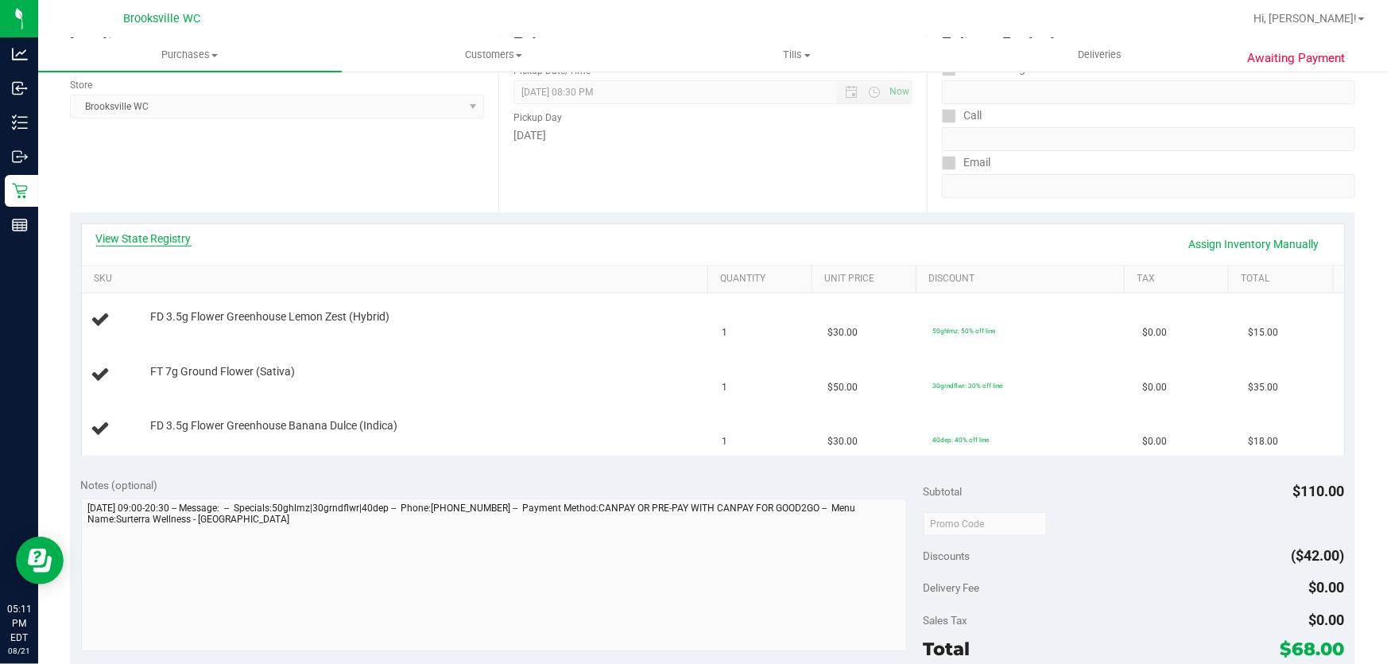
click at [144, 242] on link "View State Registry" at bounding box center [143, 238] width 95 height 16
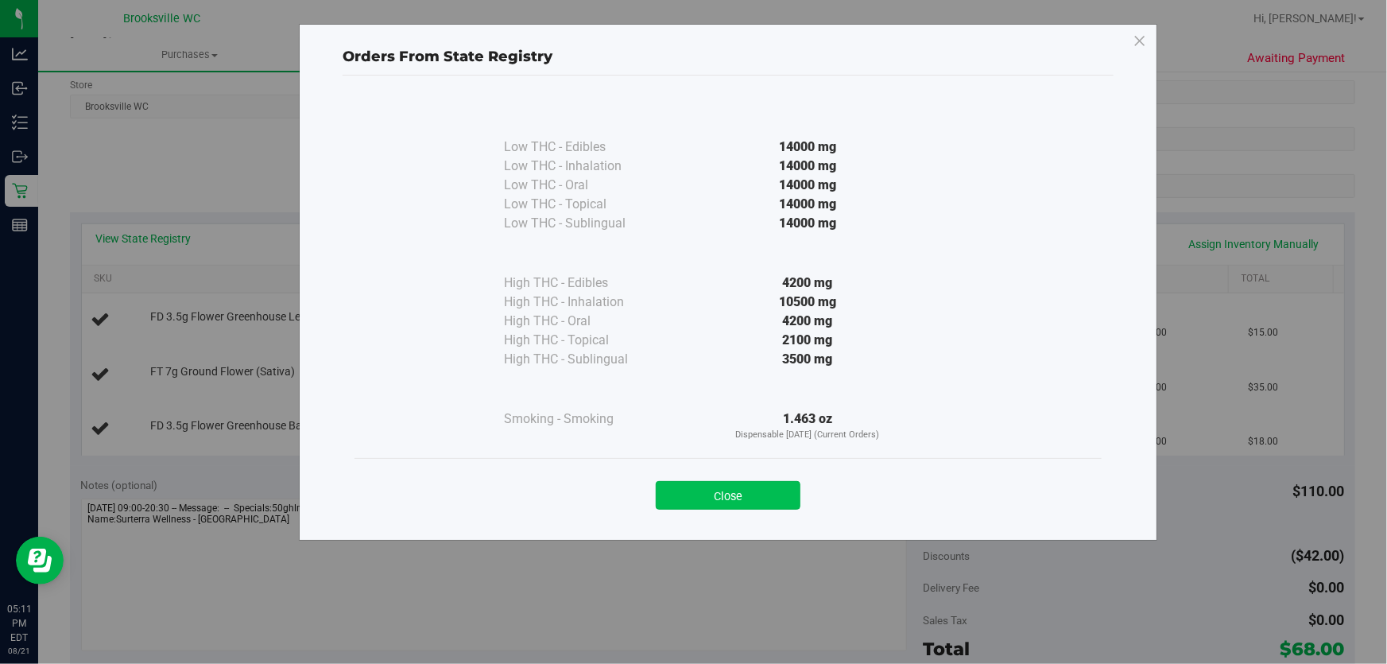
click at [725, 505] on button "Close" at bounding box center [728, 495] width 145 height 29
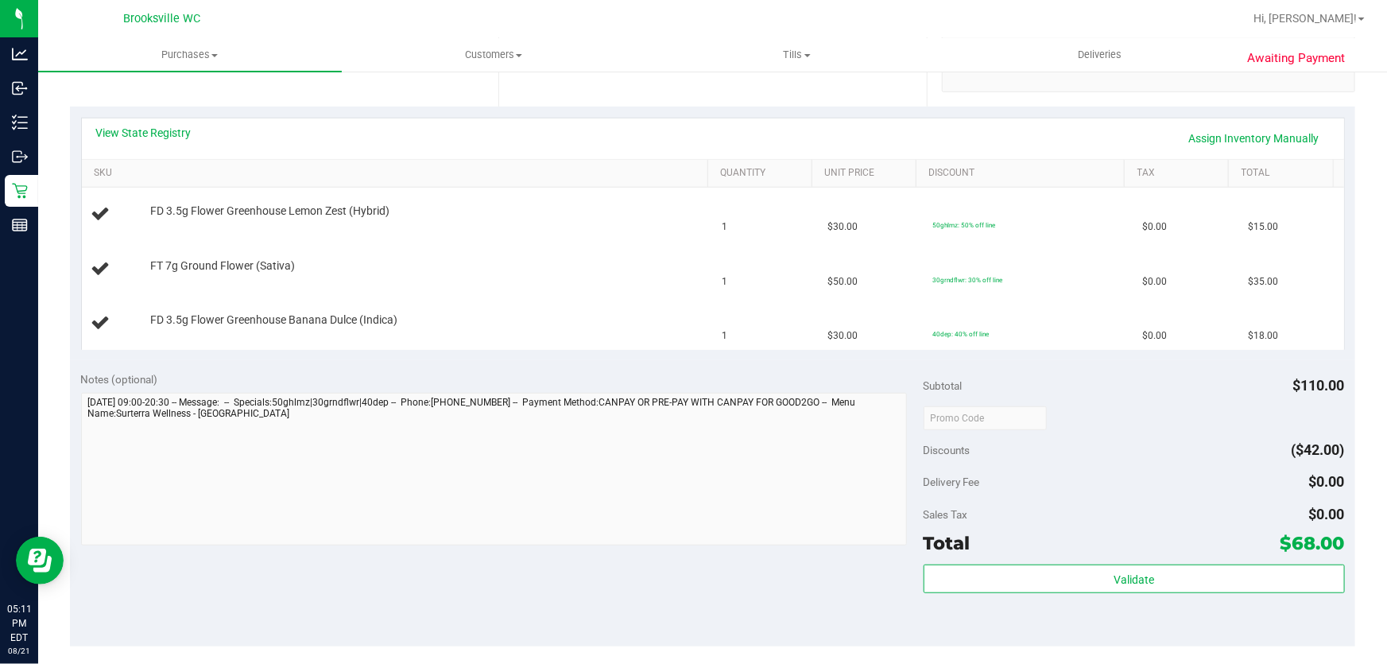
scroll to position [433, 0]
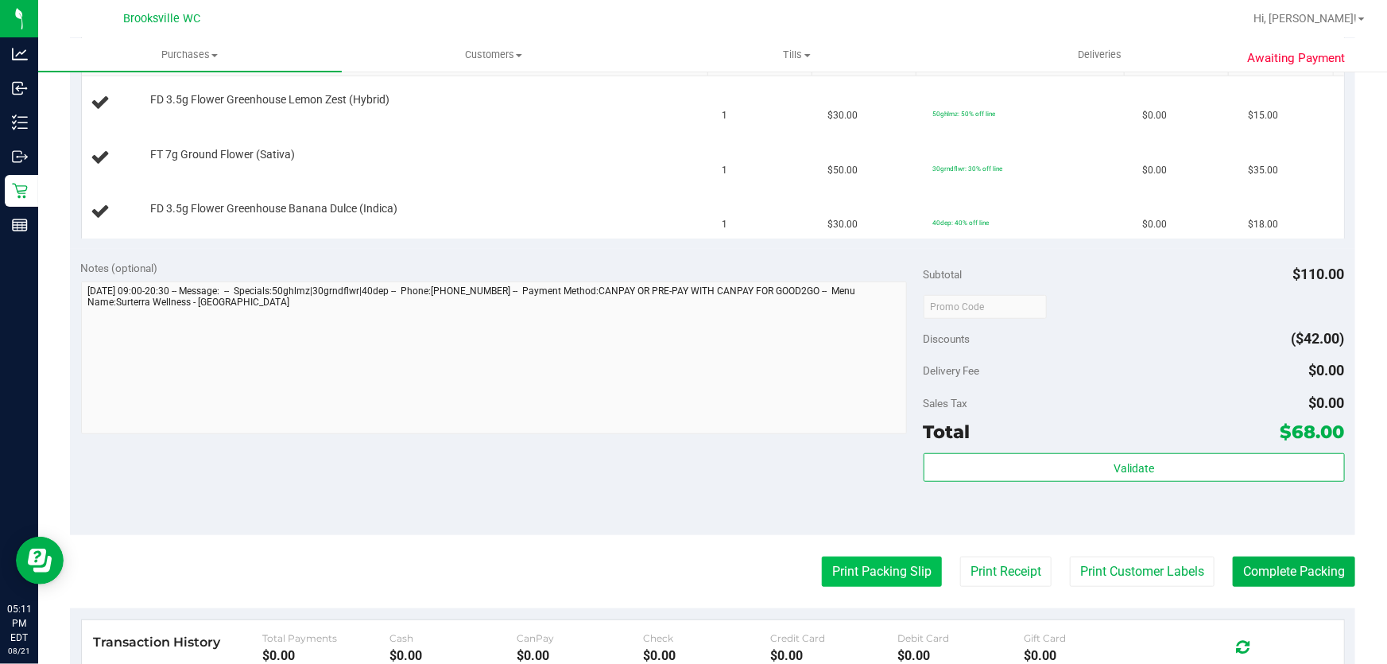
click at [853, 564] on button "Print Packing Slip" at bounding box center [882, 571] width 120 height 30
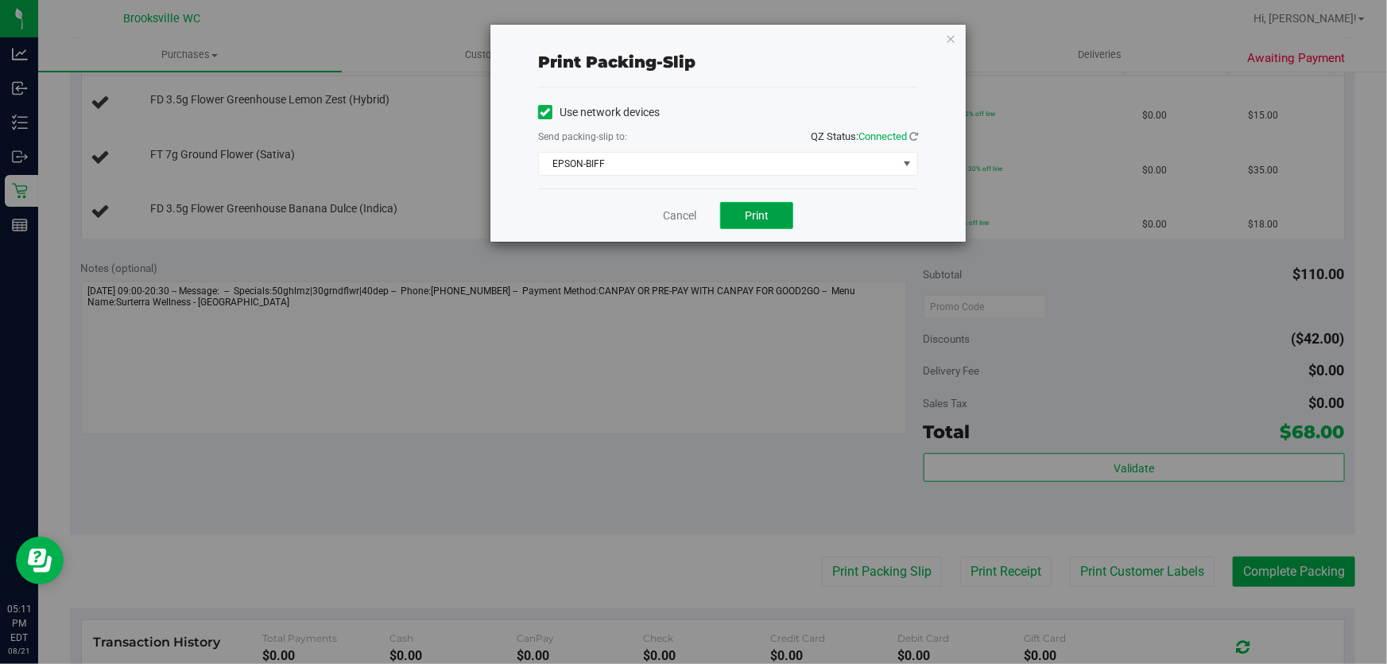
click at [778, 223] on button "Print" at bounding box center [756, 215] width 73 height 27
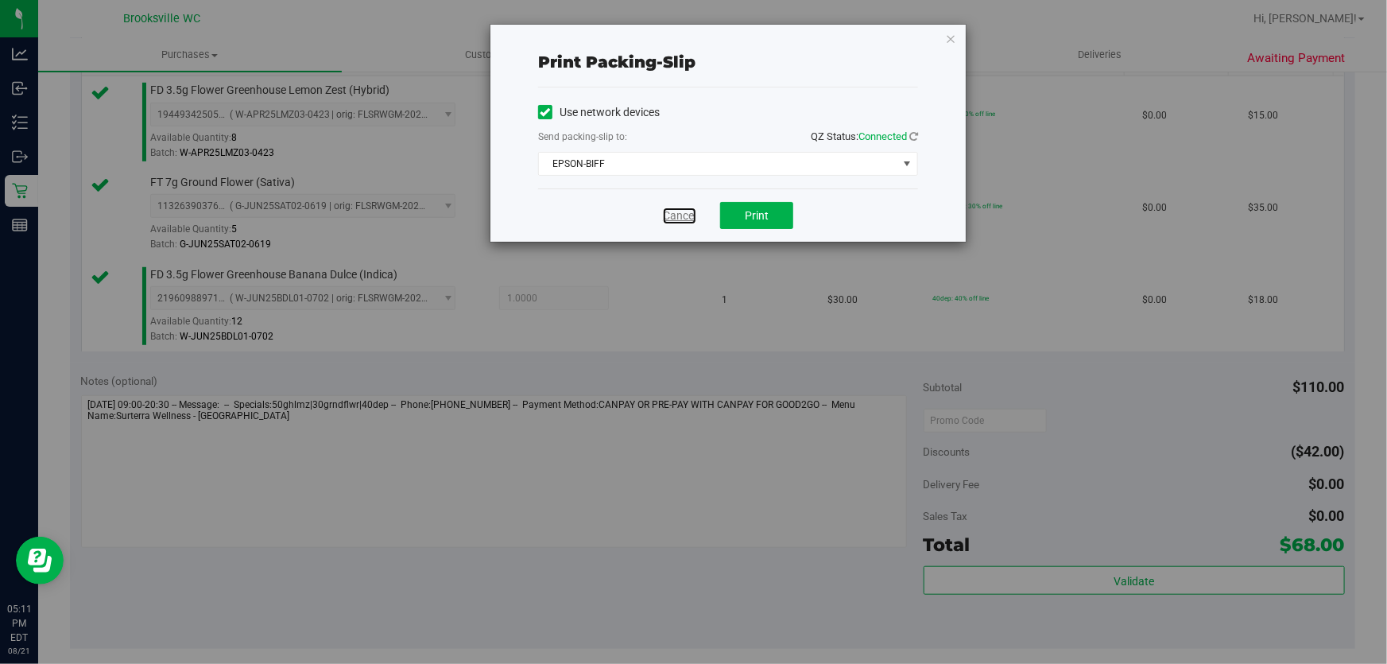
drag, startPoint x: 691, startPoint y: 207, endPoint x: 974, endPoint y: 428, distance: 357.9
click at [691, 207] on link "Cancel" at bounding box center [679, 215] width 33 height 17
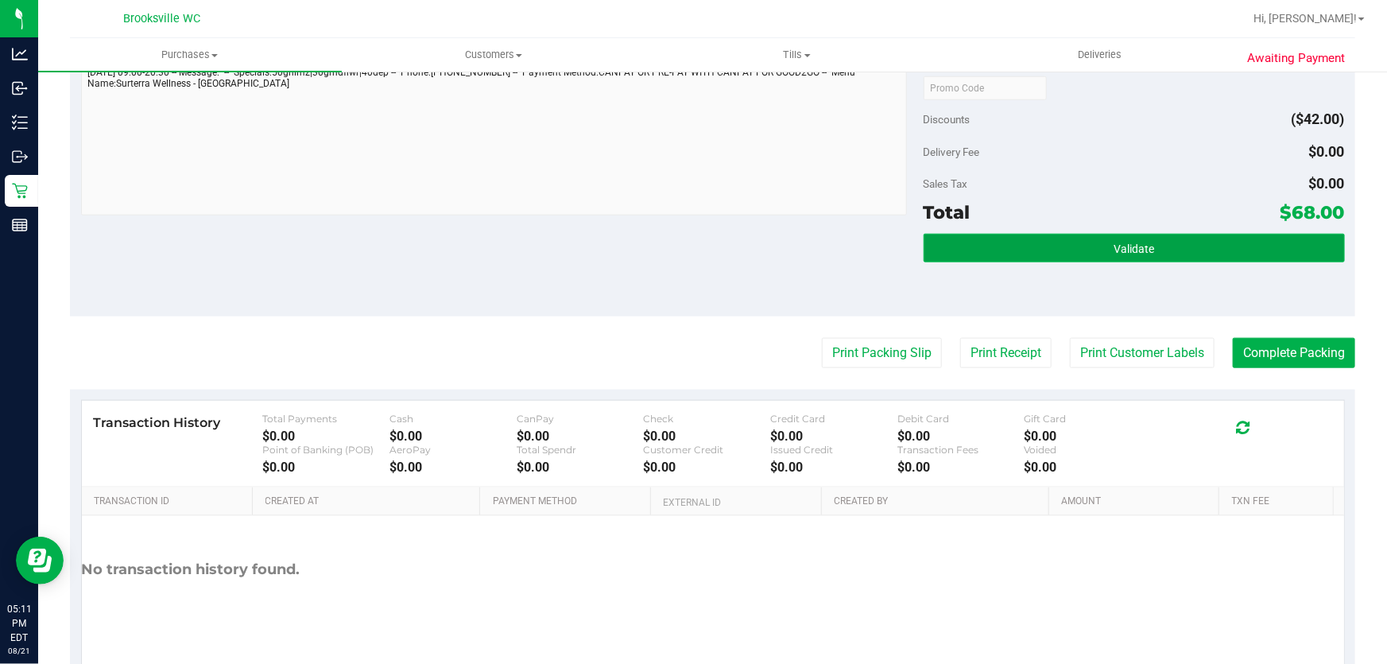
click at [998, 254] on button "Validate" at bounding box center [1134, 248] width 421 height 29
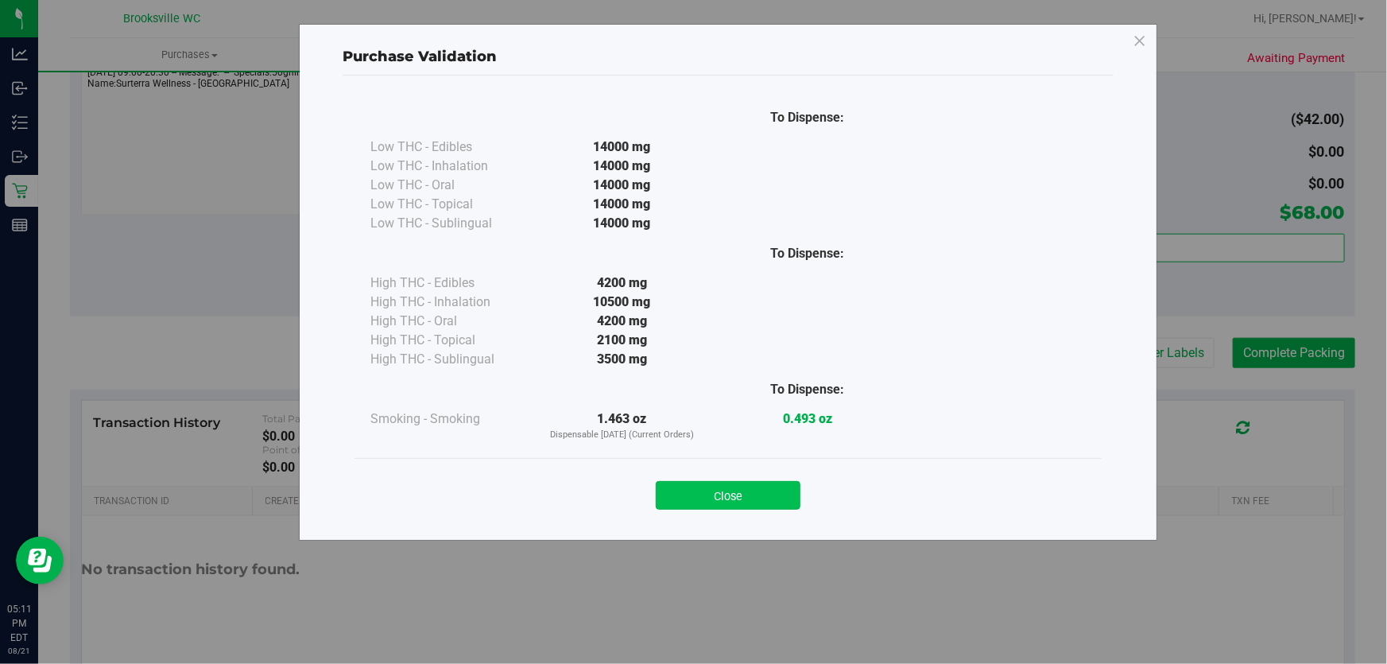
click at [742, 493] on button "Close" at bounding box center [728, 495] width 145 height 29
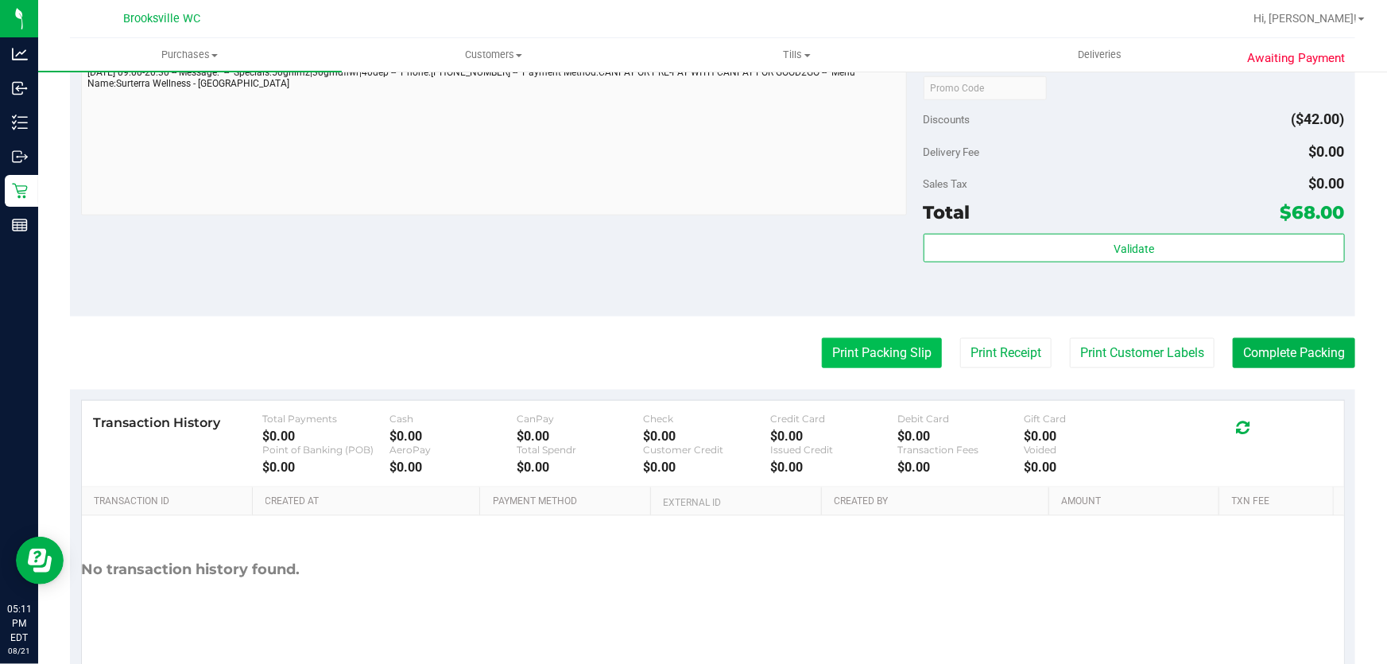
click at [823, 348] on button "Print Packing Slip" at bounding box center [882, 353] width 120 height 30
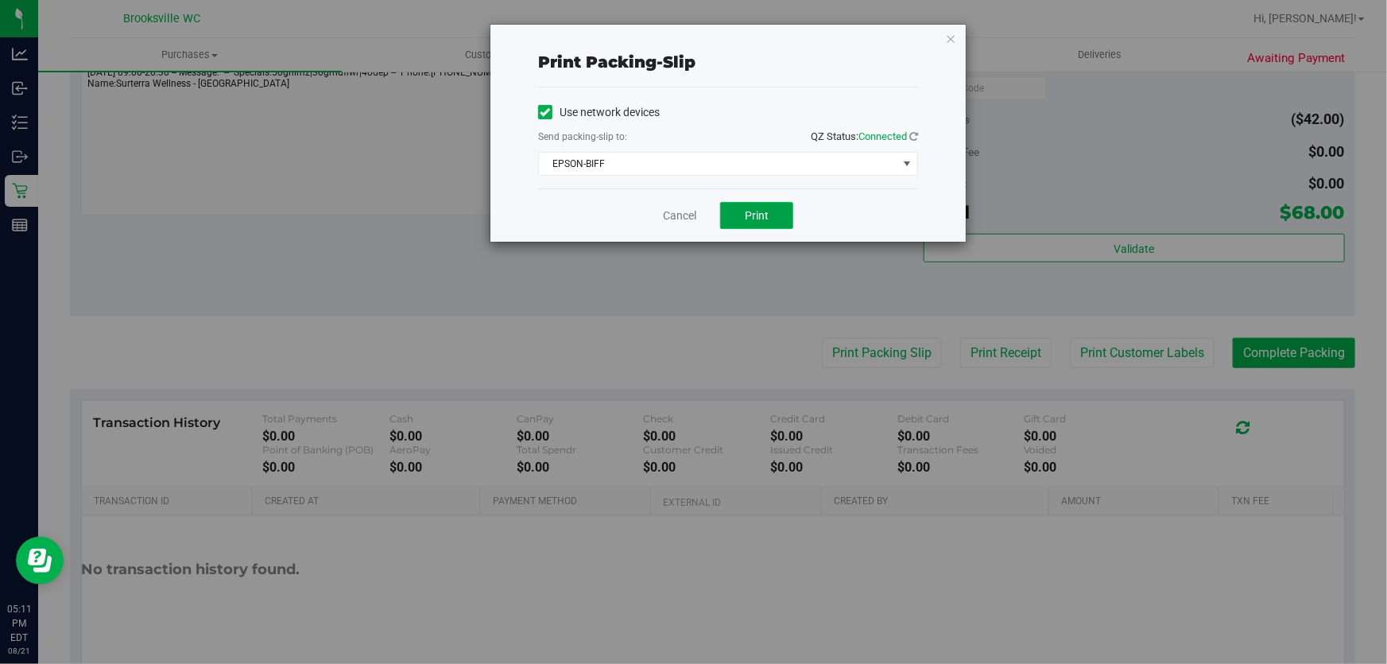
click at [761, 213] on span "Print" at bounding box center [757, 215] width 24 height 13
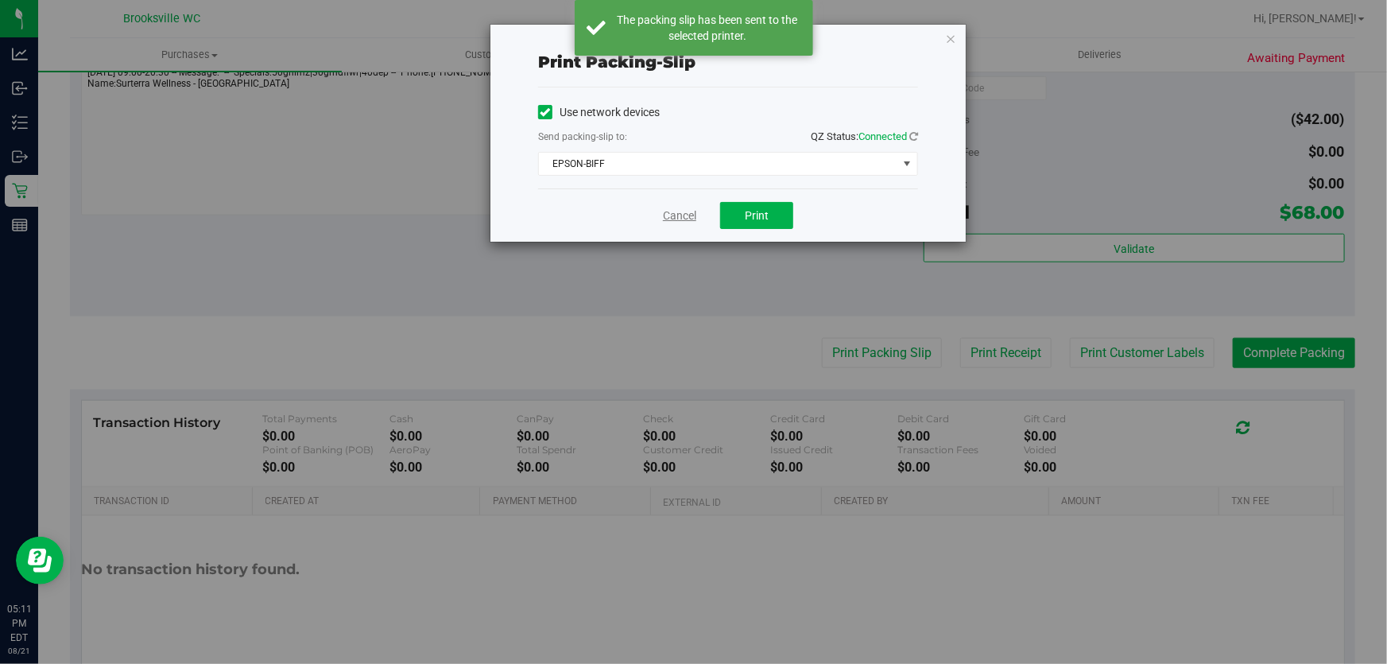
click at [676, 213] on link "Cancel" at bounding box center [679, 215] width 33 height 17
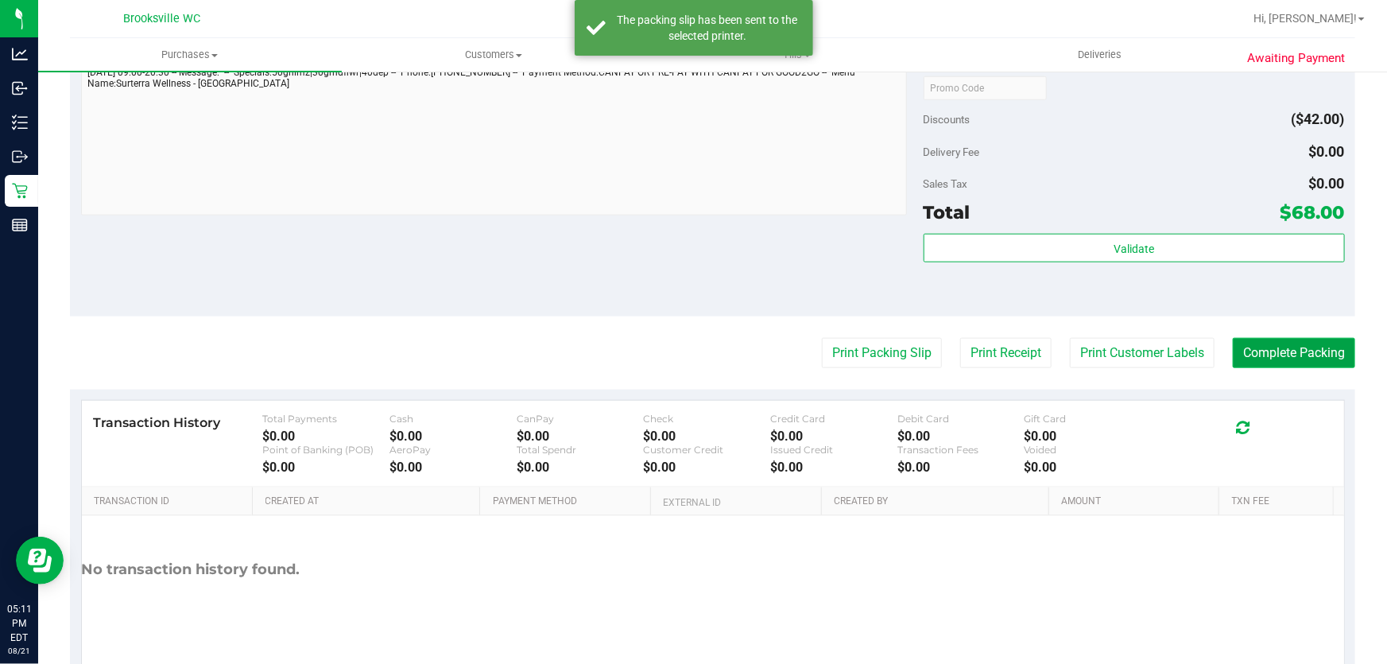
click at [1250, 354] on button "Complete Packing" at bounding box center [1294, 353] width 122 height 30
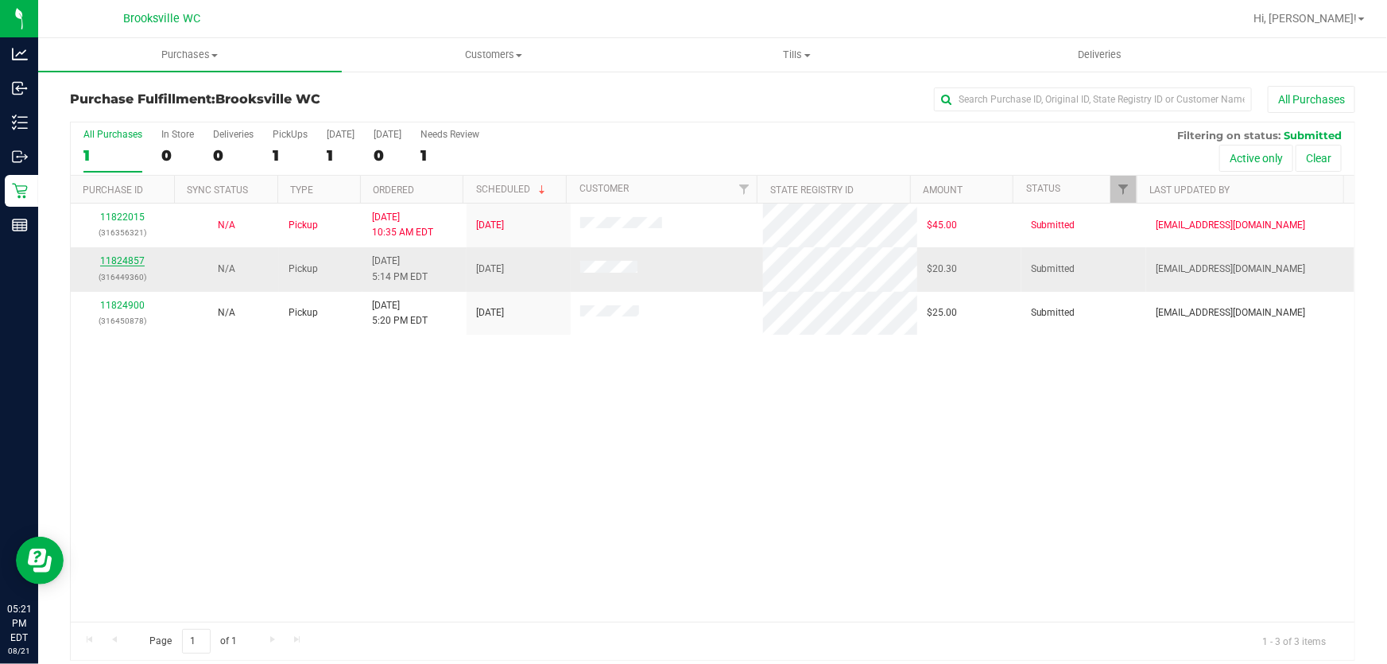
click at [130, 259] on link "11824857" at bounding box center [122, 260] width 45 height 11
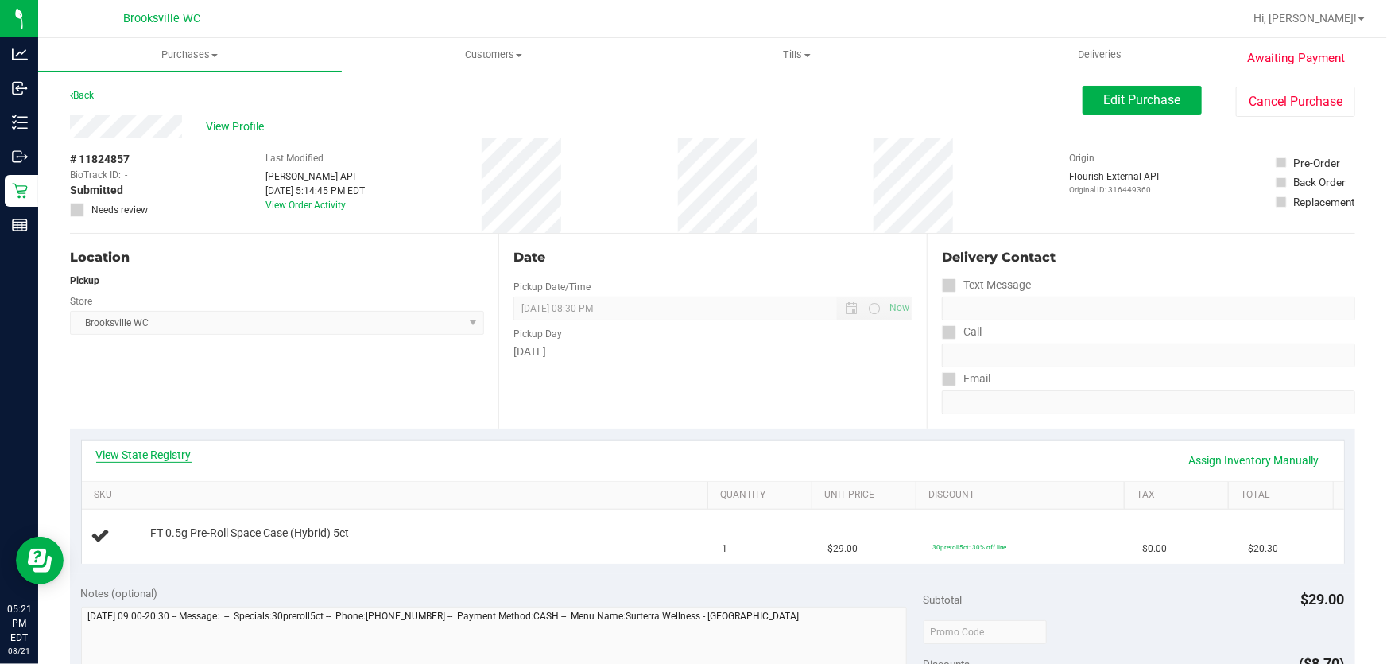
drag, startPoint x: 206, startPoint y: 454, endPoint x: 183, endPoint y: 451, distance: 23.3
click at [190, 452] on div "View State Registry Assign Inventory Manually" at bounding box center [713, 460] width 1234 height 27
click at [183, 450] on link "View State Registry" at bounding box center [143, 455] width 95 height 16
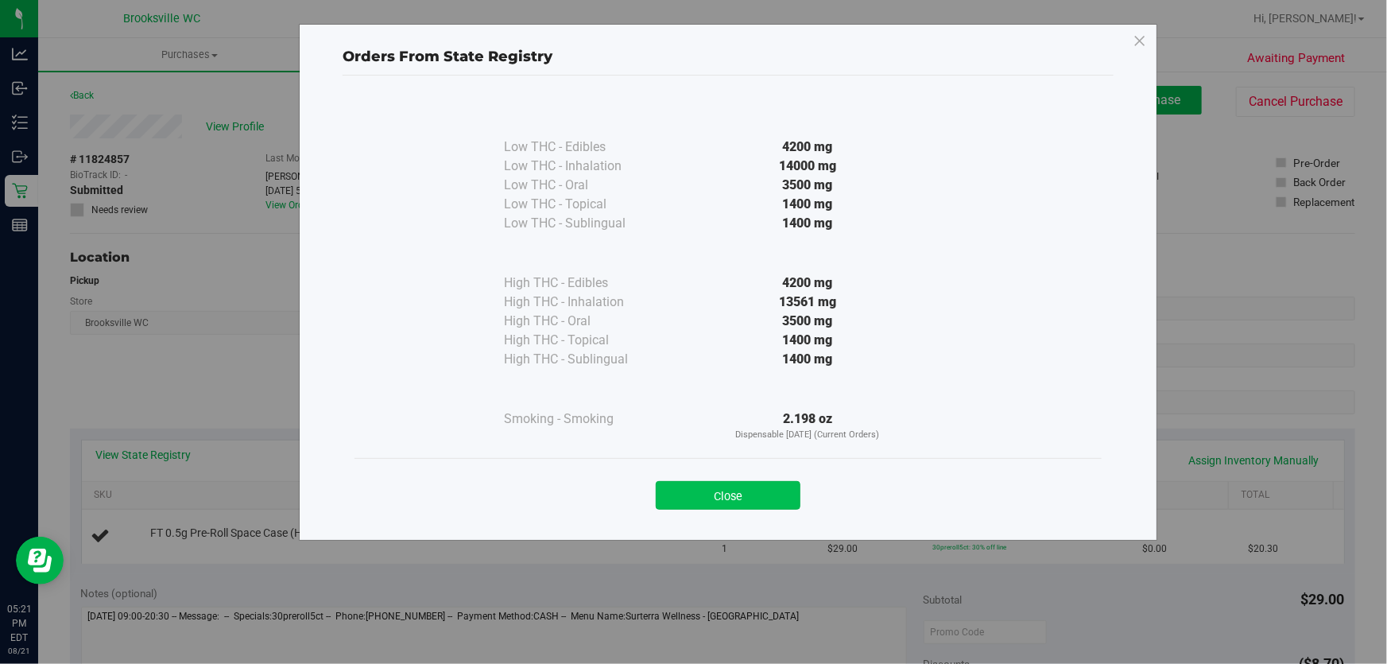
click at [754, 492] on button "Close" at bounding box center [728, 495] width 145 height 29
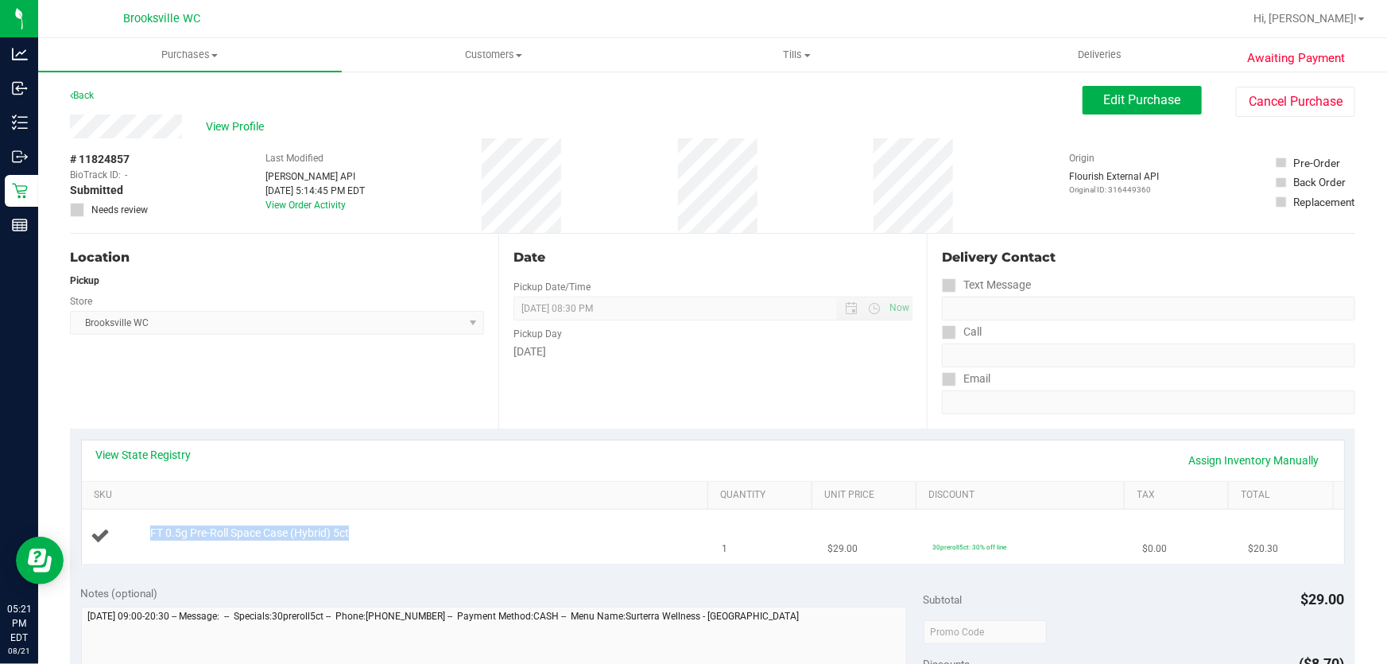
drag, startPoint x: 354, startPoint y: 530, endPoint x: 148, endPoint y: 533, distance: 205.9
click at [148, 533] on div "FT 0.5g Pre-Roll Space Case (Hybrid) 5ct" at bounding box center [421, 533] width 559 height 16
copy span "FT 0.5g Pre-Roll Space Case (Hybrid) 5ct"
drag, startPoint x: 356, startPoint y: 416, endPoint x: 169, endPoint y: 411, distance: 186.9
click at [355, 416] on div "Location Pickup Store Brooksville WC Select Store Bonita Springs WC Boynton Bea…" at bounding box center [284, 331] width 428 height 195
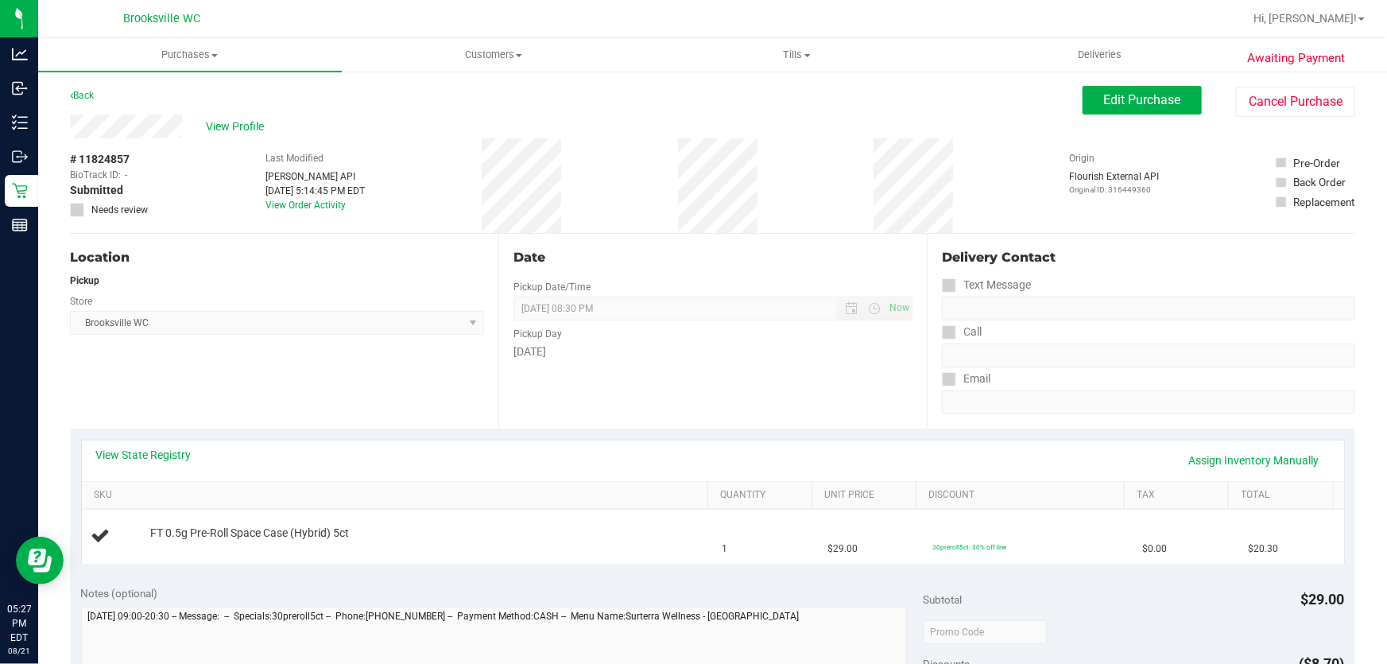
click at [298, 366] on div "Location Pickup Store Brooksville WC Select Store Bonita Springs WC Boynton Bea…" at bounding box center [284, 331] width 428 height 195
click at [375, 297] on div "Store" at bounding box center [277, 299] width 414 height 23
click at [378, 286] on div "Pickup" at bounding box center [277, 280] width 414 height 14
click at [772, 110] on div "Back Edit Purchase Cancel Purchase" at bounding box center [712, 100] width 1285 height 29
click at [860, 393] on div "Date Pickup Date/Time 08/21/2025 Now 08/21/2025 08:30 PM Now Pickup Day Thursday" at bounding box center [712, 331] width 428 height 195
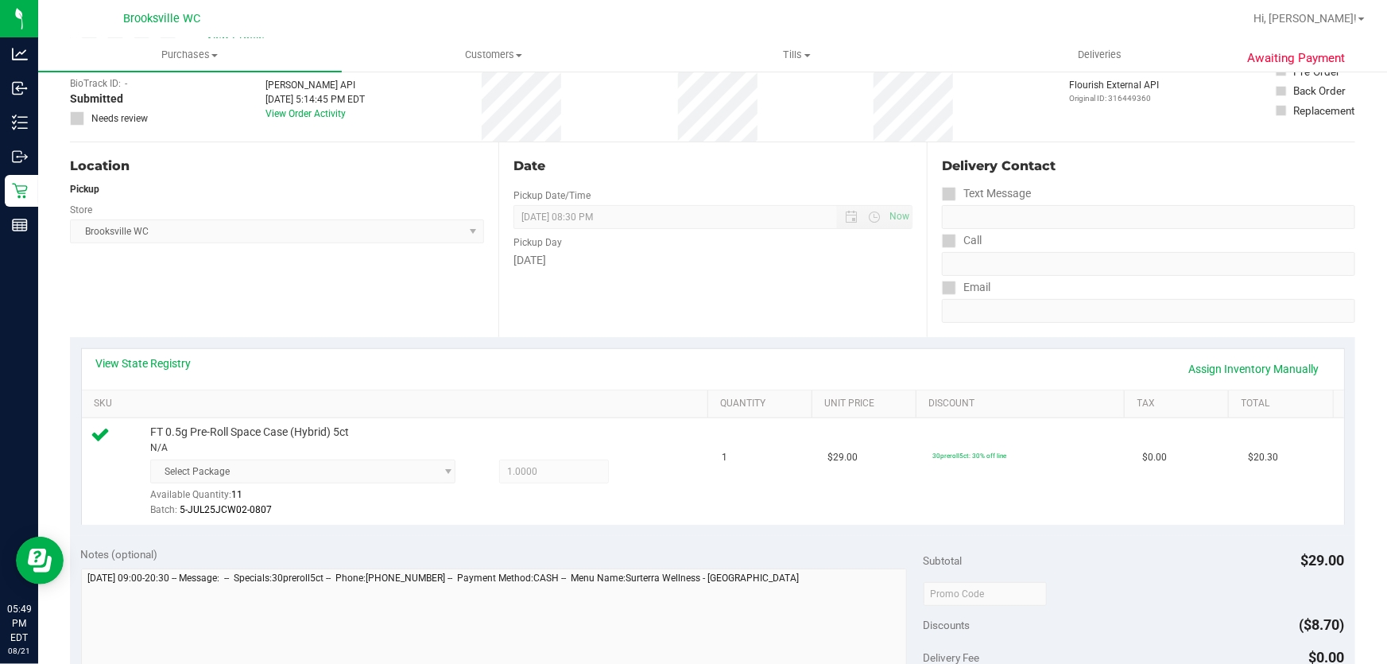
scroll to position [505, 0]
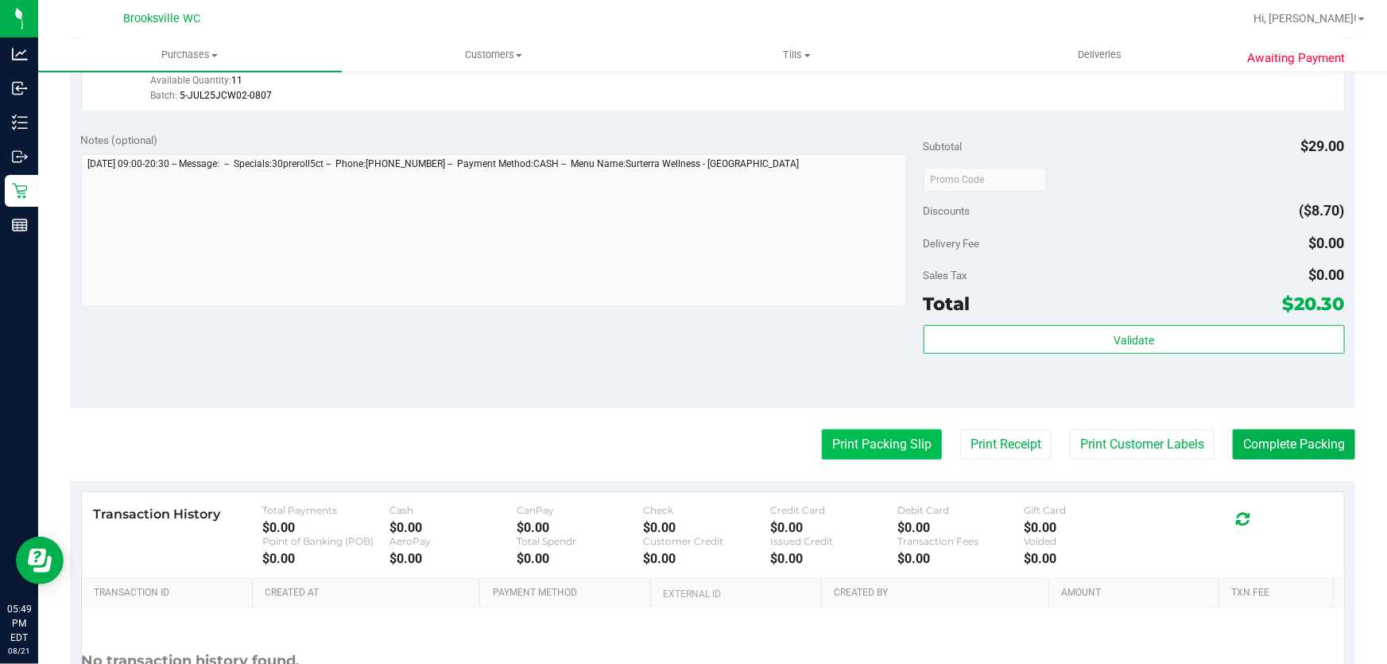
click at [896, 440] on button "Print Packing Slip" at bounding box center [882, 444] width 120 height 30
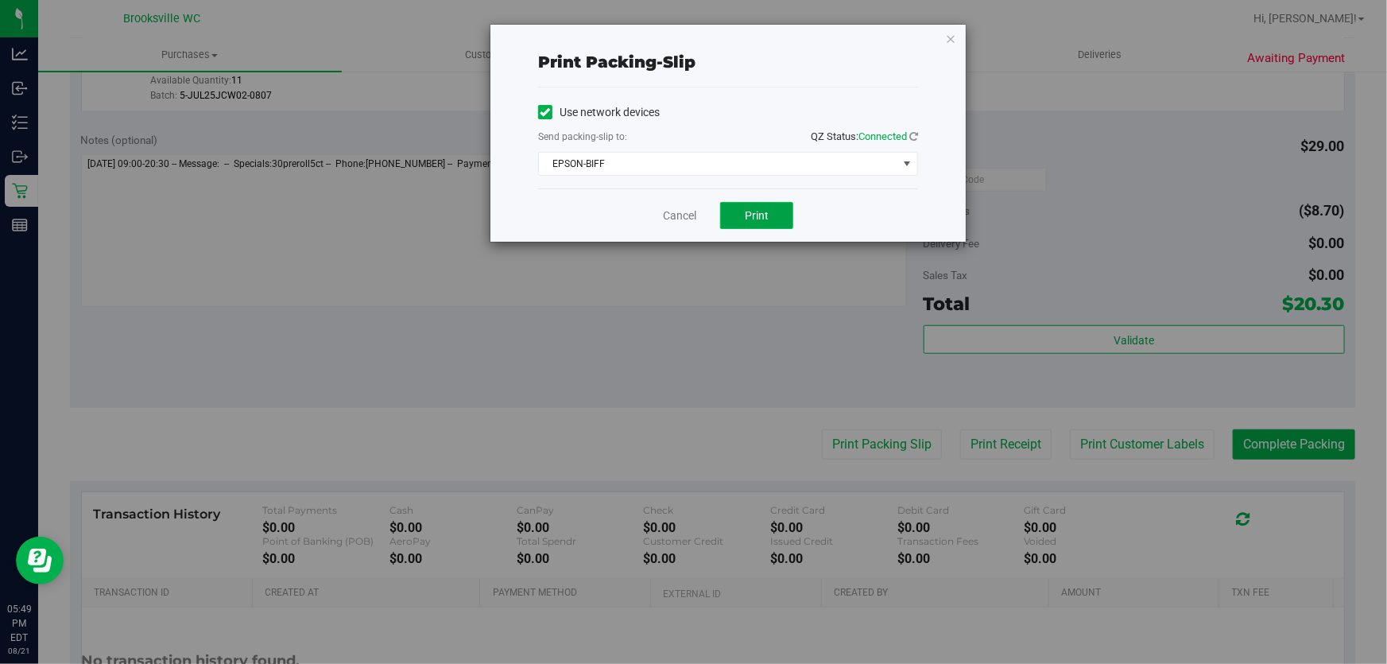
click at [724, 212] on button "Print" at bounding box center [756, 215] width 73 height 27
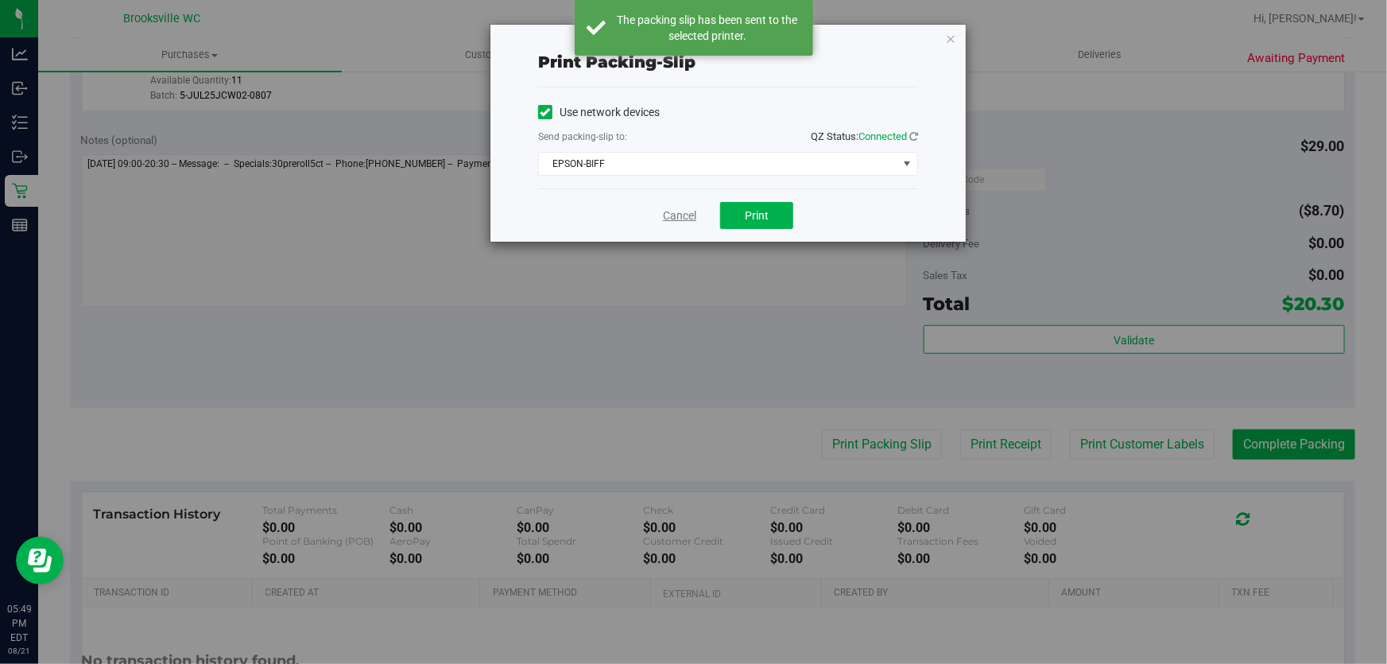
click at [683, 217] on link "Cancel" at bounding box center [679, 215] width 33 height 17
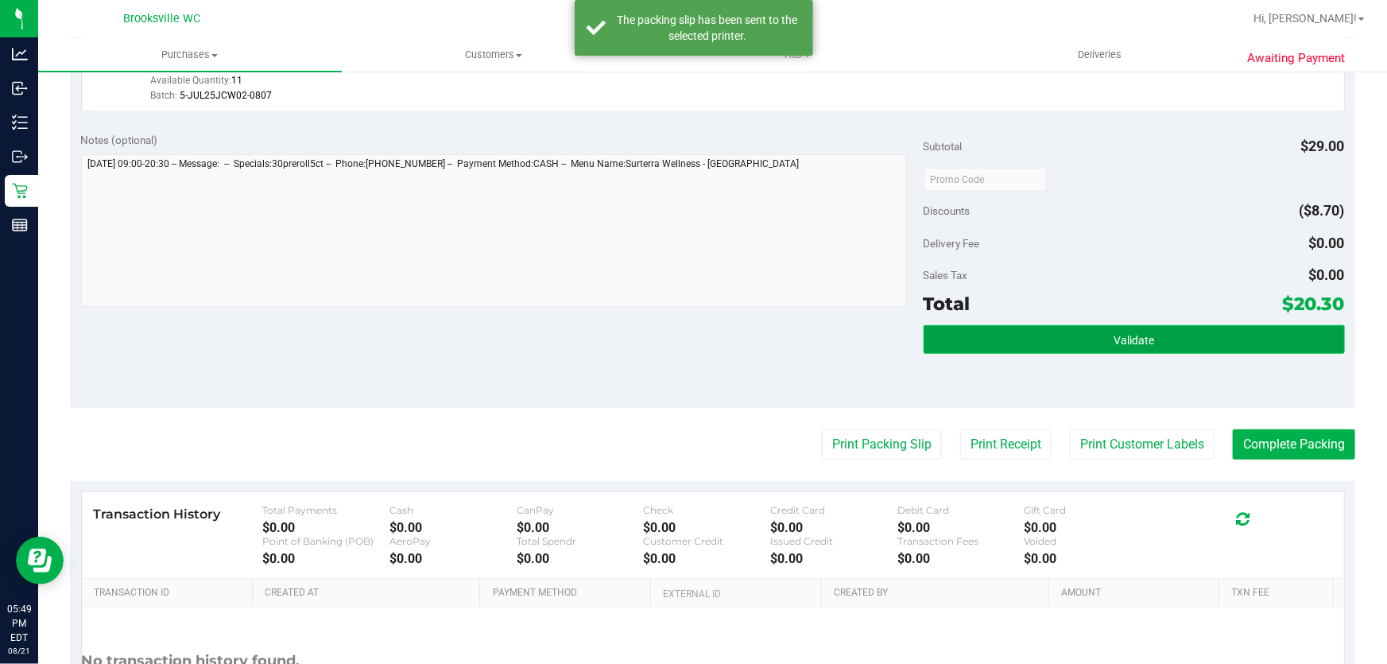
click at [1114, 339] on span "Validate" at bounding box center [1134, 340] width 41 height 13
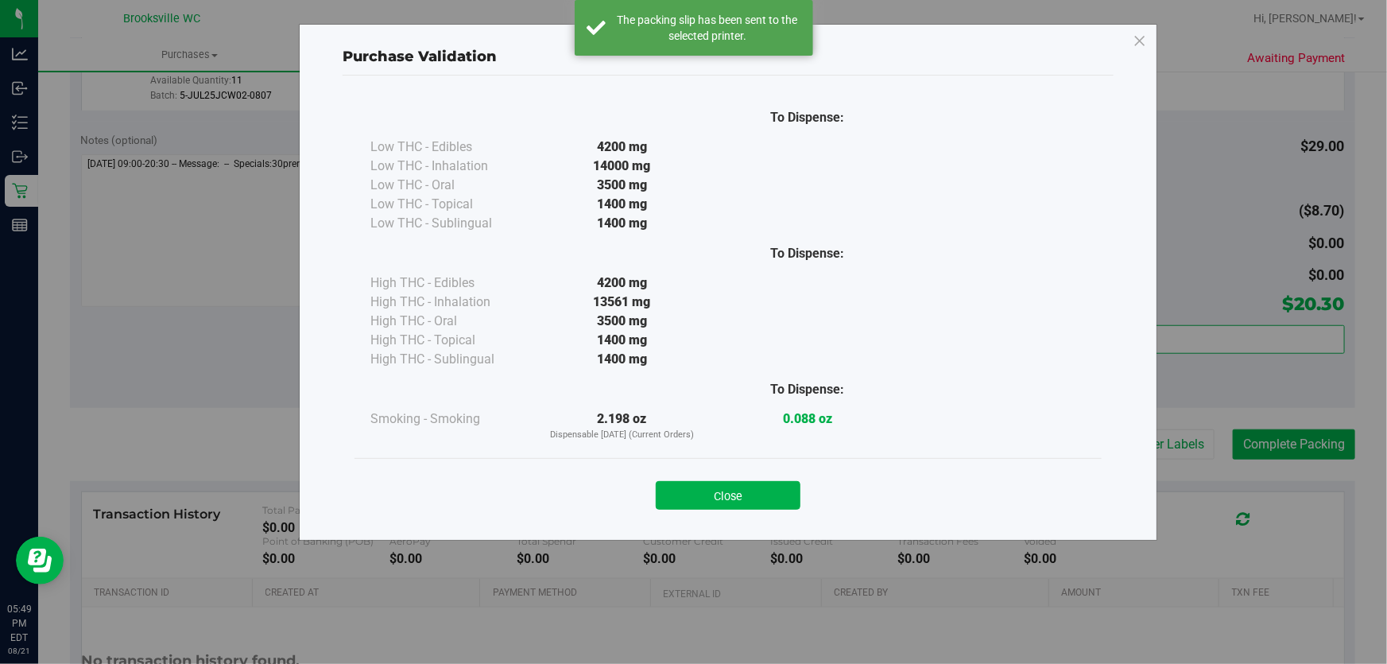
drag, startPoint x: 778, startPoint y: 489, endPoint x: 807, endPoint y: 483, distance: 29.1
click at [778, 488] on button "Close" at bounding box center [728, 495] width 145 height 29
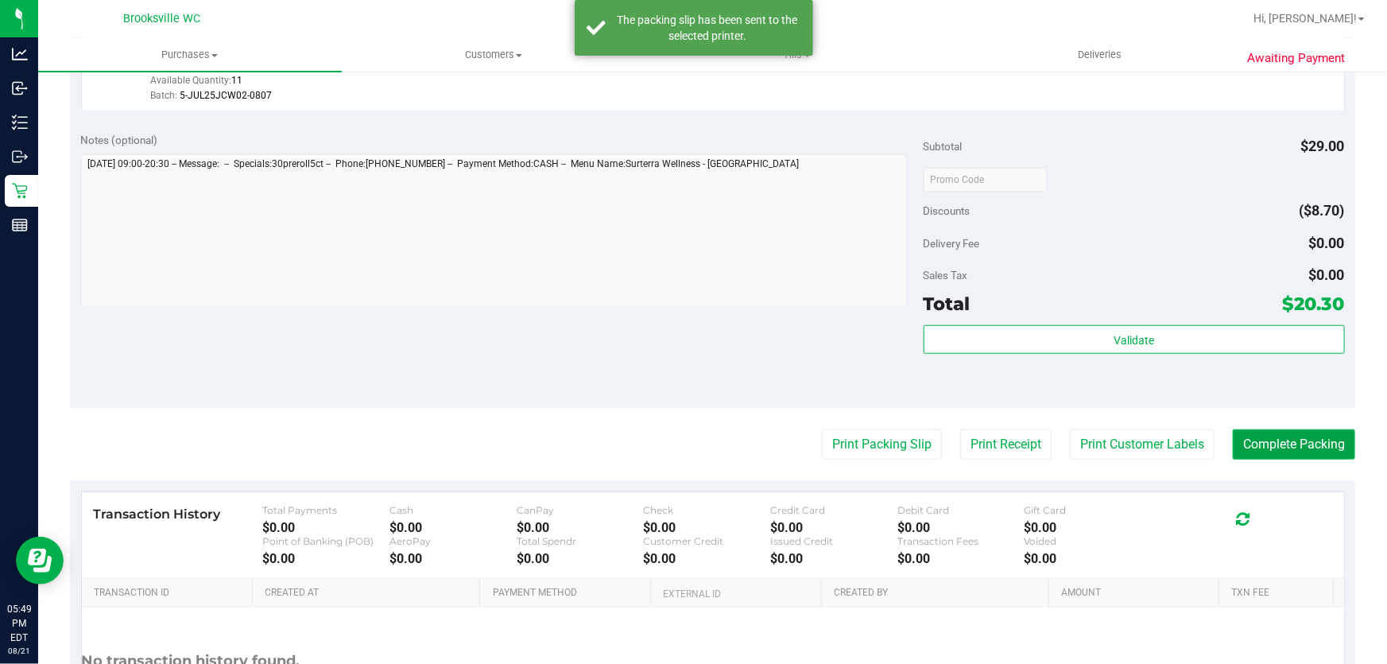
click at [1253, 442] on button "Complete Packing" at bounding box center [1294, 444] width 122 height 30
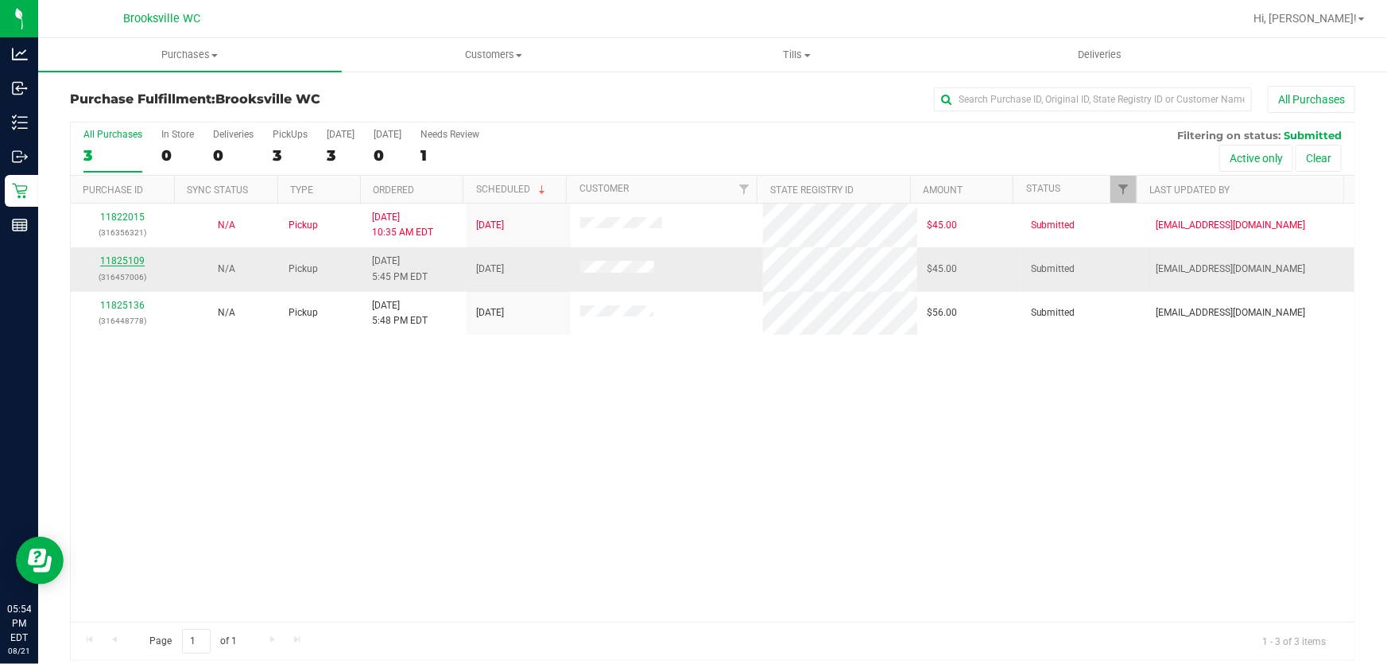
click at [132, 257] on link "11825109" at bounding box center [122, 260] width 45 height 11
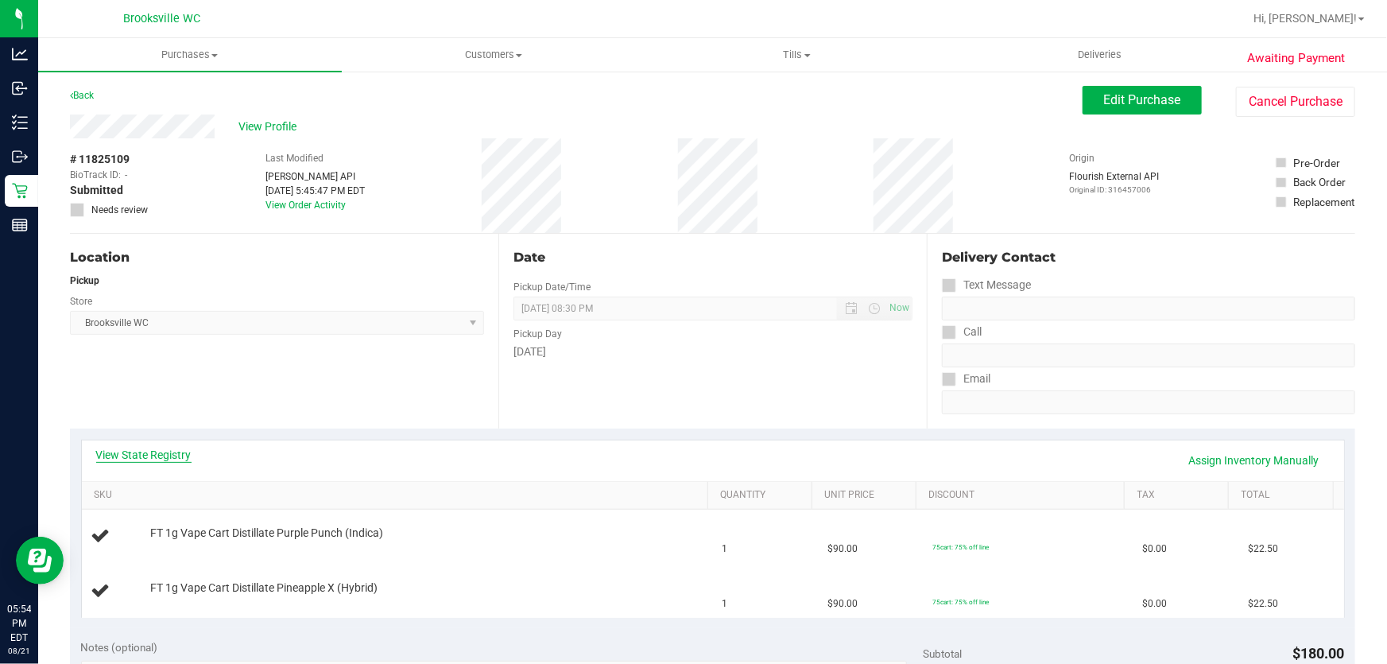
click at [150, 454] on link "View State Registry" at bounding box center [143, 455] width 95 height 16
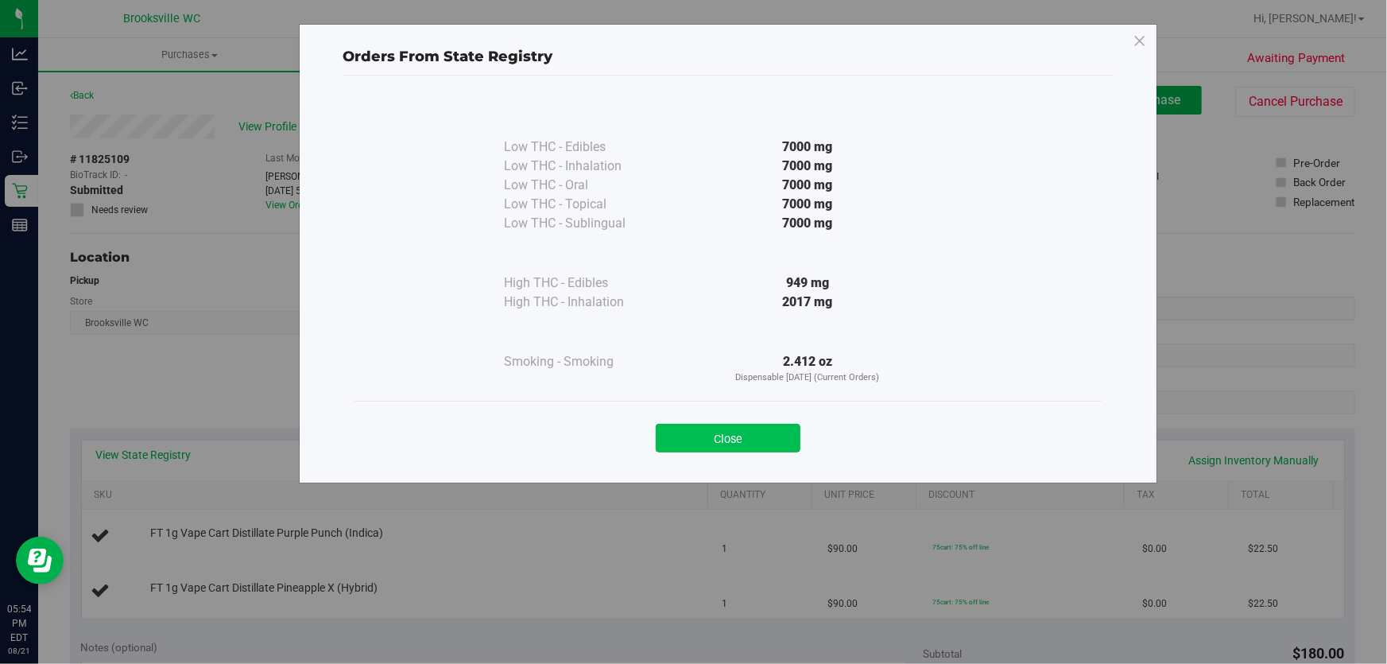
click at [718, 429] on button "Close" at bounding box center [728, 438] width 145 height 29
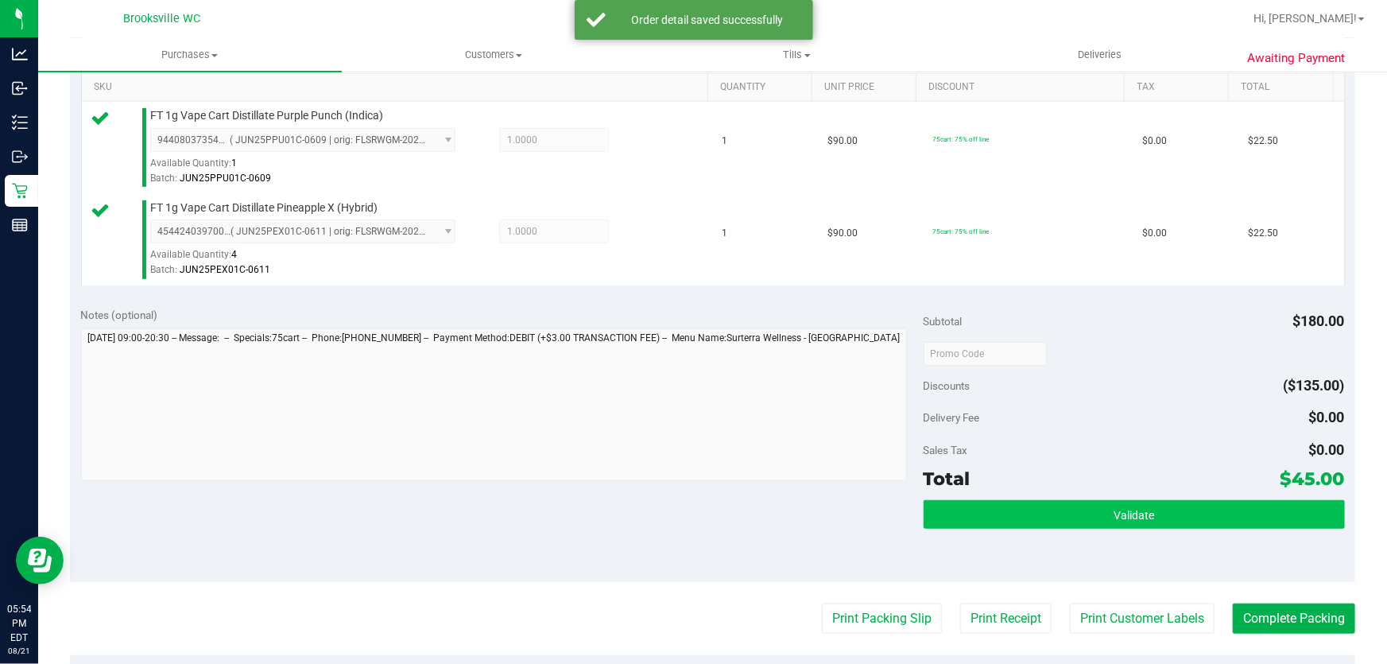
scroll to position [433, 0]
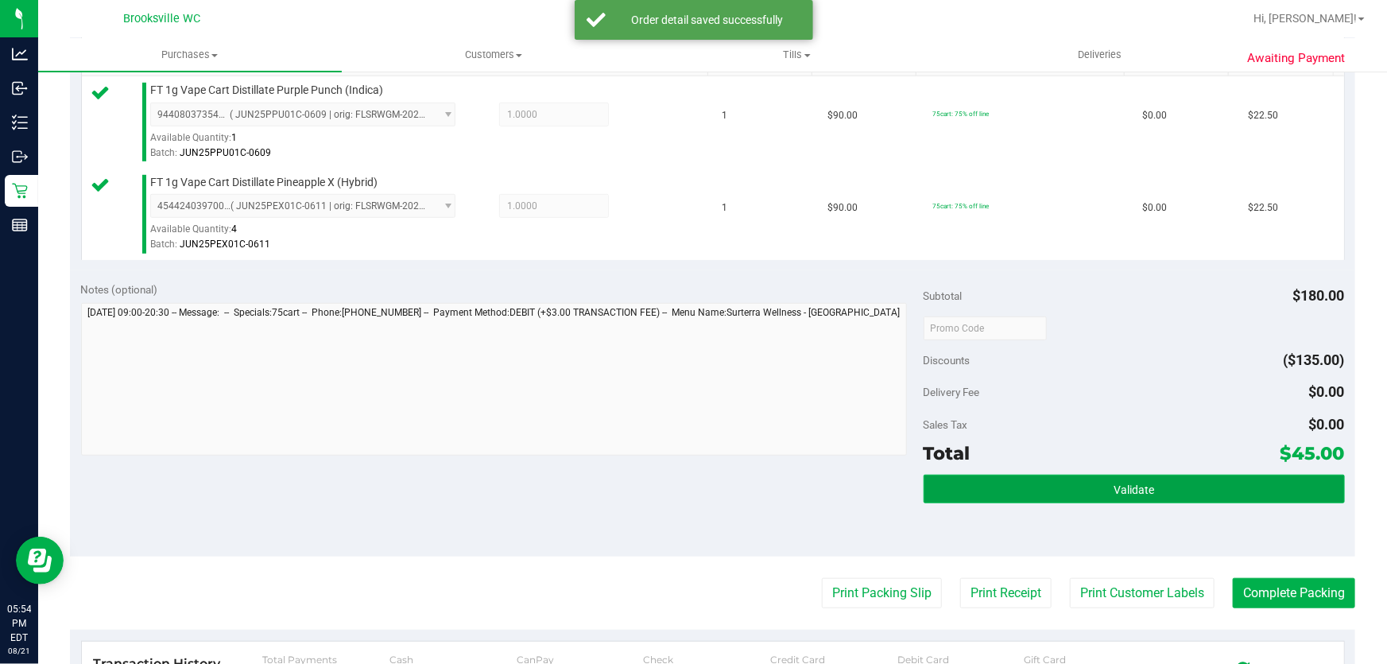
click at [986, 491] on button "Validate" at bounding box center [1134, 488] width 421 height 29
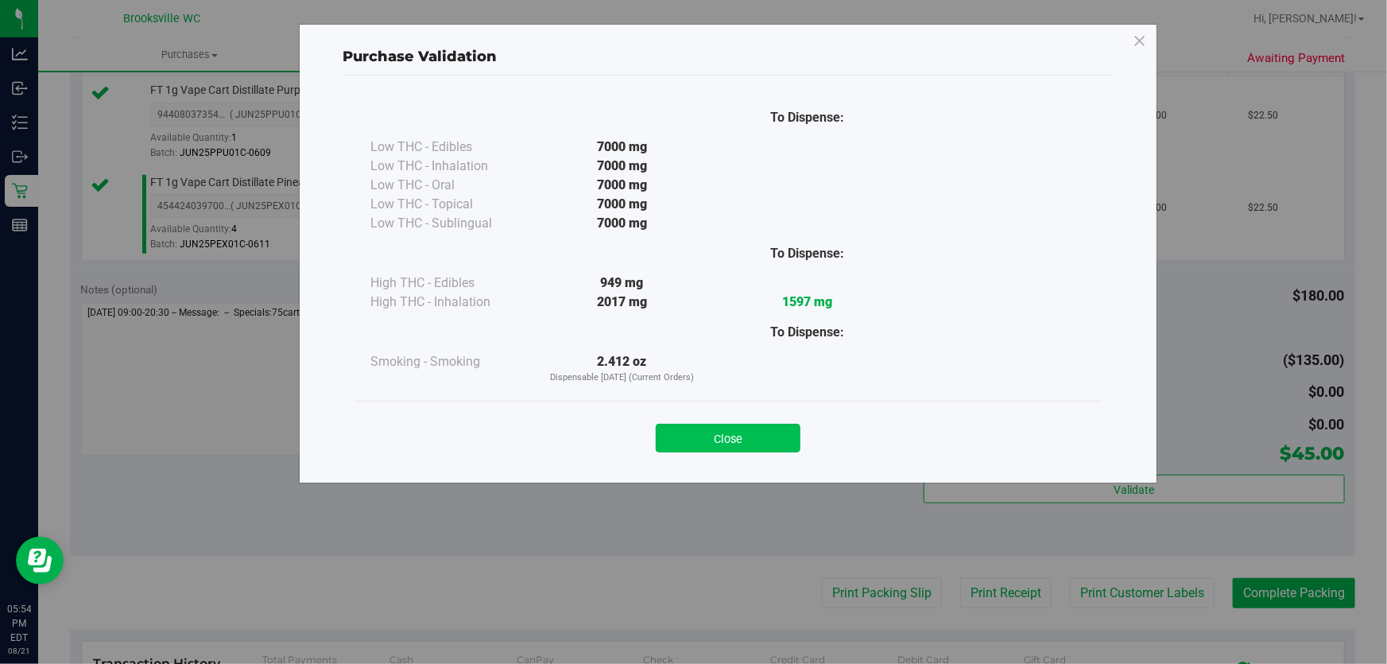
click at [770, 427] on button "Close" at bounding box center [728, 438] width 145 height 29
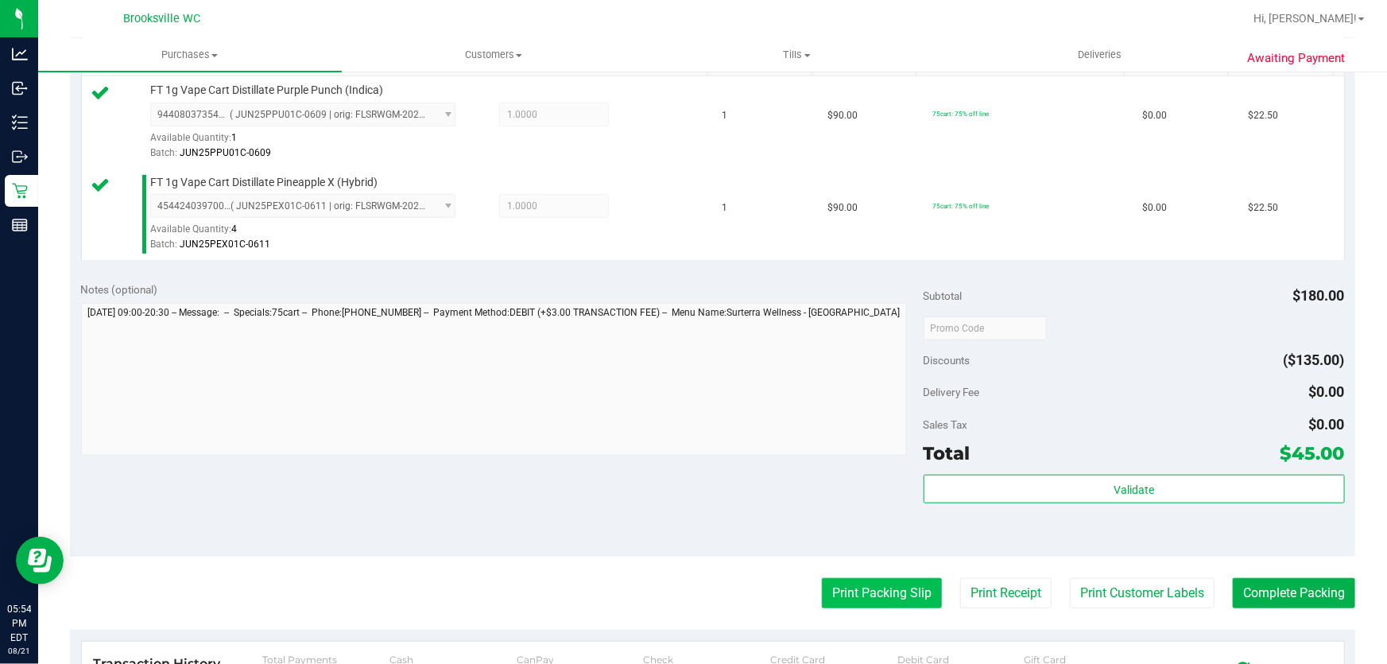
click at [850, 582] on button "Print Packing Slip" at bounding box center [882, 593] width 120 height 30
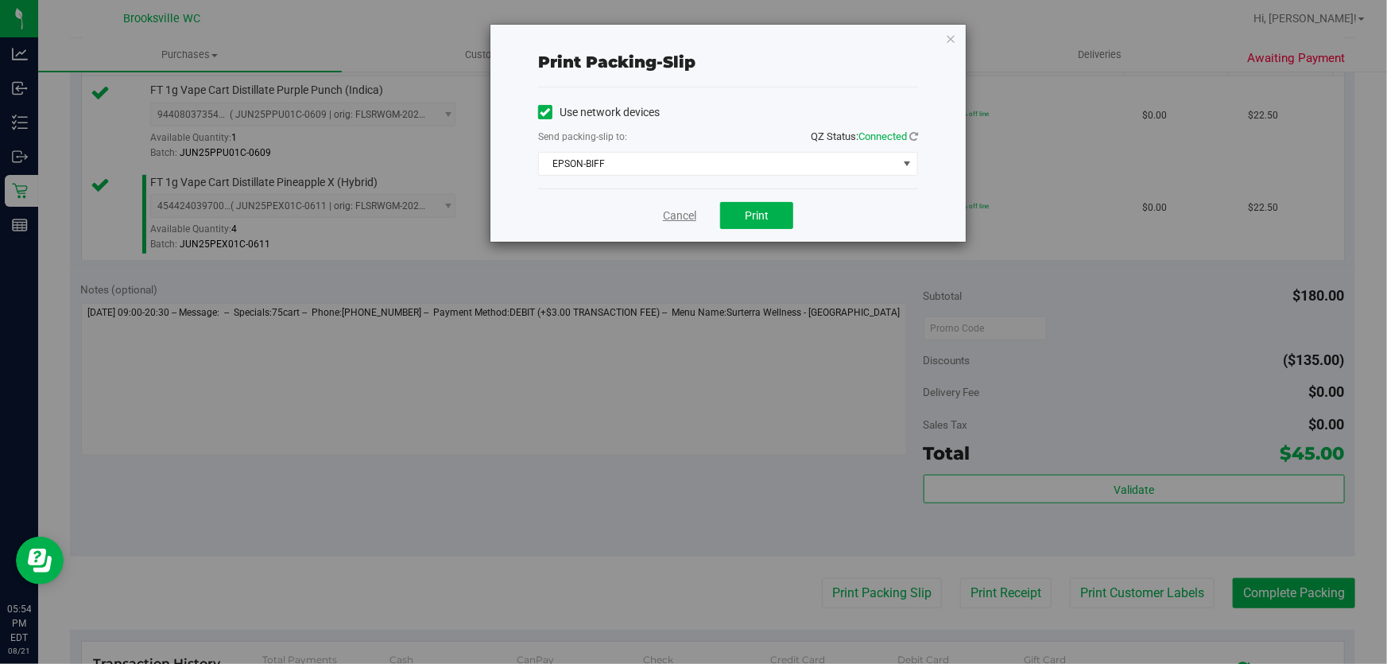
click at [681, 220] on link "Cancel" at bounding box center [679, 215] width 33 height 17
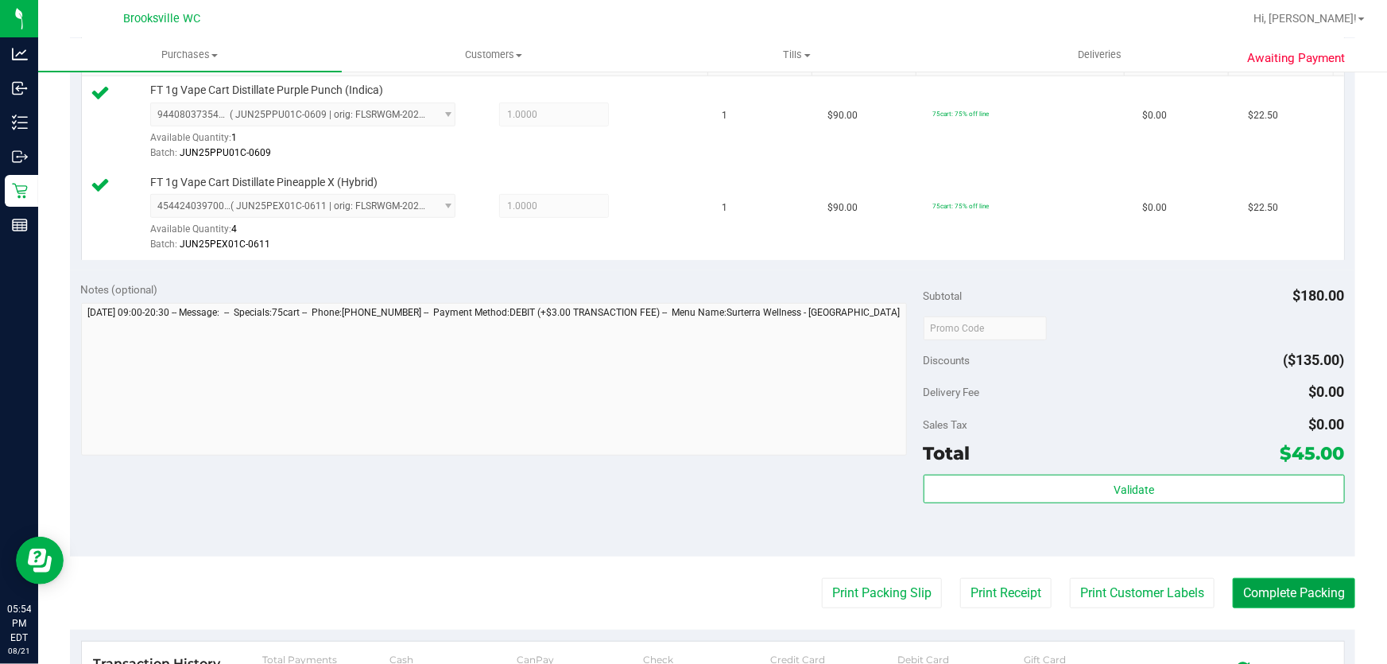
click at [1252, 579] on button "Complete Packing" at bounding box center [1294, 593] width 122 height 30
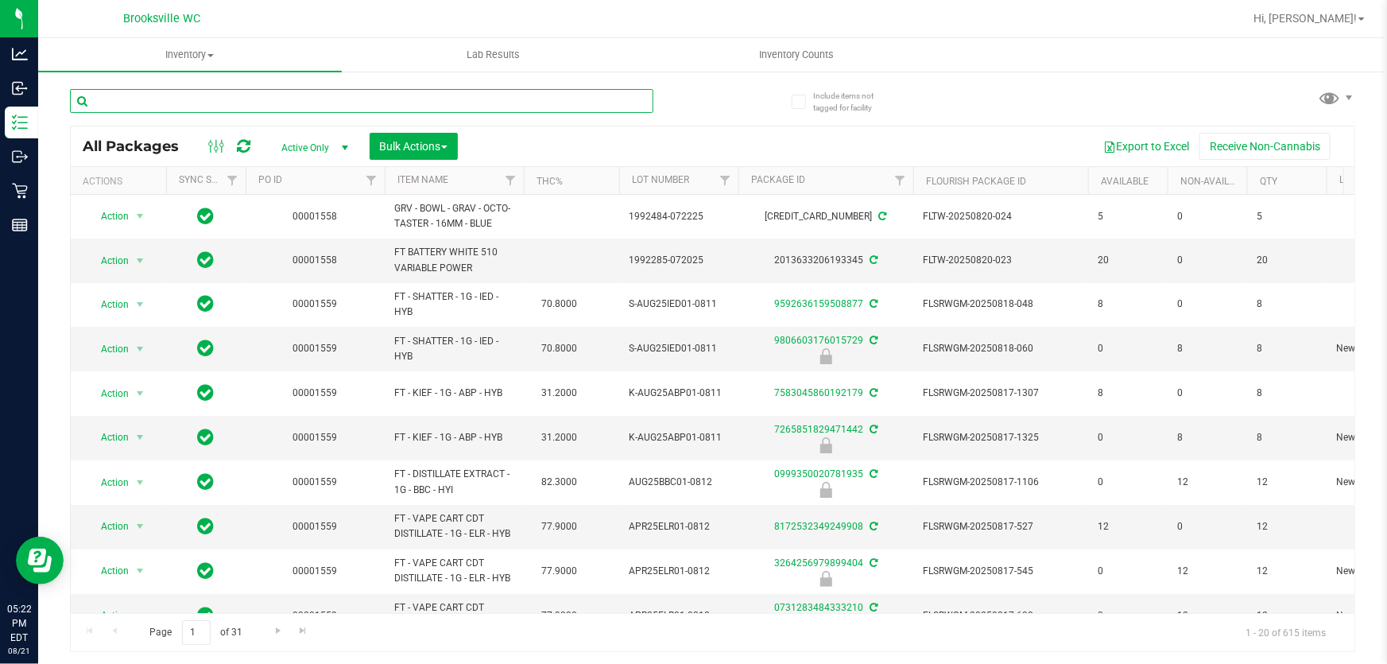
click at [235, 103] on input "text" at bounding box center [361, 101] width 583 height 24
paste input "FT 0.5g Pre-Roll Space Case (Hybrid) 5ct"
type input "FT 0.5g Pre-Roll Space Case (Hybrid) 5ct"
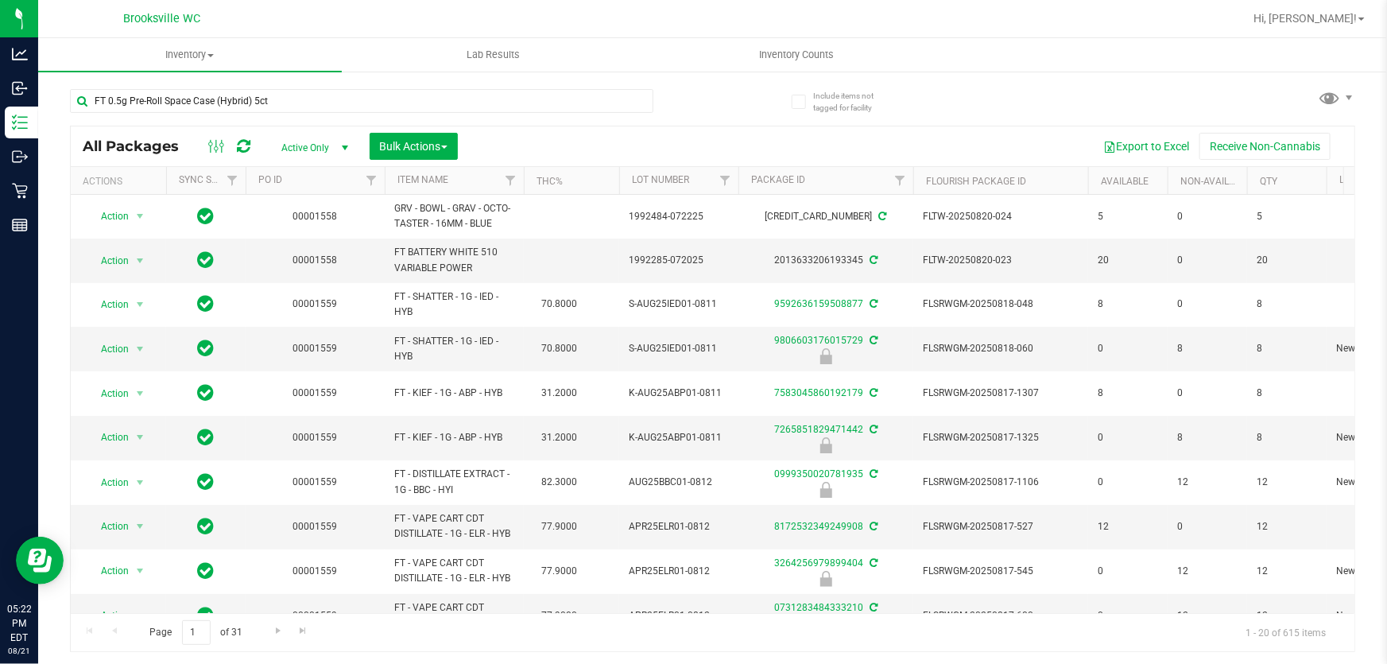
click at [722, 135] on div "Export to Excel Receive Non-Cannabis" at bounding box center [906, 146] width 873 height 27
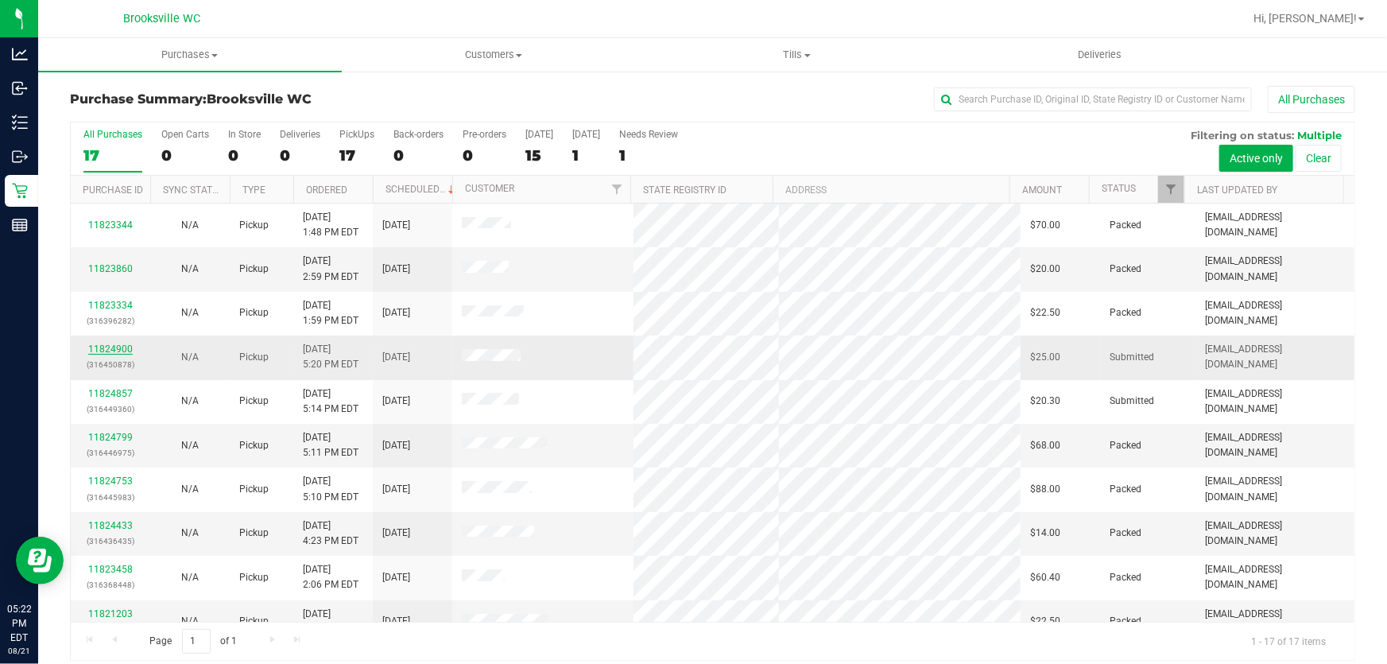
click at [112, 347] on link "11824900" at bounding box center [110, 348] width 45 height 11
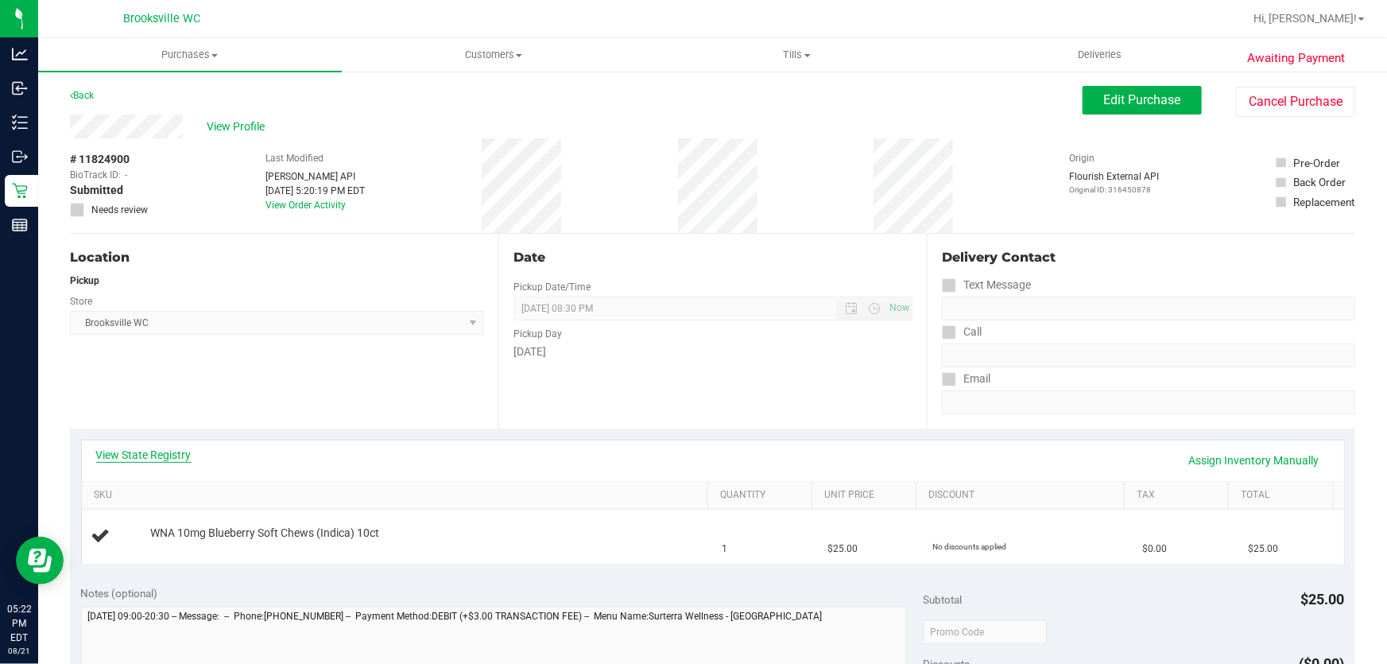
click at [118, 454] on link "View State Registry" at bounding box center [143, 455] width 95 height 16
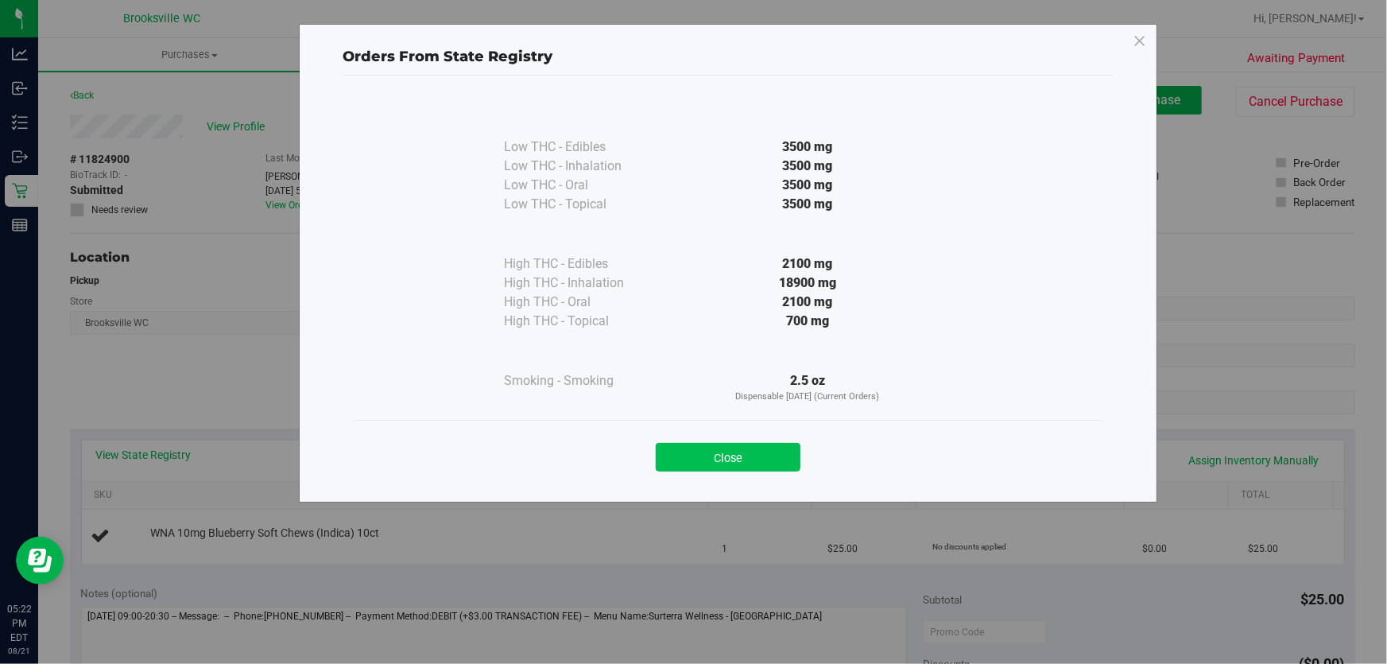
click at [695, 461] on button "Close" at bounding box center [728, 457] width 145 height 29
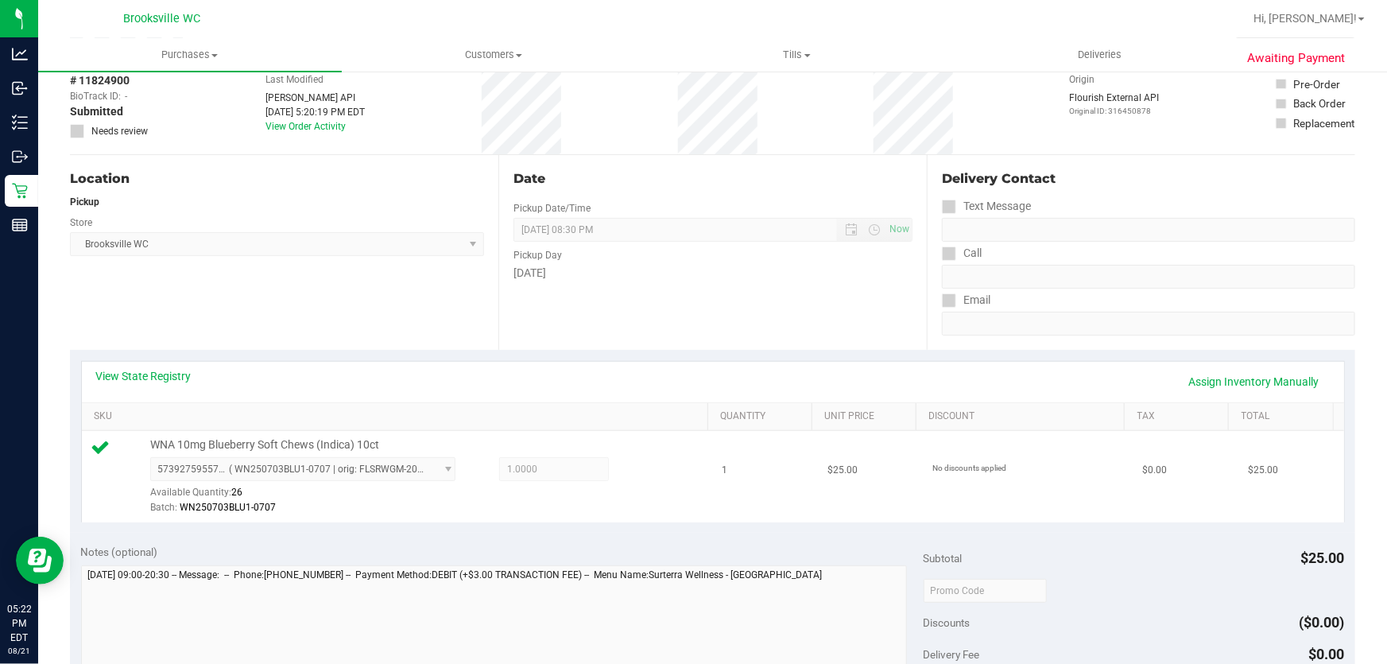
scroll to position [433, 0]
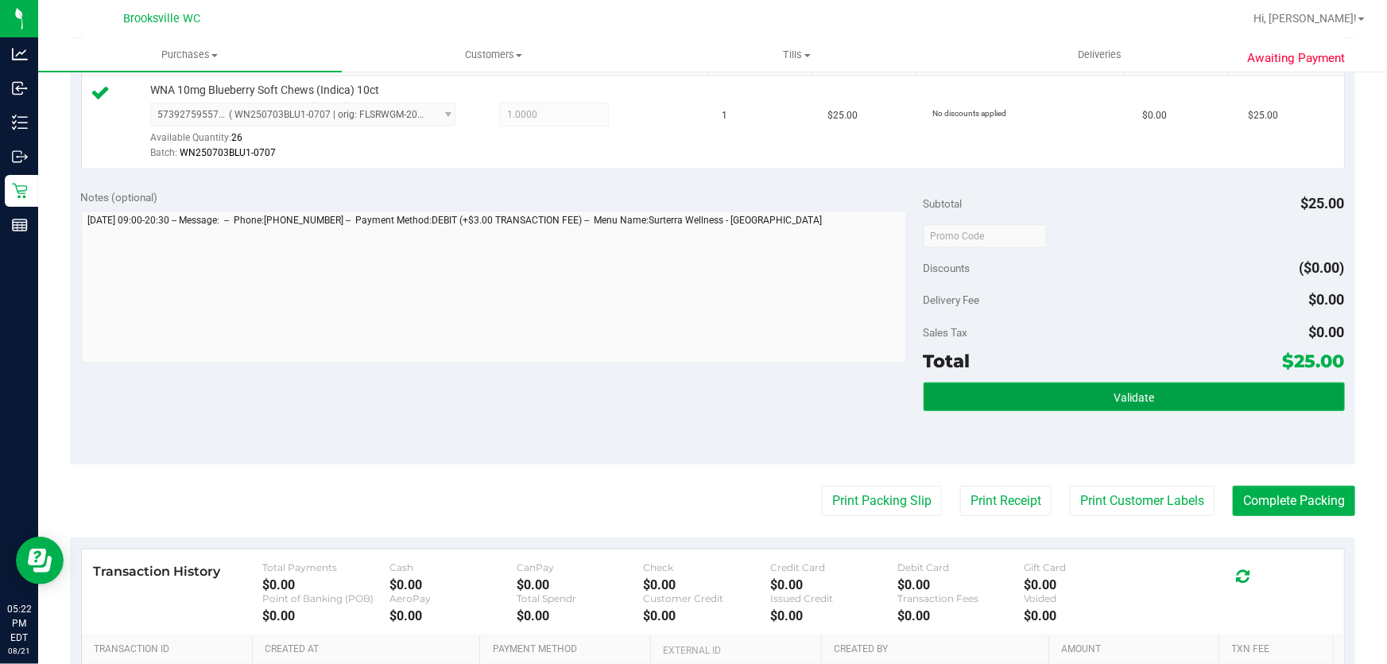
click at [1088, 386] on button "Validate" at bounding box center [1134, 396] width 421 height 29
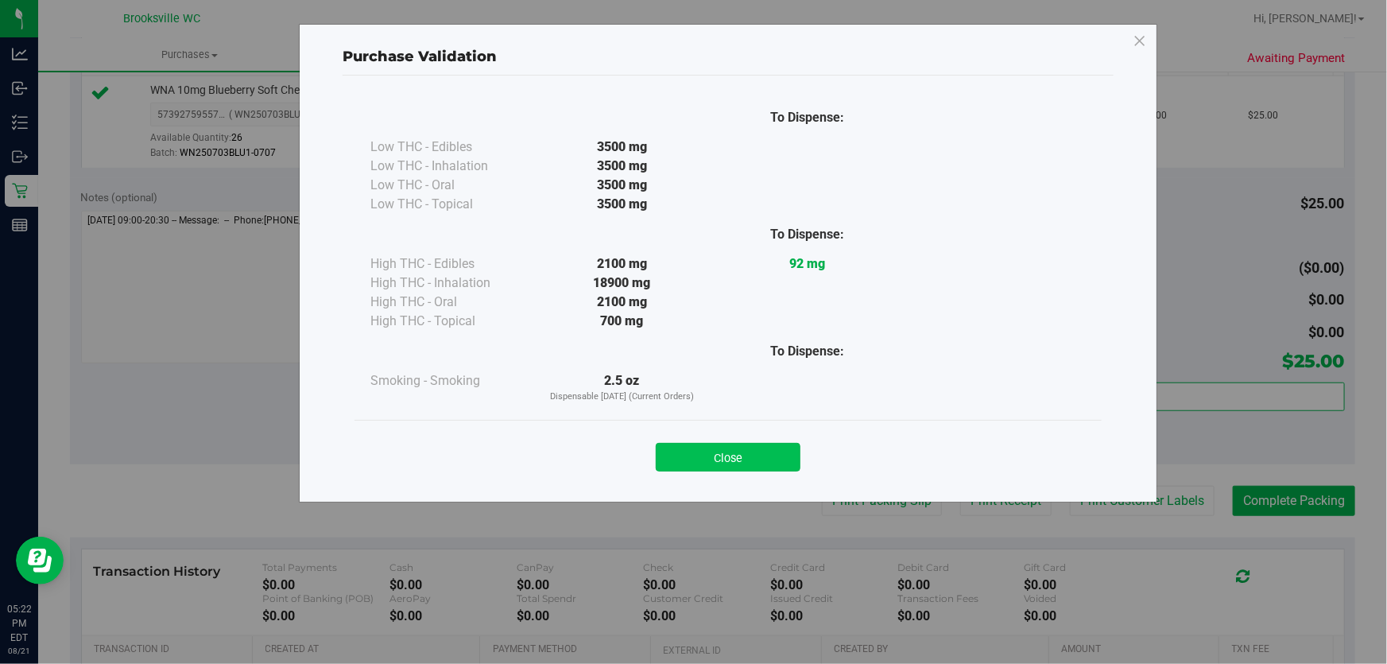
click at [786, 457] on button "Close" at bounding box center [728, 457] width 145 height 29
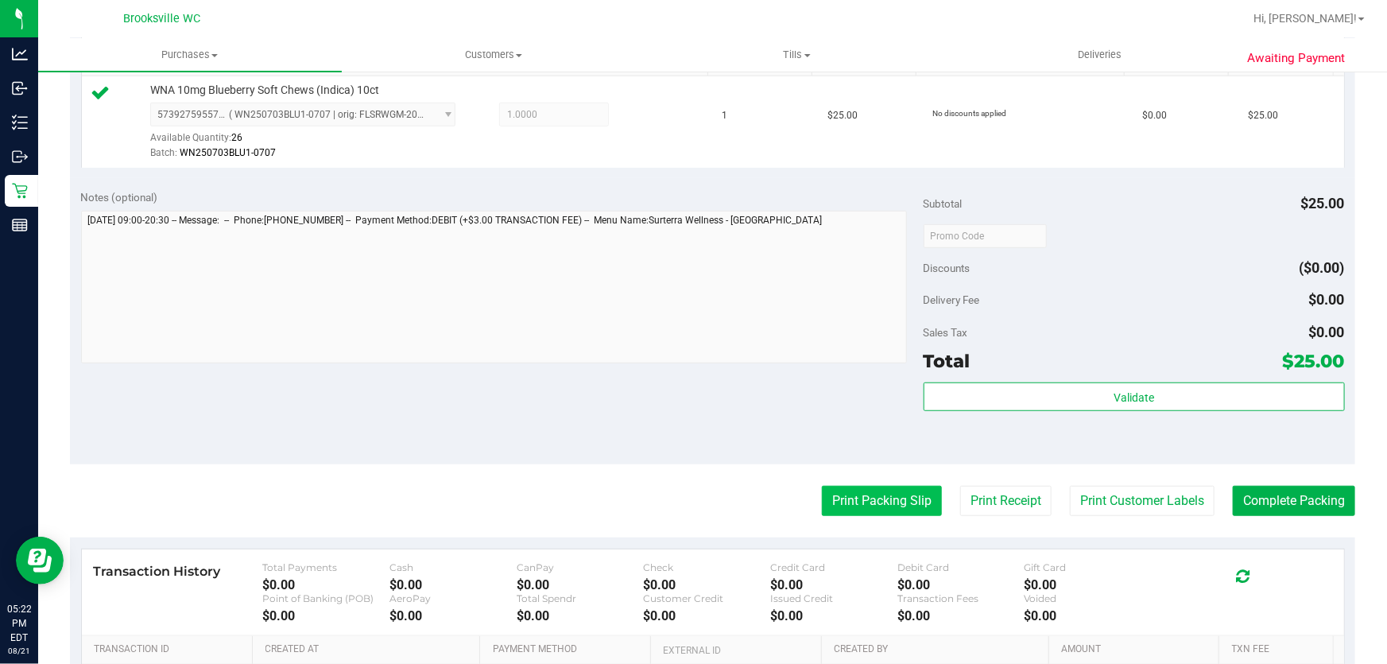
click at [916, 493] on button "Print Packing Slip" at bounding box center [882, 501] width 120 height 30
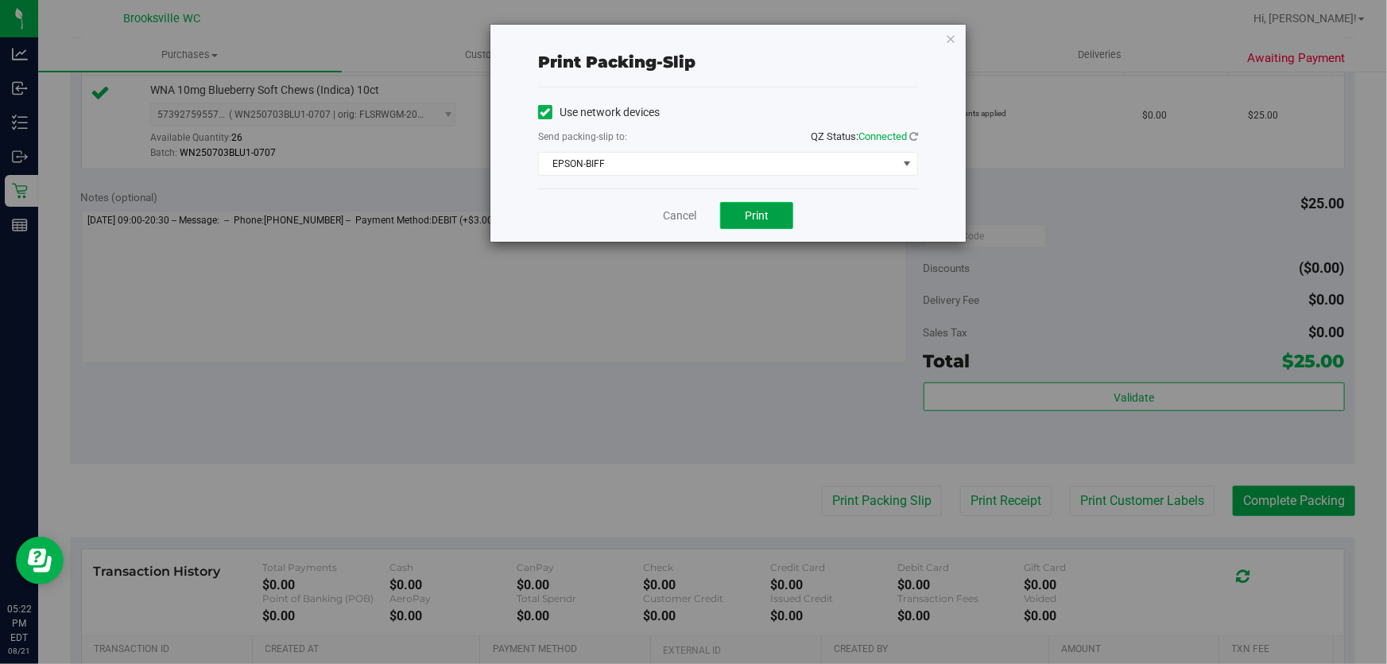
click at [752, 219] on span "Print" at bounding box center [757, 215] width 24 height 13
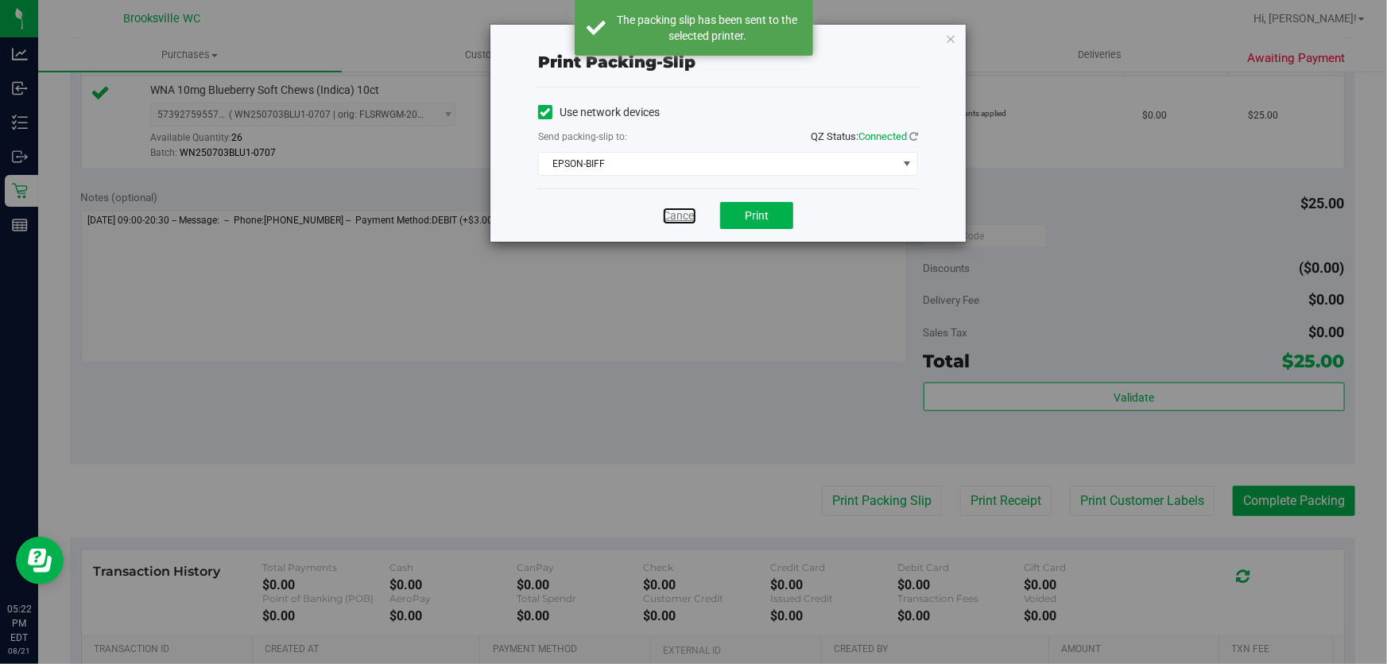
click at [680, 215] on link "Cancel" at bounding box center [679, 215] width 33 height 17
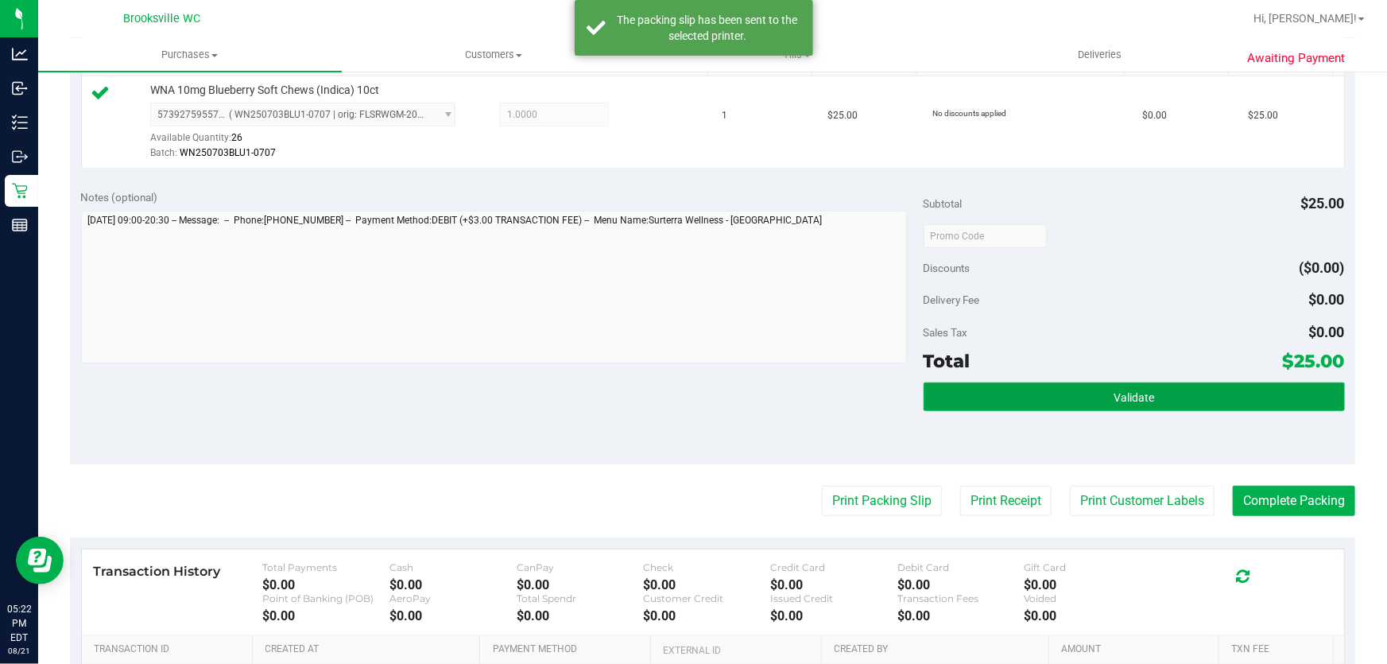
click at [1085, 398] on button "Validate" at bounding box center [1134, 396] width 421 height 29
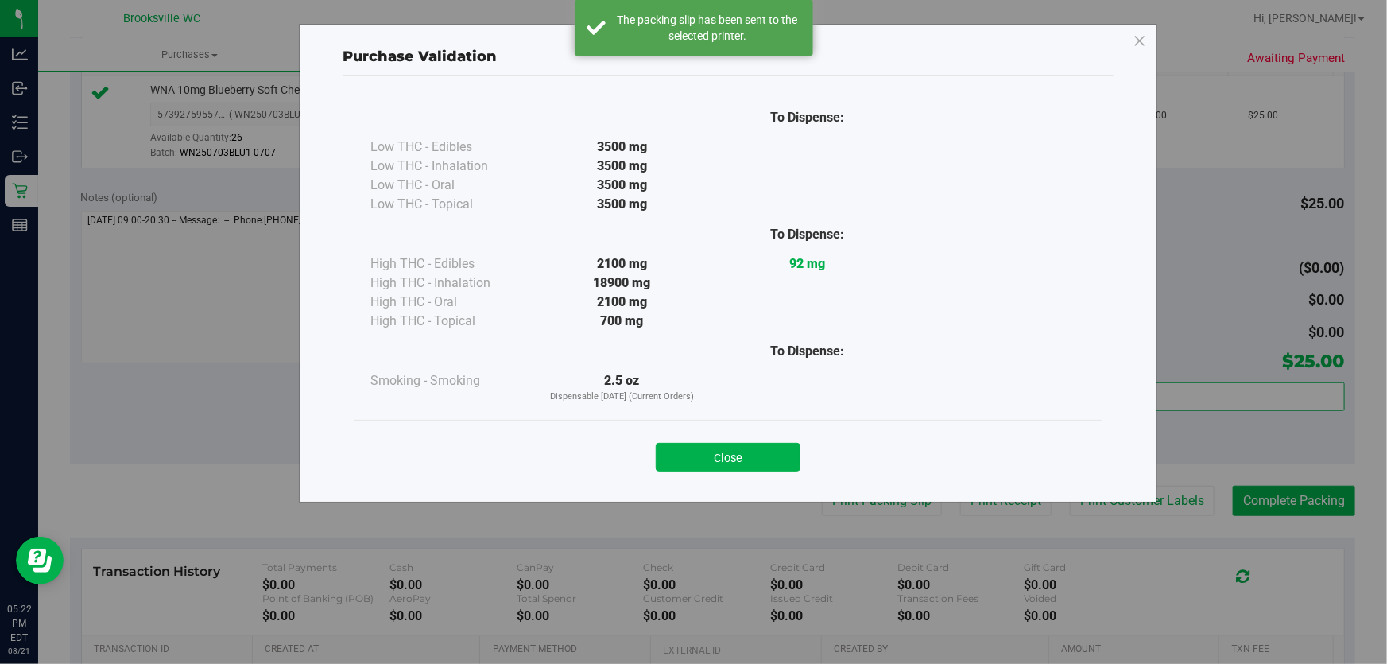
drag, startPoint x: 761, startPoint y: 464, endPoint x: 1270, endPoint y: 517, distance: 511.5
click at [761, 463] on button "Close" at bounding box center [728, 457] width 145 height 29
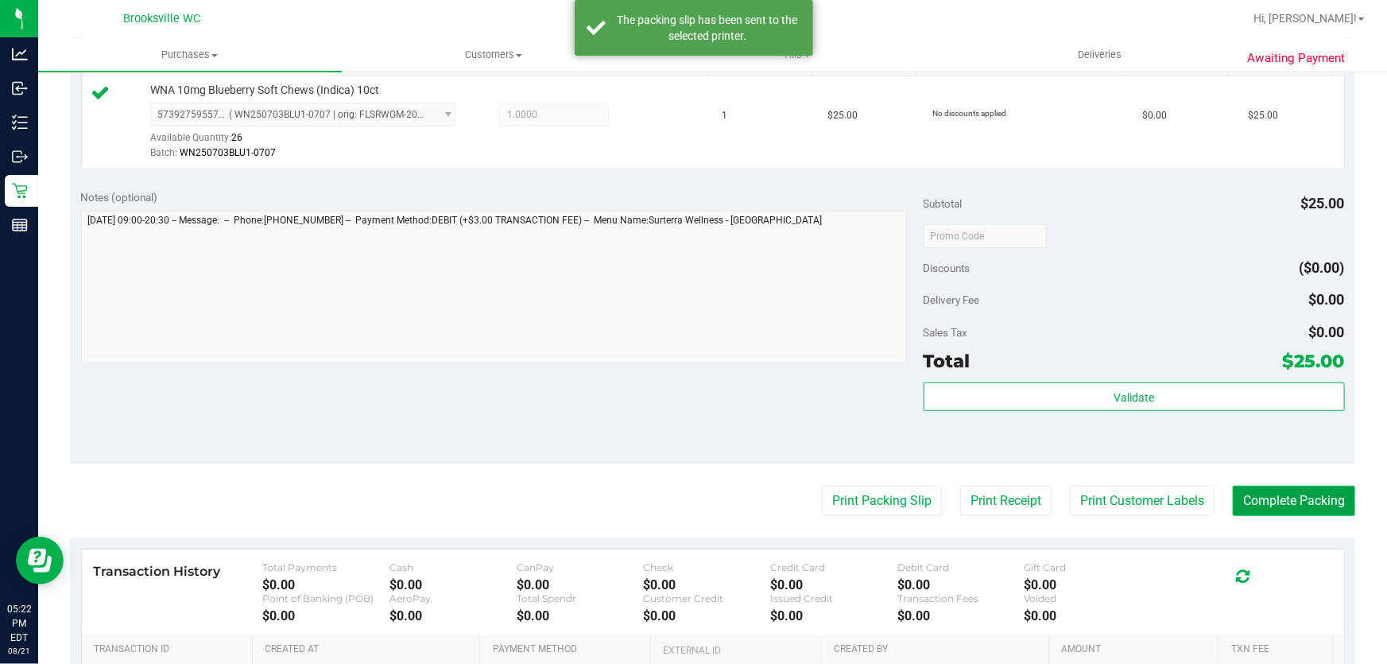
click at [1320, 509] on button "Complete Packing" at bounding box center [1294, 501] width 122 height 30
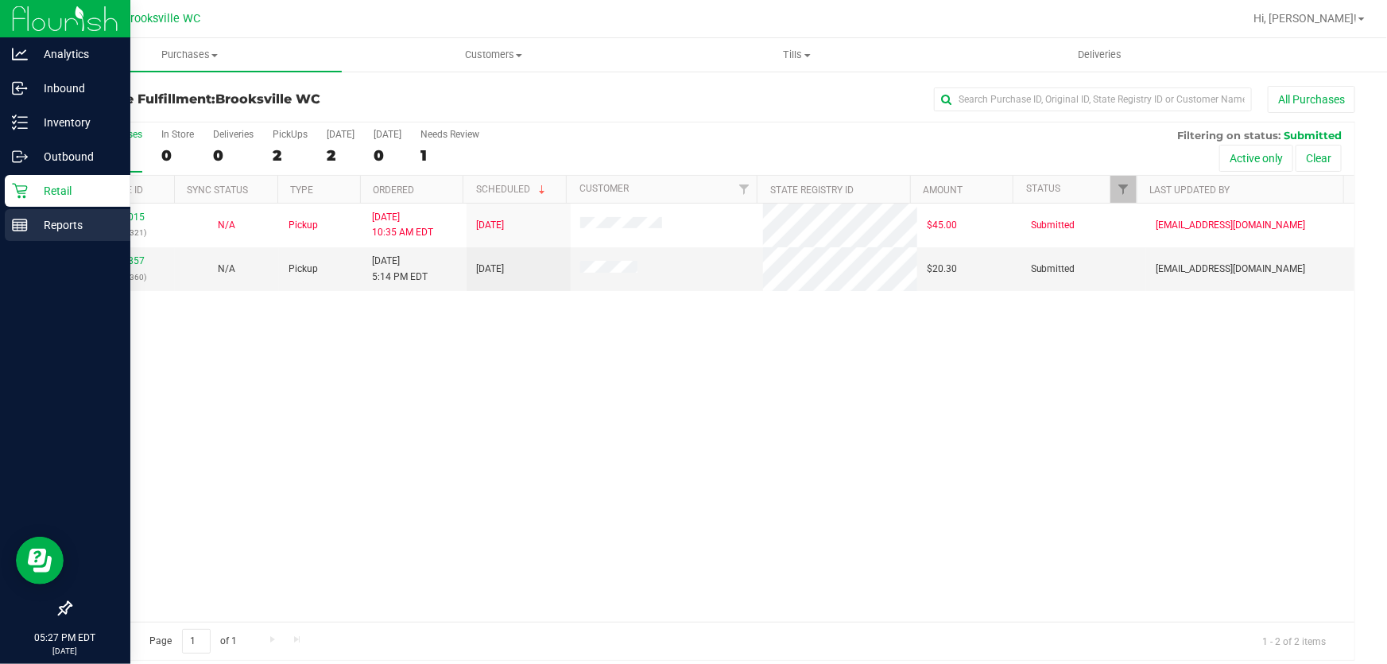
click at [52, 223] on p "Reports" at bounding box center [75, 224] width 95 height 19
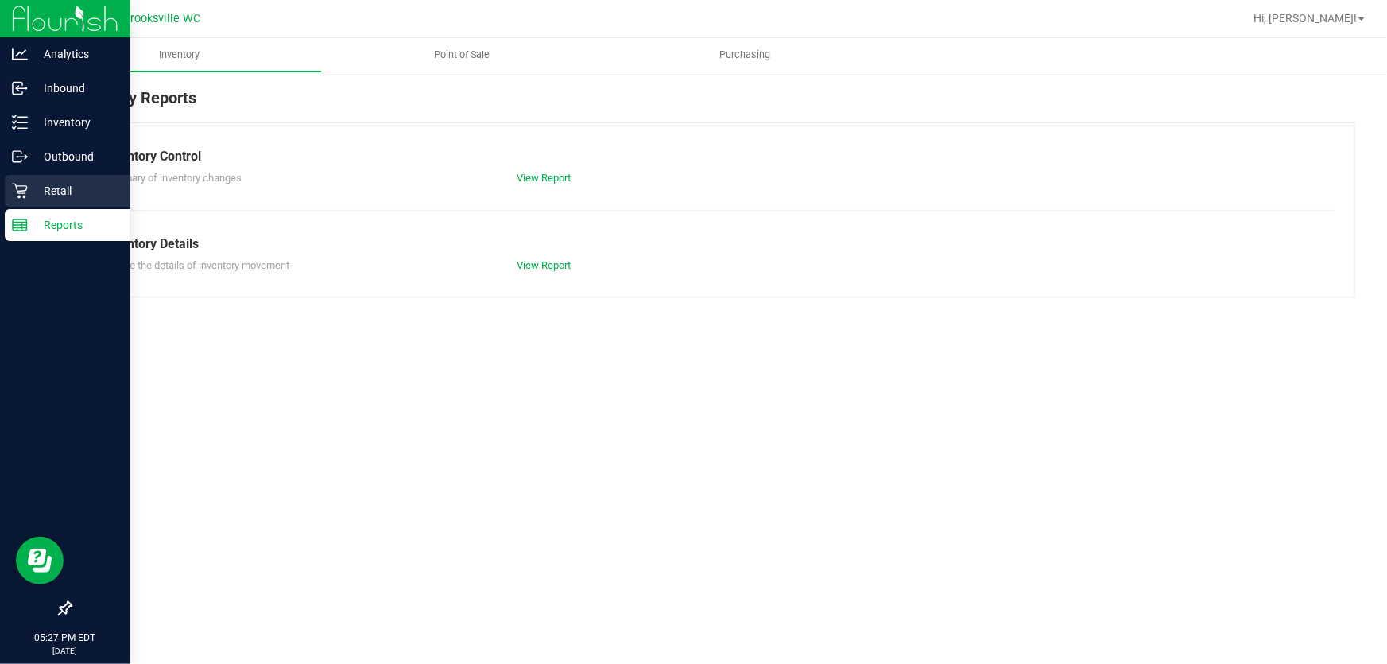
click at [71, 190] on p "Retail" at bounding box center [75, 190] width 95 height 19
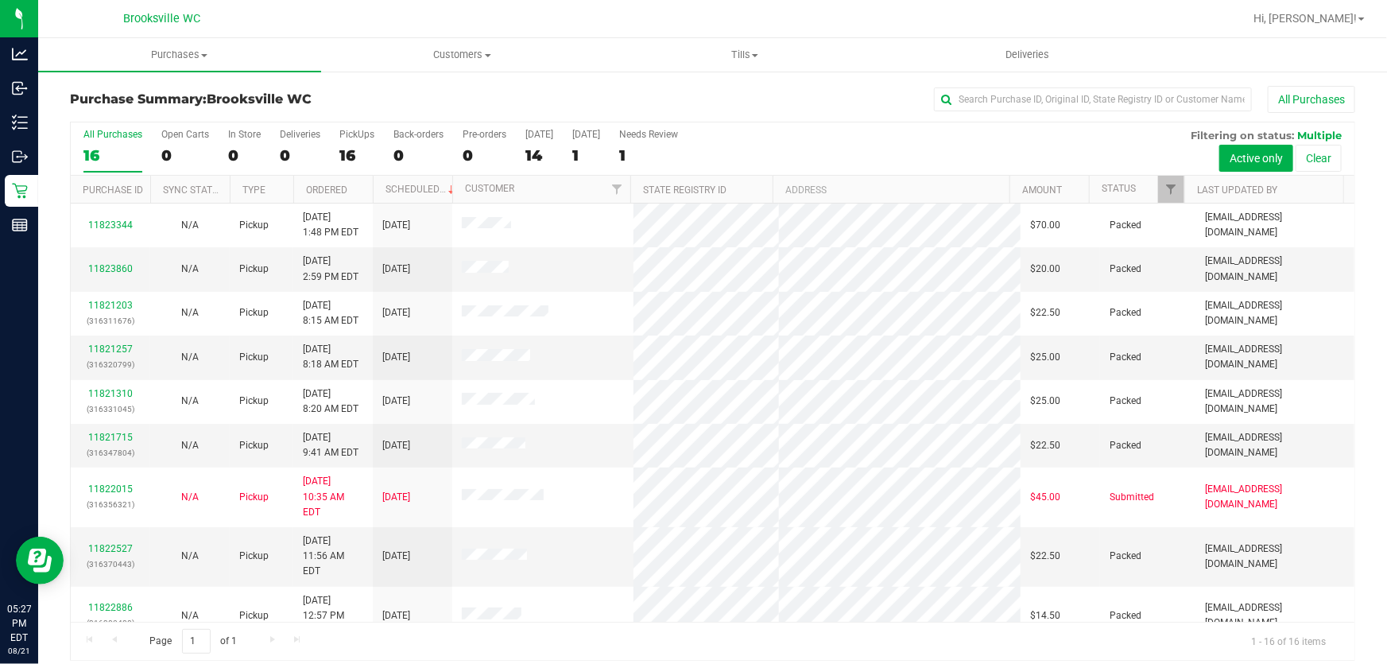
click at [773, 113] on div "Purchase Summary: Brooksville WC All Purchases" at bounding box center [712, 103] width 1285 height 35
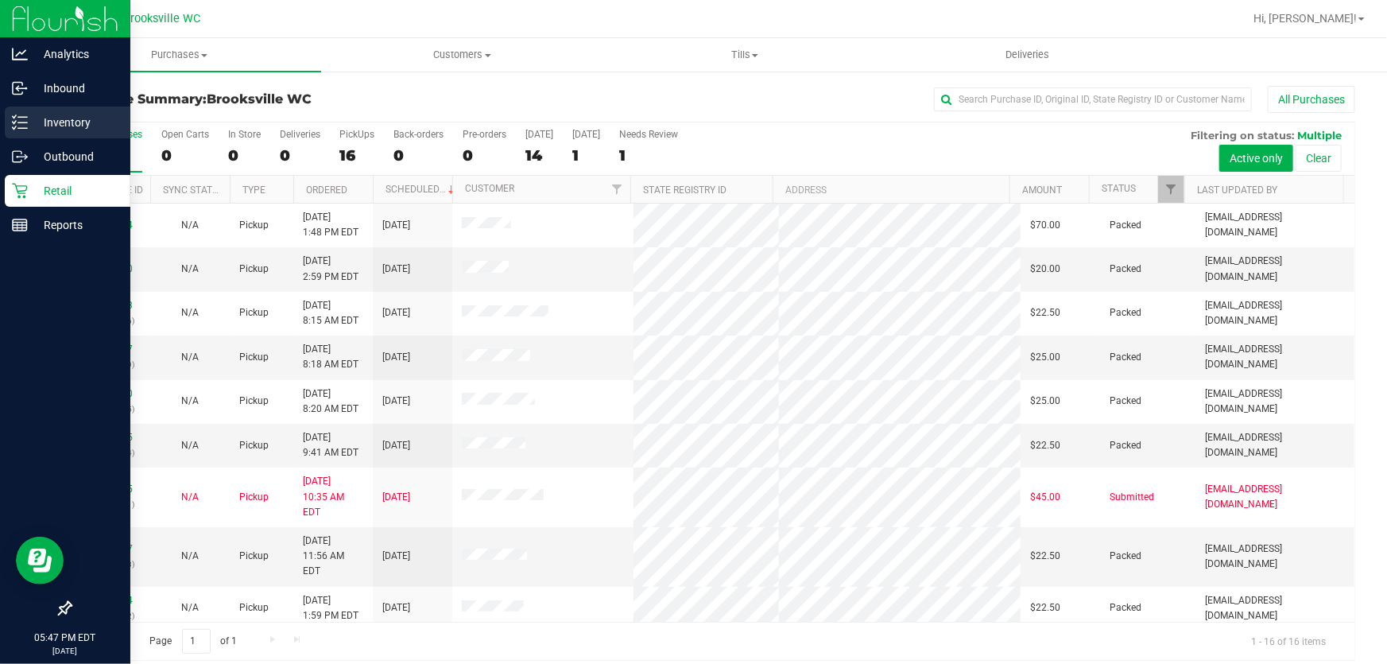
click at [24, 119] on icon at bounding box center [20, 122] width 16 height 16
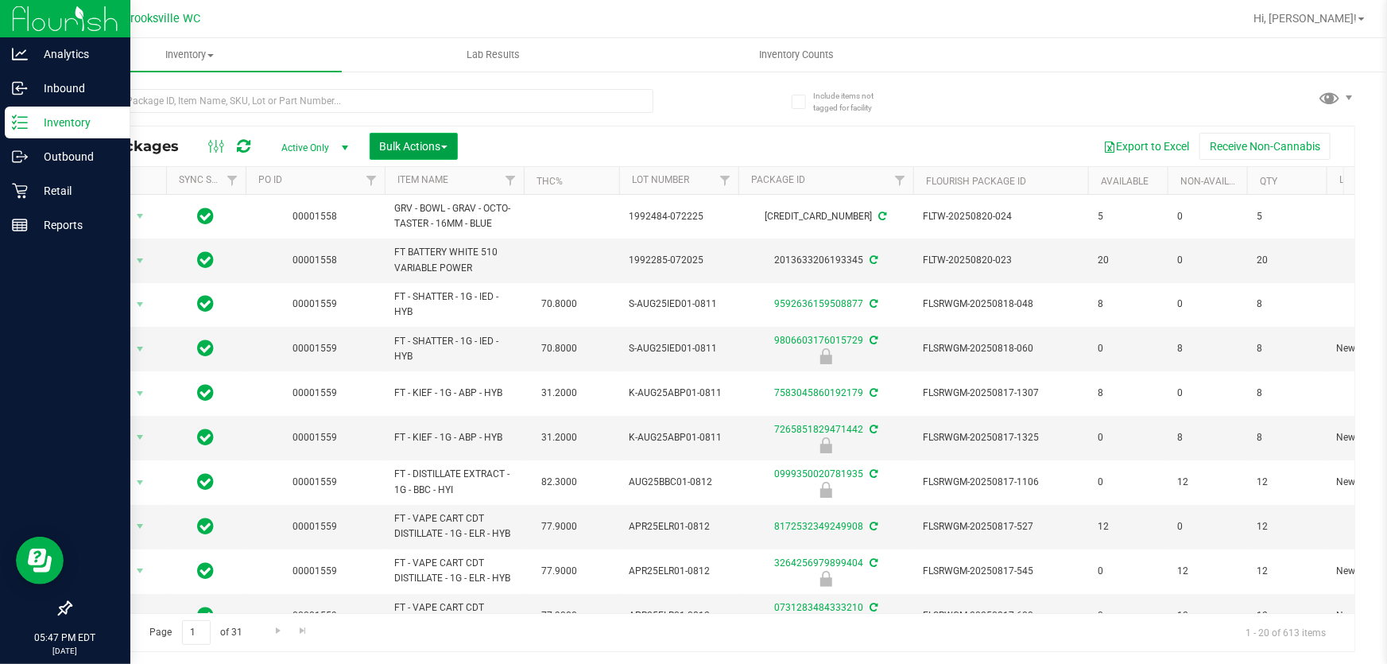
click at [413, 146] on span "Bulk Actions" at bounding box center [414, 146] width 68 height 13
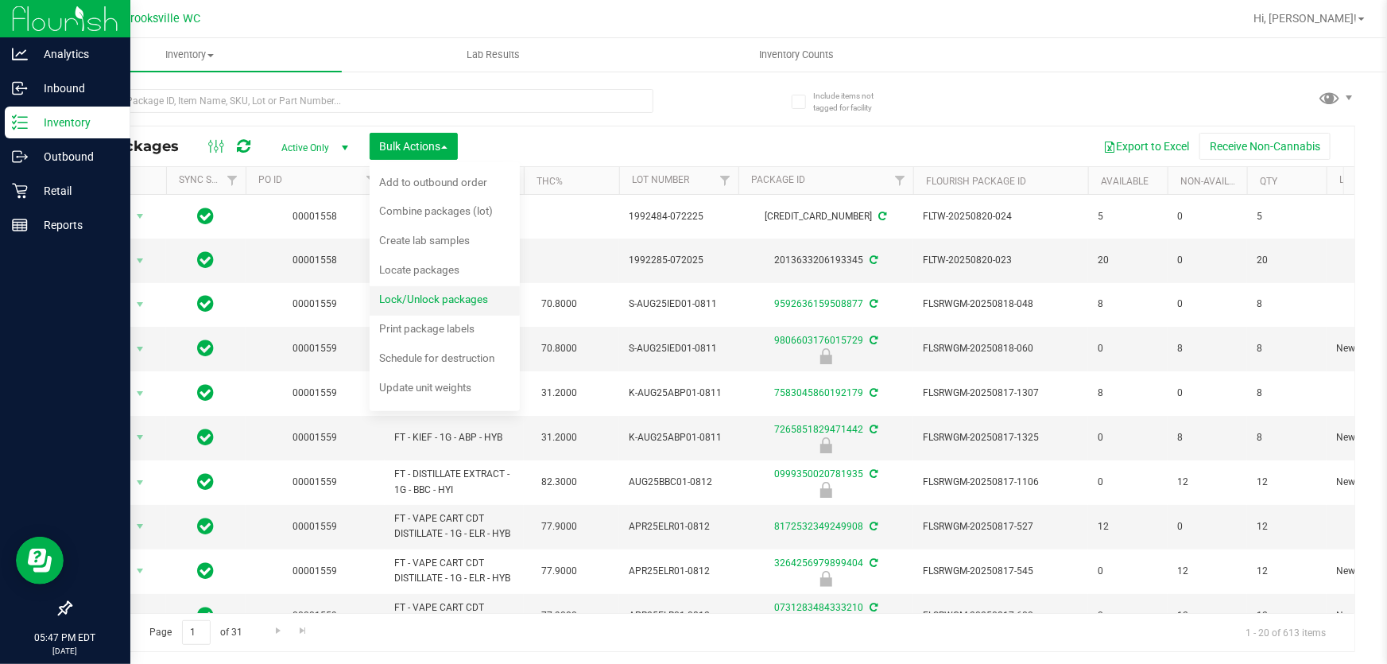
click at [422, 297] on span "Lock/Unlock packages" at bounding box center [433, 298] width 109 height 13
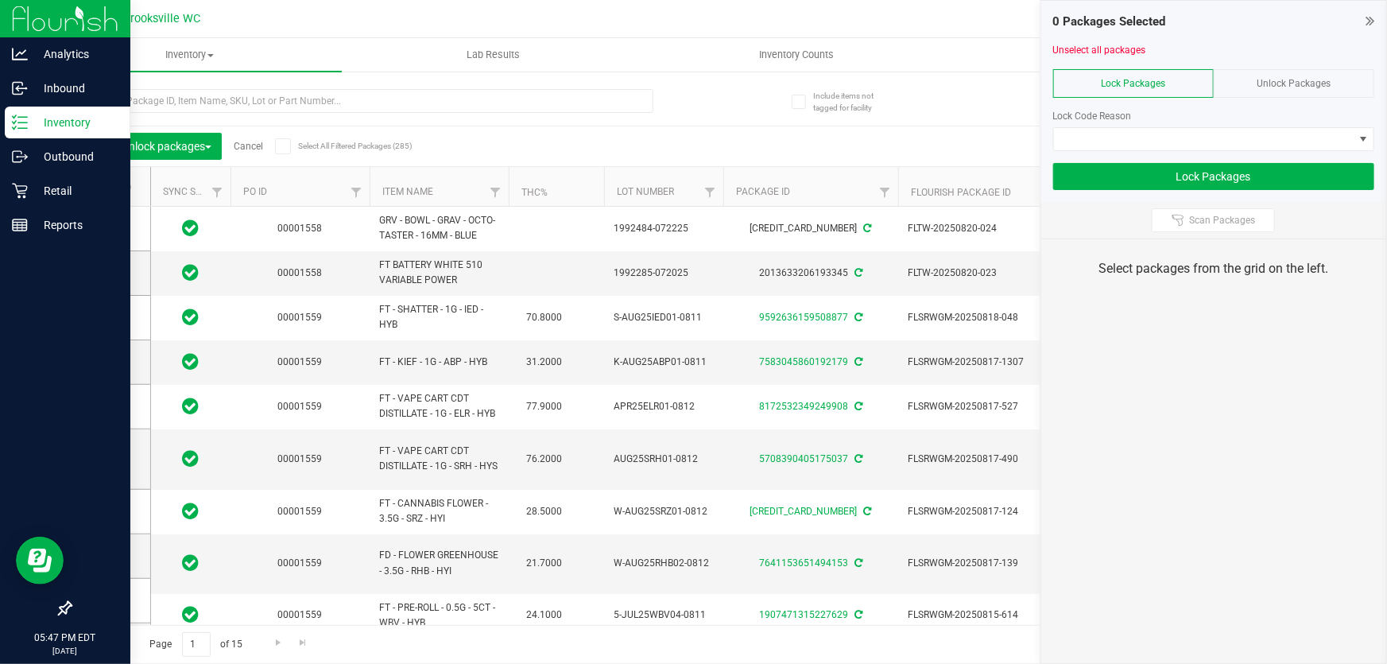
click at [1369, 17] on icon at bounding box center [1369, 21] width 9 height 16
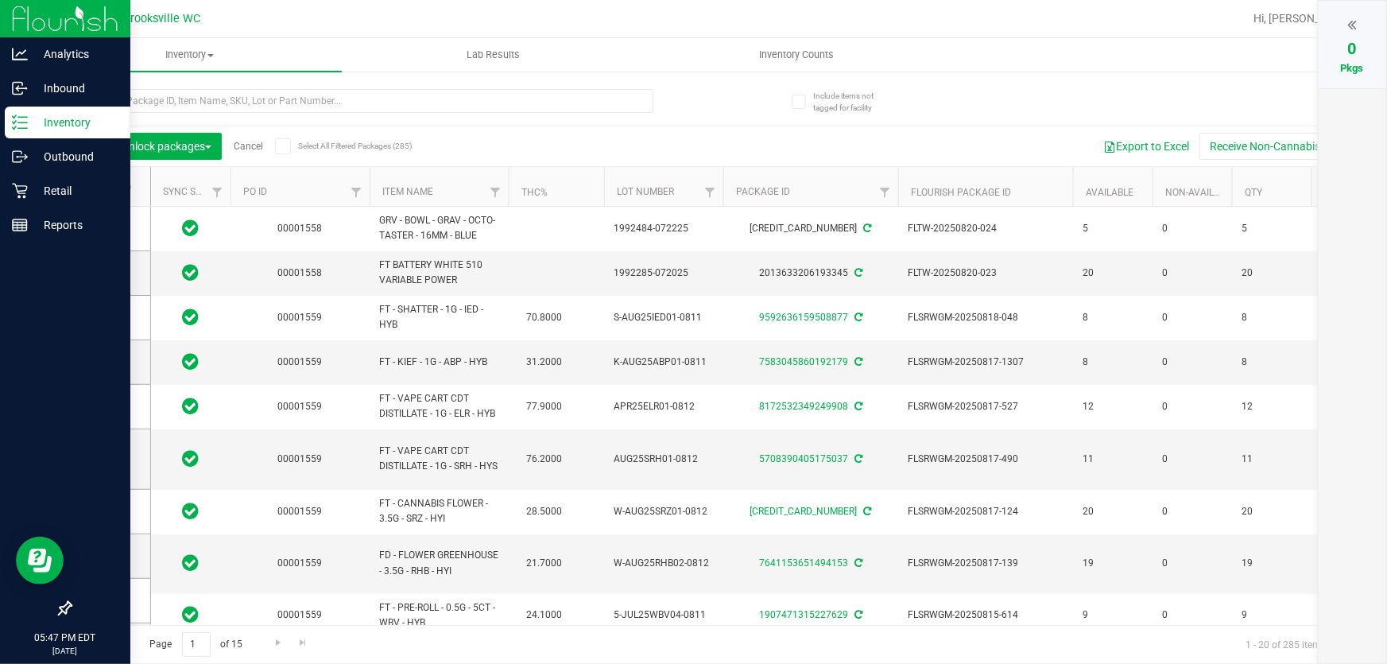
click at [459, 195] on th "Item Name" at bounding box center [439, 187] width 139 height 40
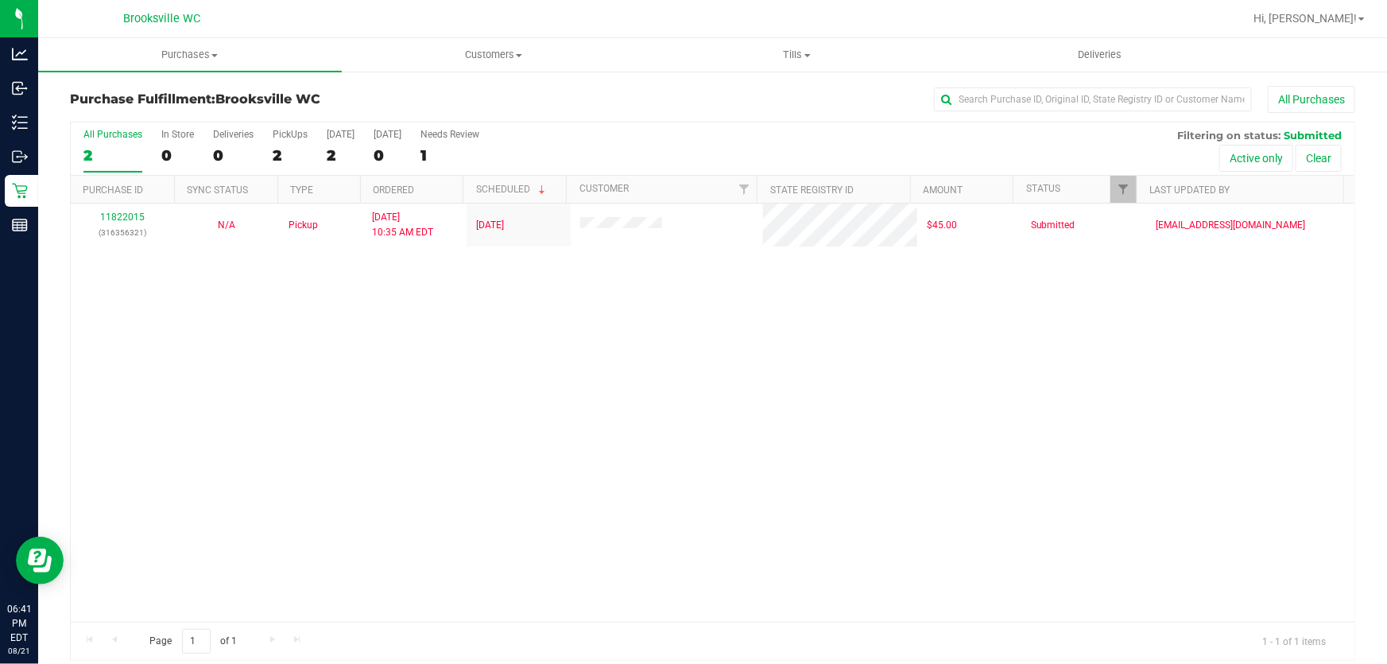
click at [658, 143] on div "All Purchases 2 In Store 0 Deliveries 0 PickUps 2 [DATE] 2 [DATE] 0 Needs Revie…" at bounding box center [713, 148] width 1284 height 53
